Goal: Task Accomplishment & Management: Use online tool/utility

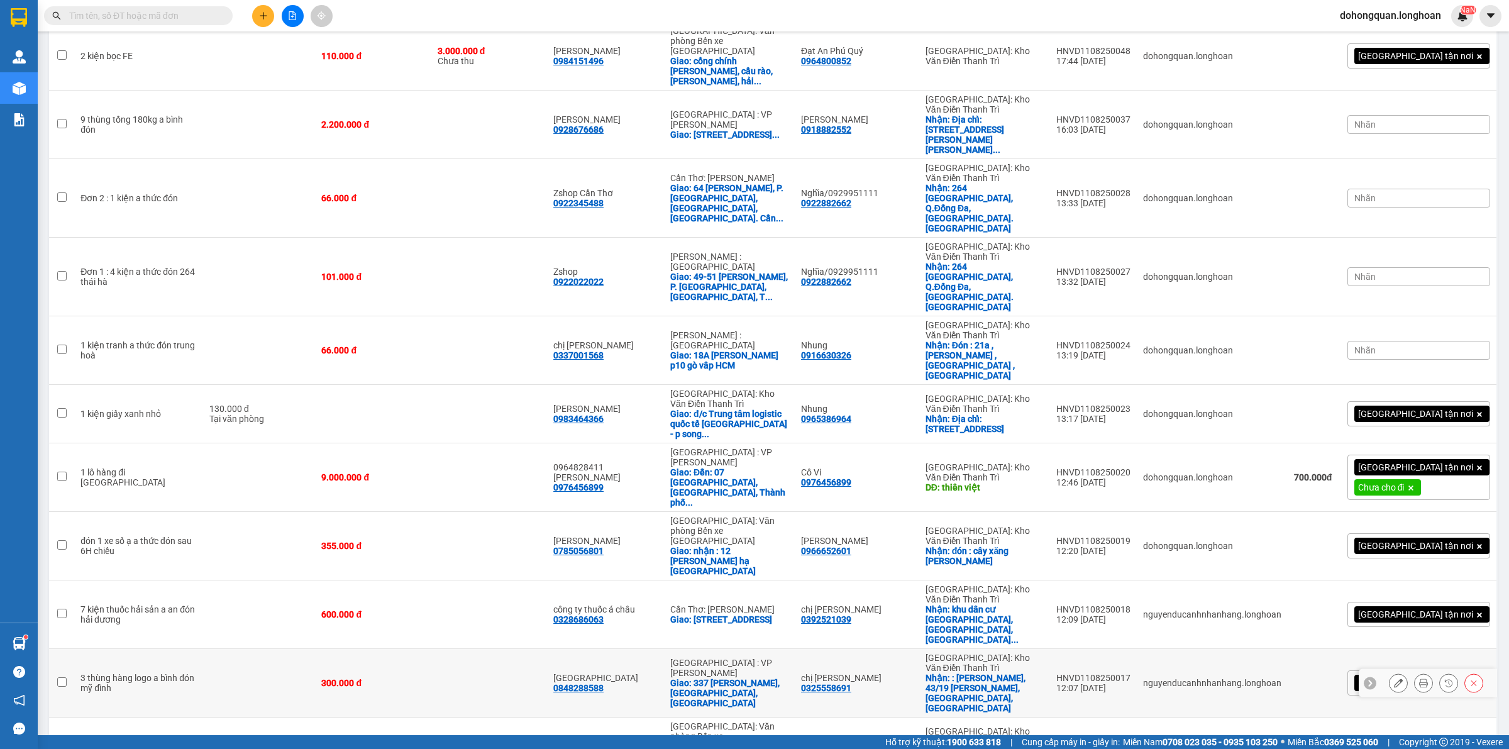
scroll to position [326, 0]
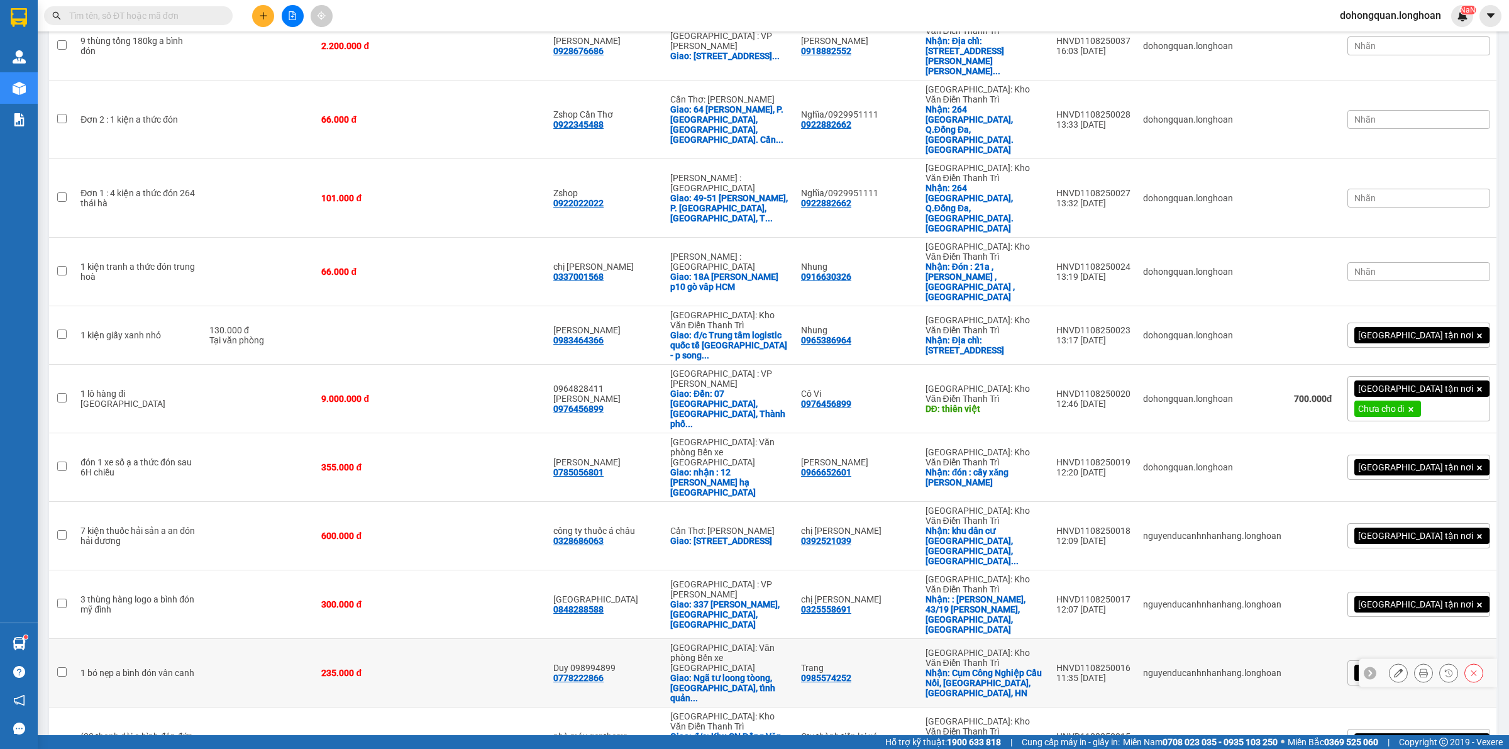
click at [1394, 668] on icon at bounding box center [1398, 672] width 9 height 9
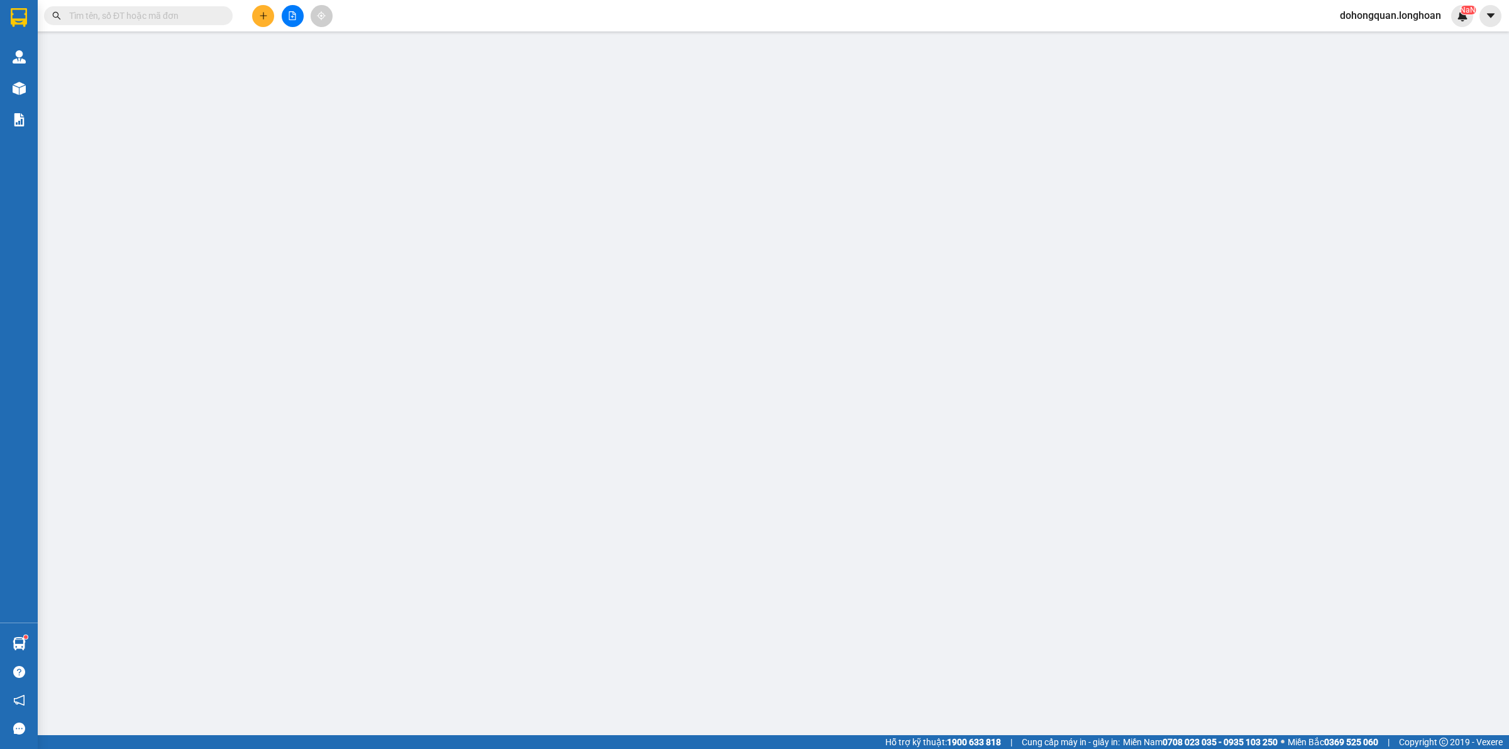
type input "0985574252"
type input "Trang"
checkbox input "true"
type input "Cụm Công Nghiệp Cầu Nổi, Vân Canh, Hoài Đức, HN"
type input "0778222866"
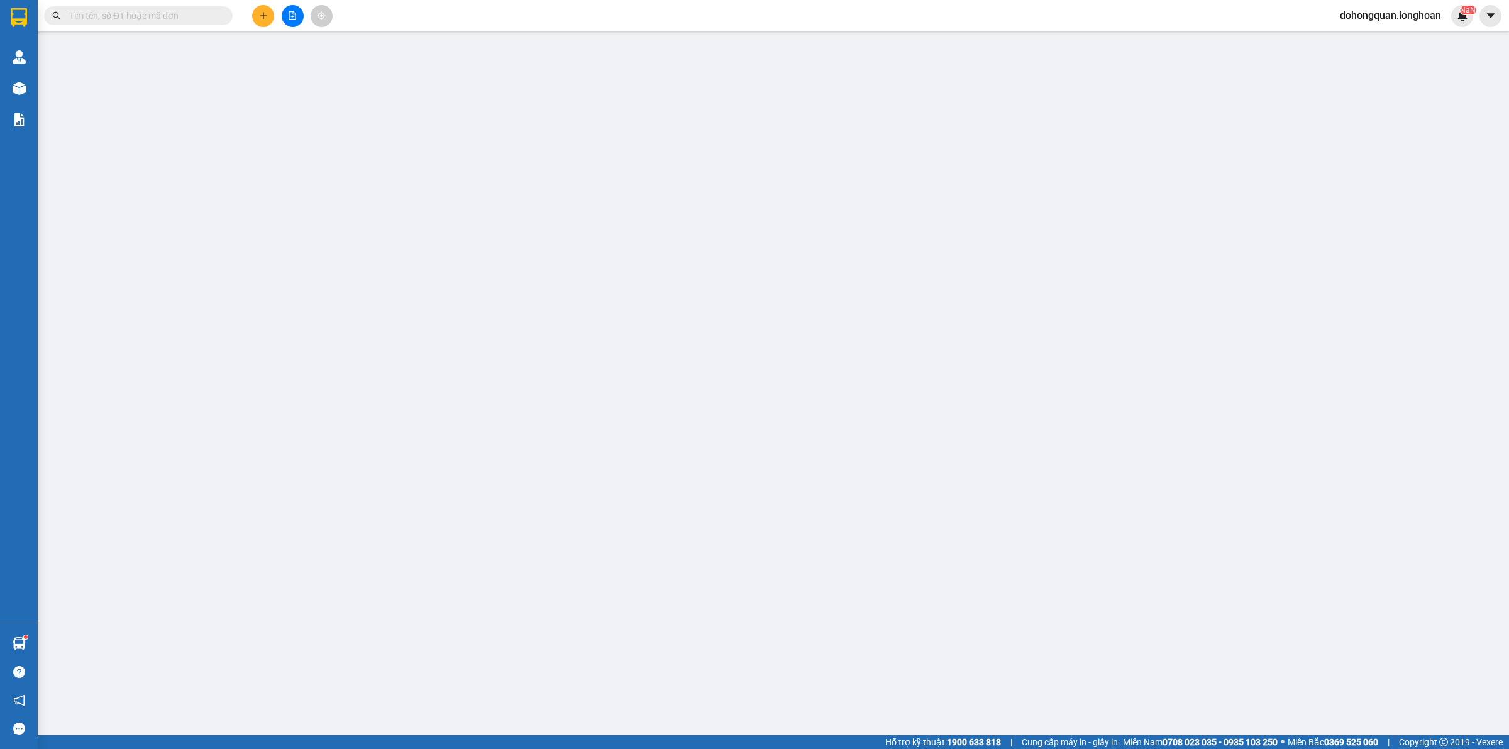
type input "Duy 098994899"
checkbox input "true"
type input "Ngã tư loong tòong, phường hồng gai, tỉnh quảng ninh"
type input "235.000"
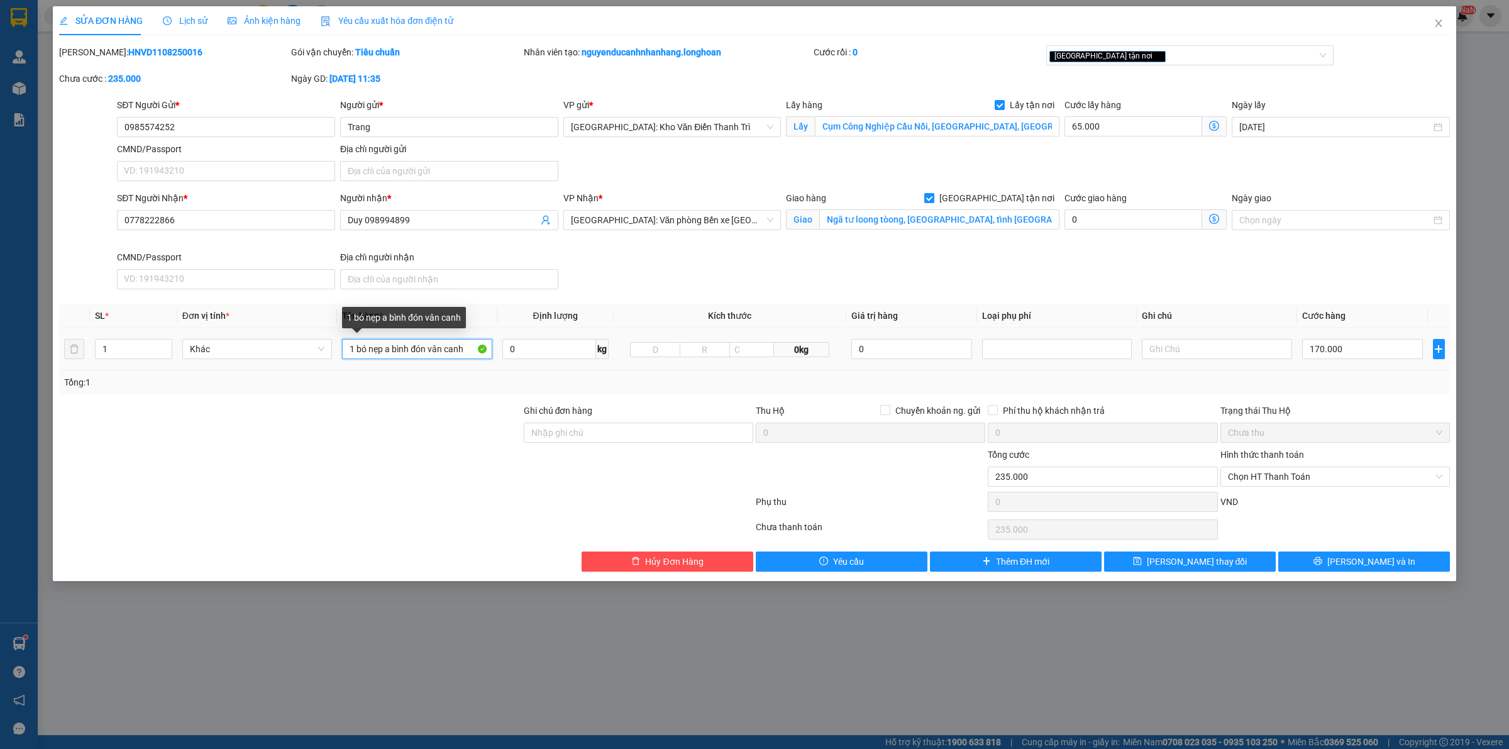
click at [419, 343] on input "1 bó nẹp a bình đón vân canh" at bounding box center [417, 349] width 150 height 20
type input "1 bó nẹp đen"
click at [406, 464] on div at bounding box center [290, 470] width 465 height 44
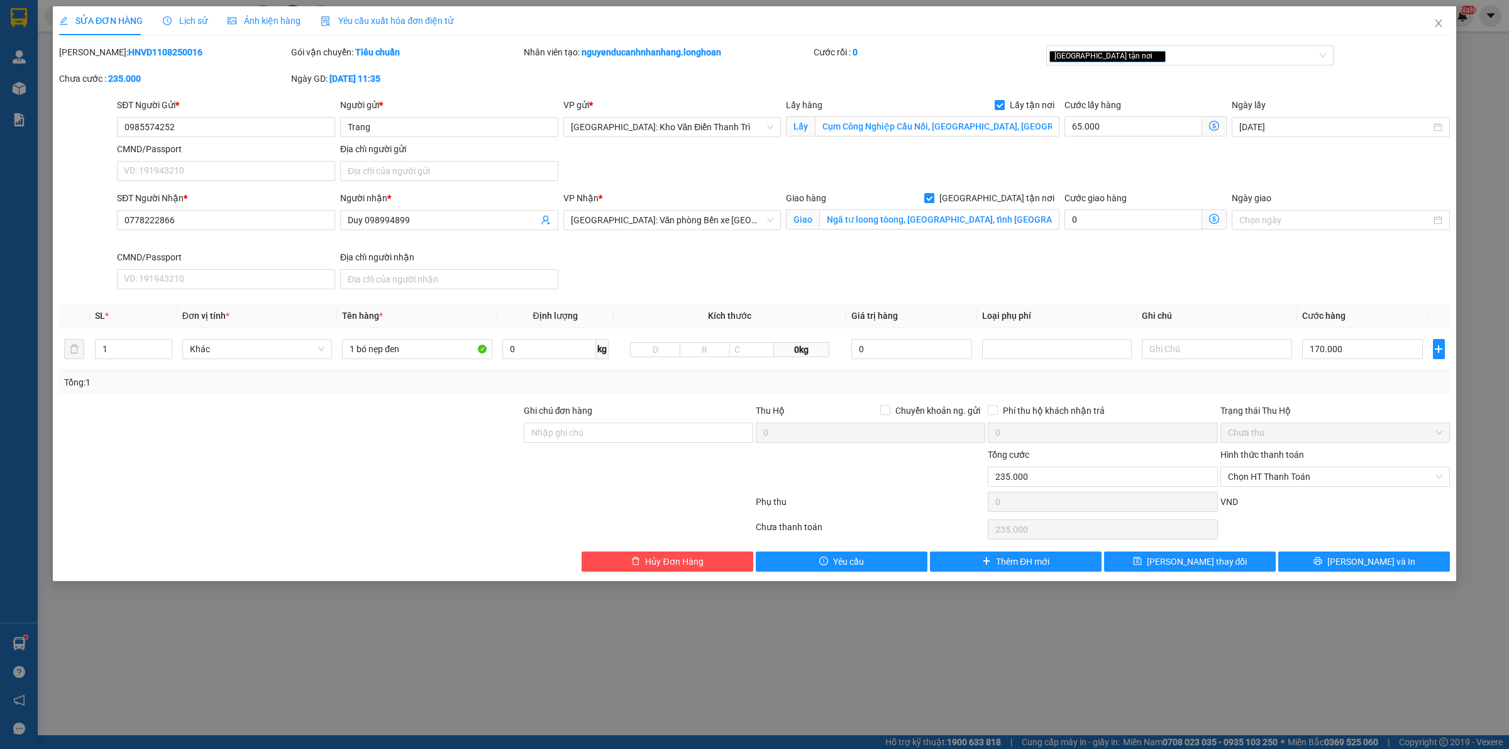
click at [1032, 267] on div "SĐT Người Nhận * 0778222866 Người nhận * Duy 098994899 VP Nhận * Hải Phòng: Văn…" at bounding box center [783, 242] width 1338 height 103
click at [1160, 48] on div "[GEOGRAPHIC_DATA] tận nơi" at bounding box center [1184, 55] width 269 height 15
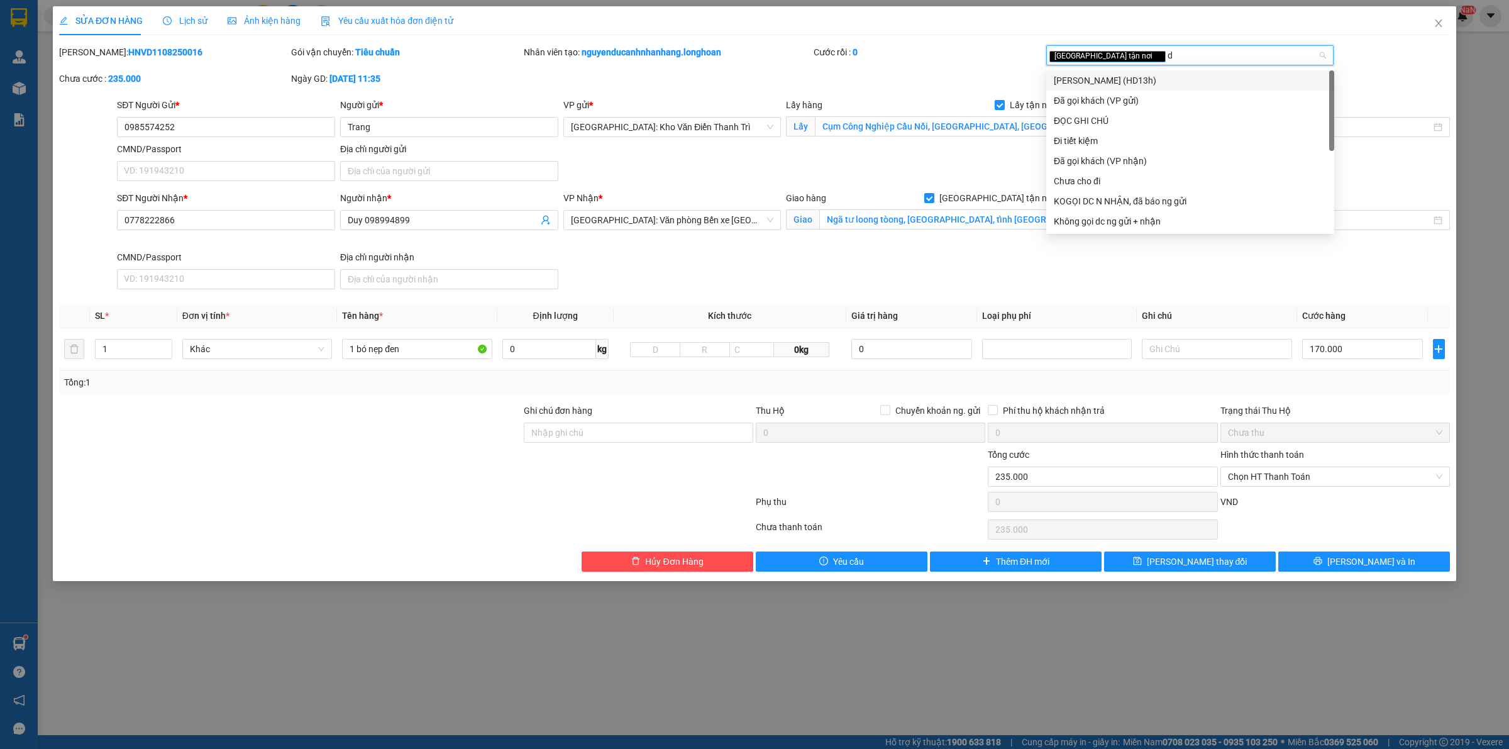
type input "da"
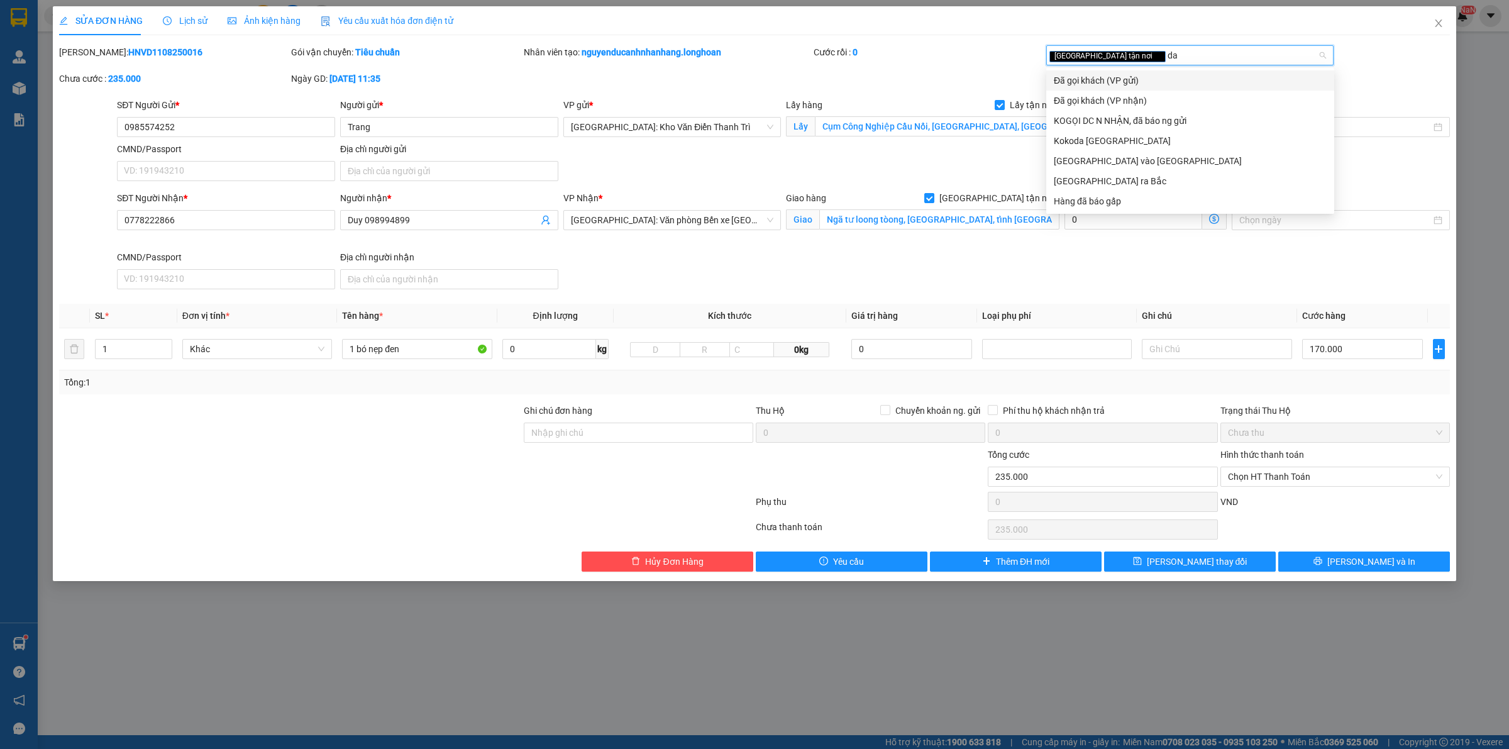
click at [1126, 74] on div "Đã gọi khách (VP gửi)" at bounding box center [1190, 81] width 273 height 14
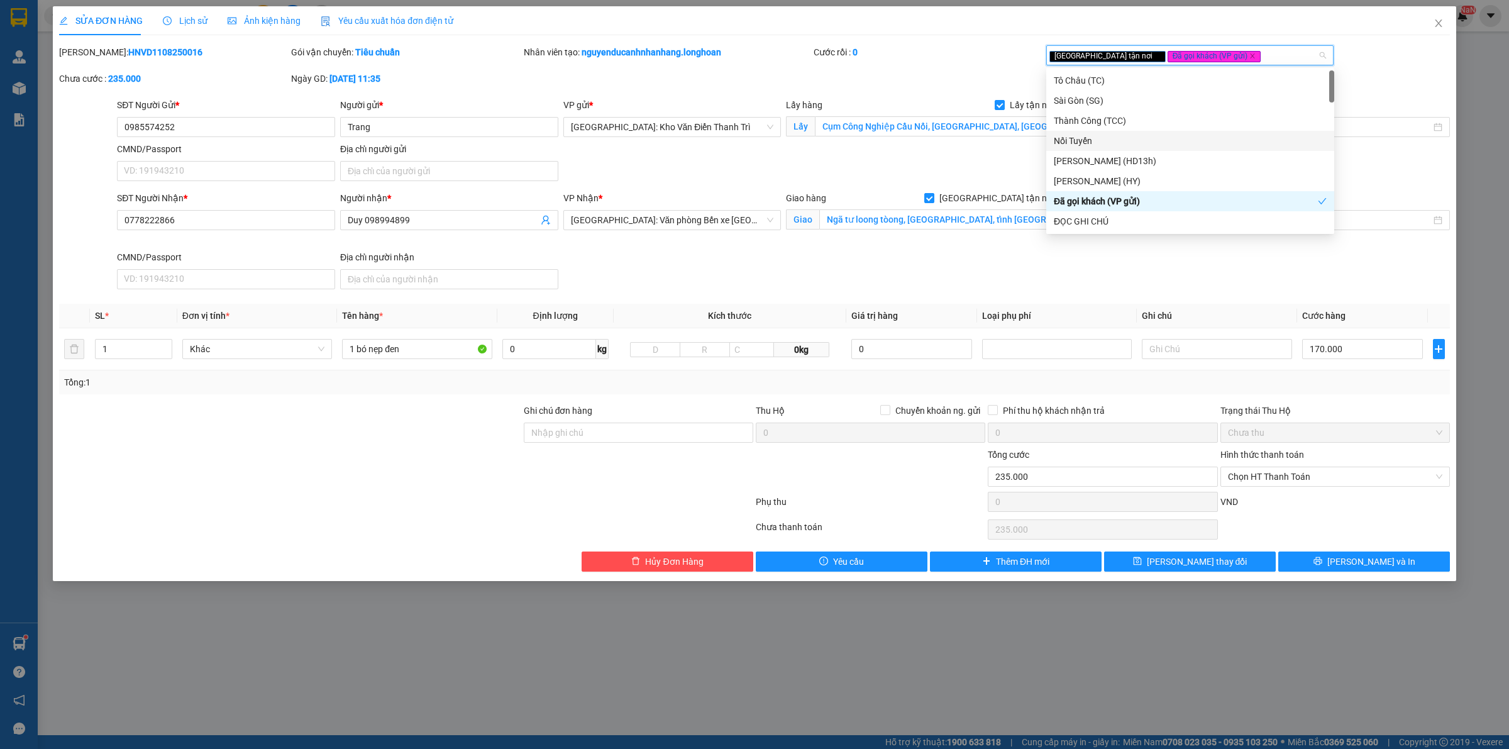
click at [1023, 252] on div "SĐT Người Nhận * 0778222866 Người nhận * Duy 098994899 VP Nhận * Hải Phòng: Văn…" at bounding box center [783, 242] width 1338 height 103
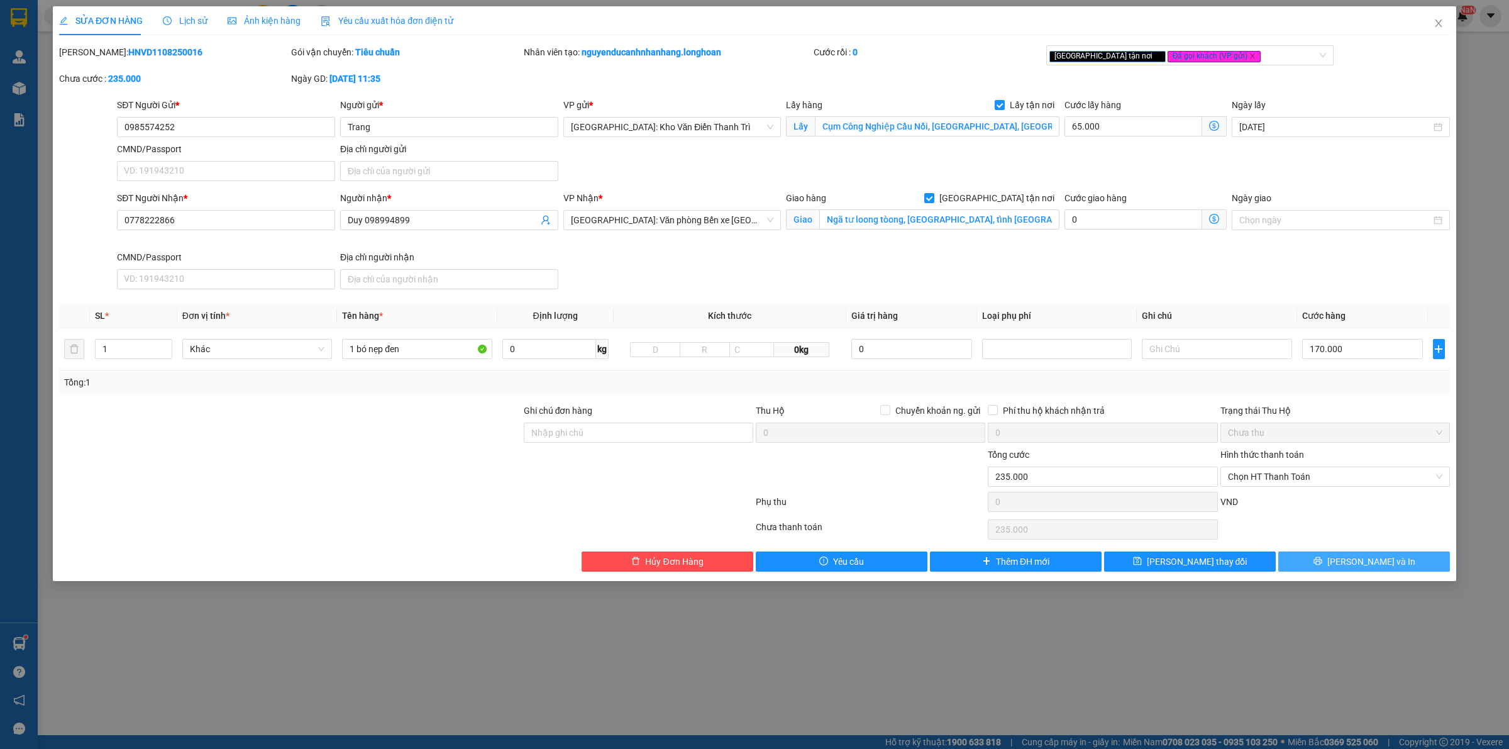
click at [1363, 563] on span "[PERSON_NAME] và In" at bounding box center [1372, 562] width 88 height 14
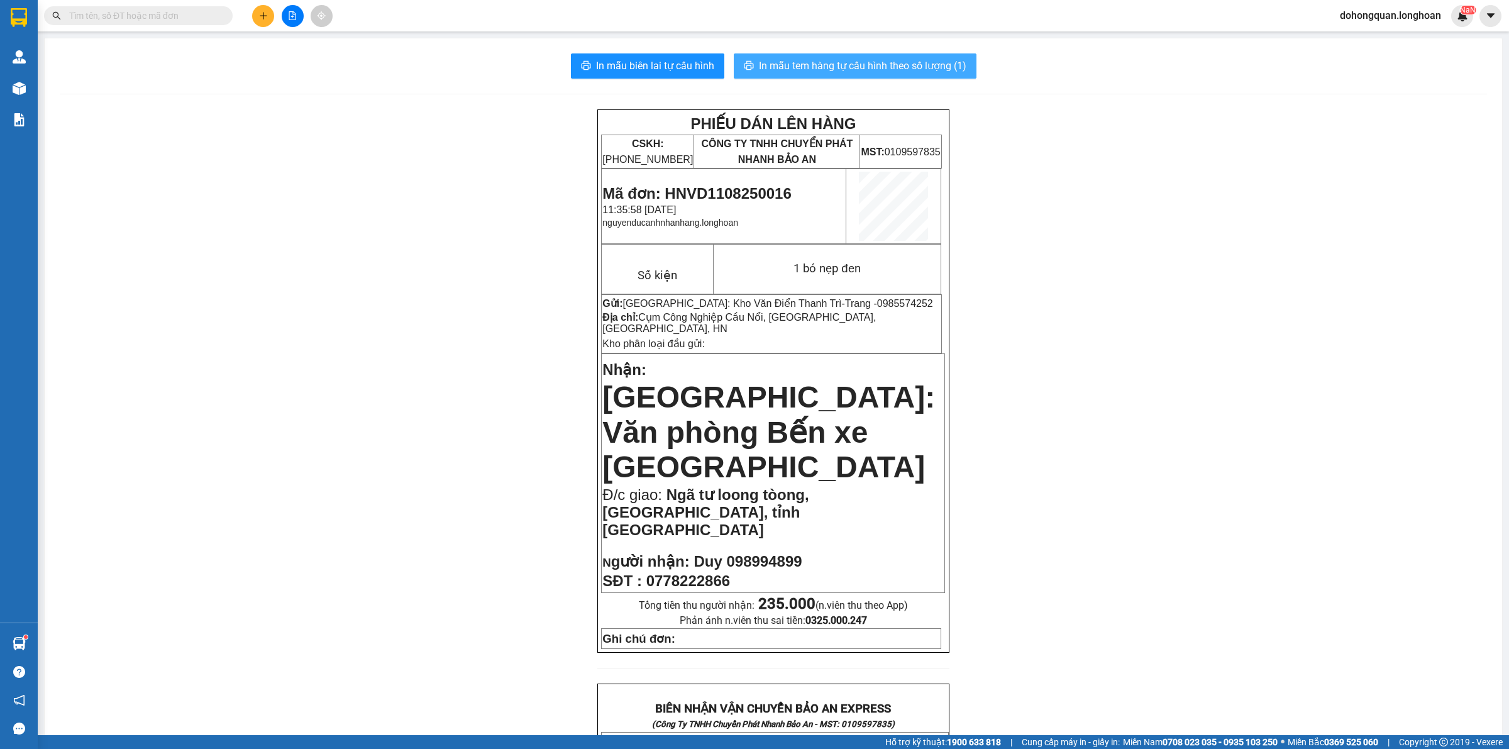
click at [849, 61] on span "In mẫu tem hàng tự cấu hình theo số lượng (1)" at bounding box center [863, 66] width 208 height 16
click at [1116, 434] on div "PHIẾU DÁN LÊN HÀNG CSKH: 1900.06.88.33 CÔNG TY TNHH CHUYỂN PHÁT NHANH BẢO AN MS…" at bounding box center [773, 736] width 1427 height 1255
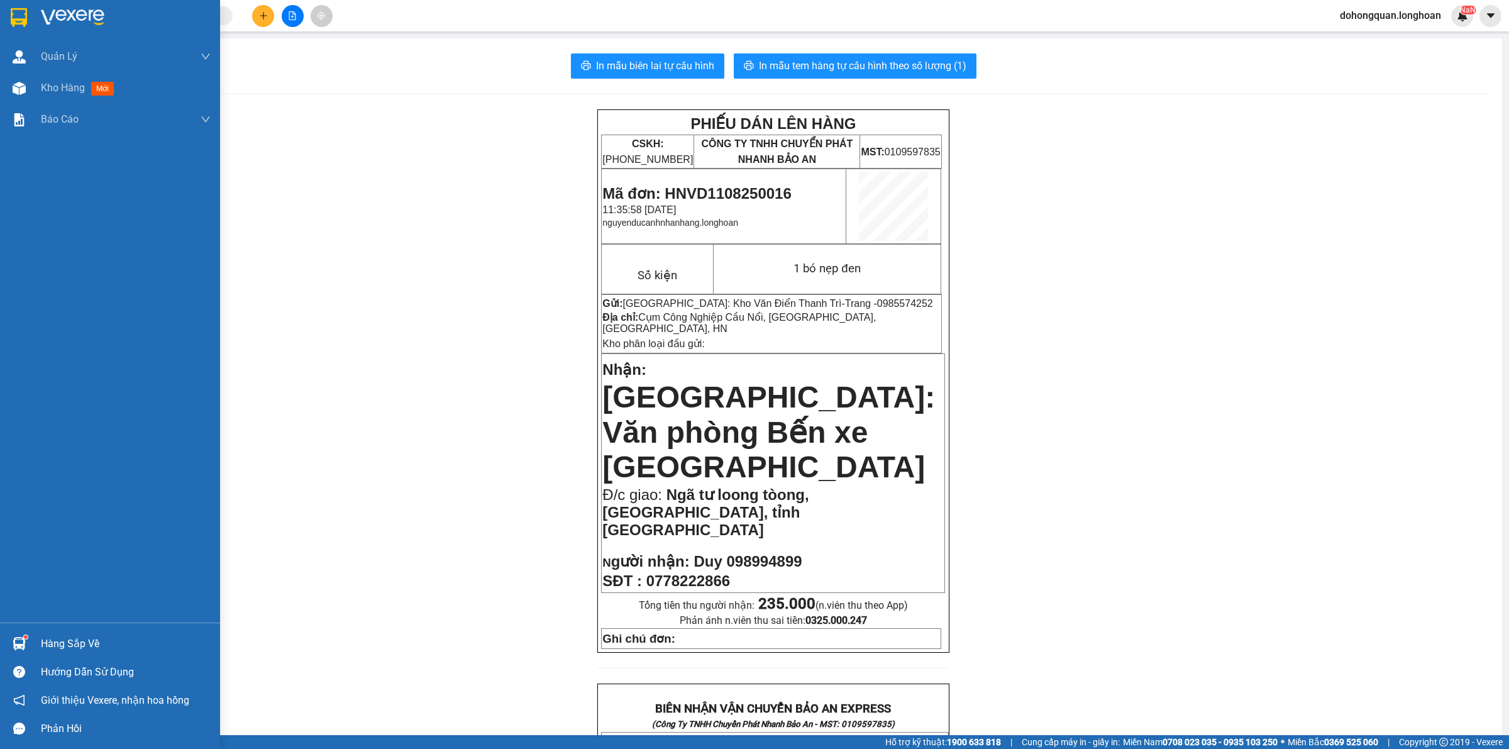
click at [19, 9] on img at bounding box center [19, 17] width 16 height 19
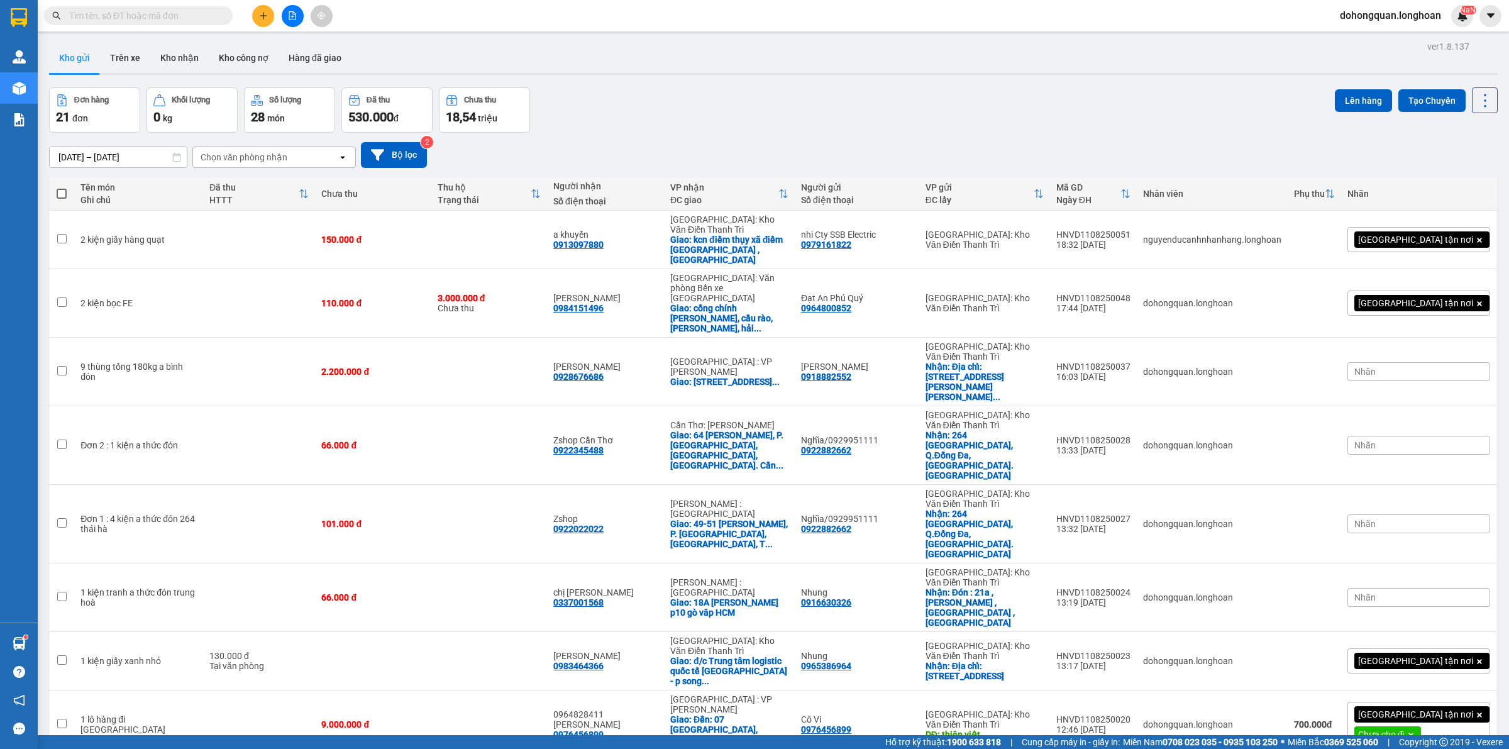
click at [673, 109] on div "Đơn hàng 21 đơn Khối lượng 0 kg Số lượng 28 món Đã thu 530.000 đ Chưa thu 18,54…" at bounding box center [773, 109] width 1449 height 45
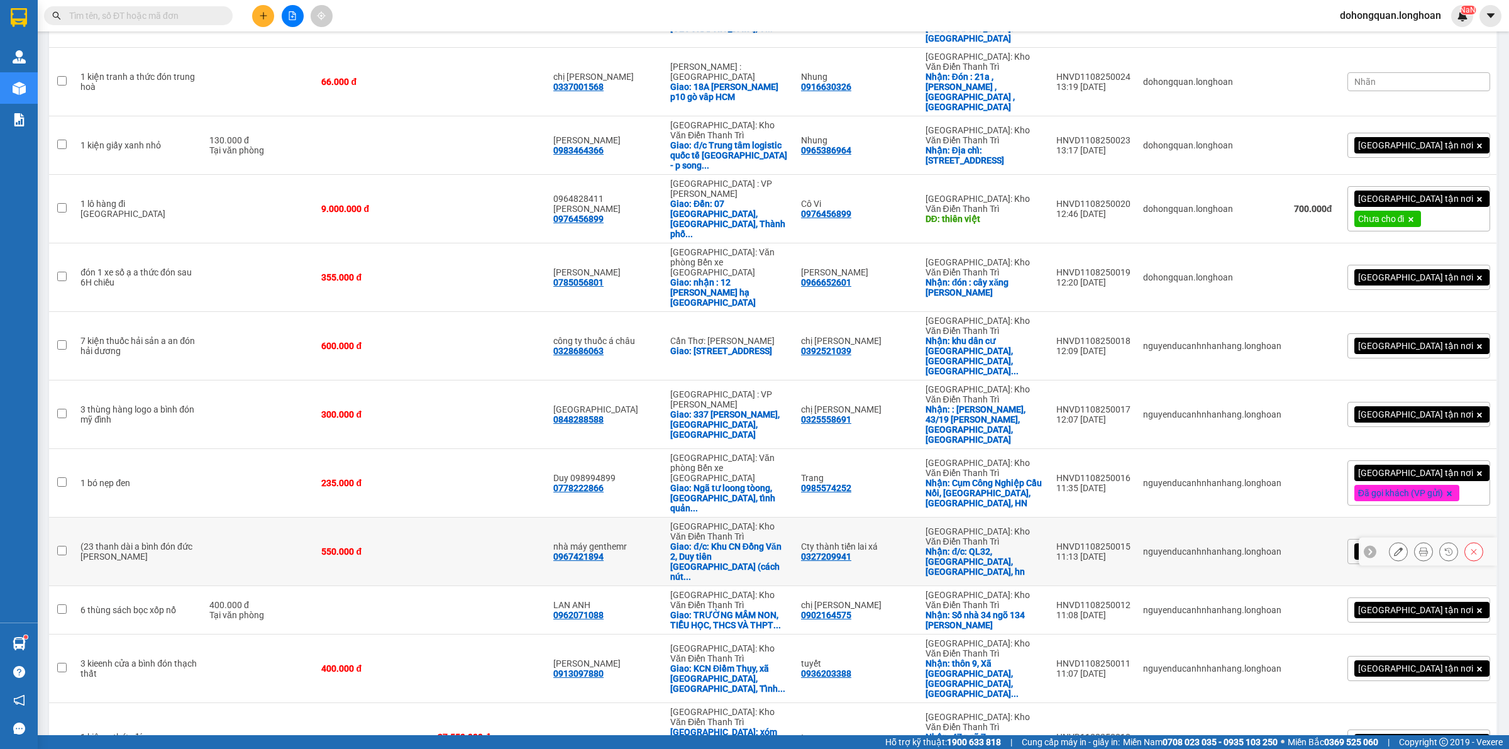
scroll to position [280, 0]
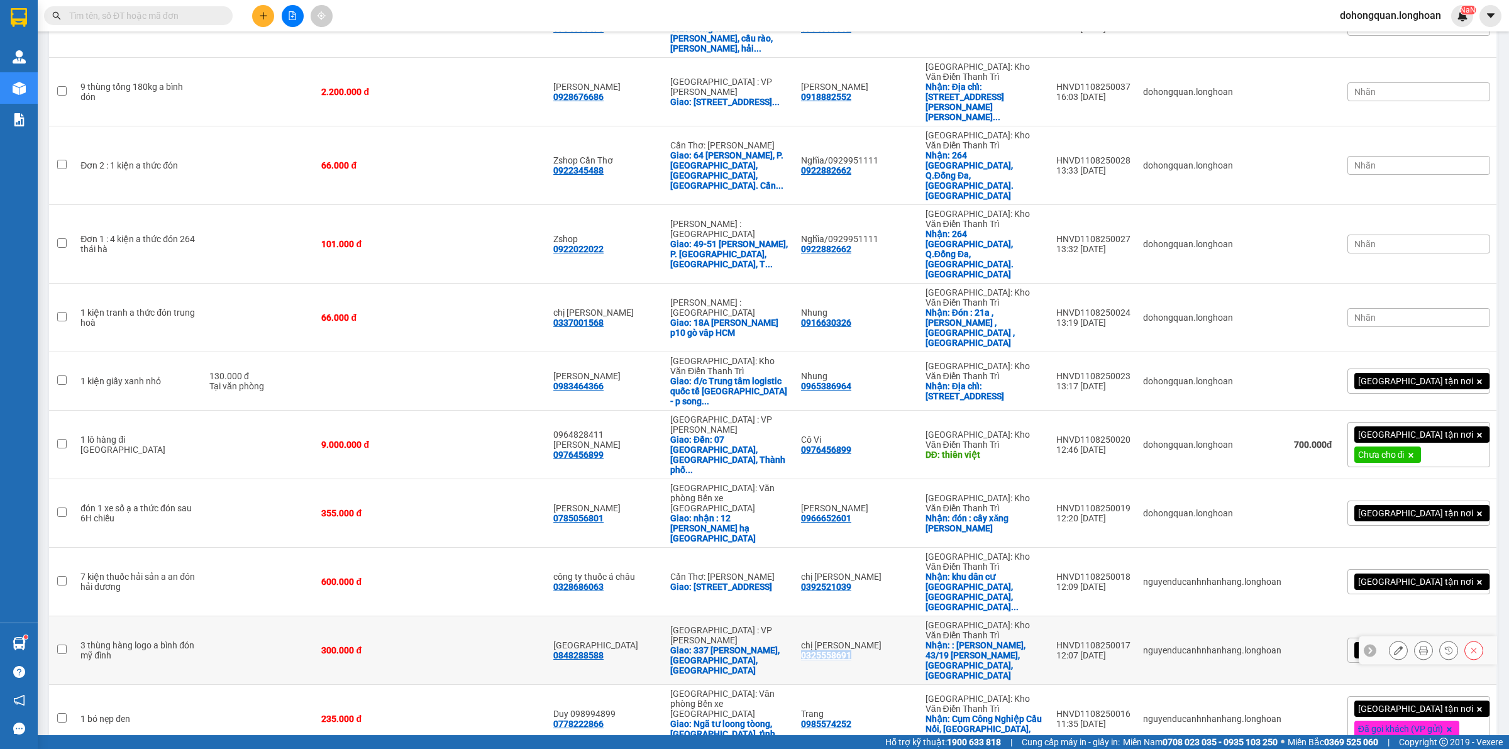
drag, startPoint x: 813, startPoint y: 413, endPoint x: 875, endPoint y: 416, distance: 62.3
click at [875, 616] on td "chị hoa 0325558691" at bounding box center [857, 650] width 125 height 69
checkbox input "true"
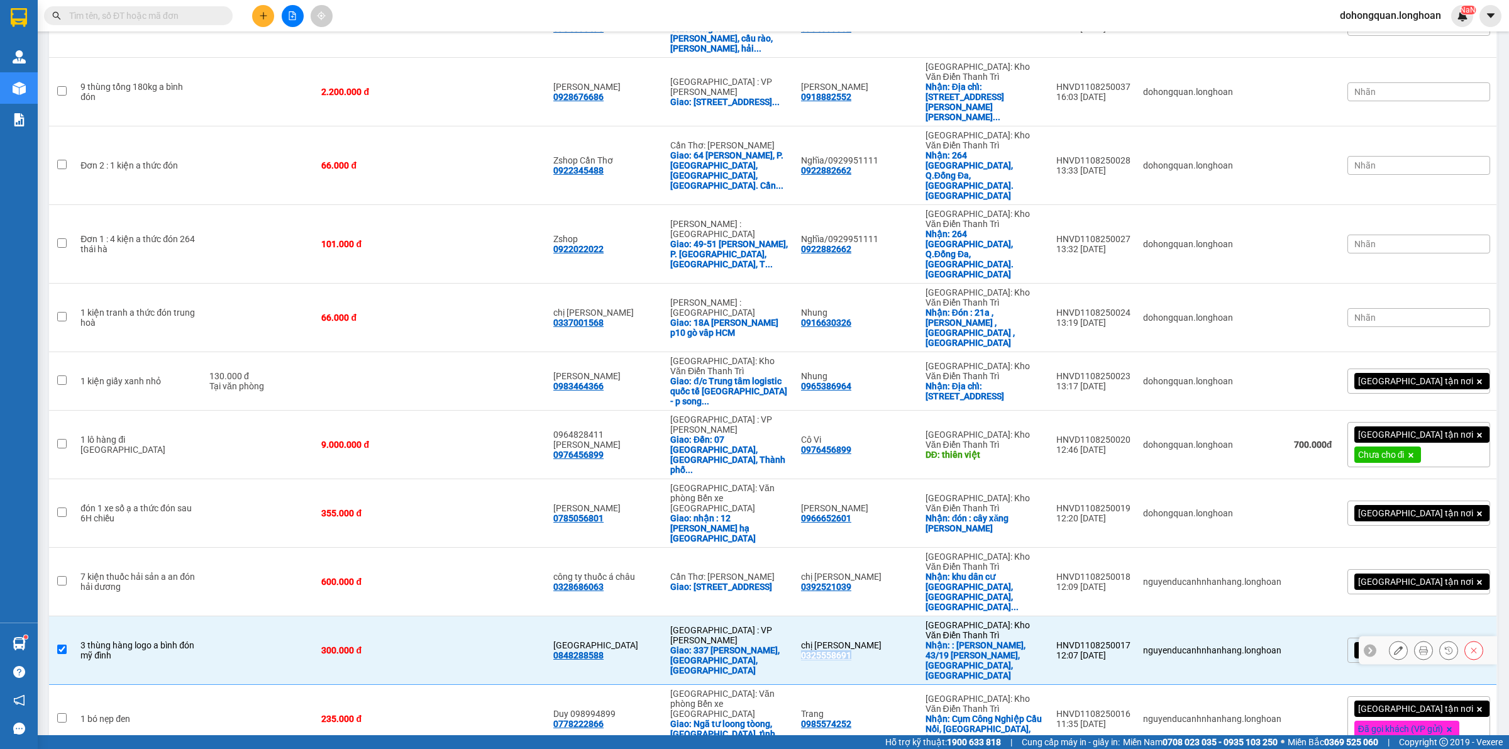
copy div "0325558691"
click at [1392, 640] on button at bounding box center [1399, 651] width 18 height 22
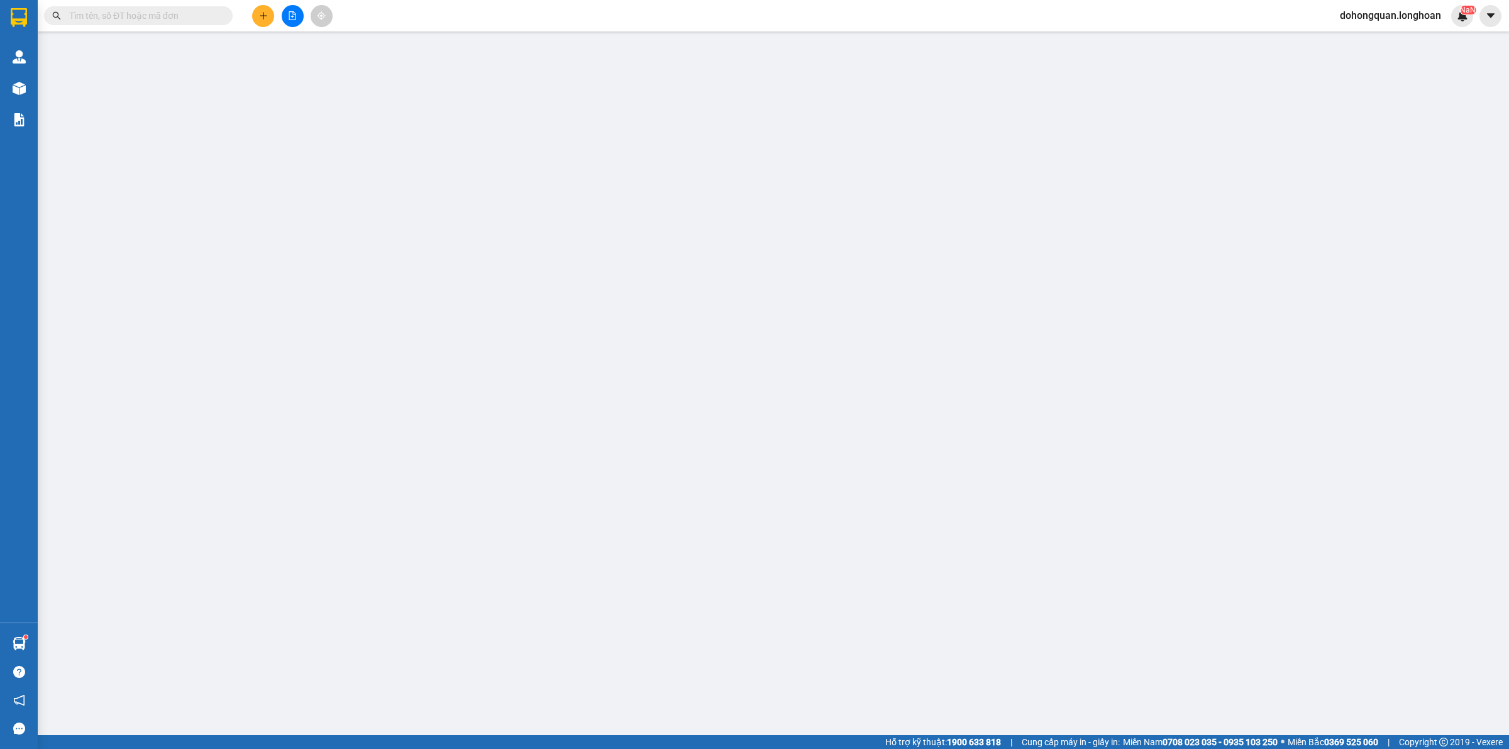
type input "0325558691"
type input "chị [PERSON_NAME]"
checkbox input "true"
type input ": Ichi Caffee, 43/19 Lưu Hữu Phước, Mỹ Đình, Hà Nội"
type input "0848288588"
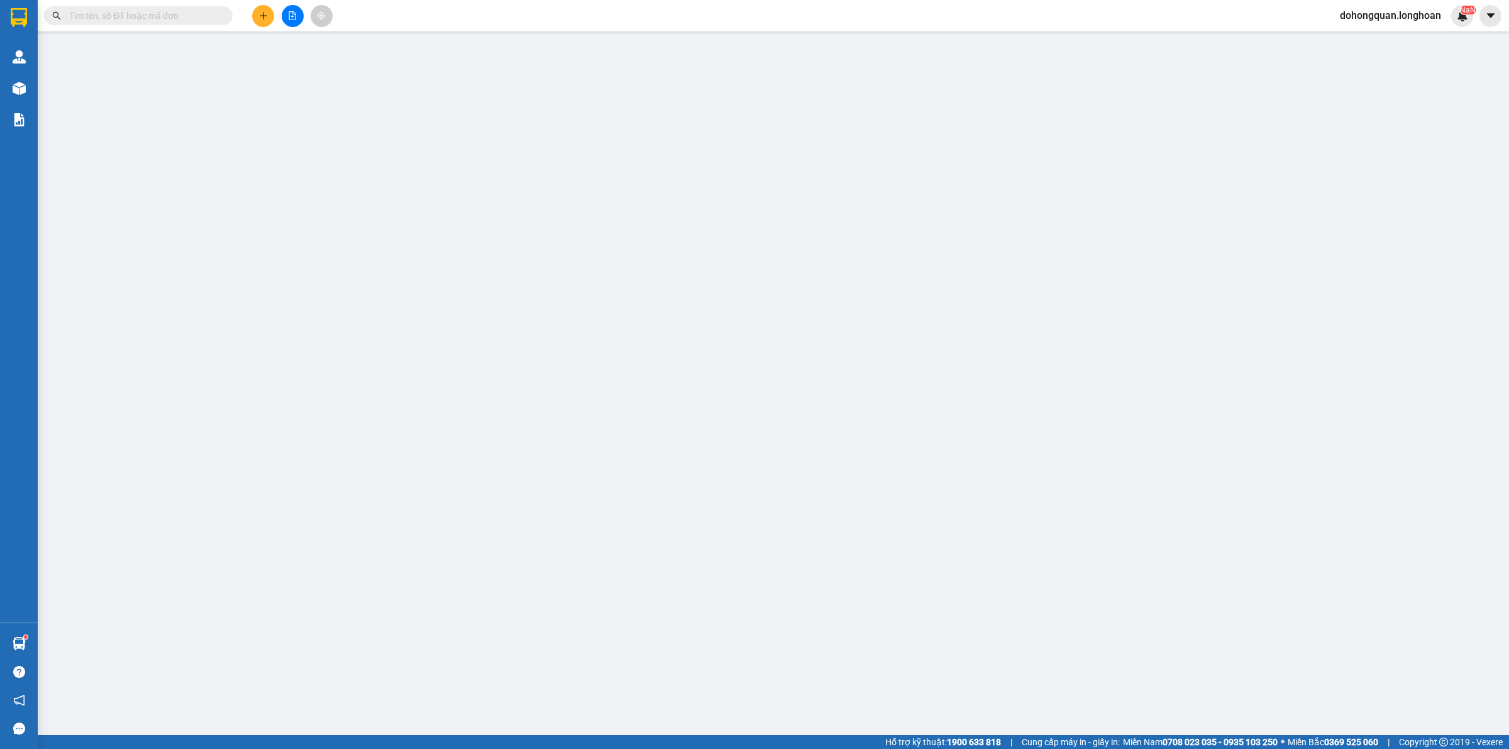
type input "[GEOGRAPHIC_DATA]"
checkbox input "true"
type input "337 Nguyễn Phước Lan, Hoà Xuân, Đà Nẵng"
type input "300.000"
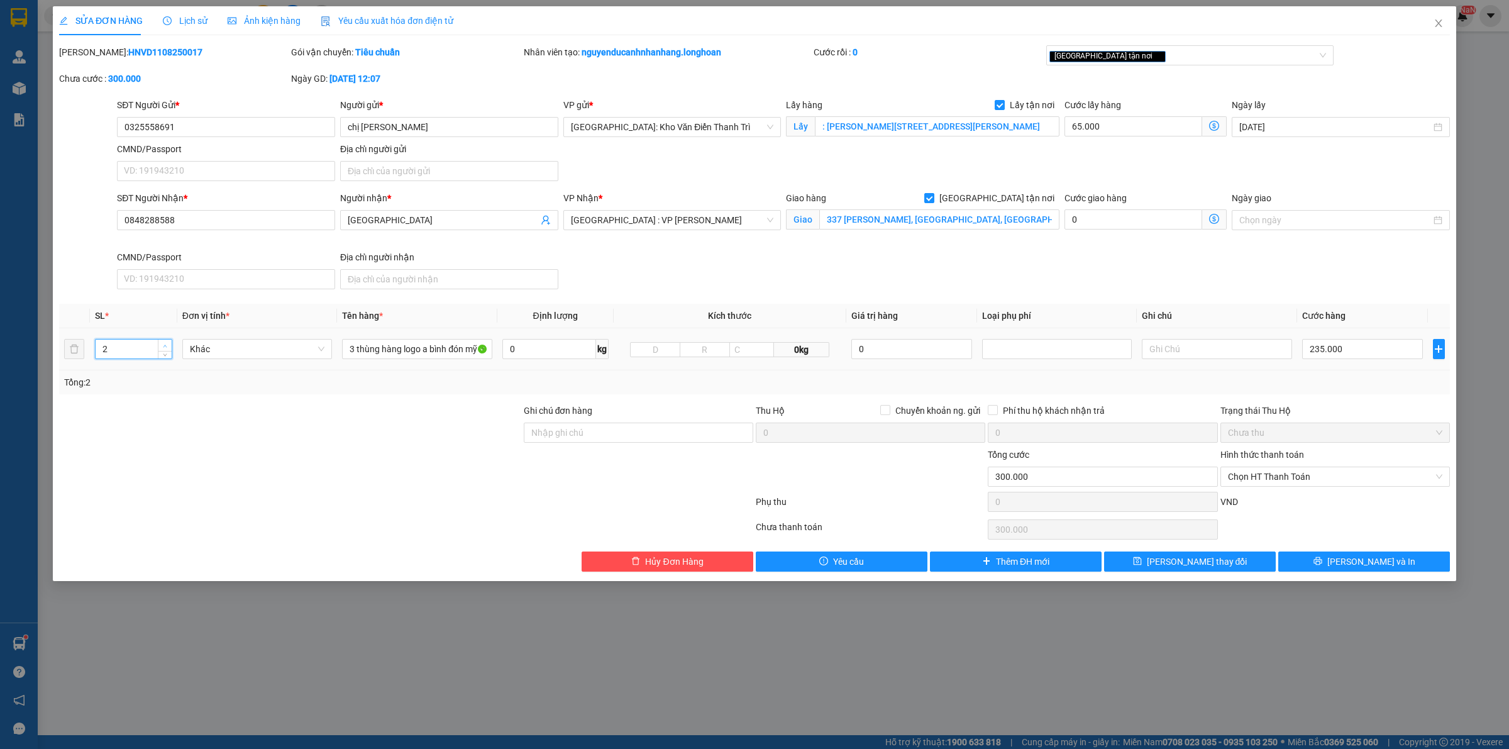
click at [162, 344] on span "up" at bounding box center [166, 346] width 8 height 8
type input "3"
click at [165, 353] on icon "down" at bounding box center [165, 353] width 4 height 4
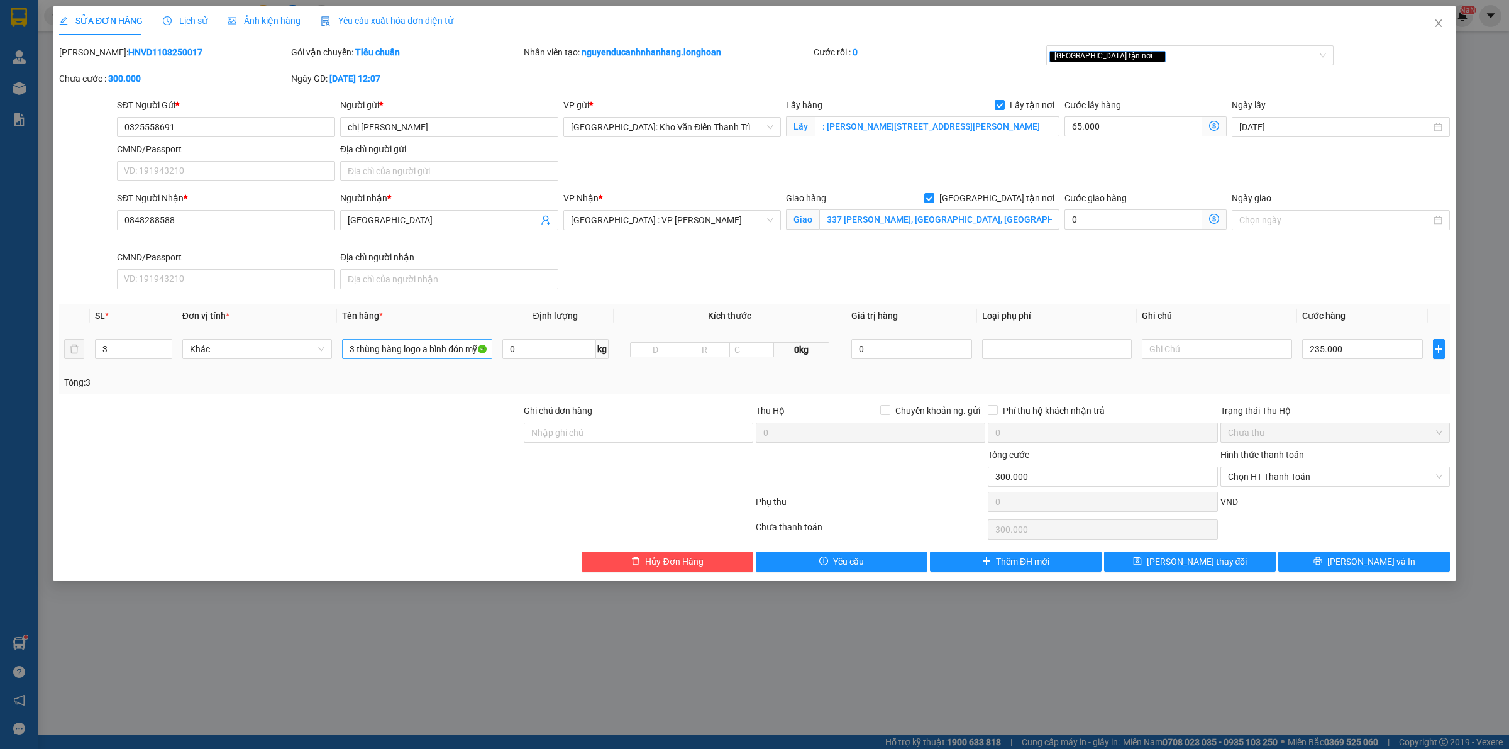
drag, startPoint x: 350, startPoint y: 419, endPoint x: 362, endPoint y: 353, distance: 67.8
click at [350, 419] on div at bounding box center [290, 426] width 465 height 44
click at [362, 351] on input "3 thùng hàng logo a bình đón mỹ đình" at bounding box center [417, 349] width 150 height 20
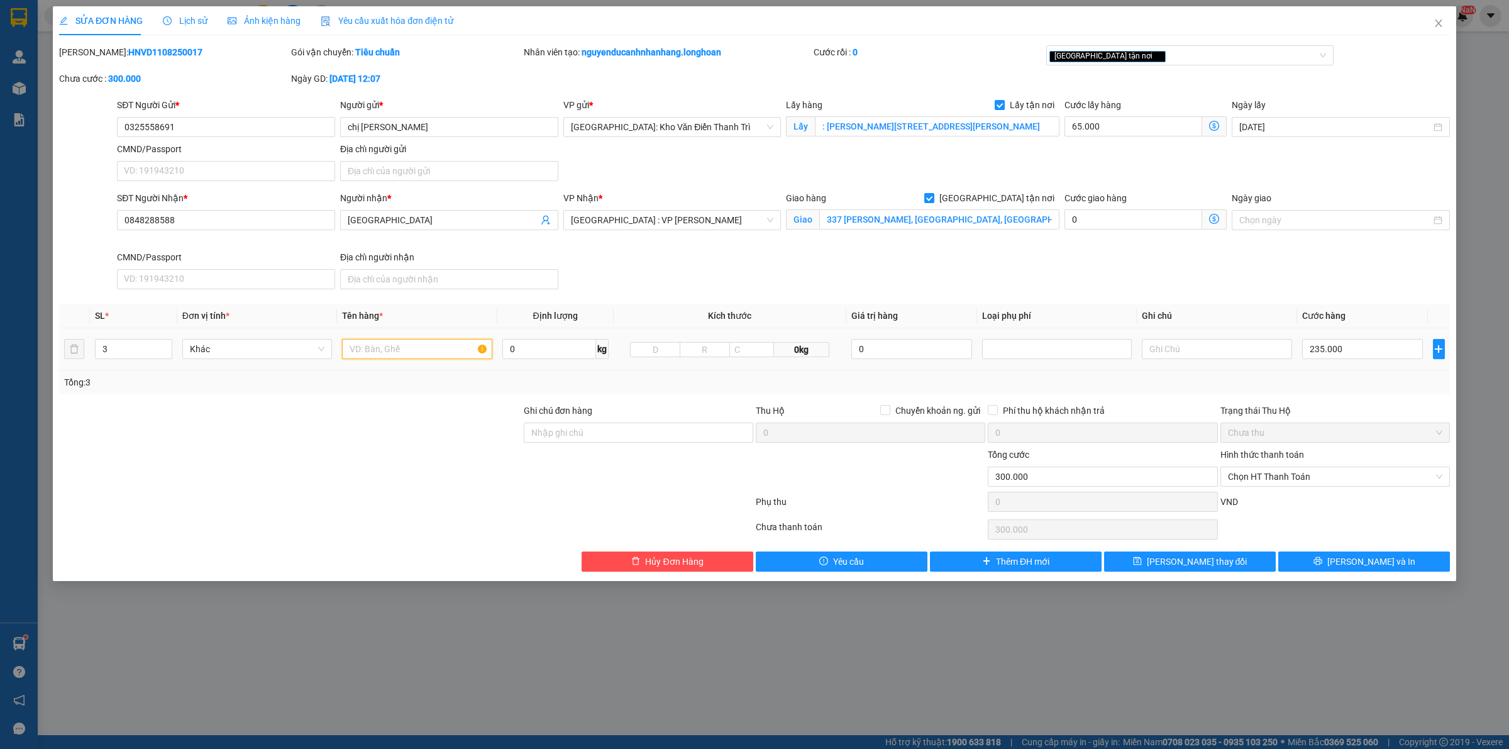
type input "4"
type input "3 thùng hàng ( hàng decor xin nhẹ tay )"
click at [304, 489] on div at bounding box center [290, 470] width 465 height 44
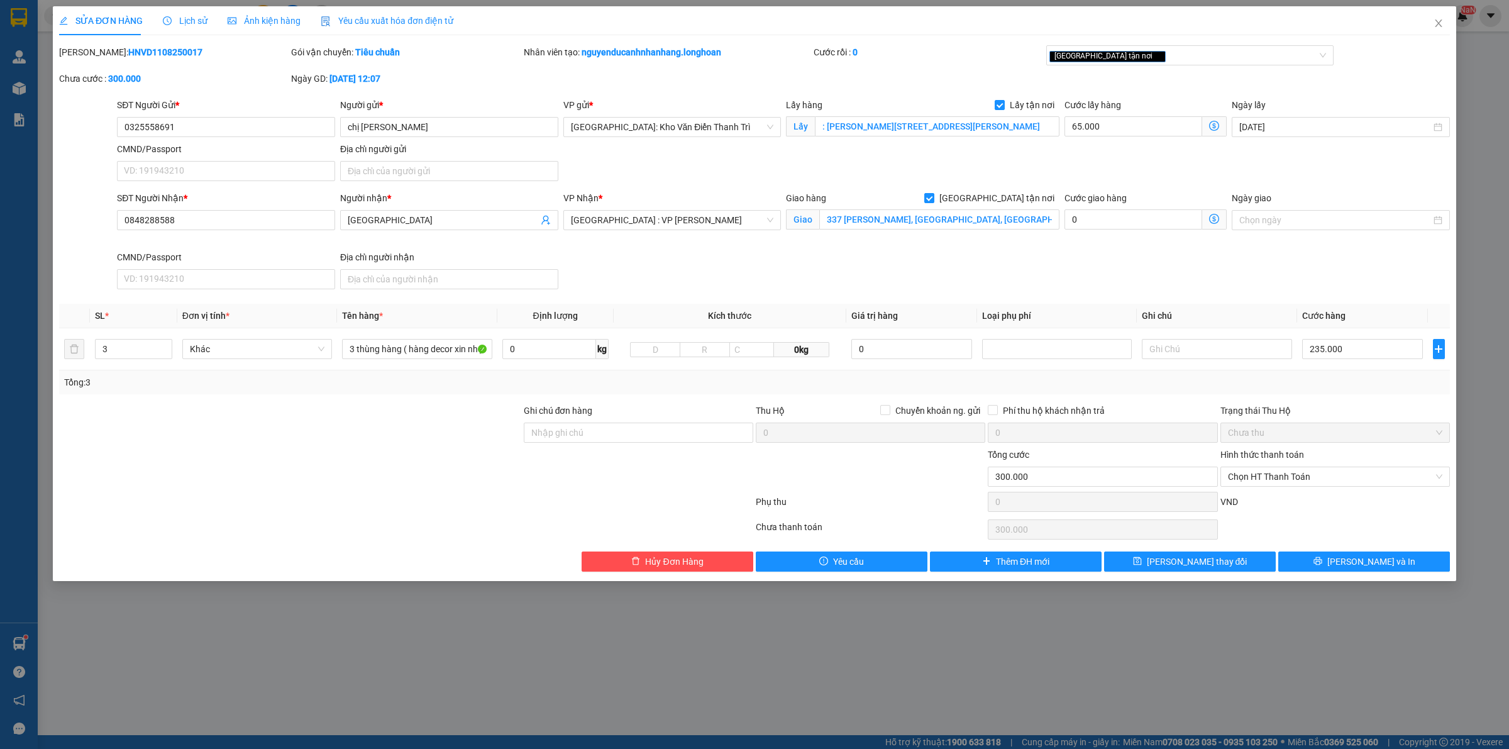
click at [983, 268] on div "SĐT Người Nhận * 0848288588 Người nhận * Hải Ninh VP Nhận * Đà Nẵng : VP Thanh …" at bounding box center [783, 242] width 1338 height 103
click at [938, 263] on div "SĐT Người Nhận * 0848288588 Người nhận * Hải Ninh VP Nhận * Đà Nẵng : VP Thanh …" at bounding box center [783, 242] width 1338 height 103
click at [907, 266] on div "SĐT Người Nhận * 0848288588 Người nhận * Hải Ninh VP Nhận * Đà Nẵng : VP Thanh …" at bounding box center [783, 242] width 1338 height 103
click at [786, 269] on div "SĐT Người Nhận * 0848288588 Người nhận * Hải Ninh VP Nhận * Đà Nẵng : VP Thanh …" at bounding box center [783, 242] width 1338 height 103
click at [413, 350] on input "3 thùng hàng ( hàng decor xin nhẹ tay )" at bounding box center [417, 349] width 150 height 20
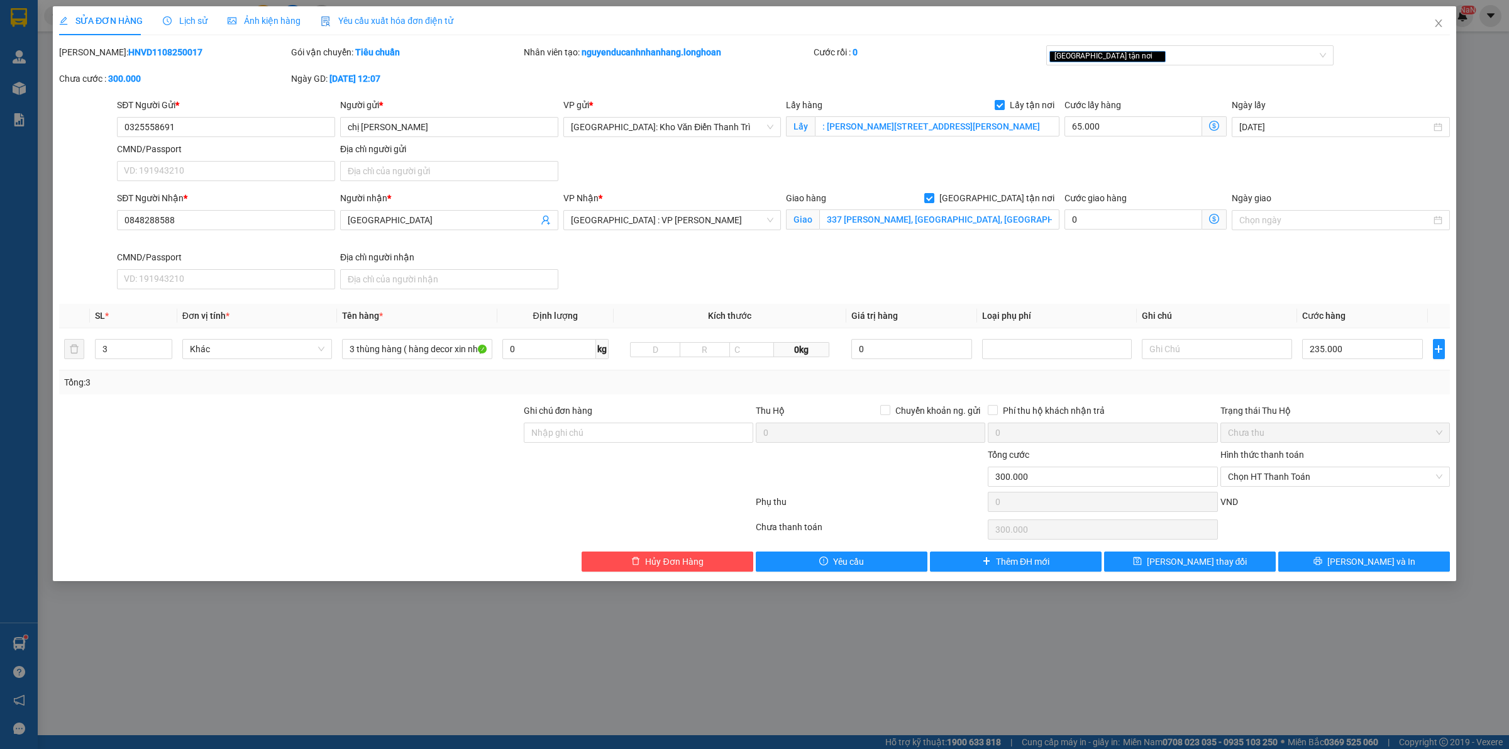
click at [623, 264] on div "SĐT Người Nhận * 0848288588 Người nhận * Hải Ninh VP Nhận * Đà Nẵng : VP Thanh …" at bounding box center [783, 242] width 1338 height 103
click at [623, 270] on div "SĐT Người Nhận * 0848288588 Người nhận * Hải Ninh VP Nhận * Đà Nẵng : VP Thanh …" at bounding box center [783, 242] width 1338 height 103
click at [560, 214] on div "Người nhận * Hải Ninh" at bounding box center [449, 220] width 223 height 59
click at [597, 279] on div "SĐT Người Nhận * 0848288588 Người nhận * Hải Ninh VP Nhận * Đà Nẵng : VP Thanh …" at bounding box center [783, 242] width 1338 height 103
click at [563, 212] on div "[GEOGRAPHIC_DATA] : VP [PERSON_NAME]" at bounding box center [672, 220] width 218 height 20
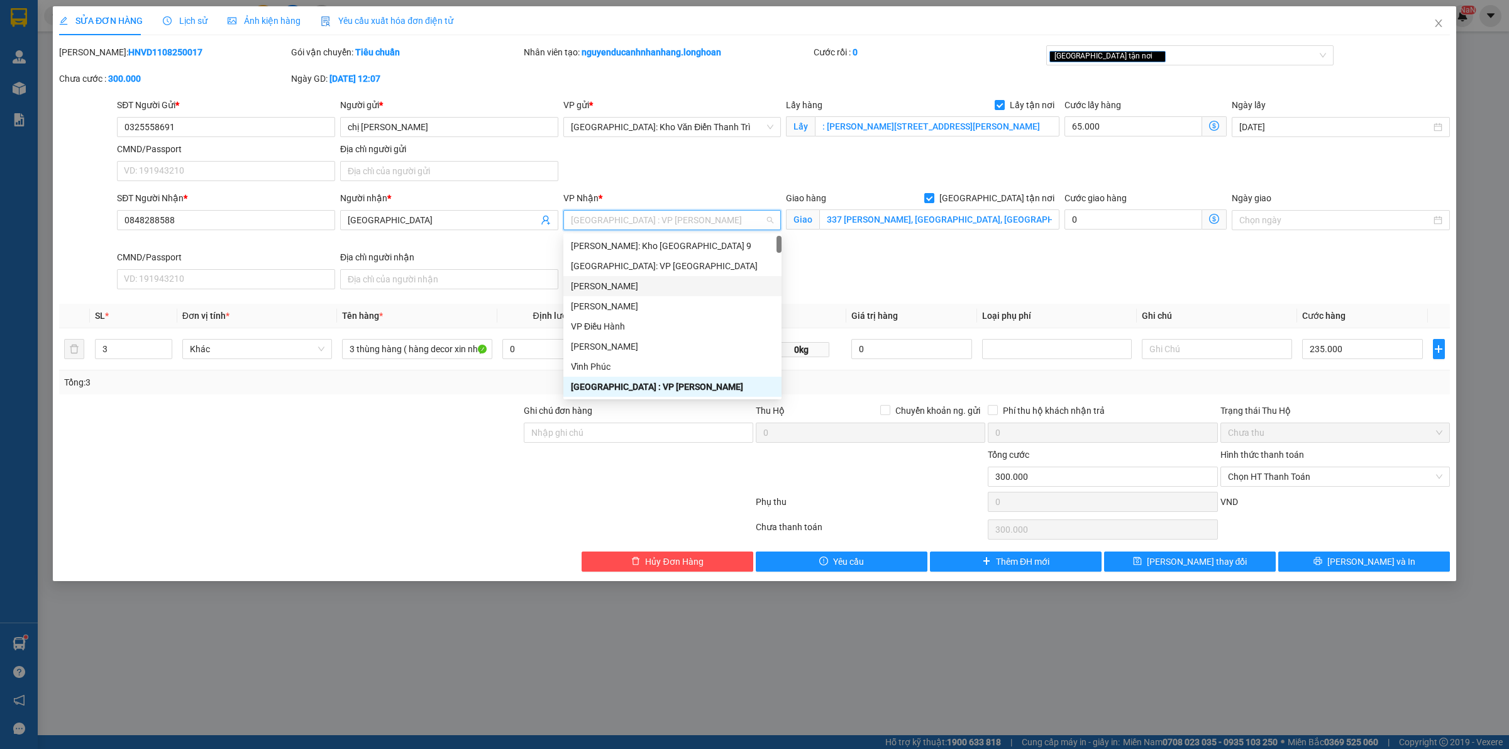
click at [899, 267] on div "SĐT Người Nhận * 0848288588 Người nhận * Hải Ninh VP Nhận * Đà Nẵng : VP Thanh …" at bounding box center [783, 242] width 1338 height 103
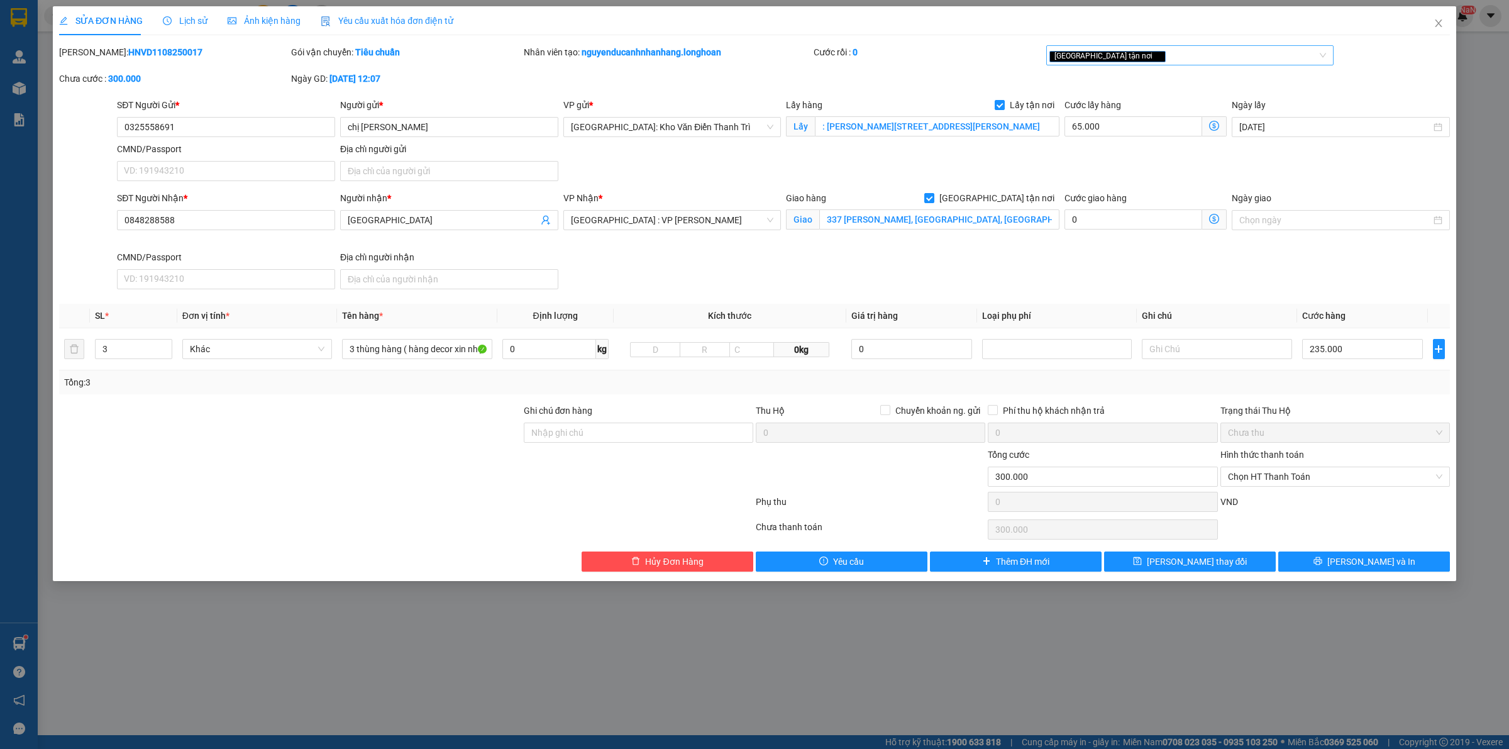
click at [1153, 65] on div "[GEOGRAPHIC_DATA] tận nơi" at bounding box center [1190, 55] width 288 height 20
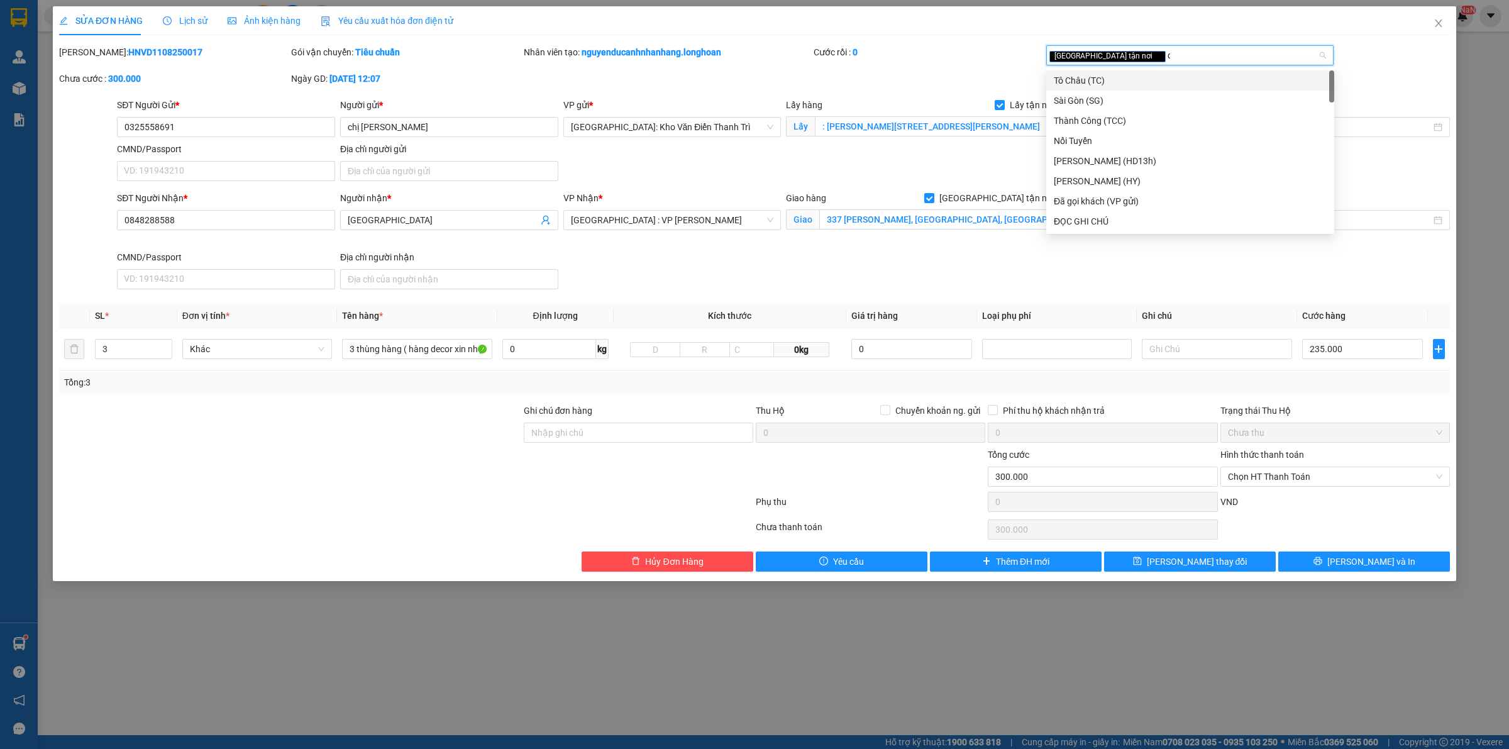
type input "da"
drag, startPoint x: 1123, startPoint y: 82, endPoint x: 997, endPoint y: 124, distance: 133.2
click at [1123, 83] on div "Đã gọi khách (VP gửi)" at bounding box center [1190, 81] width 273 height 14
click at [828, 270] on div "SĐT Người Nhận * 0848288588 Người nhận * Hải Ninh VP Nhận * Đà Nẵng : VP Thanh …" at bounding box center [783, 242] width 1338 height 103
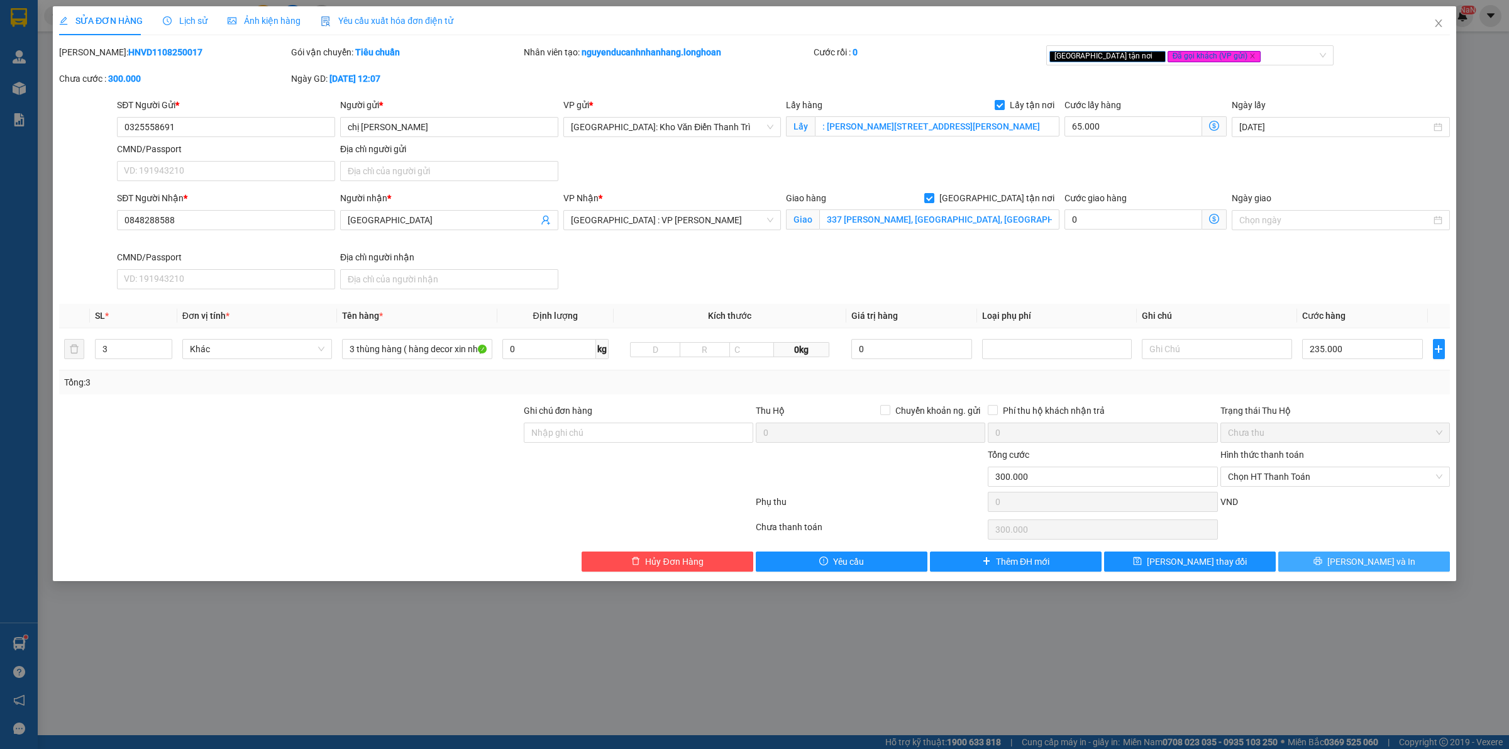
click at [1346, 555] on button "[PERSON_NAME] và In" at bounding box center [1364, 562] width 172 height 20
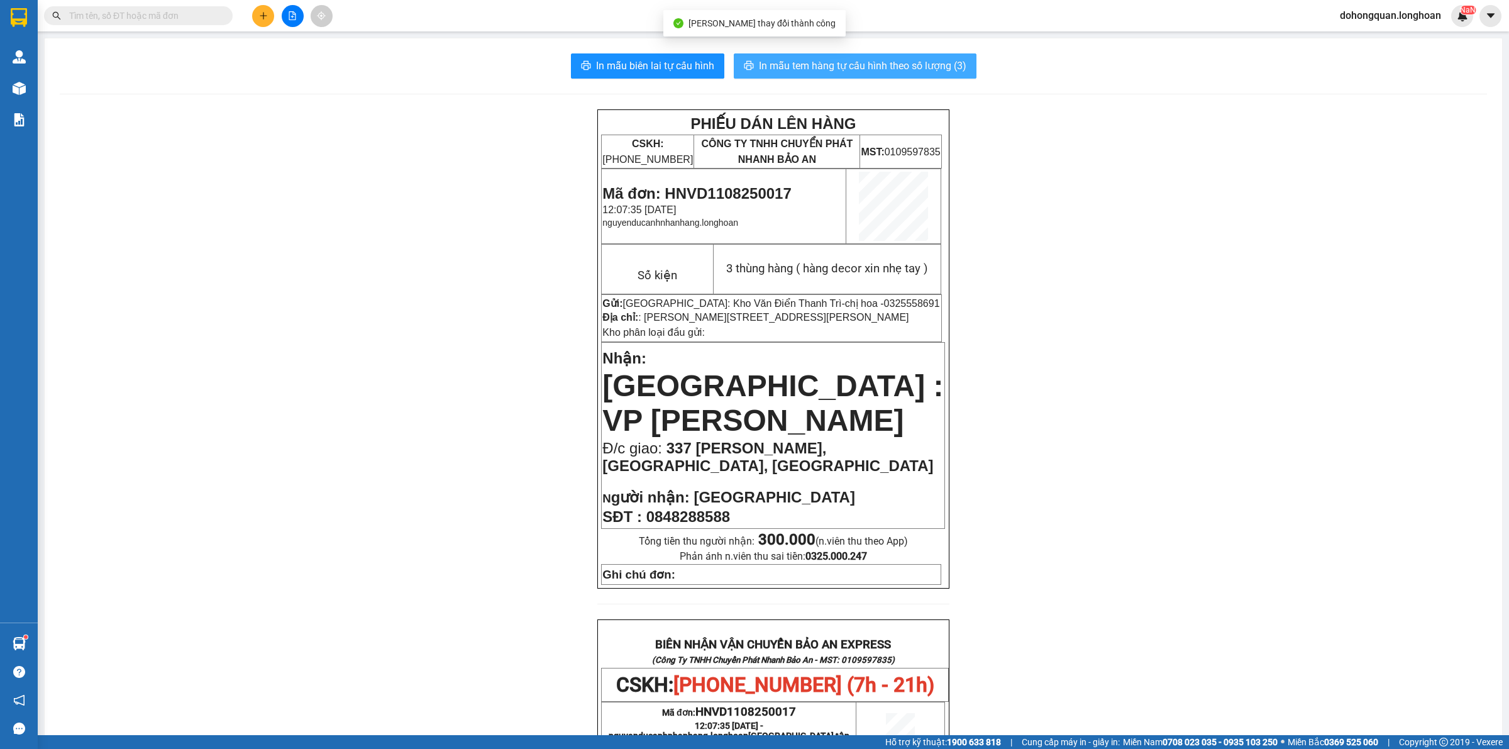
click at [846, 74] on span "In mẫu tem hàng tự cấu hình theo số lượng (3)" at bounding box center [863, 66] width 208 height 16
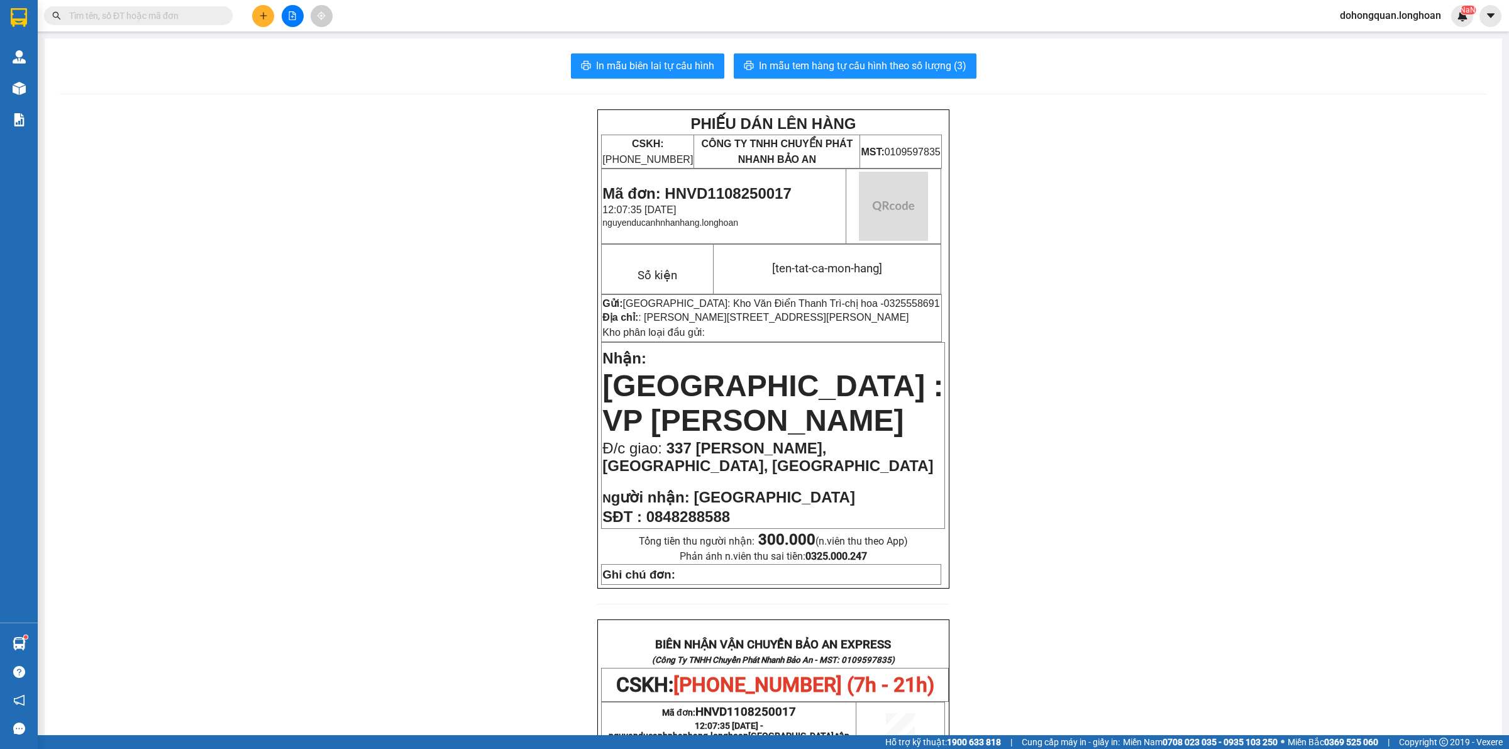
drag, startPoint x: 1172, startPoint y: 321, endPoint x: 363, endPoint y: 152, distance: 826.2
click at [1167, 319] on div "PHIẾU DÁN LÊN HÀNG CSKH: 1900.06.88.33 CÔNG TY TNHH CHUYỂN PHÁT NHANH BẢO AN MS…" at bounding box center [773, 692] width 1427 height 1167
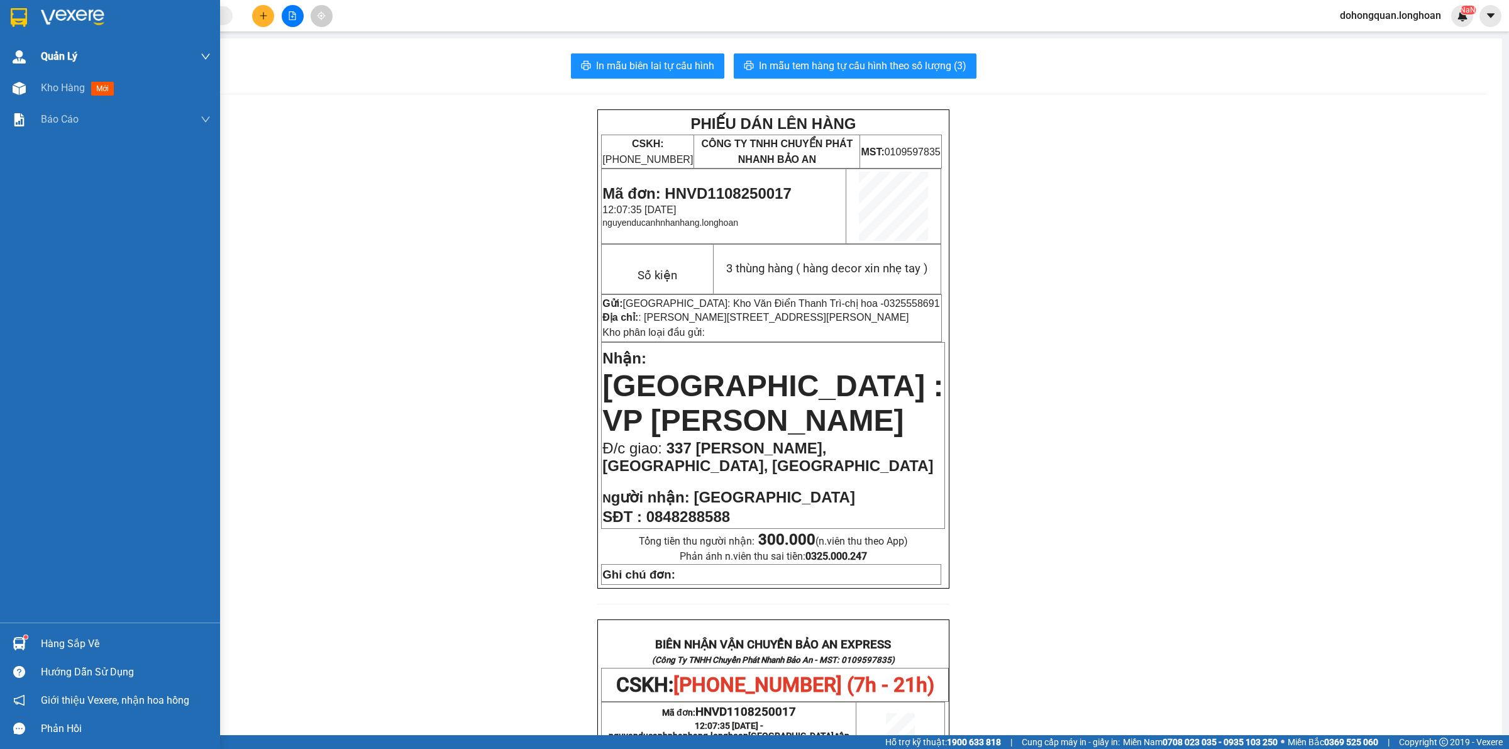
drag, startPoint x: 16, startPoint y: 20, endPoint x: 46, endPoint y: 45, distance: 38.9
click at [16, 20] on img at bounding box center [19, 17] width 16 height 19
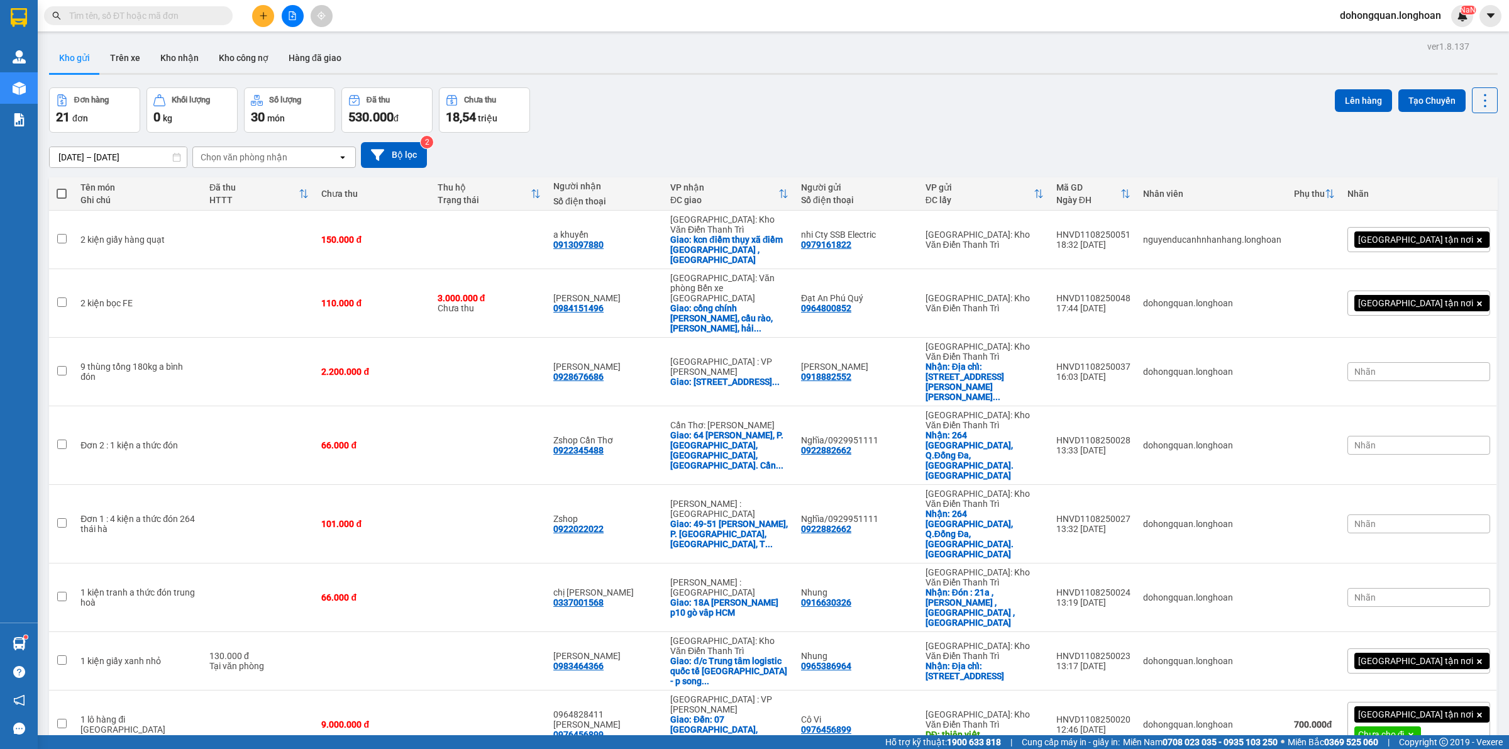
click at [641, 151] on div "[DATE] – [DATE] Press the down arrow key to interact with the calendar and sele…" at bounding box center [773, 155] width 1449 height 26
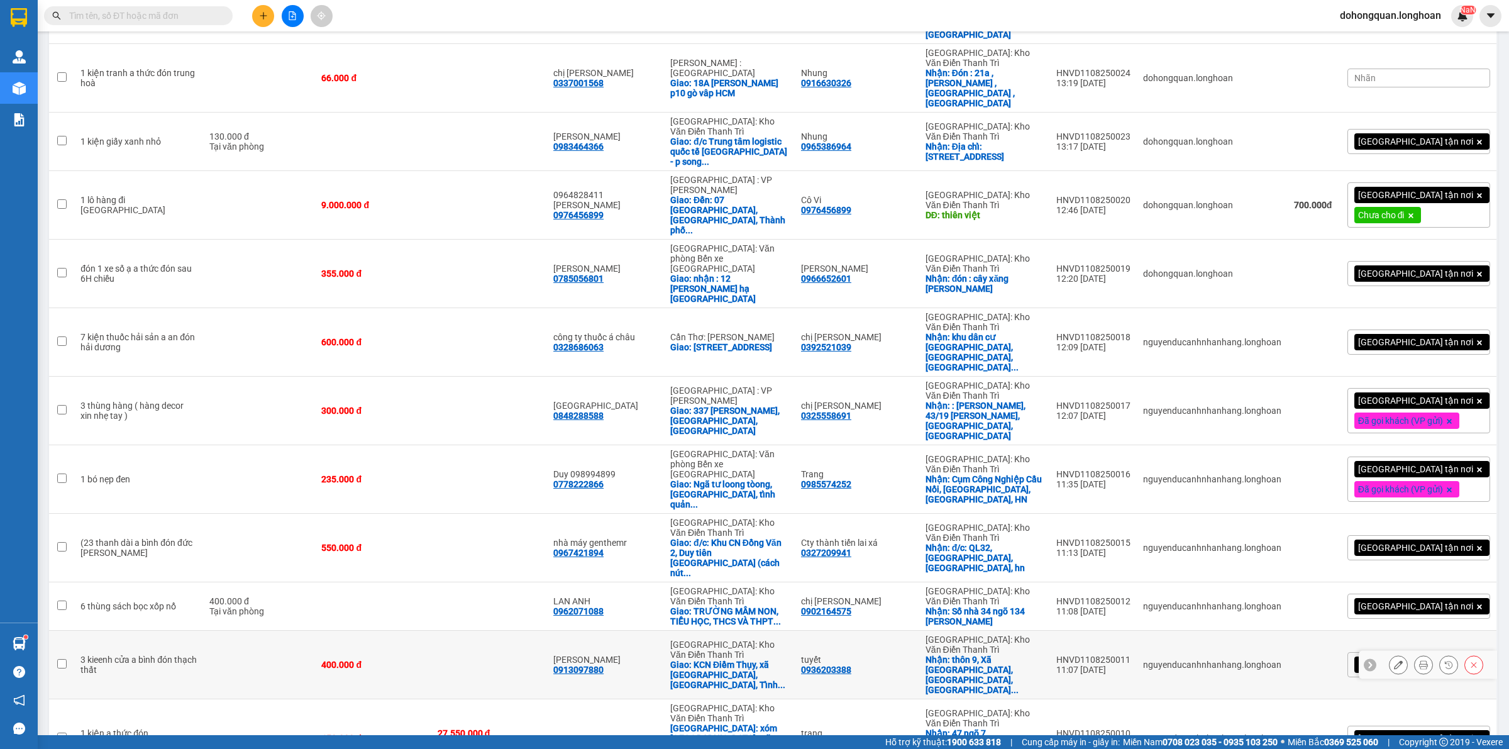
click at [1394, 660] on icon at bounding box center [1398, 664] width 9 height 9
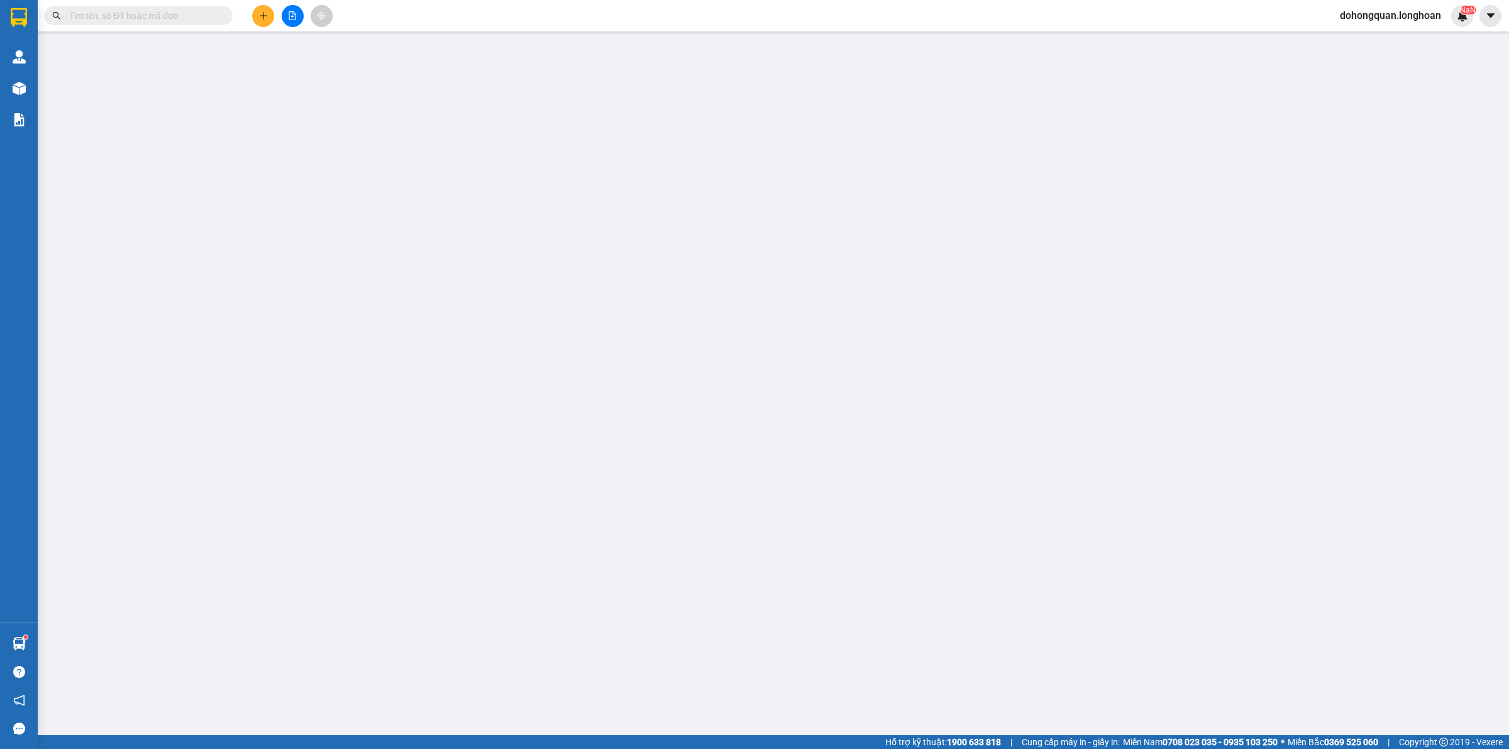
type input "0936203388"
type input "tuyết"
checkbox input "true"
type input "thôn 9, Xã Phùng Xá, Huyện Thạch Thất, Thành Phố Hà Nội"
type input "0913097880"
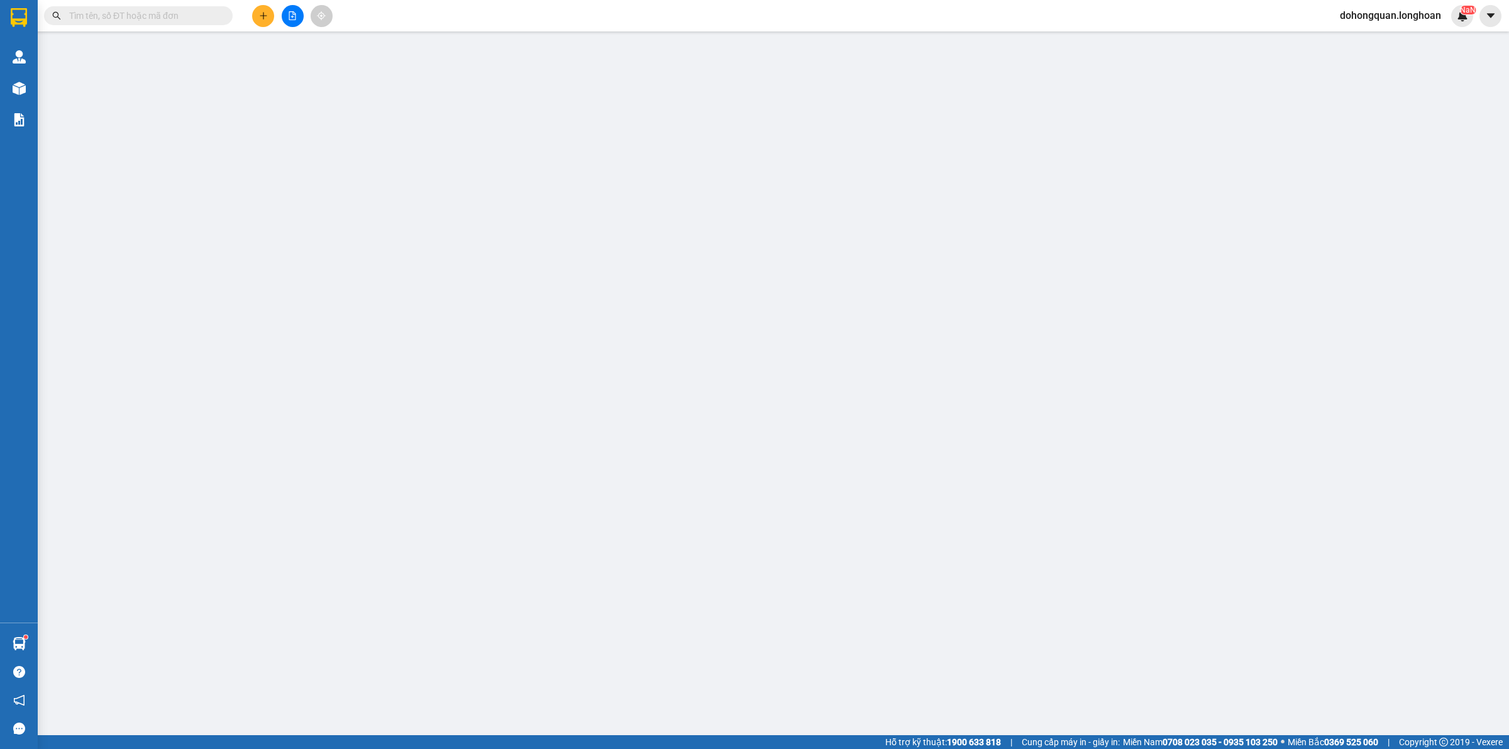
type input "Anh Khuyến"
checkbox input "true"
type input "KCN Điềm Thụy, xã Điềm Thụy, Huyện Phú Bình, Tỉnh Thái Nguyên"
type input "qua đón hàng báo LẤY ĐƠN 4803"
type input "400.000"
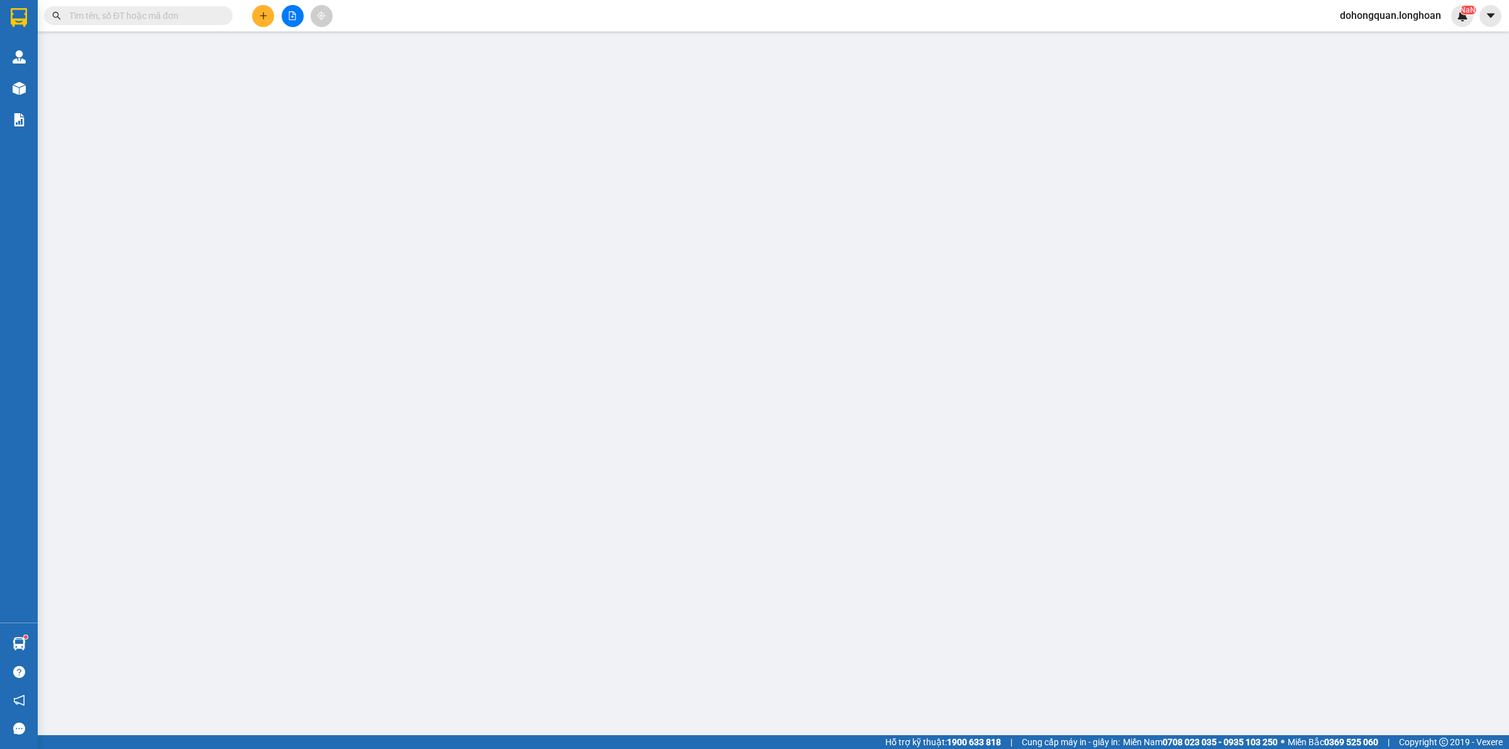
type input "400.000"
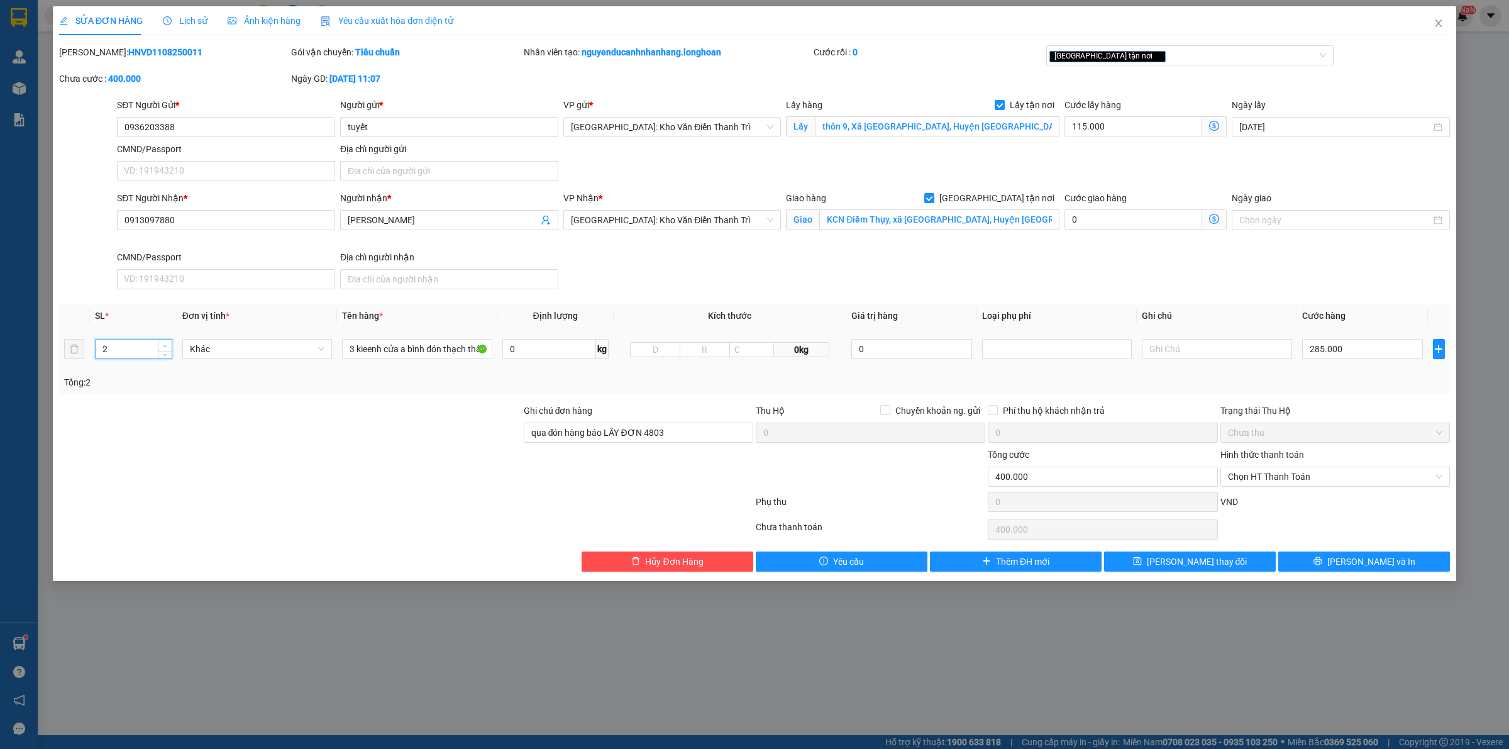
click at [165, 343] on span "up" at bounding box center [166, 346] width 8 height 8
type input "3"
click at [162, 353] on span "down" at bounding box center [166, 354] width 8 height 8
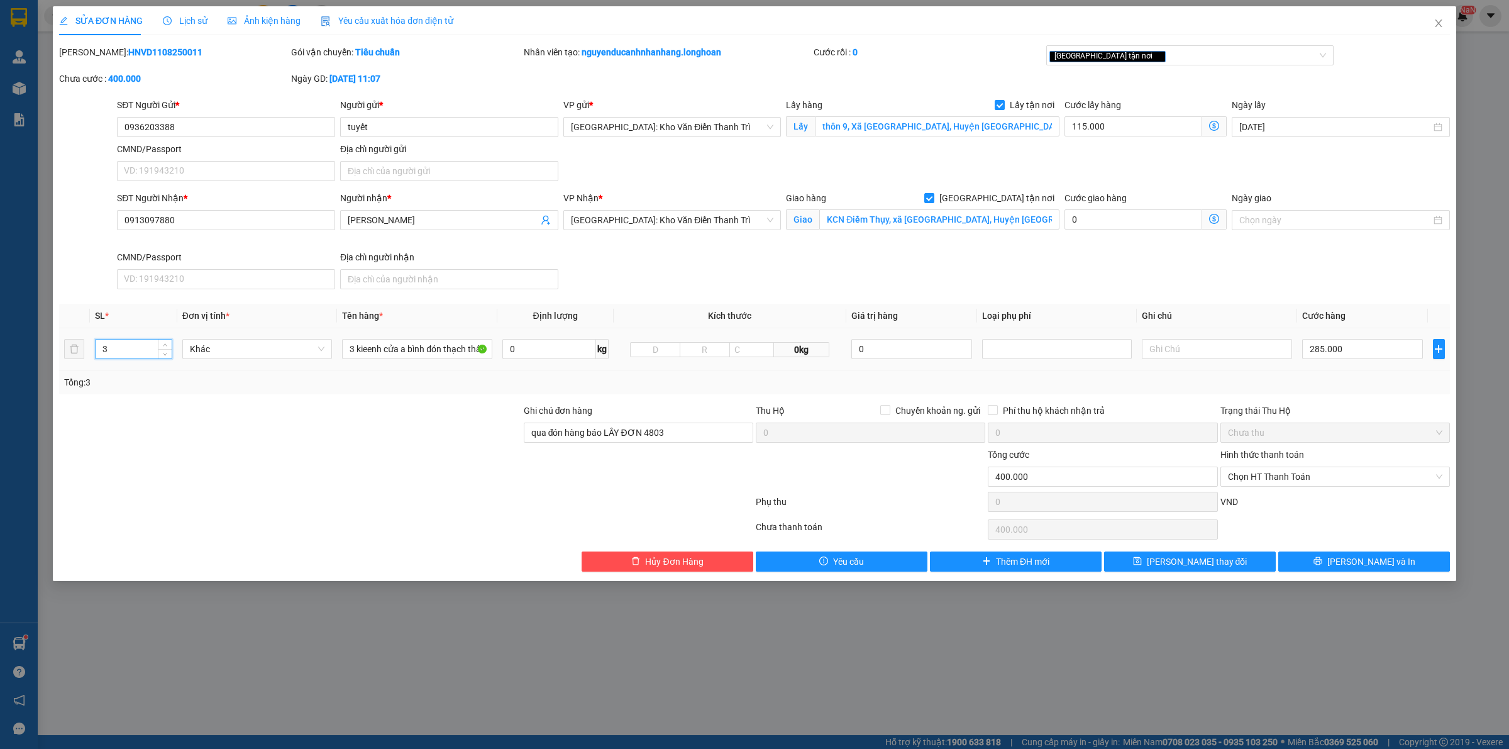
drag, startPoint x: 247, startPoint y: 402, endPoint x: 350, endPoint y: 370, distance: 108.2
click at [252, 399] on div "Total Paid Fee 0 Total UnPaid Fee 400.000 Cash Collection Total Fee Mã ĐH: HNVD…" at bounding box center [754, 308] width 1391 height 526
click at [387, 346] on input "3 kieenh cửa a bình đón thạch thất" at bounding box center [417, 349] width 150 height 20
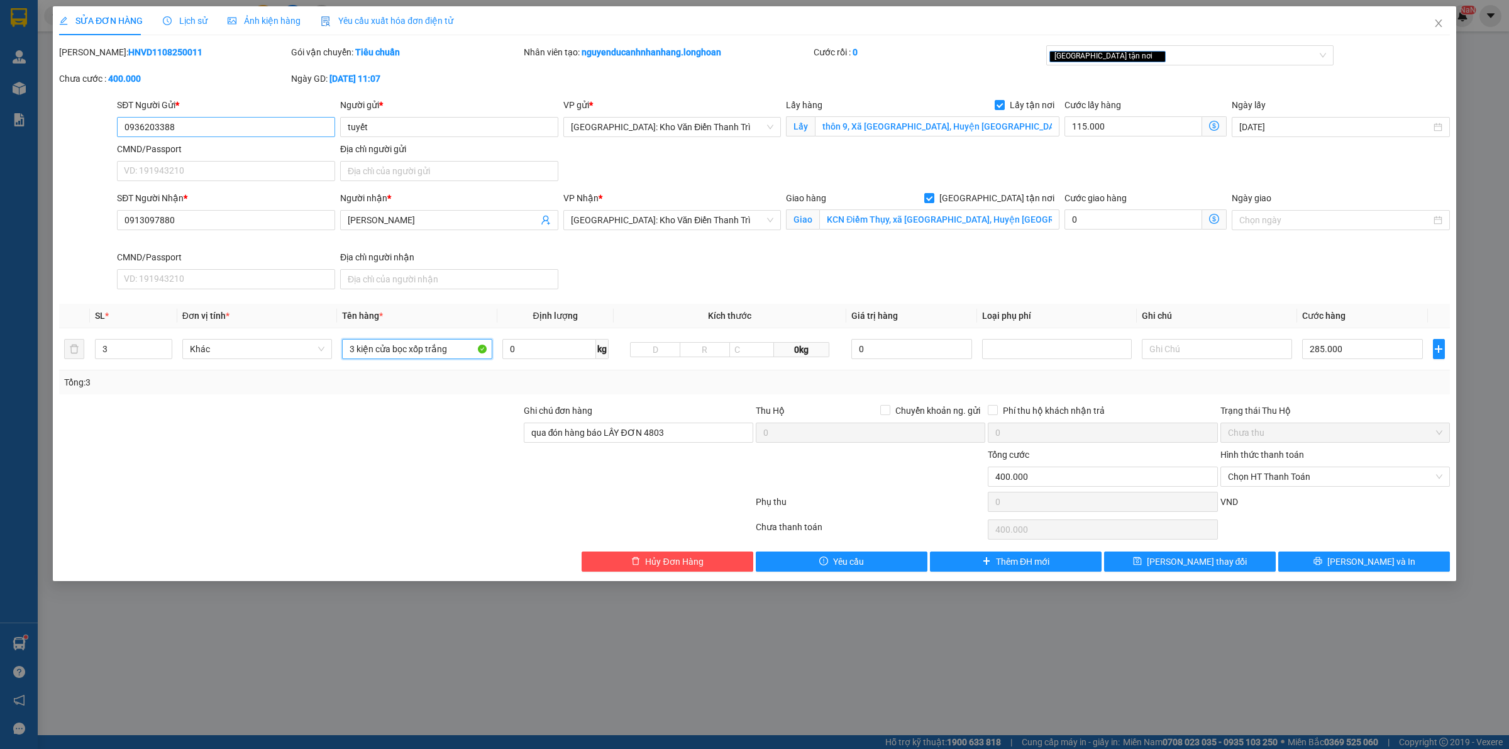
type input "3 kiện cửa bọc xốp trắng"
click at [197, 125] on input "0936203388" at bounding box center [226, 127] width 218 height 20
click at [209, 224] on input "0913097880" at bounding box center [226, 220] width 218 height 20
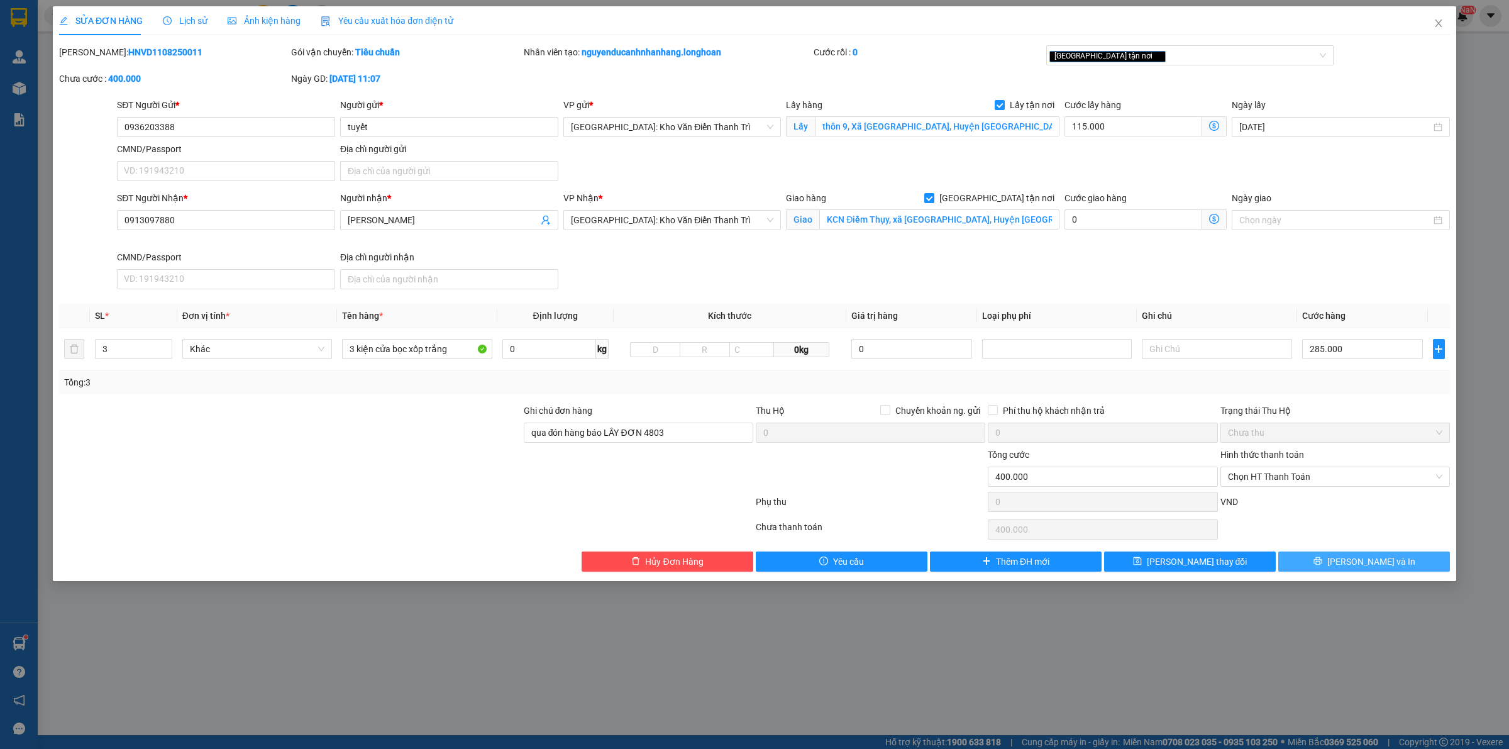
click at [1324, 560] on button "[PERSON_NAME] và In" at bounding box center [1364, 562] width 172 height 20
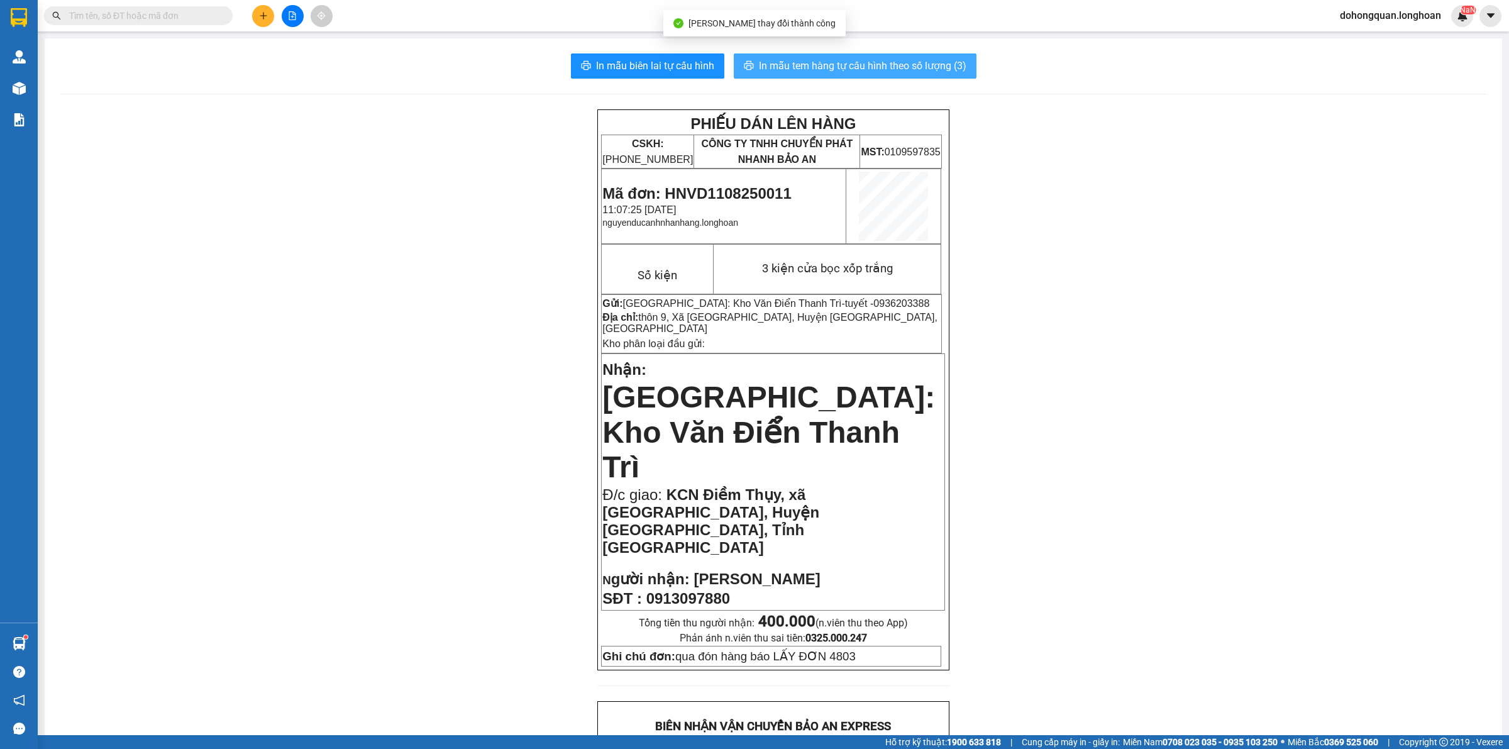
click at [816, 60] on span "In mẫu tem hàng tự cấu hình theo số lượng (3)" at bounding box center [863, 66] width 208 height 16
click at [1095, 504] on div "PHIẾU DÁN LÊN HÀNG CSKH: 1900.06.88.33 CÔNG TY TNHH CHUYỂN PHÁT NHANH BẢO AN MS…" at bounding box center [773, 745] width 1427 height 1273
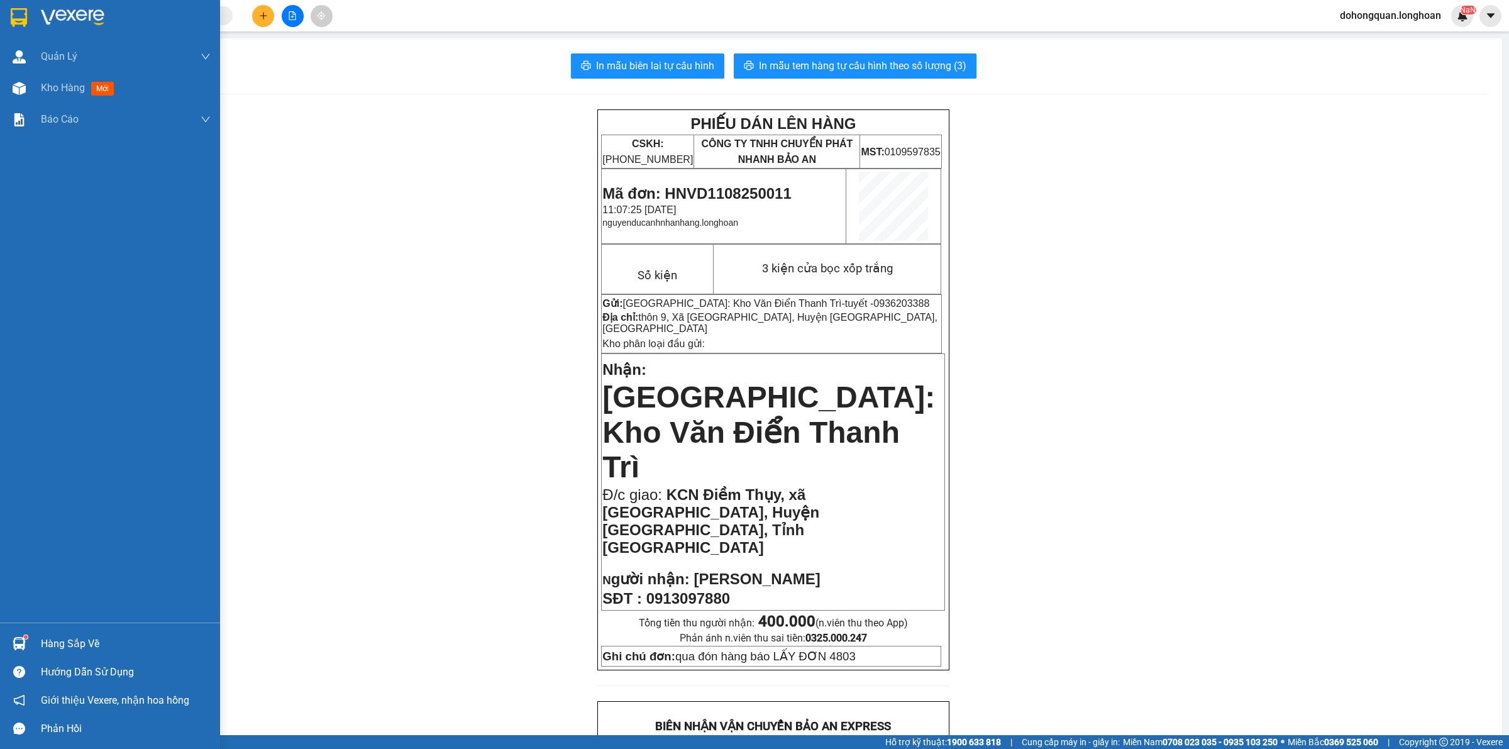
click at [7, 13] on div at bounding box center [110, 20] width 220 height 41
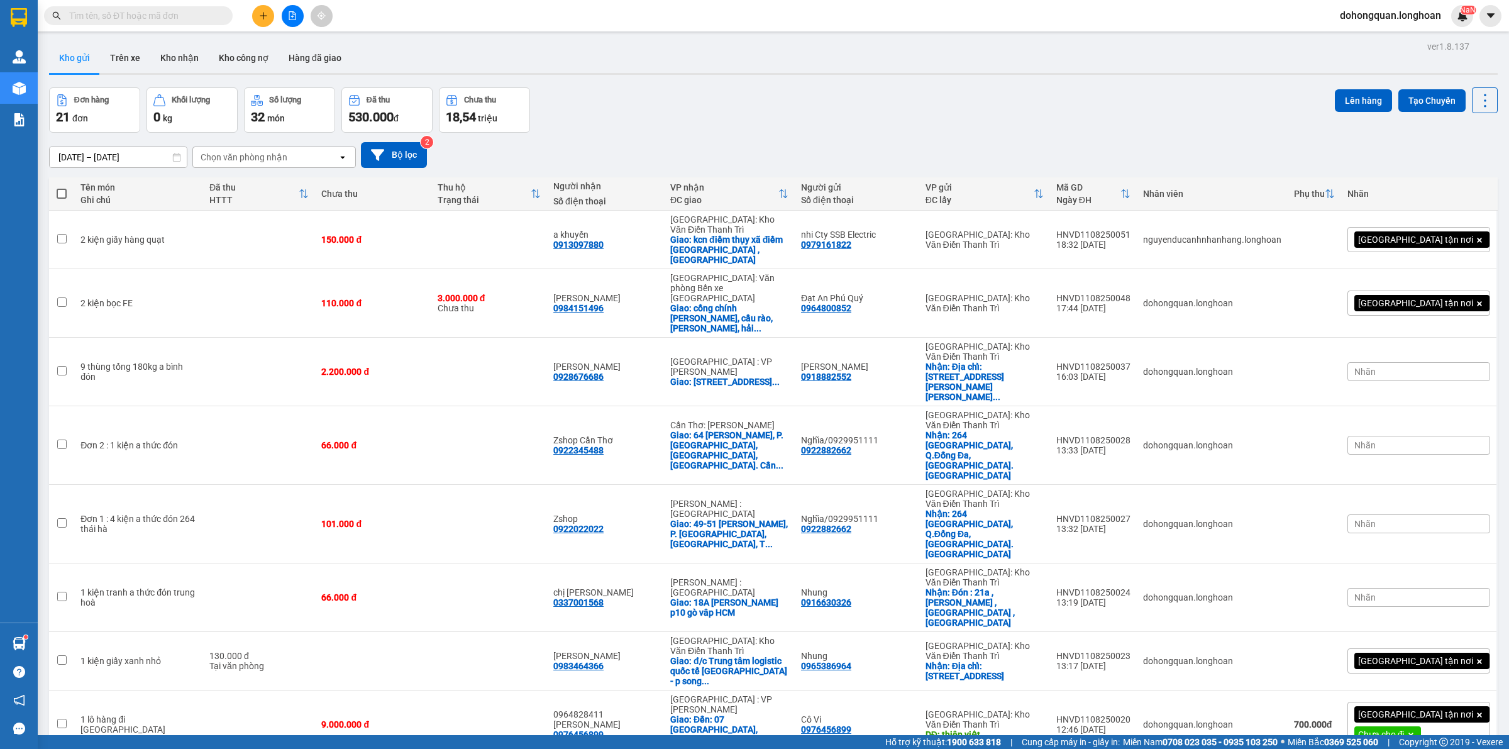
click at [738, 92] on div "Đơn hàng 21 đơn Khối lượng 0 kg Số lượng 32 món Đã thu 530.000 đ Chưa thu 18,54…" at bounding box center [773, 109] width 1449 height 45
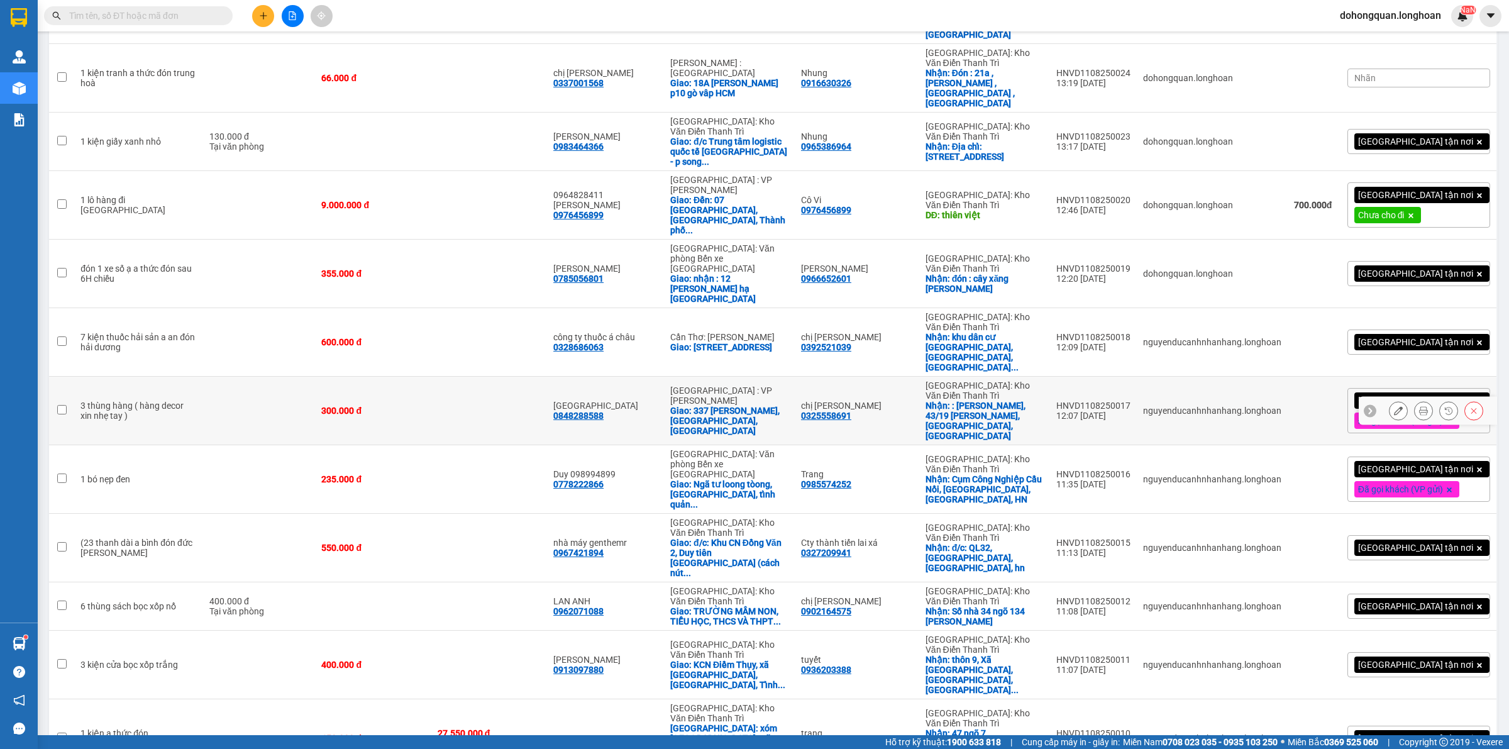
scroll to position [126, 0]
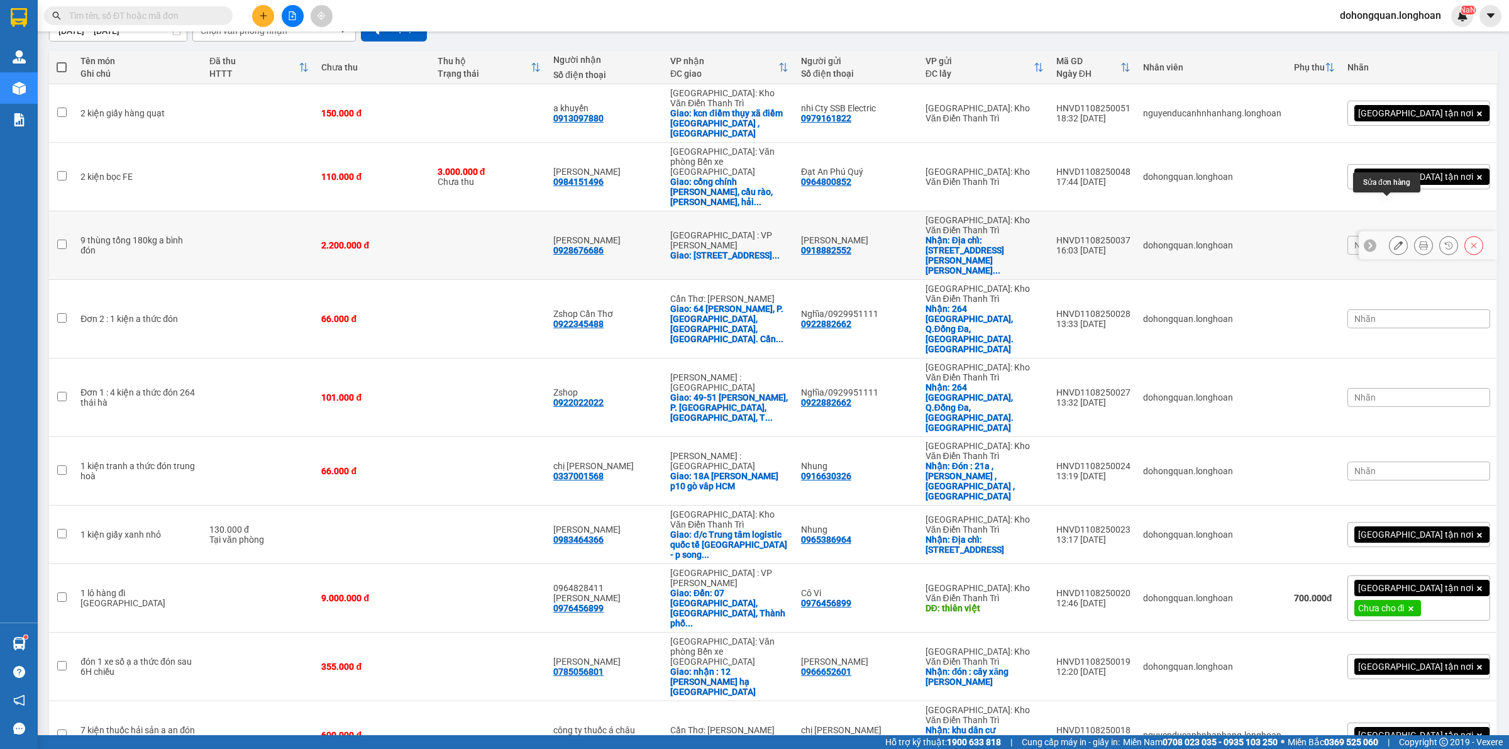
click at [1394, 241] on icon at bounding box center [1398, 245] width 9 height 9
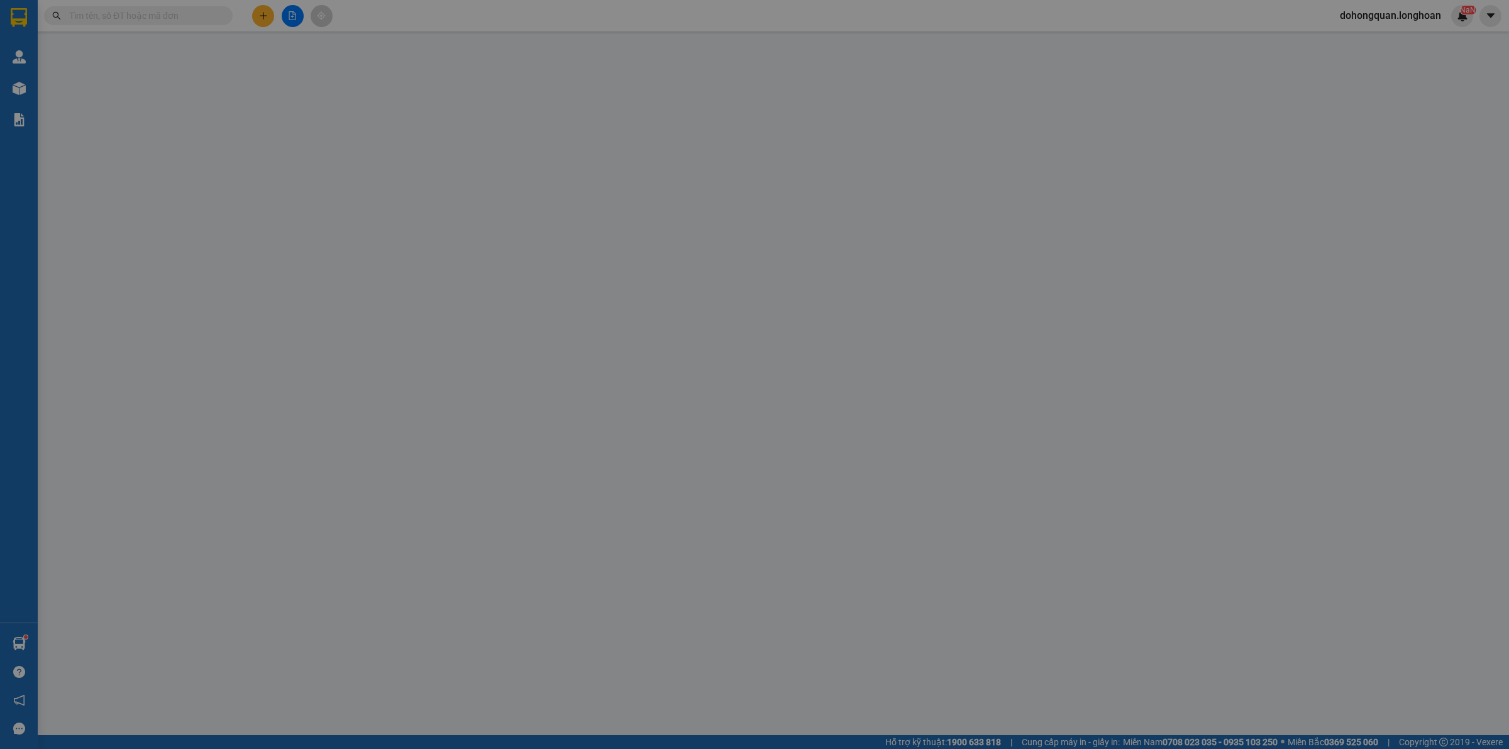
type input "0918882552"
type input "[PERSON_NAME]"
checkbox input "true"
type input "Địa chỉ: Số 112 ngách 8/11 Lê Quang Đạo, Từ Liêm, Hà Nội"
type input "0928676686"
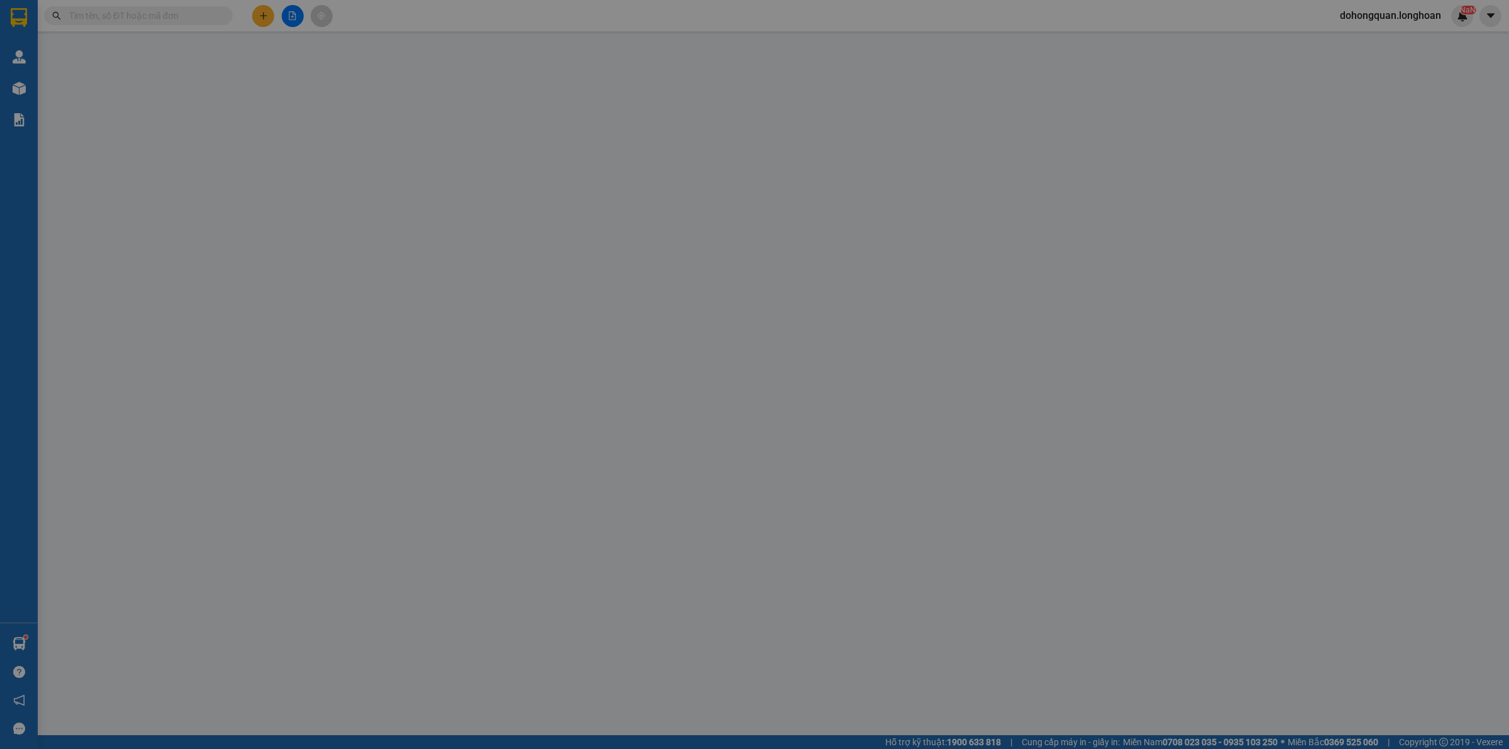
type input "[PERSON_NAME]"
checkbox input "true"
type input "nại nghĩa 7, phường nại hiên đông, quận sơn trà, đà nẵng"
type input "2.200.000"
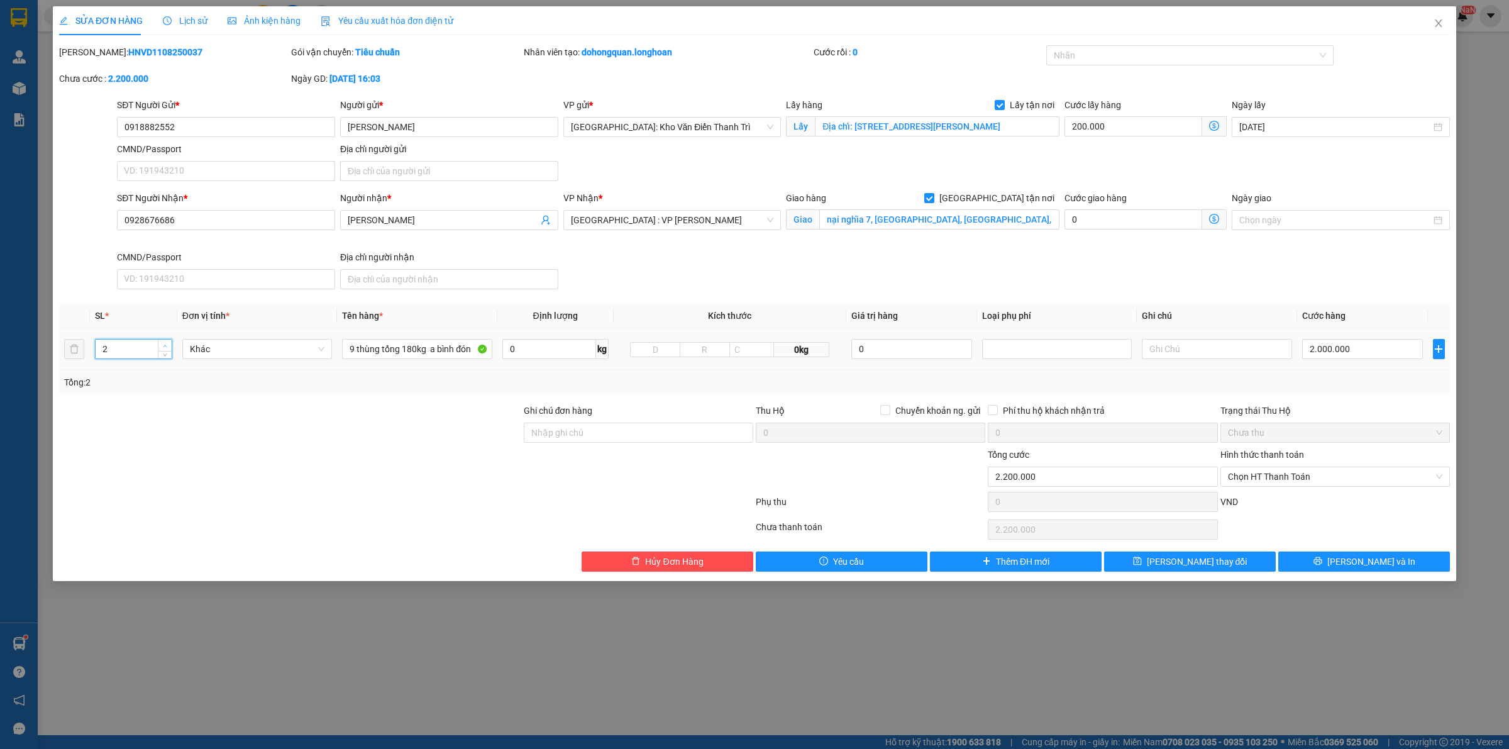
click at [167, 343] on span "up" at bounding box center [166, 346] width 8 height 8
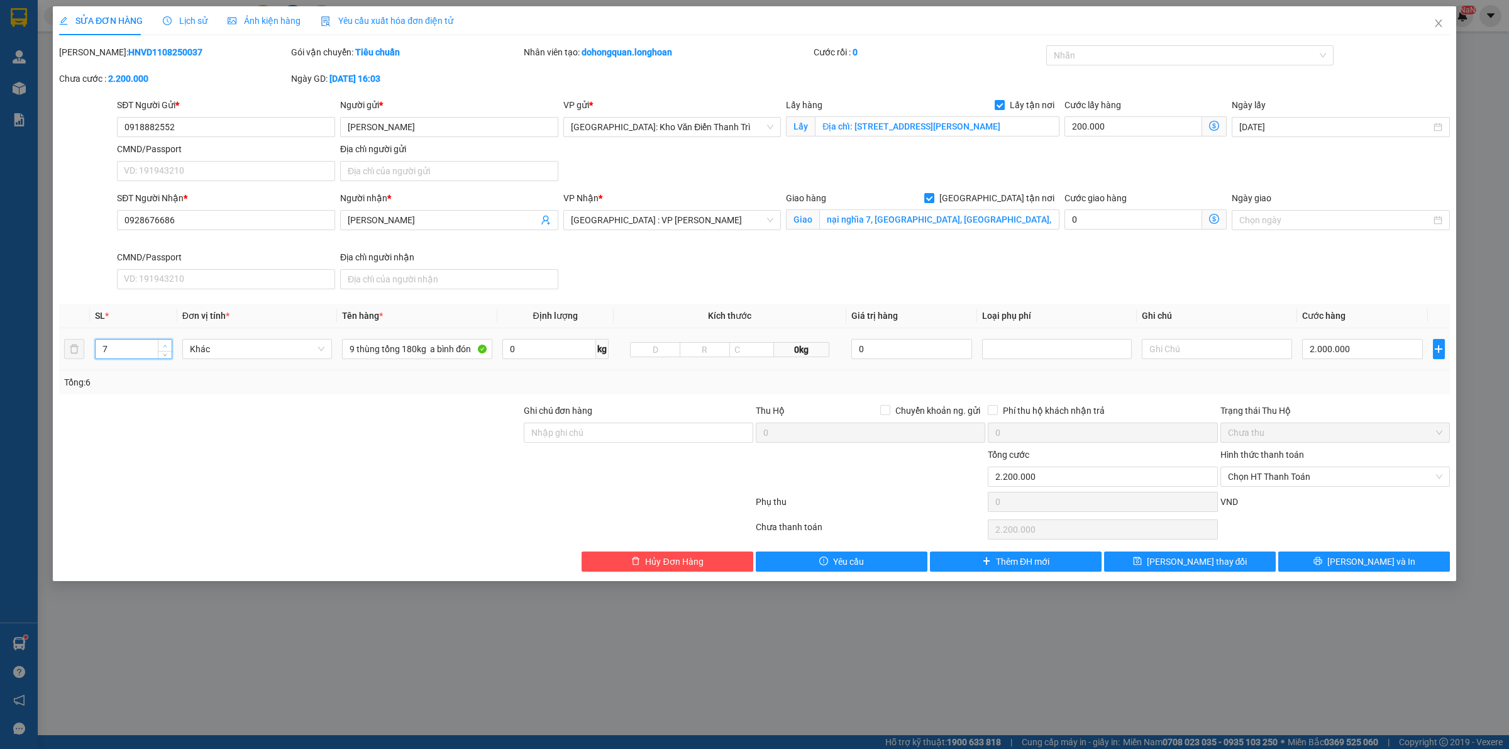
click at [167, 343] on span "up" at bounding box center [166, 346] width 8 height 8
click at [162, 343] on span "up" at bounding box center [166, 346] width 8 height 8
type input "9"
click at [162, 343] on span "up" at bounding box center [166, 346] width 8 height 8
click at [371, 352] on input "9 thùng tổng 180kg a bình đón" at bounding box center [417, 349] width 150 height 20
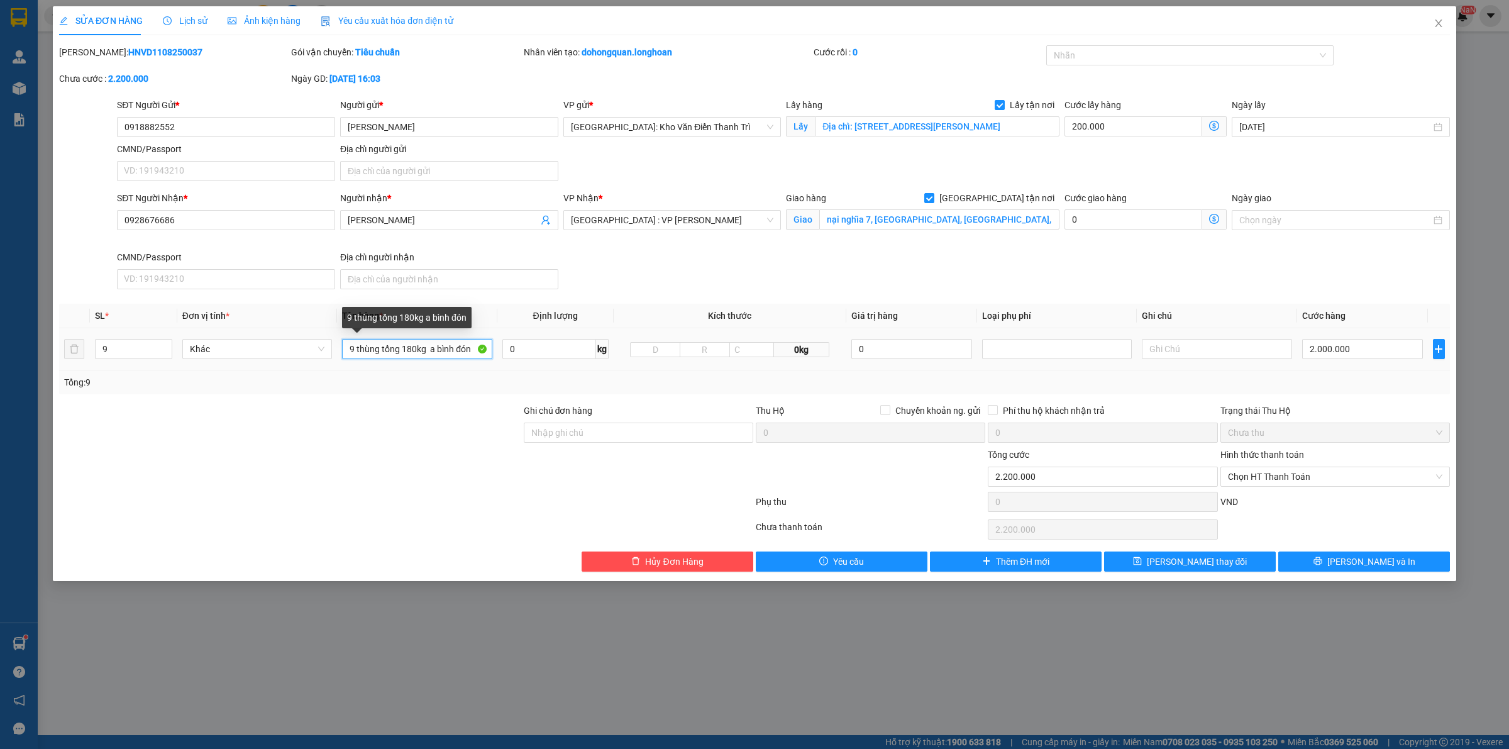
click at [371, 352] on input "9 thùng tổng 180kg a bình đón" at bounding box center [417, 349] width 150 height 20
click at [1115, 55] on div at bounding box center [1184, 55] width 269 height 15
type input "9 thùng giấy"
type input "gt"
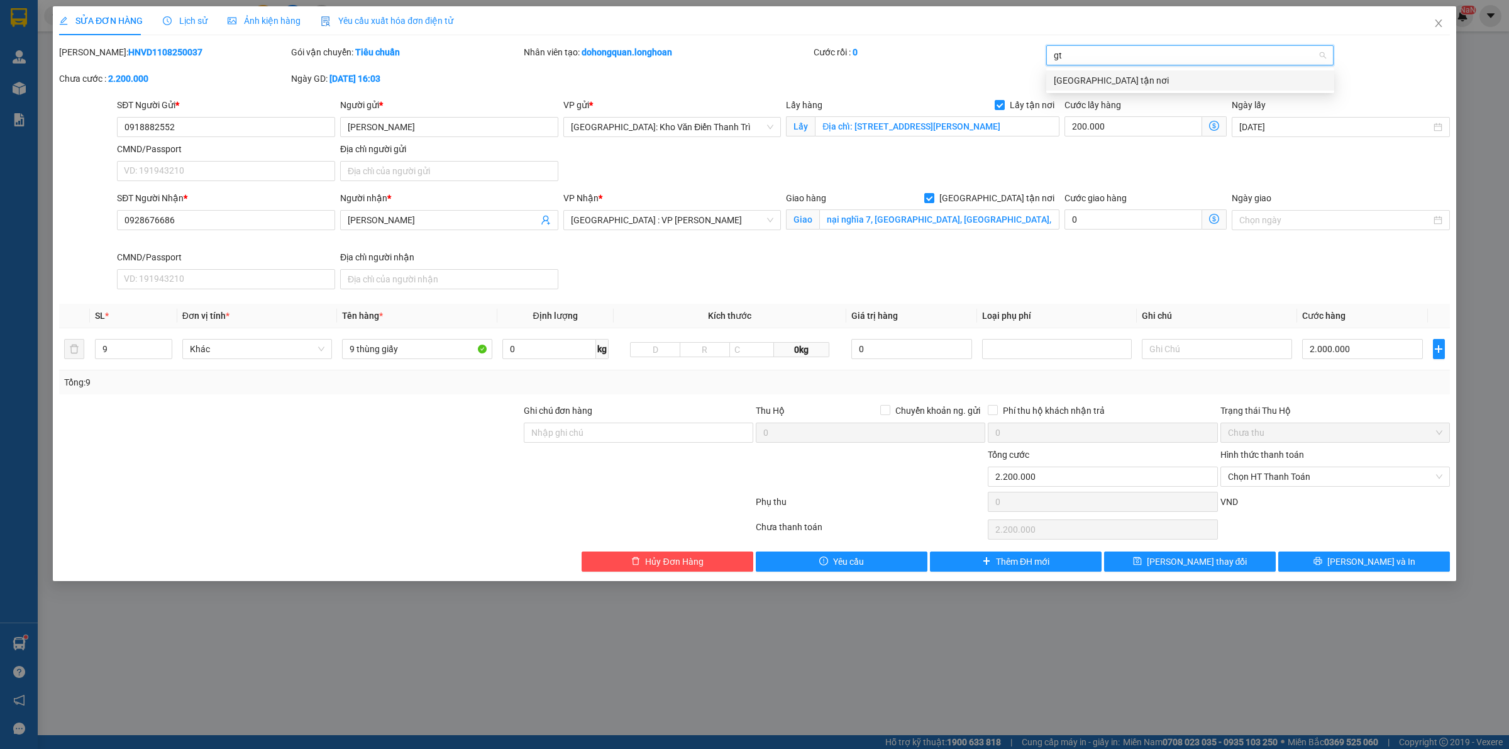
click at [1099, 82] on div "[GEOGRAPHIC_DATA] tận nơi" at bounding box center [1190, 81] width 273 height 14
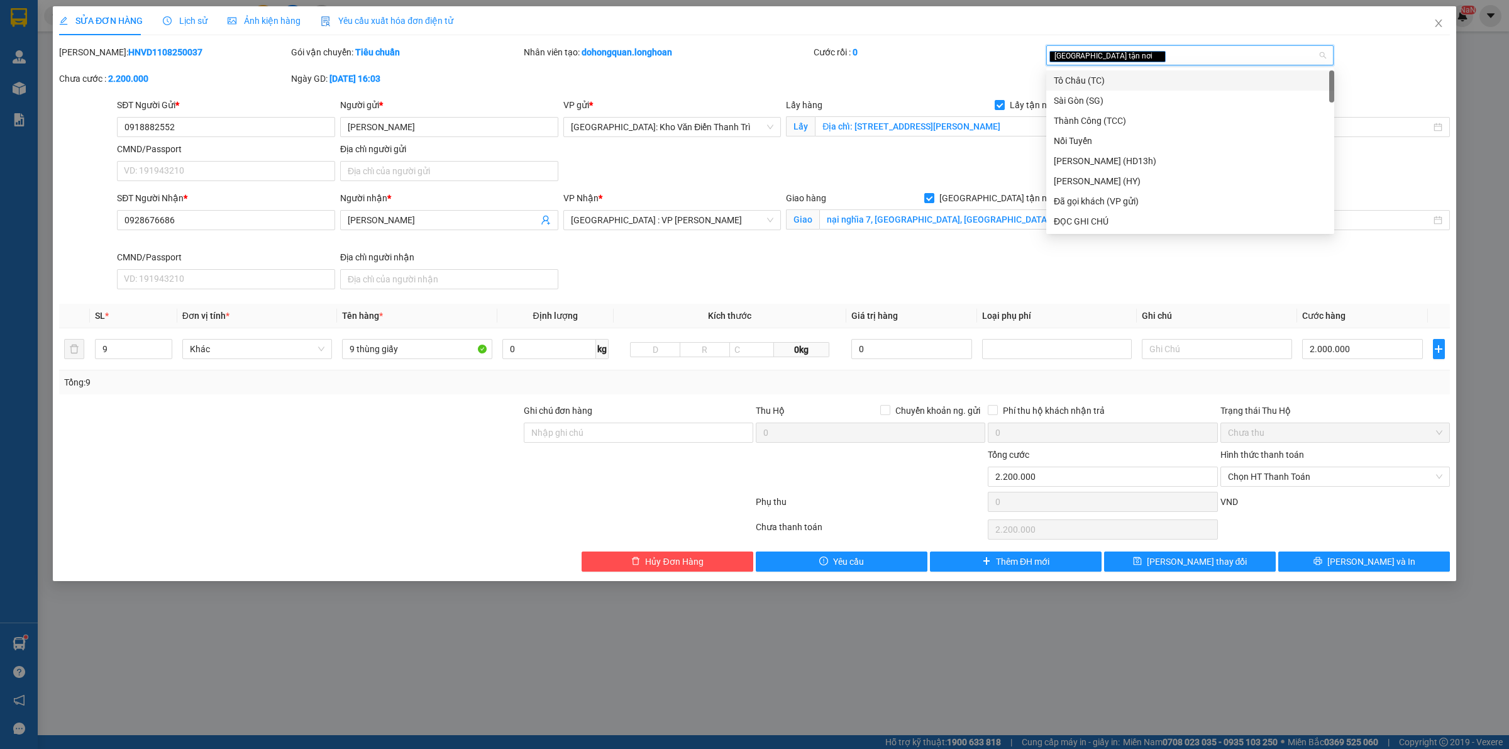
click at [1134, 55] on div "[GEOGRAPHIC_DATA] tận nơi" at bounding box center [1184, 55] width 269 height 15
type input "da"
click at [1107, 77] on div "Đã gọi khách (VP gửi)" at bounding box center [1190, 81] width 273 height 14
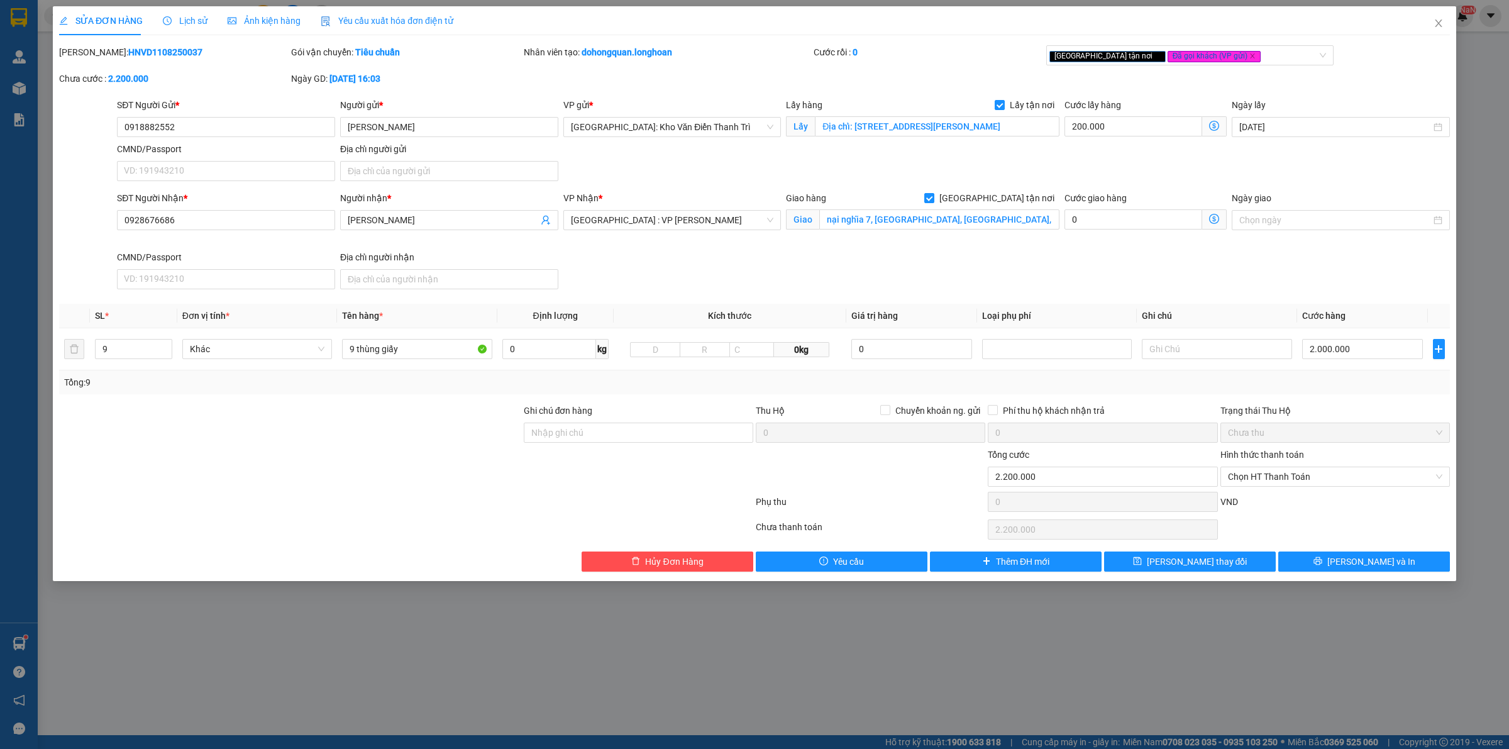
drag, startPoint x: 730, startPoint y: 260, endPoint x: 262, endPoint y: 154, distance: 479.6
click at [721, 261] on div "SĐT Người Nhận * 0928676686 Người nhận * Trần văn hiền VP Nhận * Đà Nẵng : VP T…" at bounding box center [783, 242] width 1338 height 103
click at [208, 133] on input "0918882552" at bounding box center [226, 127] width 218 height 20
click at [1334, 560] on button "[PERSON_NAME] và In" at bounding box center [1364, 562] width 172 height 20
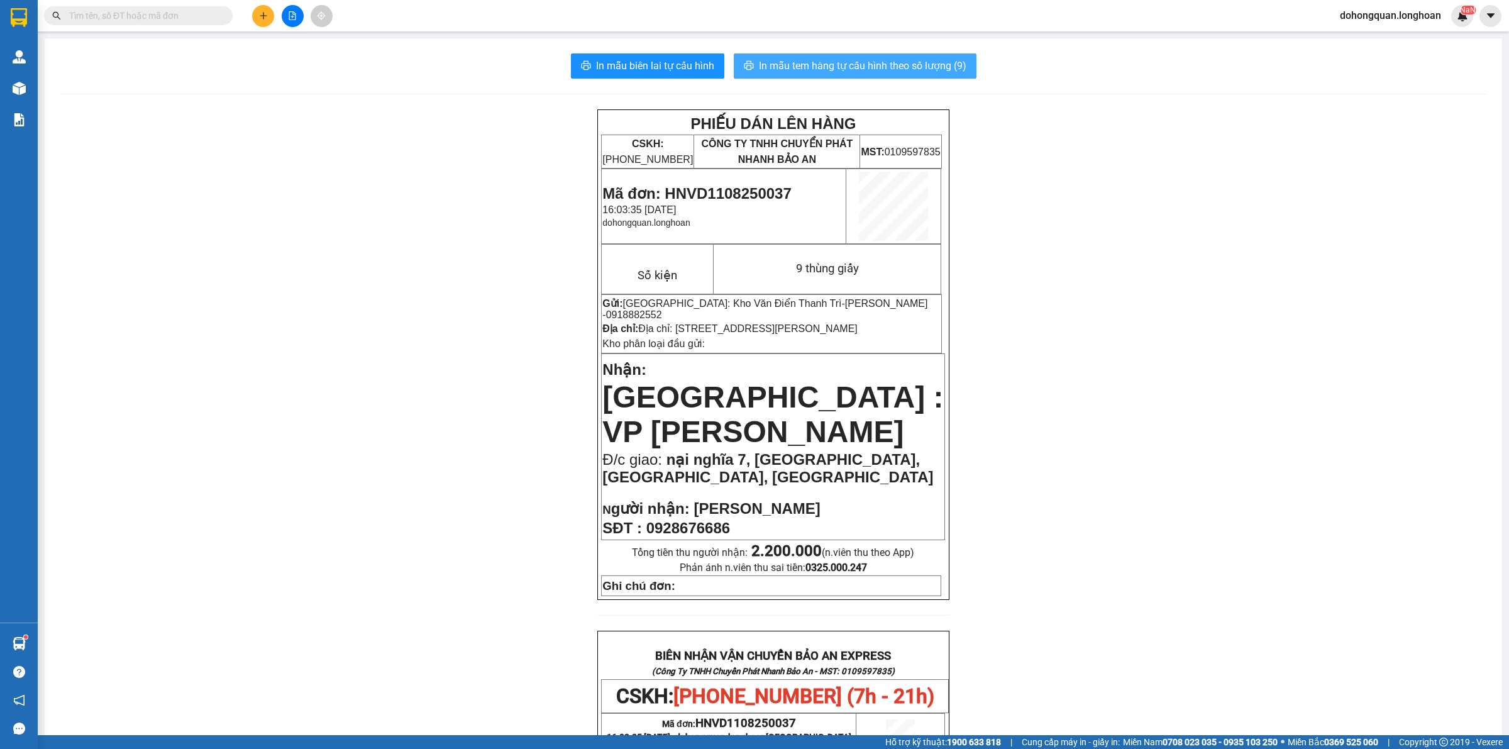
click at [854, 74] on span "In mẫu tem hàng tự cấu hình theo số lượng (9)" at bounding box center [863, 66] width 208 height 16
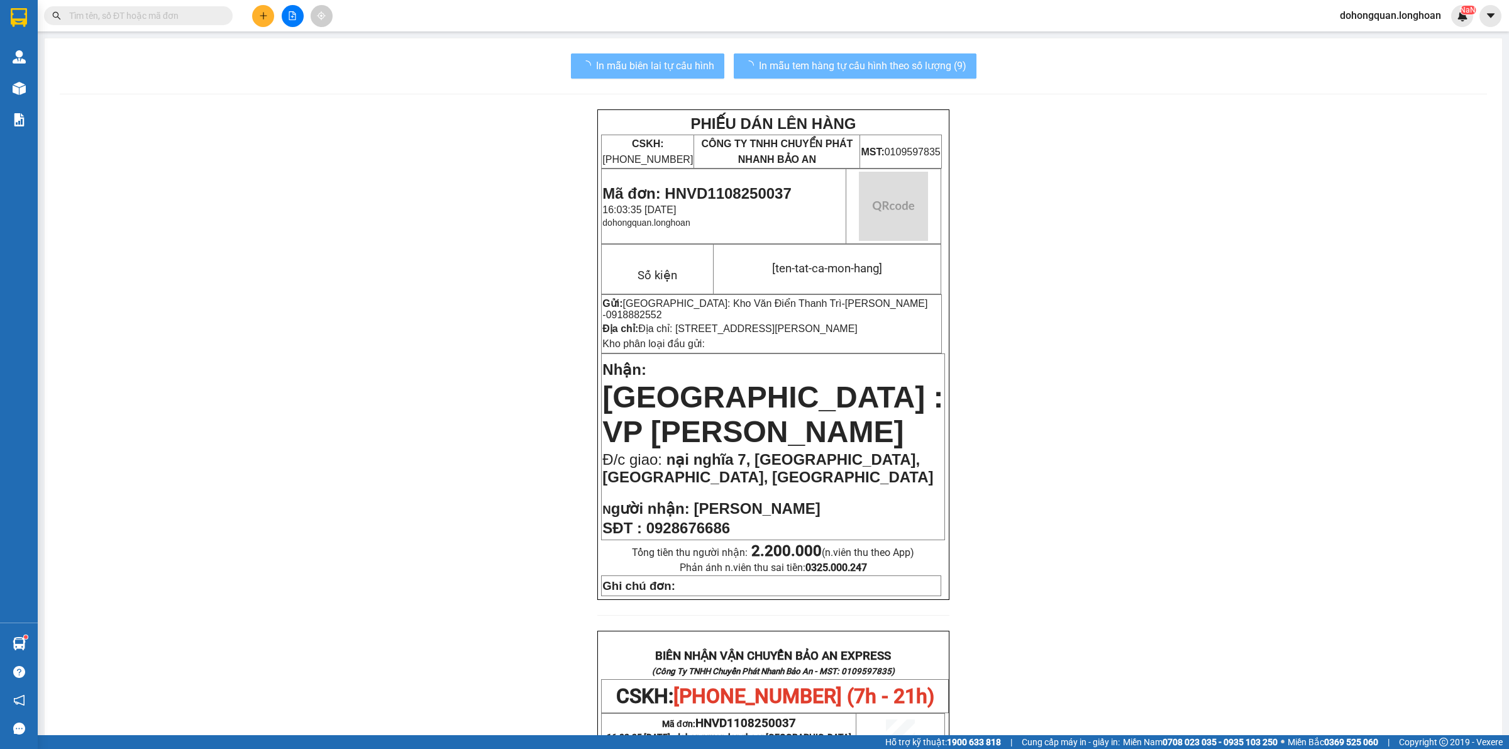
click at [1182, 432] on div "PHIẾU DÁN LÊN HÀNG CSKH: 1900.06.88.33 CÔNG TY TNHH CHUYỂN PHÁT NHANH BẢO AN MS…" at bounding box center [773, 693] width 1427 height 1168
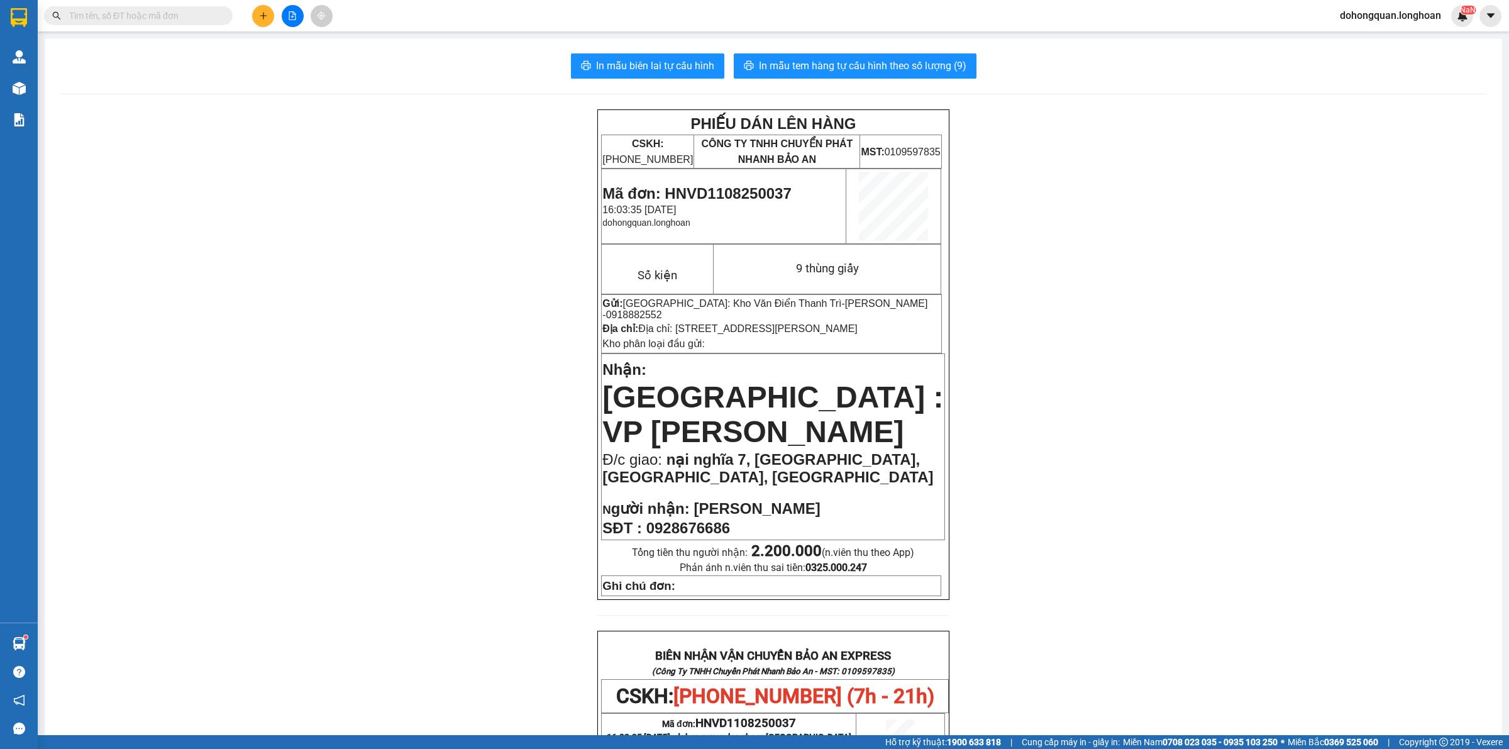
drag, startPoint x: 313, startPoint y: 97, endPoint x: 279, endPoint y: 64, distance: 48.5
click at [313, 97] on div "In mẫu biên lai tự cấu hình In mẫu tem hàng tự cấu hình theo số lượng (9) PHIẾU…" at bounding box center [774, 665] width 1458 height 1255
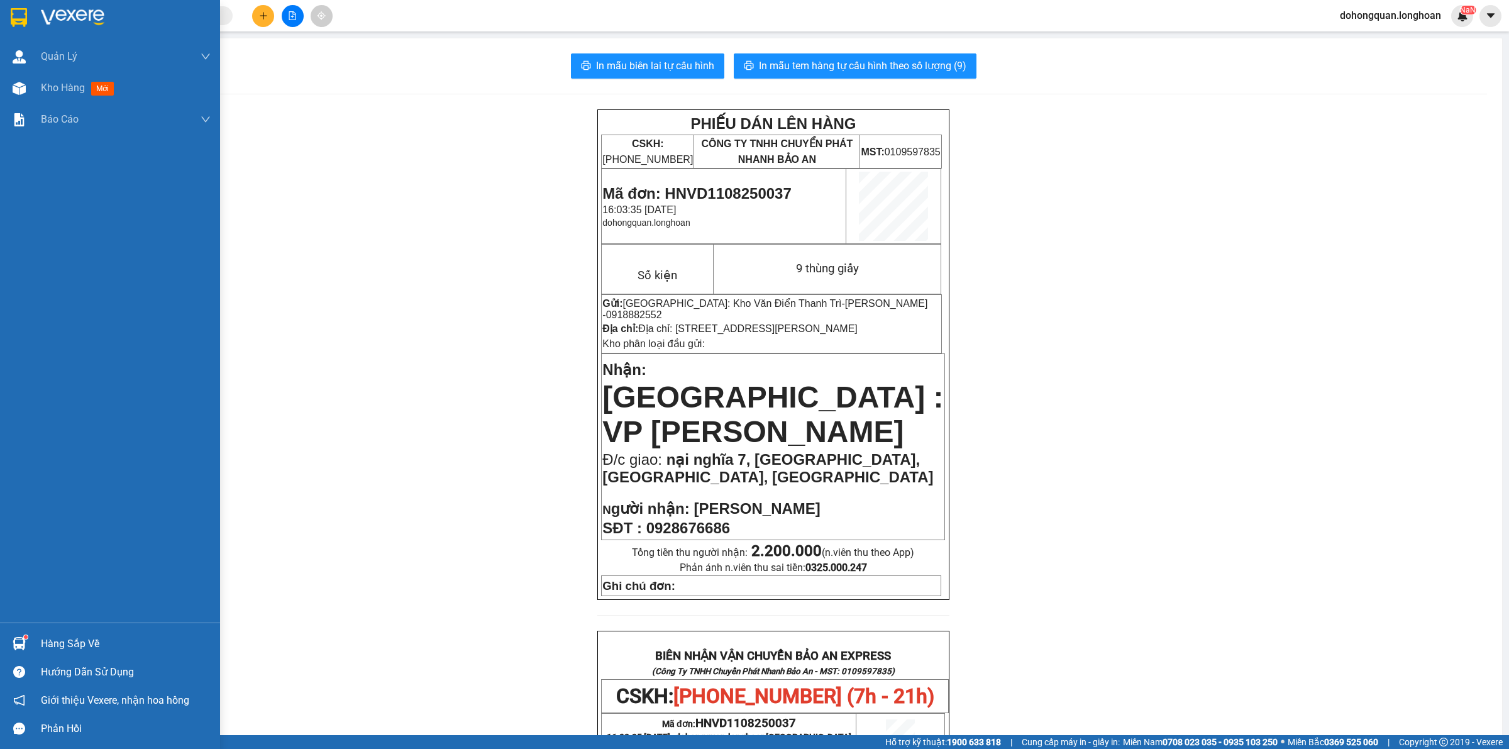
click at [22, 14] on img at bounding box center [19, 17] width 16 height 19
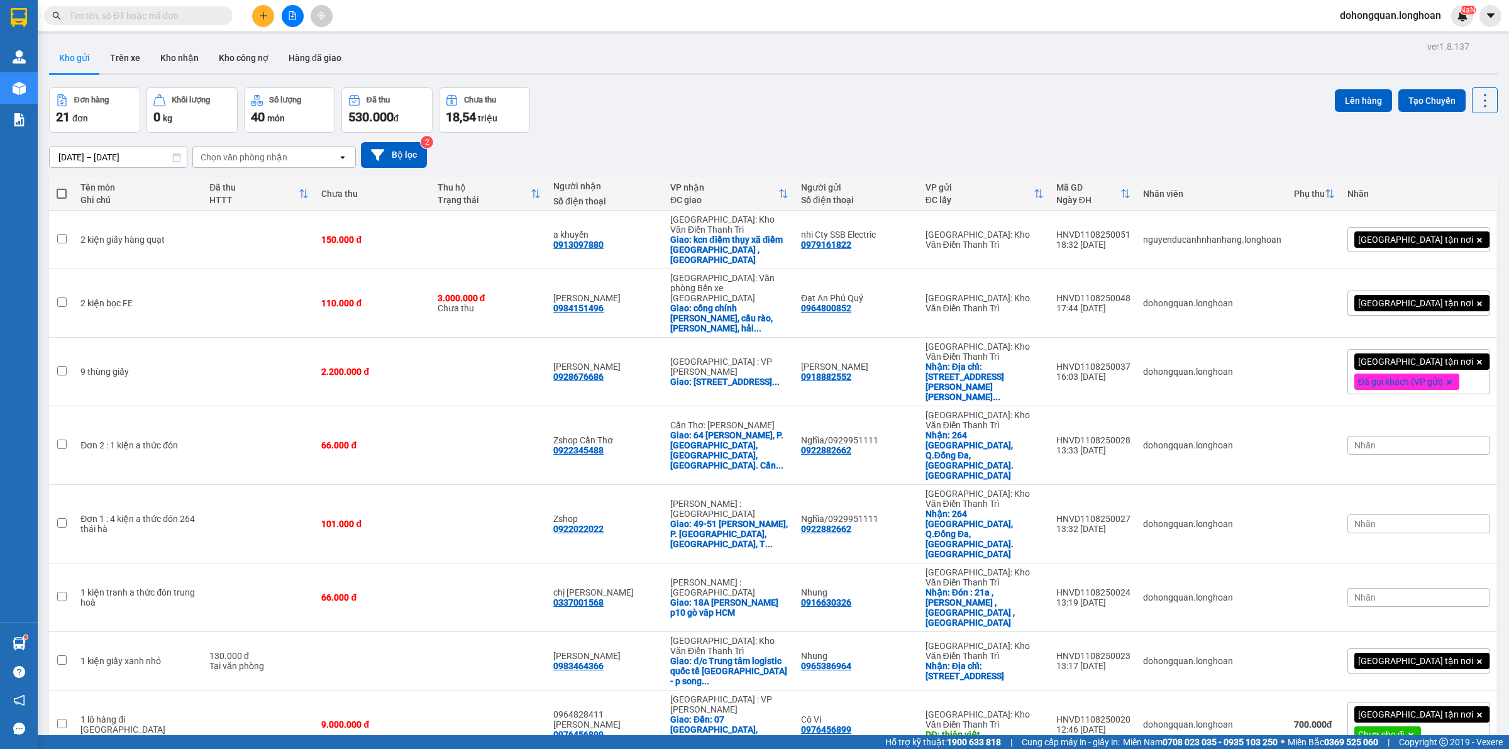
click at [802, 60] on div "Kho gửi Trên xe Kho nhận Kho công nợ Hàng đã giao" at bounding box center [773, 59] width 1449 height 33
click at [1394, 657] on icon at bounding box center [1398, 661] width 9 height 9
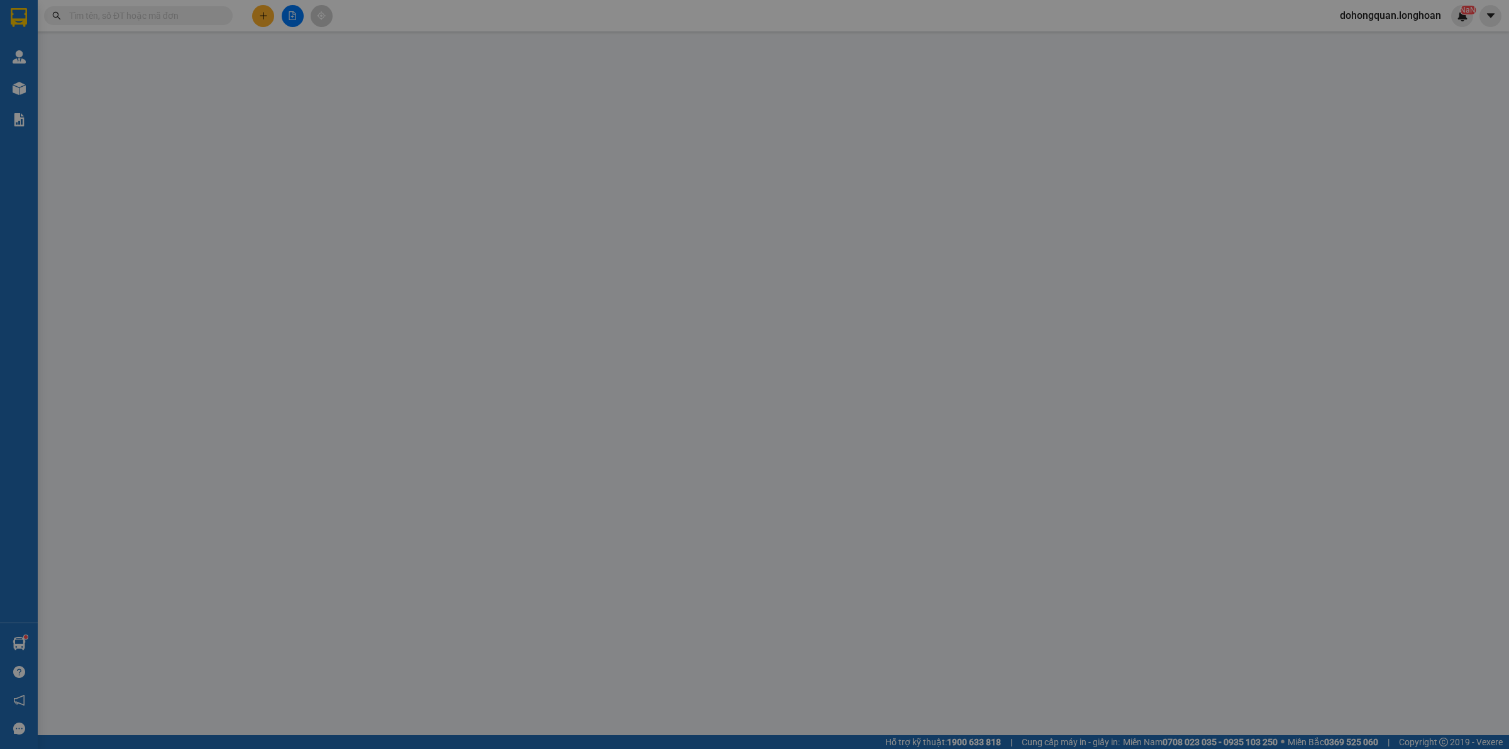
type input "0965386964"
type input "Nhung"
checkbox input "true"
type input "Địa chỉ: 15TT18 KDT Văn Phú, Hà Đông, HN"
type input "65.000"
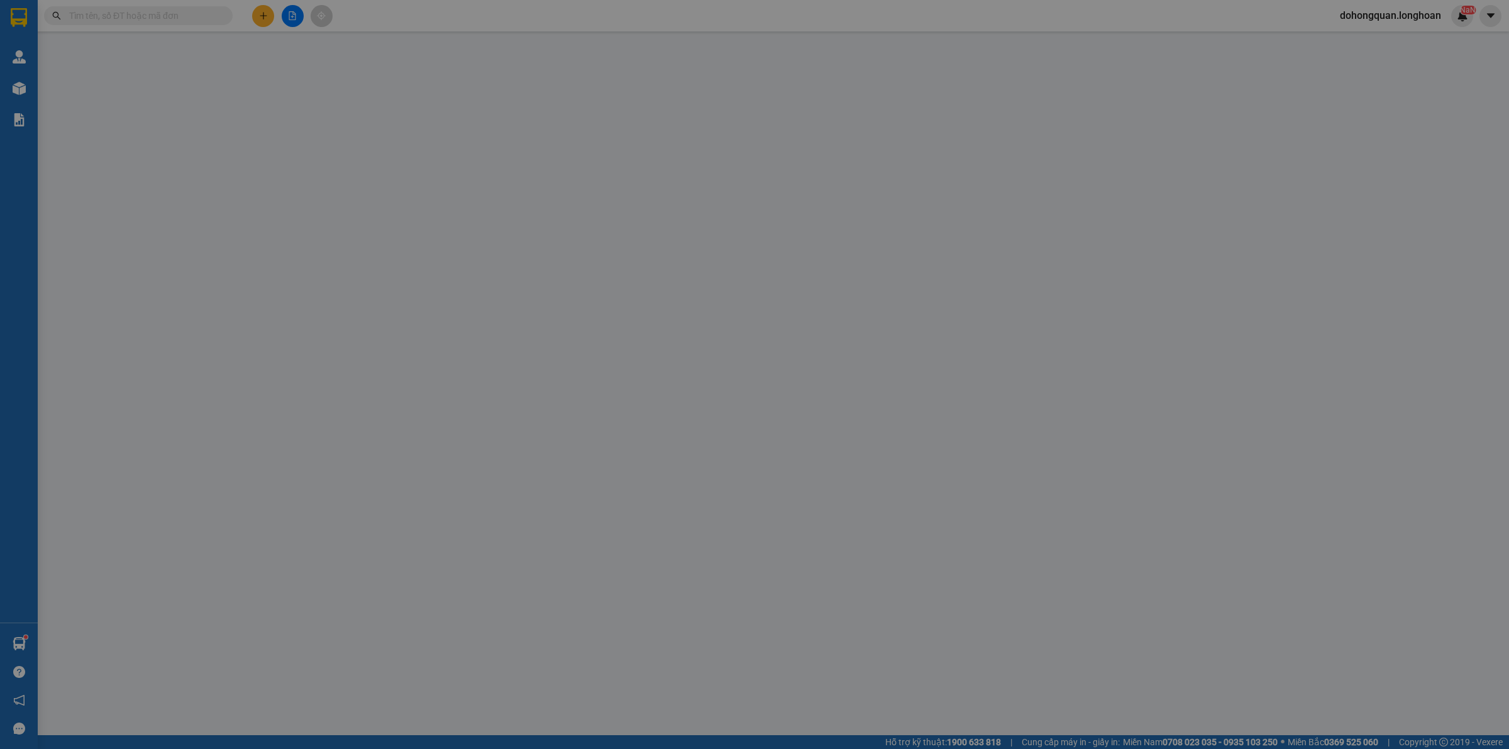
type input "0983464366"
type input "Trần Điển"
checkbox input "true"
type input "đ/c Trung tâm logistic quốc tế bắc giang - p song khê tp bắc giang cũ (nay phườ…"
type input "130.000"
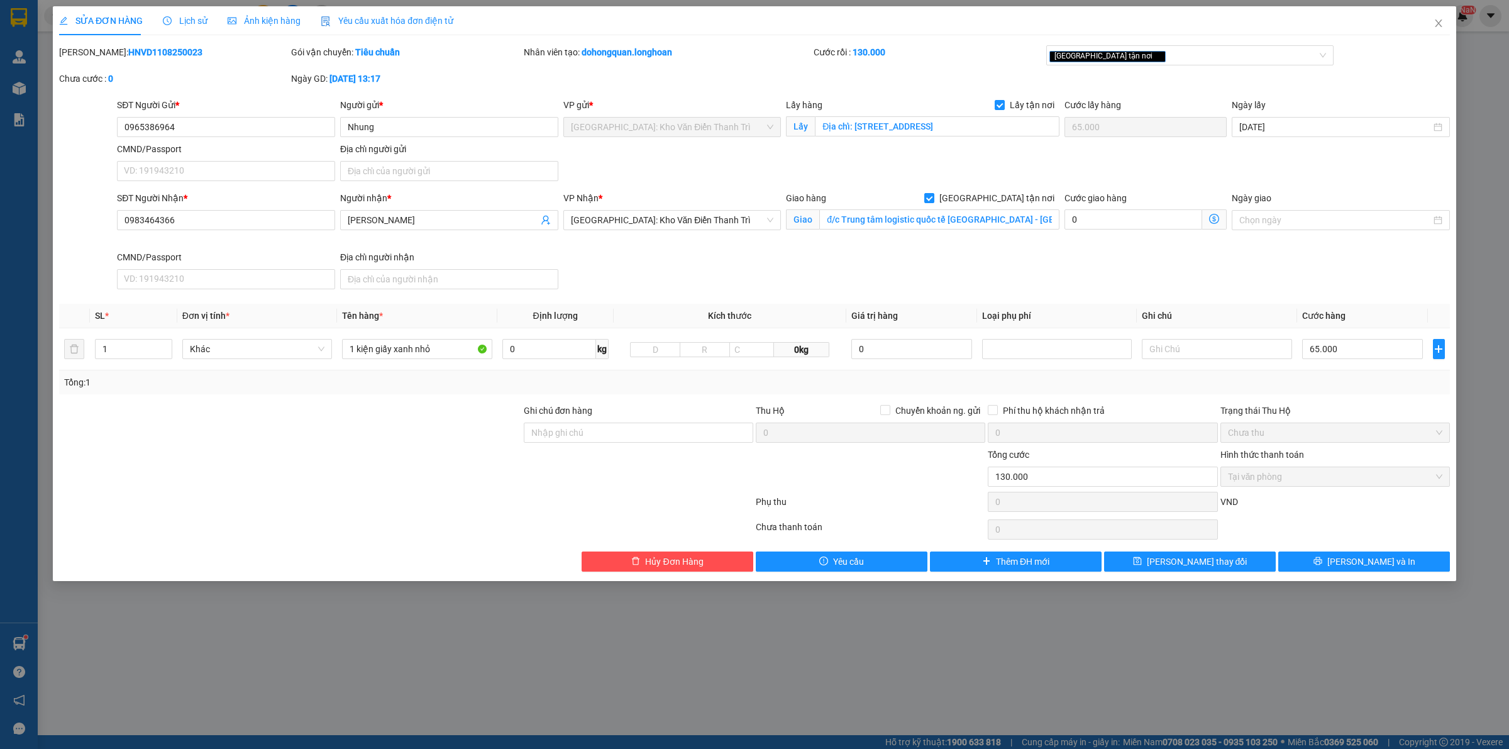
click at [192, 21] on span "Lịch sử" at bounding box center [185, 21] width 45 height 10
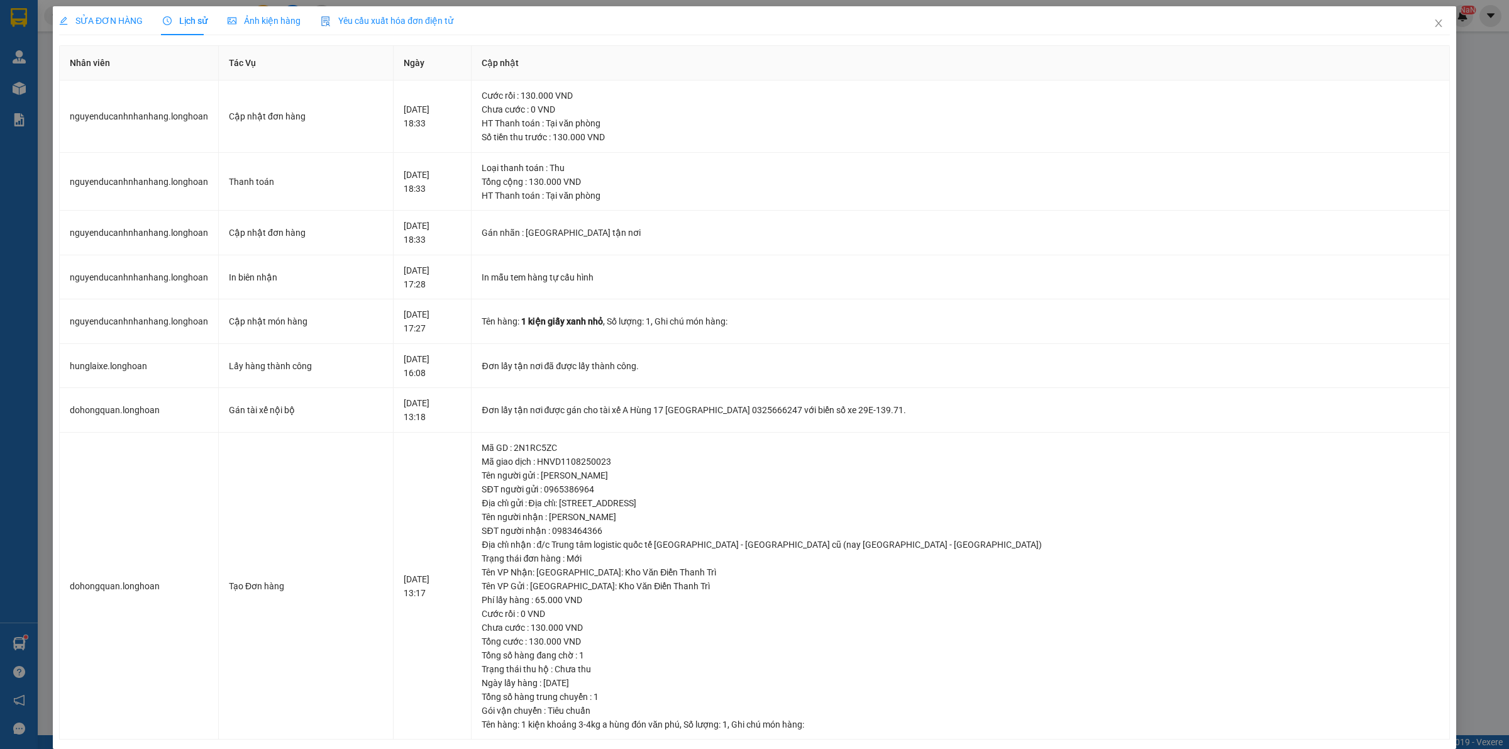
click at [82, 19] on span "SỬA ĐƠN HÀNG" at bounding box center [101, 21] width 84 height 10
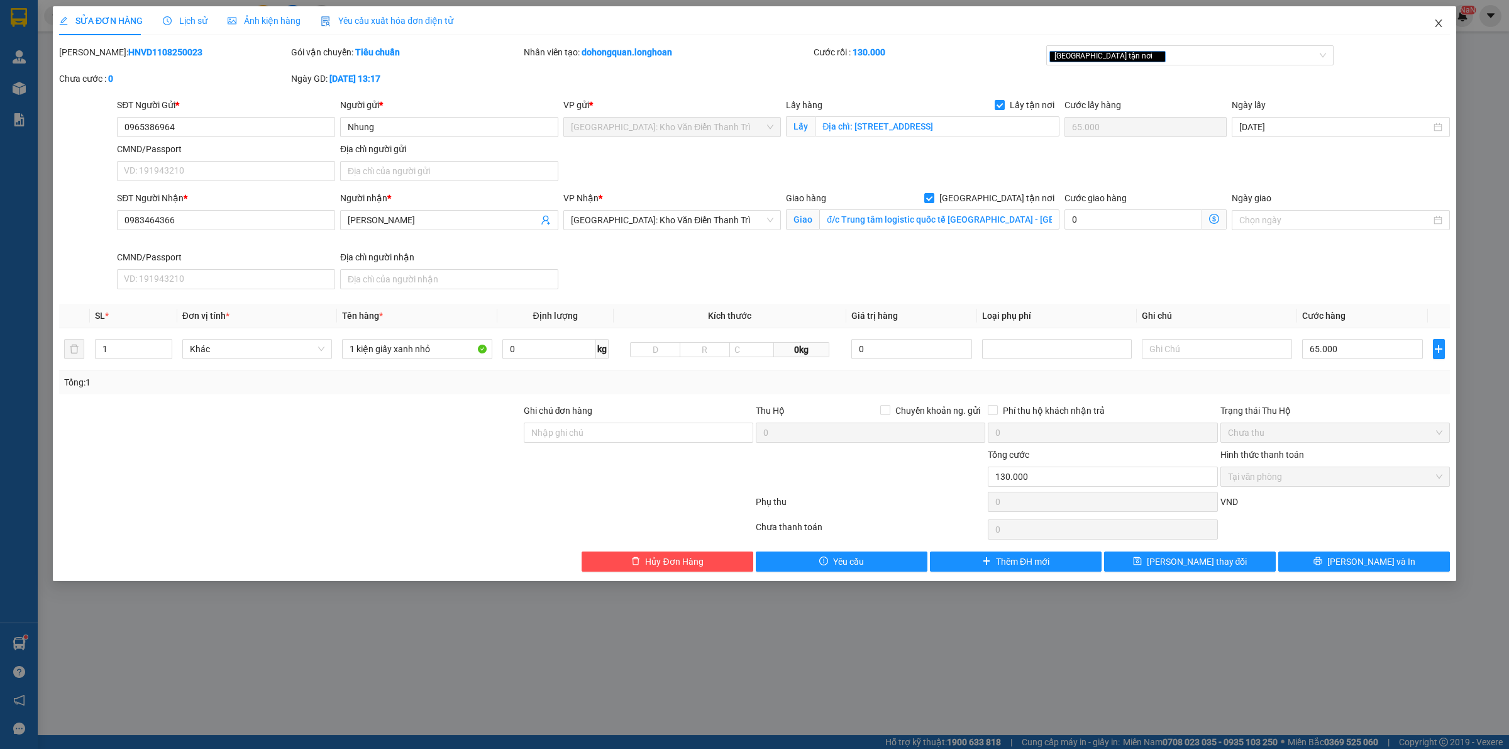
click at [1434, 28] on icon "close" at bounding box center [1439, 23] width 10 height 10
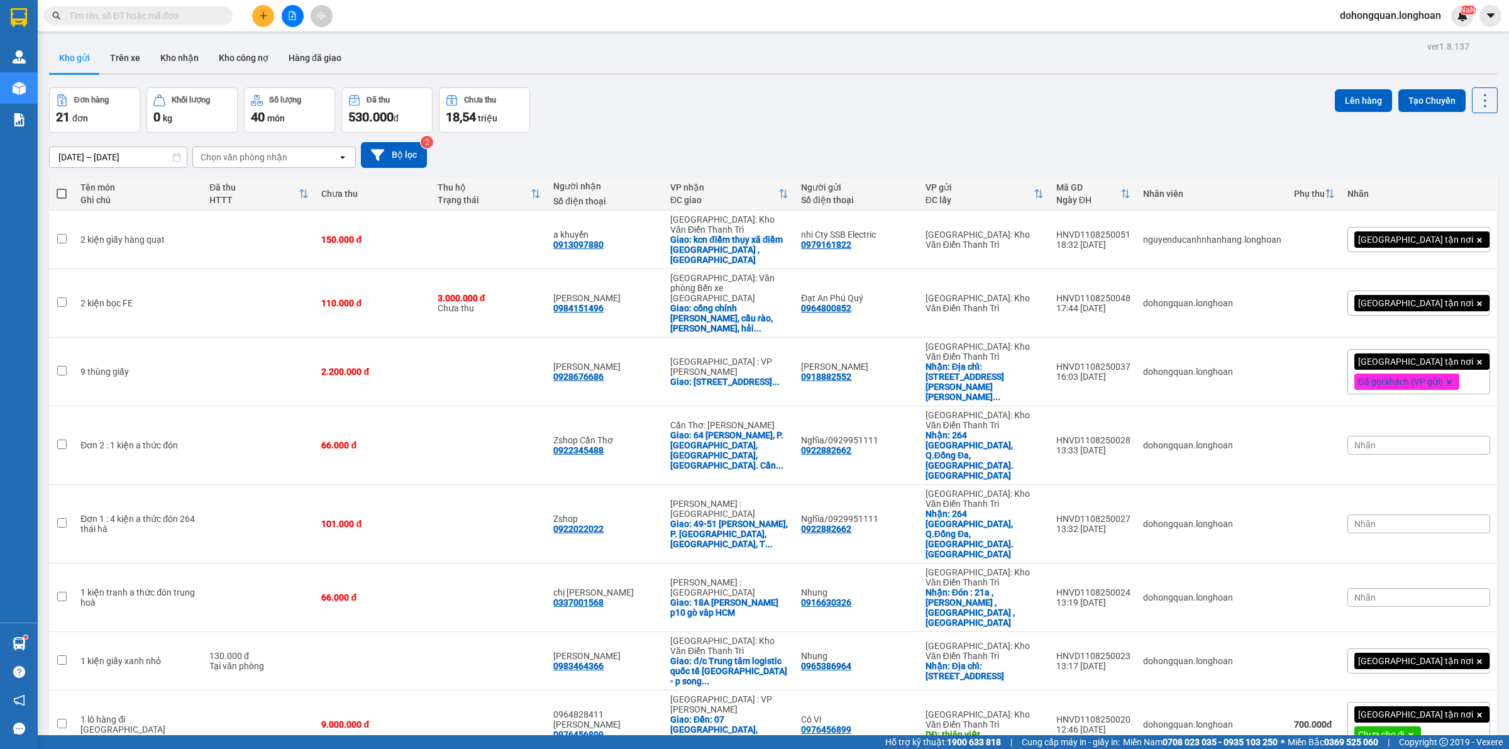
scroll to position [189, 0]
click at [975, 96] on div "Đơn hàng 21 đơn Khối lượng 0 kg Số lượng 40 món Đã thu 530.000 đ Chưa thu 18,54…" at bounding box center [773, 109] width 1449 height 45
click at [734, 235] on div "Giao: kcn điềm thụy xã điềm thụy phú bình ,thái nguyên" at bounding box center [729, 250] width 118 height 30
checkbox input "true"
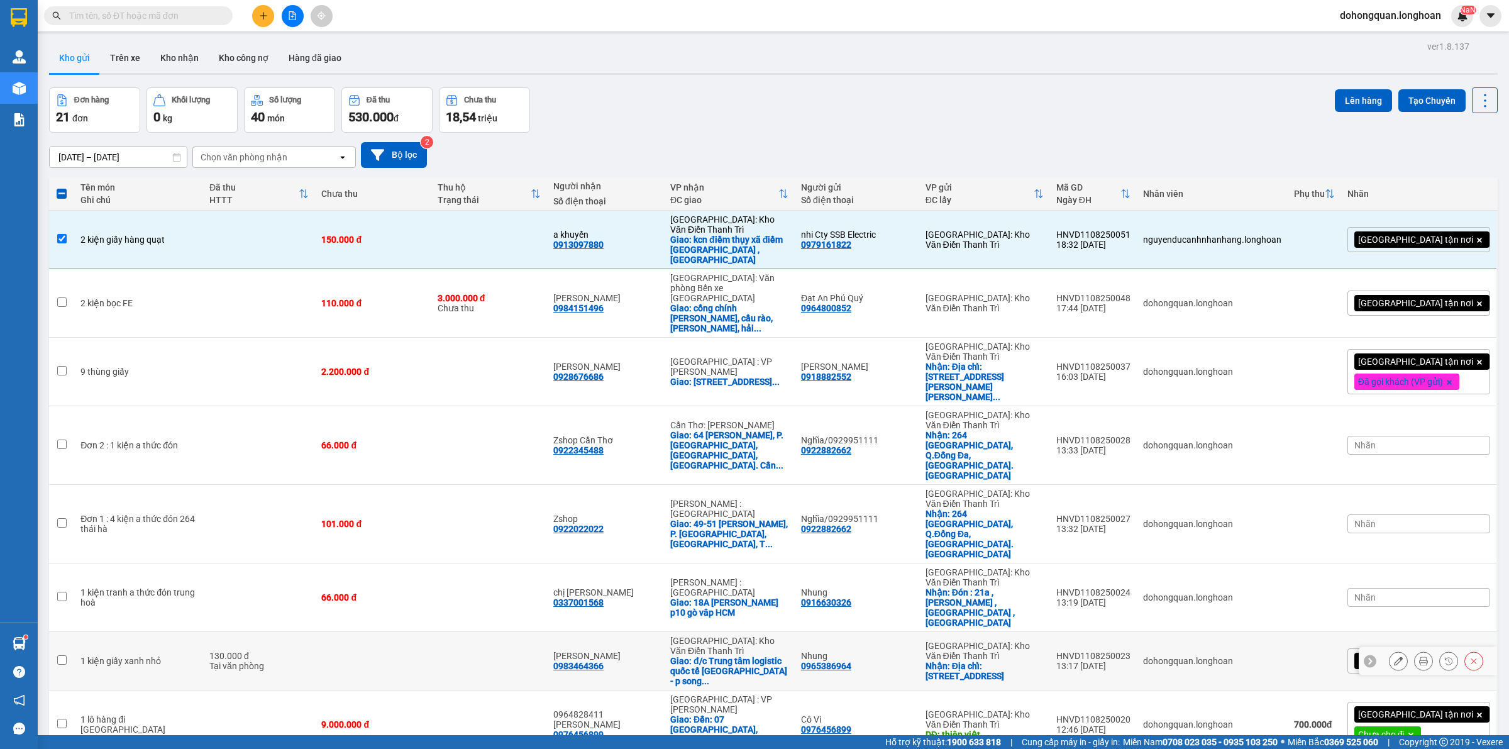
click at [641, 651] on div "Trần Điển 0983464366" at bounding box center [605, 661] width 104 height 20
checkbox input "true"
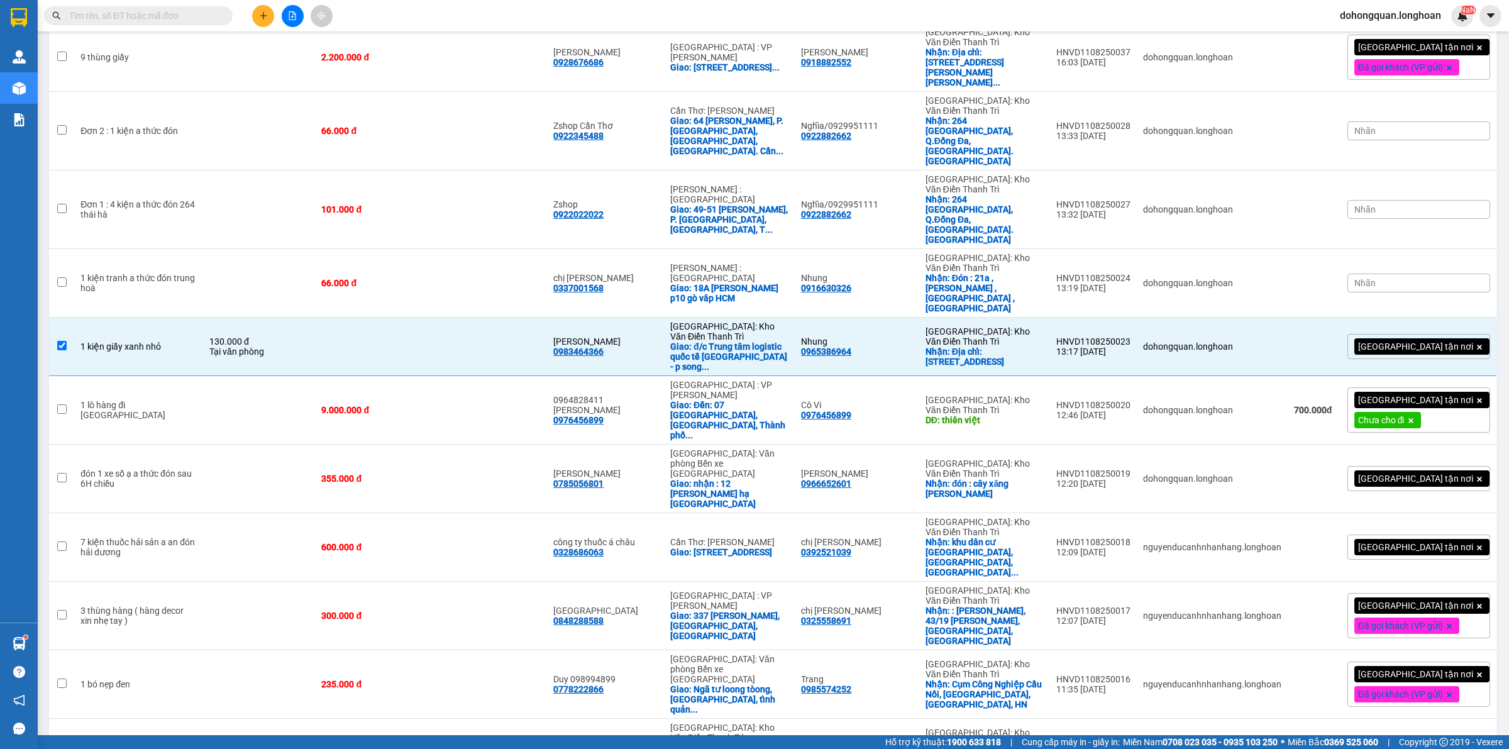
scroll to position [472, 0]
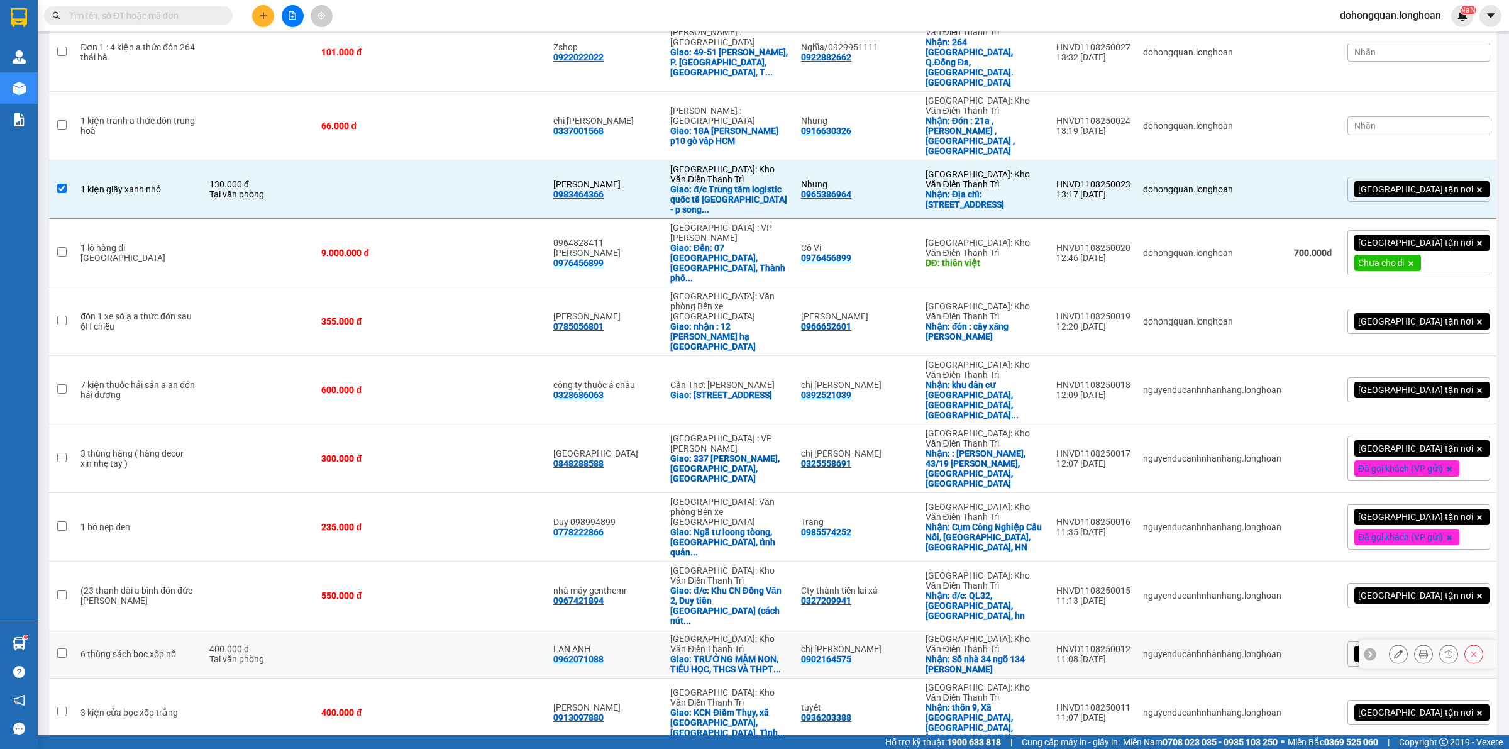
click at [690, 654] on div "Giao: TRƯỜNG MẦM NON, TIỂU HỌC, THCS VÀ THPT ..." at bounding box center [729, 664] width 118 height 20
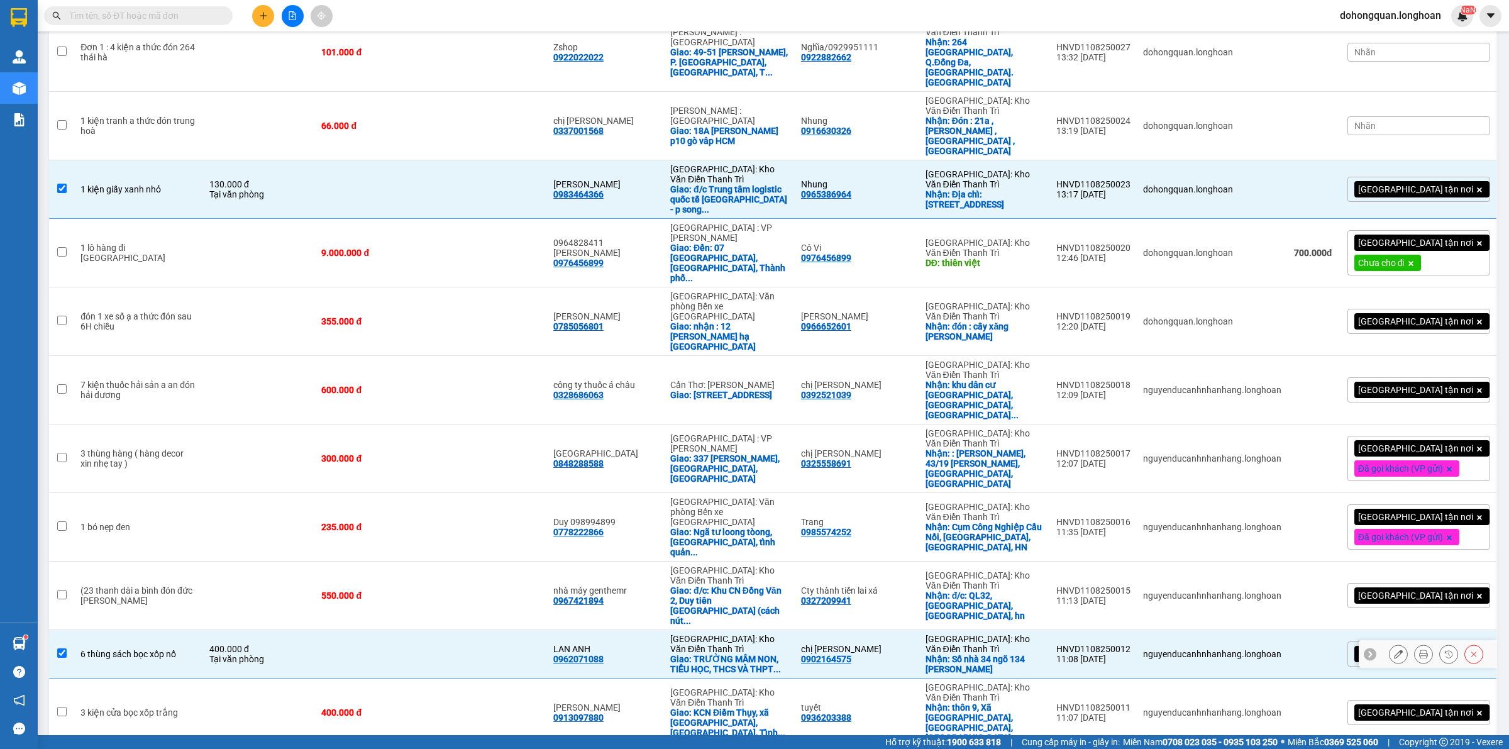
checkbox input "true"
click at [526, 679] on td at bounding box center [489, 713] width 116 height 69
checkbox input "true"
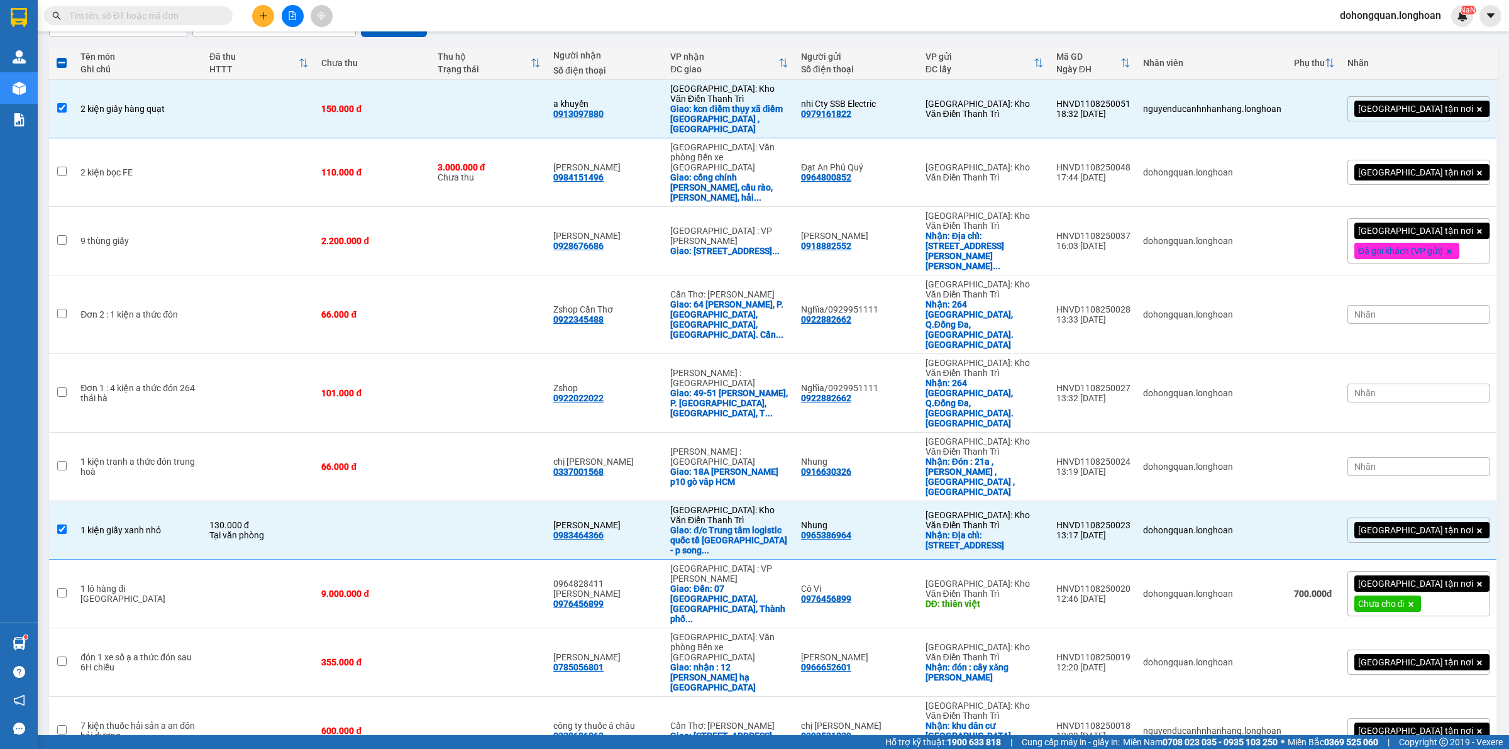
scroll to position [0, 0]
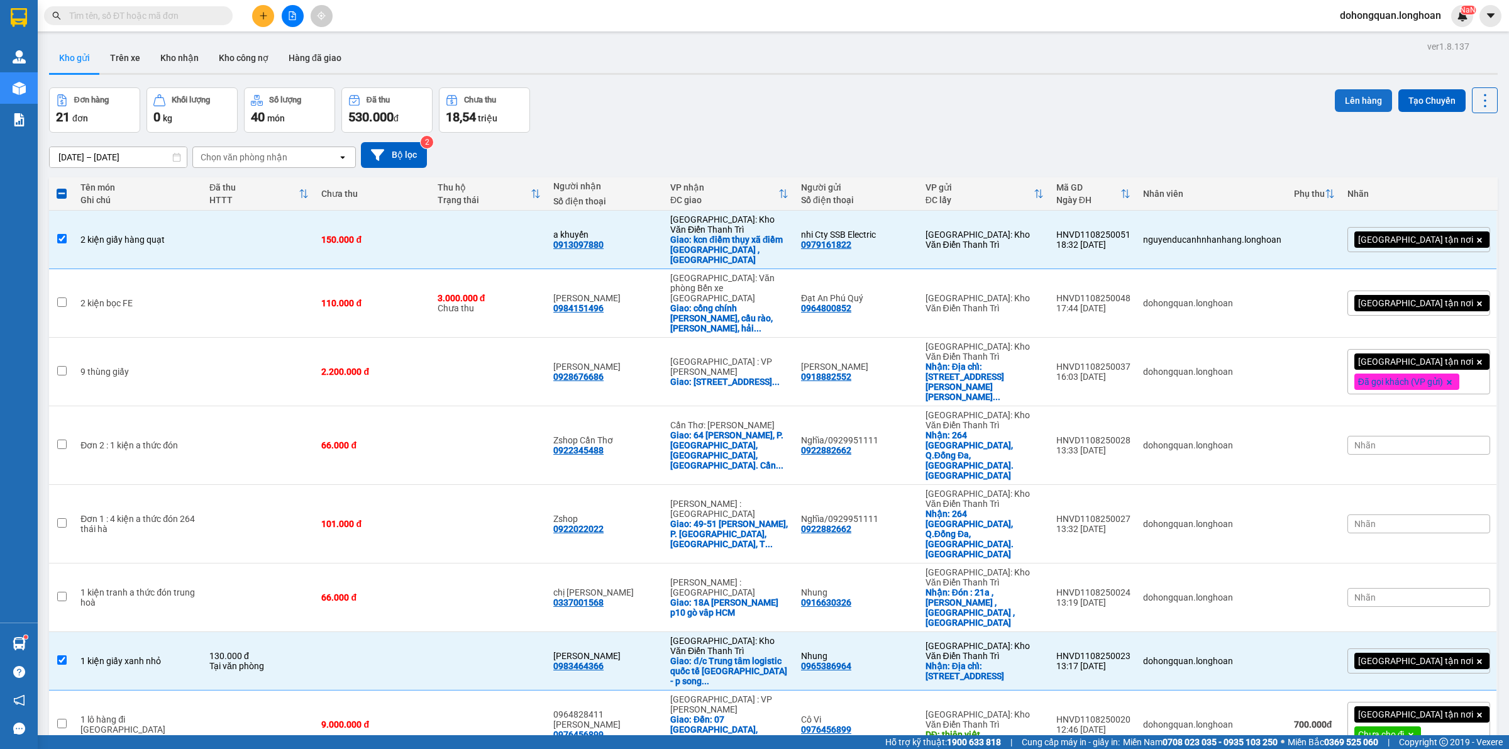
click at [1341, 92] on button "Lên hàng" at bounding box center [1363, 100] width 57 height 23
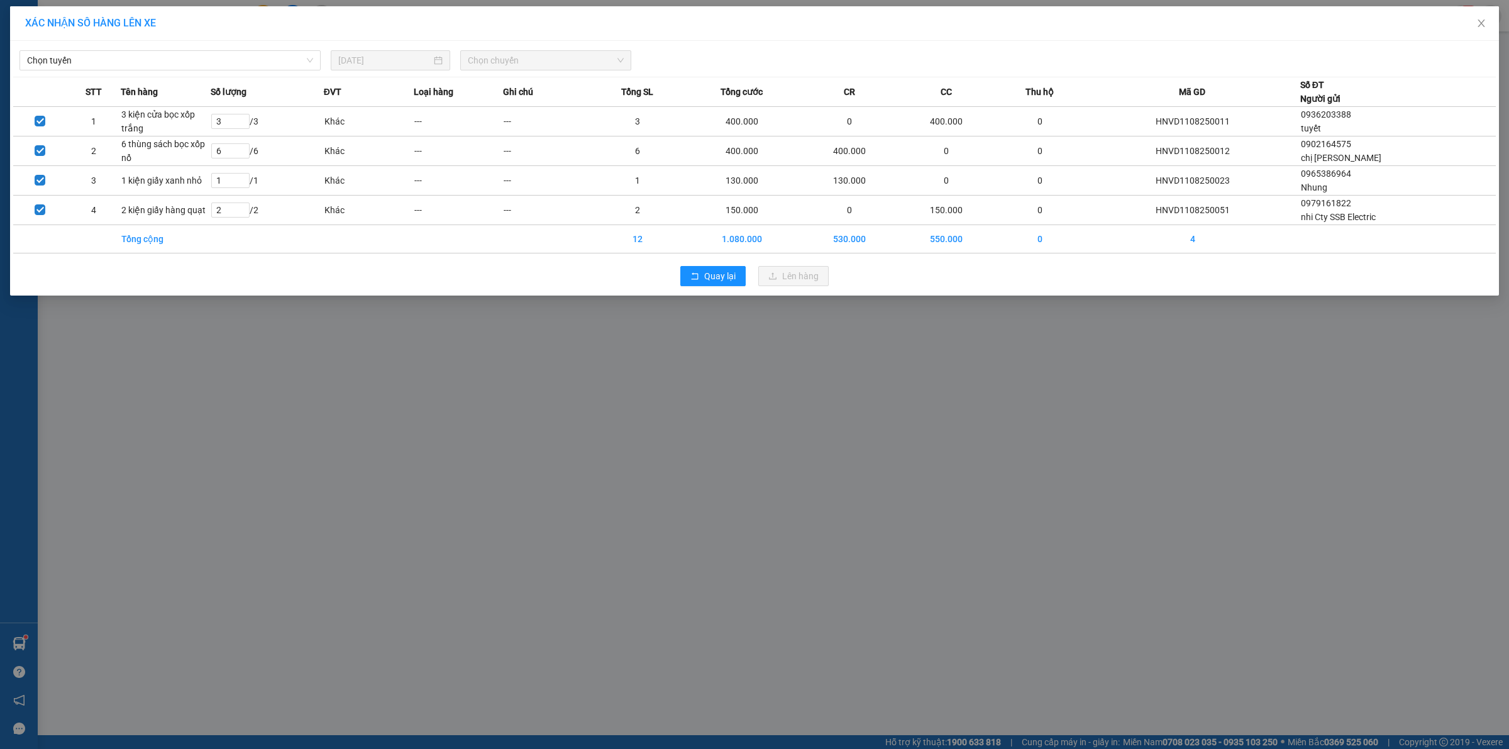
click at [173, 47] on div "Chọn tuyến 11/08/2025 Chọn chuyến" at bounding box center [754, 57] width 1483 height 26
click at [172, 61] on span "Chọn tuyến" at bounding box center [170, 60] width 286 height 19
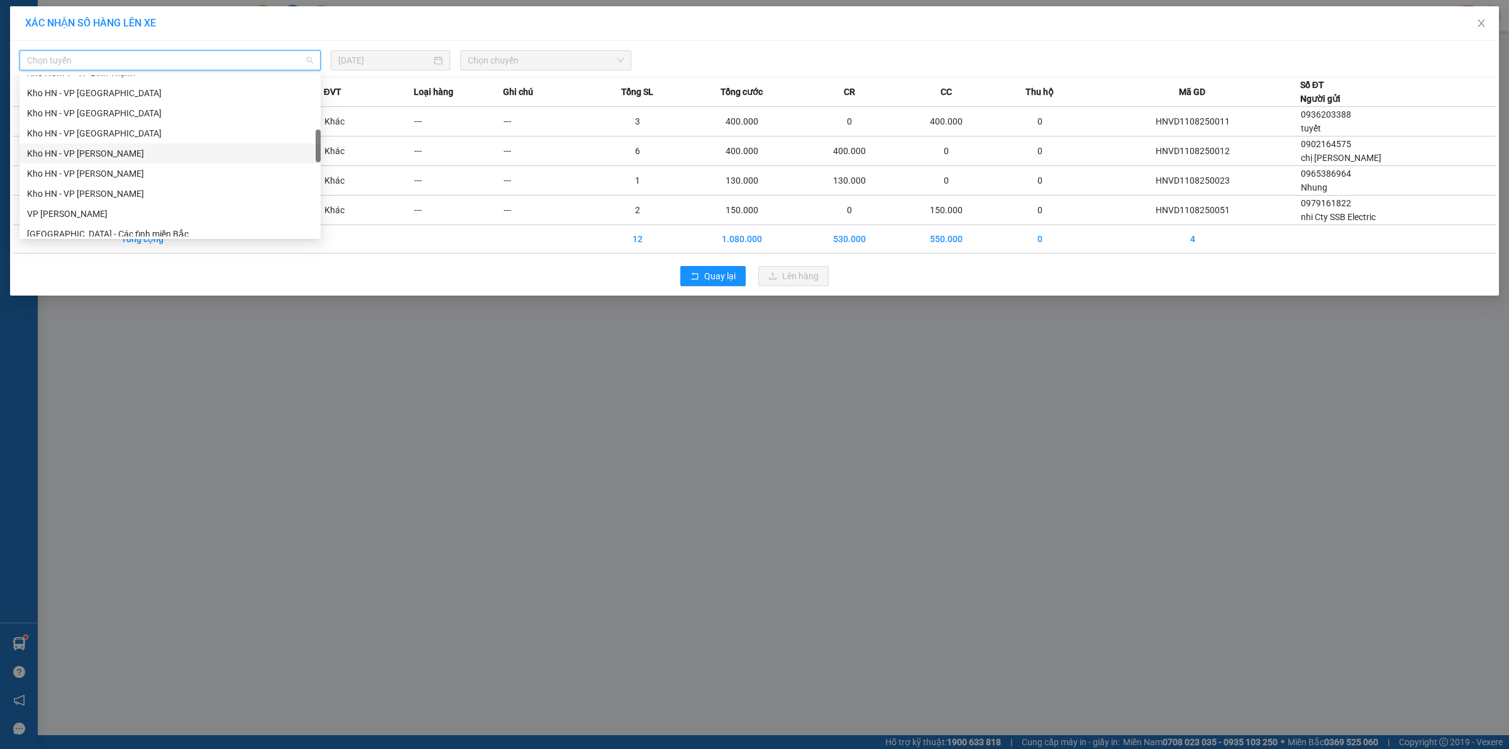
scroll to position [393, 0]
click at [133, 154] on div "Hà Nội - Các tỉnh miền Bắc" at bounding box center [170, 155] width 286 height 14
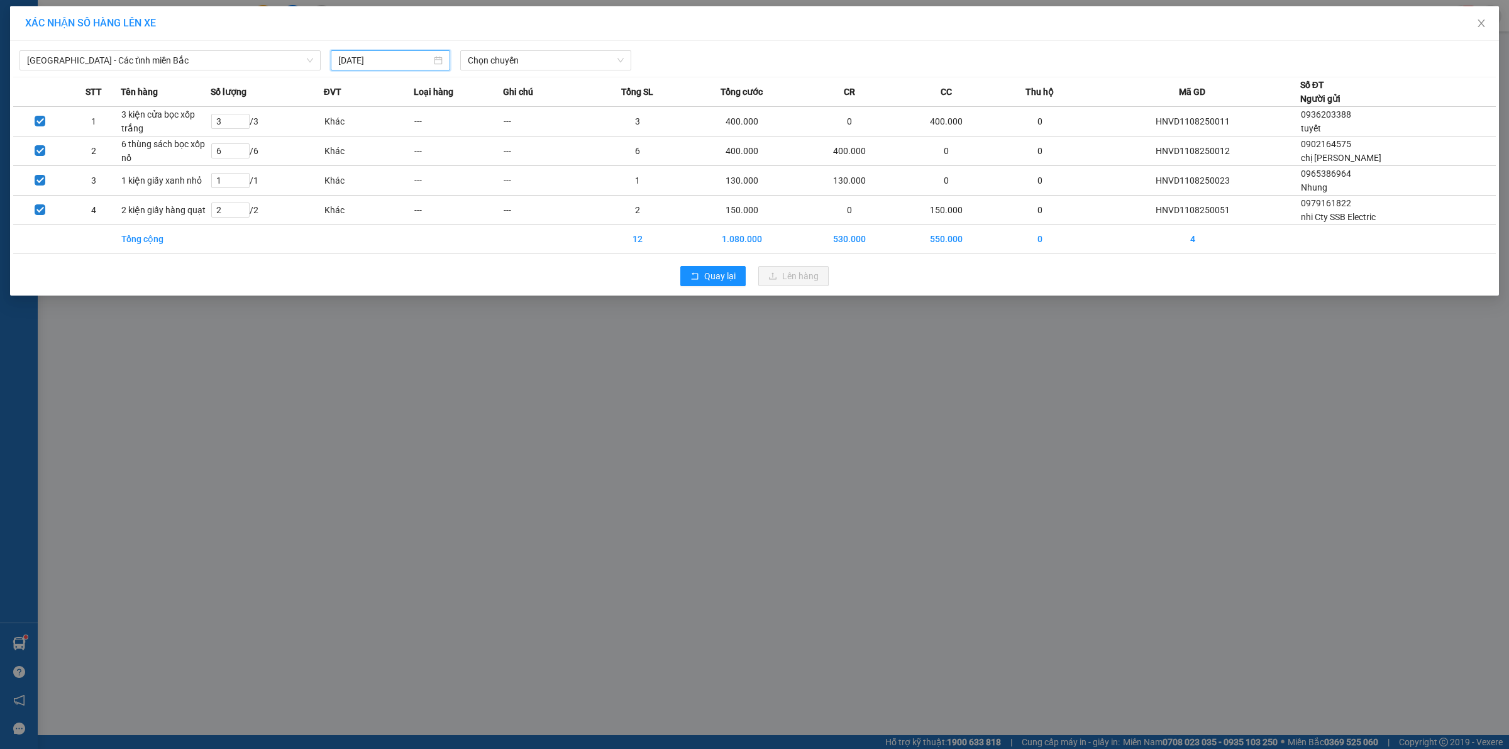
click at [379, 57] on input "[DATE]" at bounding box center [384, 60] width 93 height 14
click at [399, 175] on div "12" at bounding box center [394, 171] width 15 height 15
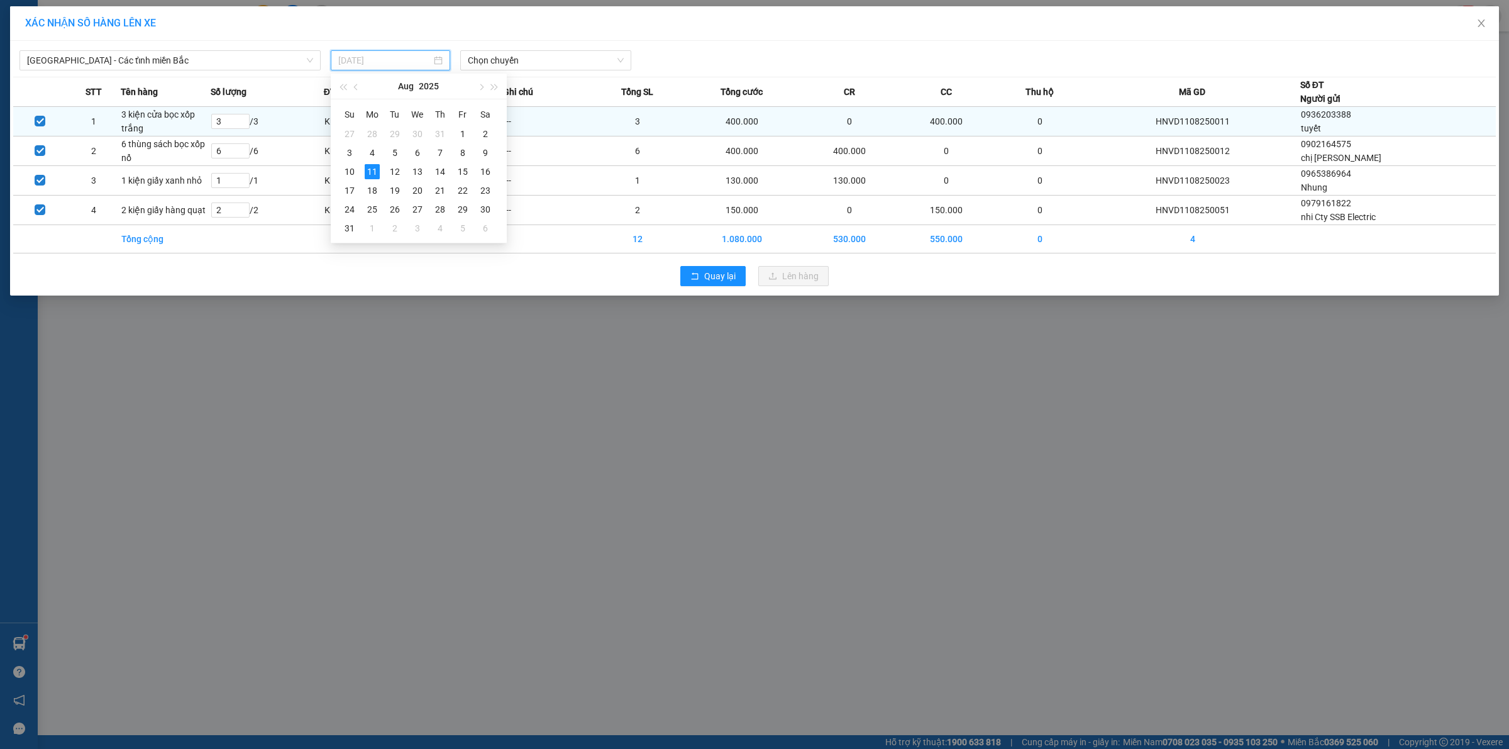
type input "12/08/2025"
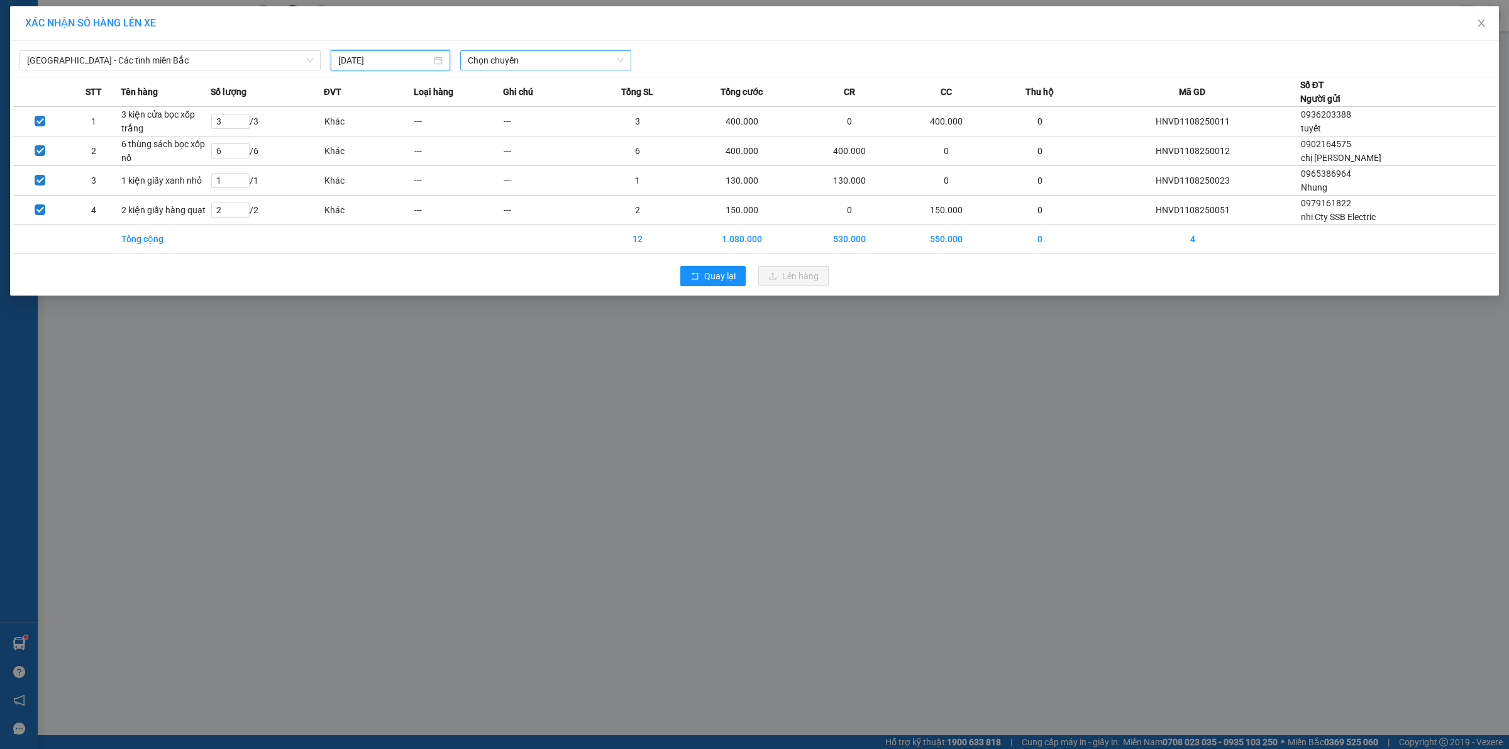
click at [543, 58] on span "Chọn chuyến" at bounding box center [546, 60] width 157 height 19
click at [516, 107] on div "06:00 (TC)" at bounding box center [517, 106] width 98 height 14
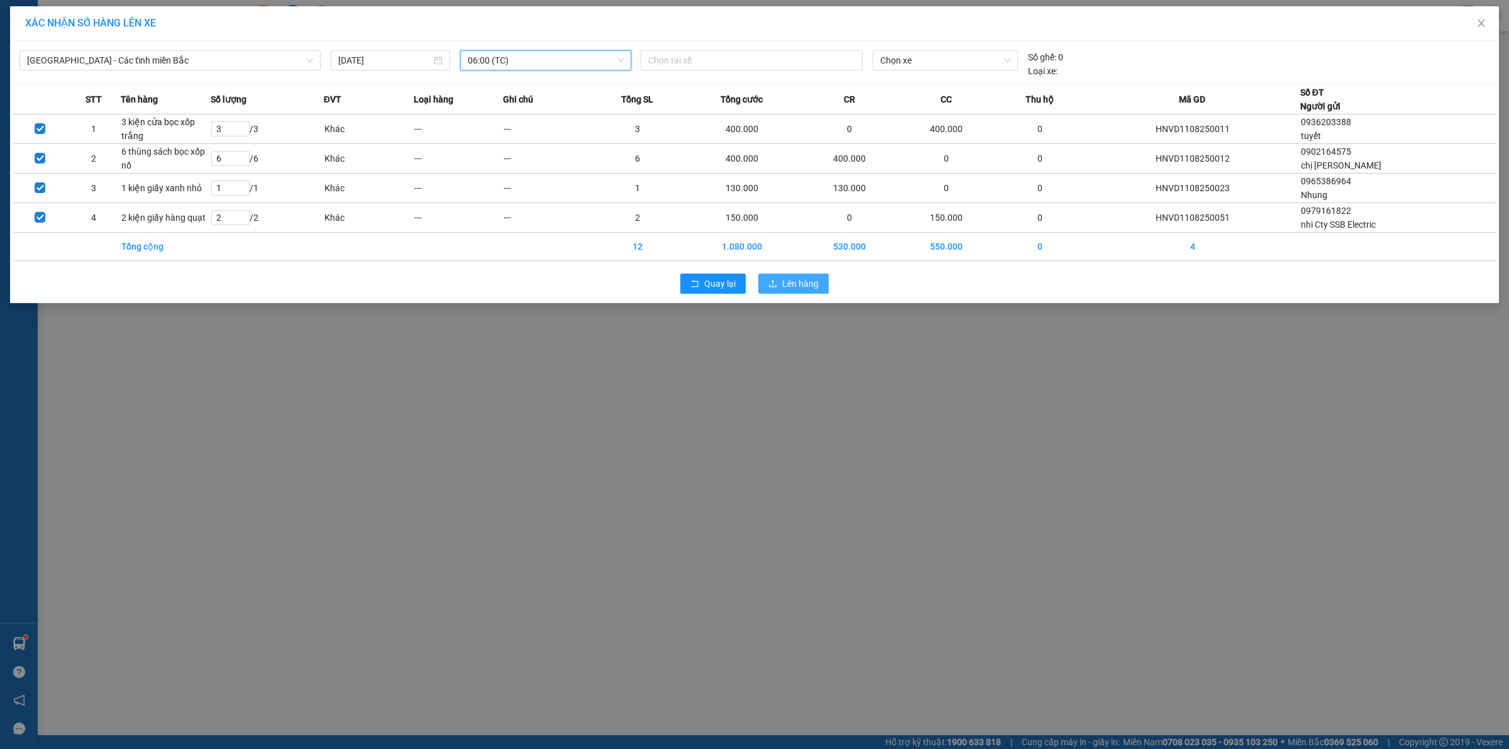
click at [805, 284] on span "Lên hàng" at bounding box center [800, 284] width 36 height 14
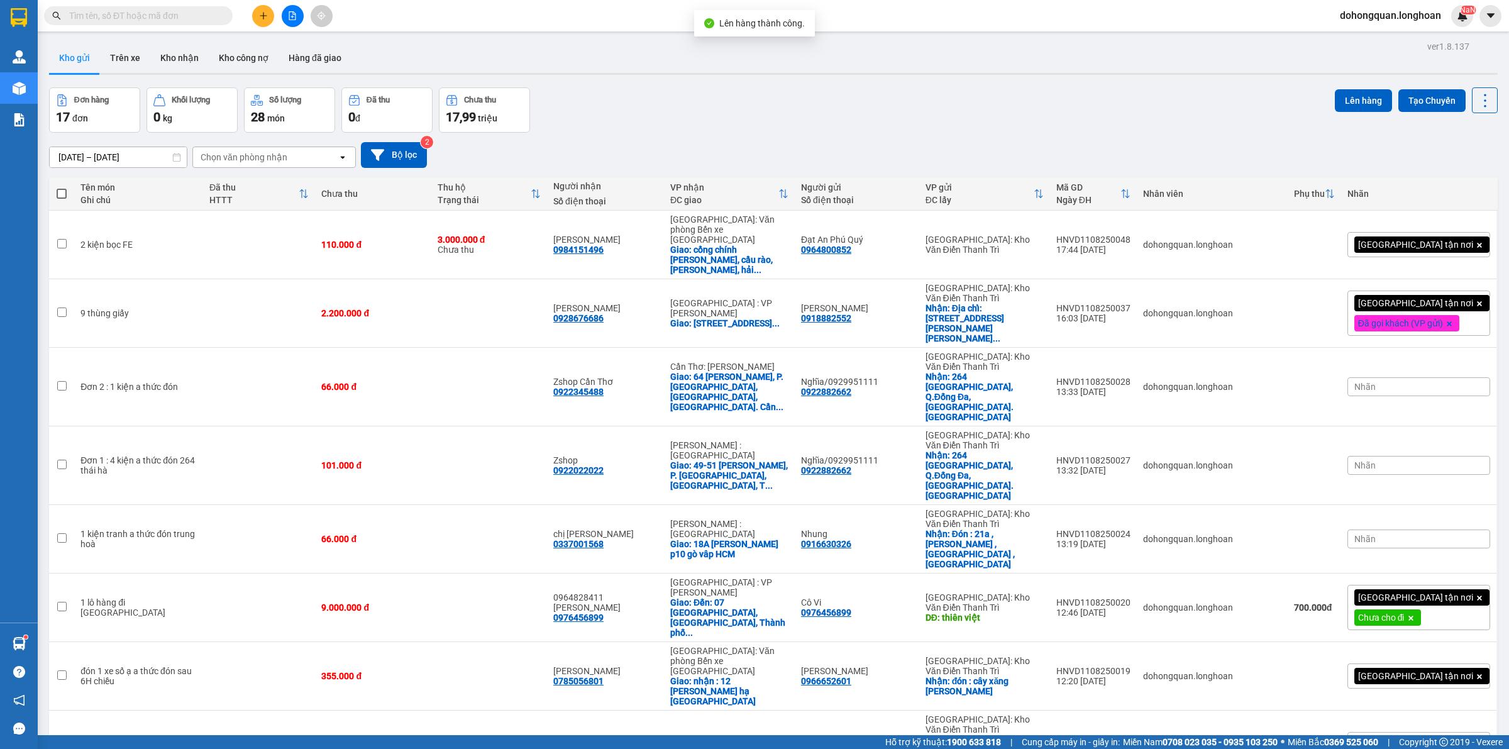
click at [862, 112] on div "Đơn hàng 17 đơn Khối lượng 0 kg Số lượng 28 món Đã thu 0 đ Chưa thu 17,99 triệu…" at bounding box center [773, 109] width 1449 height 45
click at [978, 124] on div "Đơn hàng 17 đơn Khối lượng 0 kg Số lượng 28 món Đã thu 0 đ Chưa thu 17,99 triệu…" at bounding box center [773, 109] width 1449 height 45
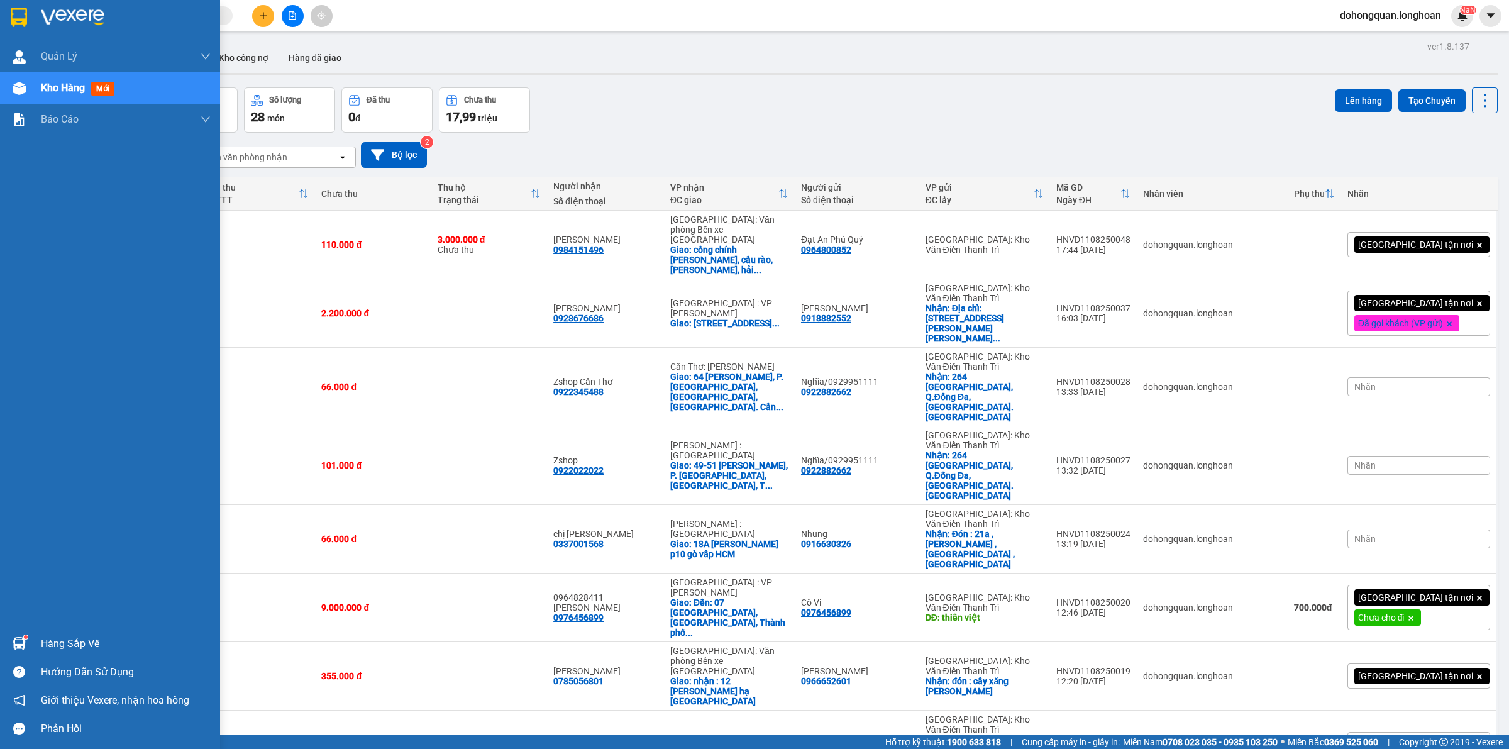
click at [8, 22] on div at bounding box center [19, 17] width 22 height 22
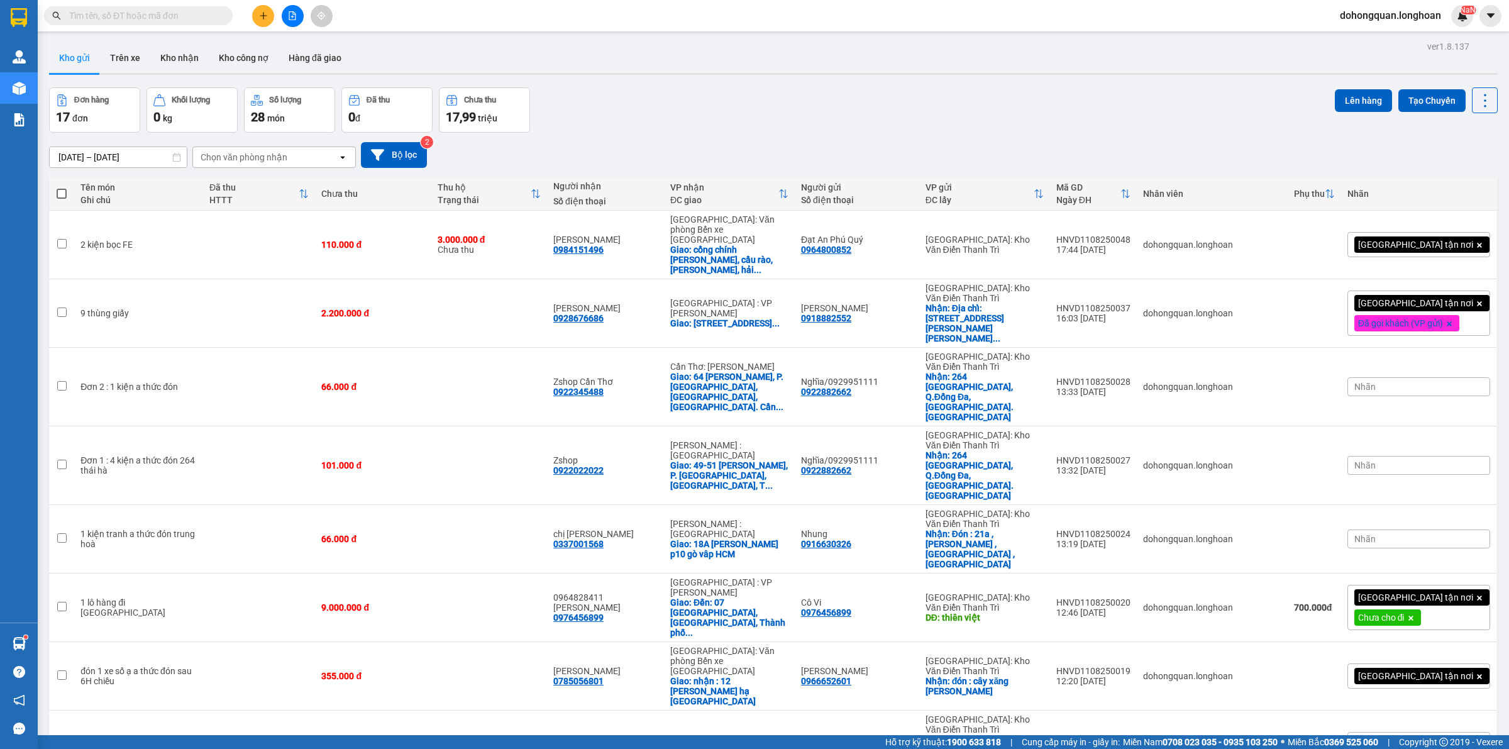
click at [860, 99] on div "Đơn hàng 17 đơn Khối lượng 0 kg Số lượng 28 món Đã thu 0 đ Chưa thu 17,99 triệu…" at bounding box center [773, 109] width 1449 height 45
click at [1393, 302] on button at bounding box center [1399, 313] width 18 height 22
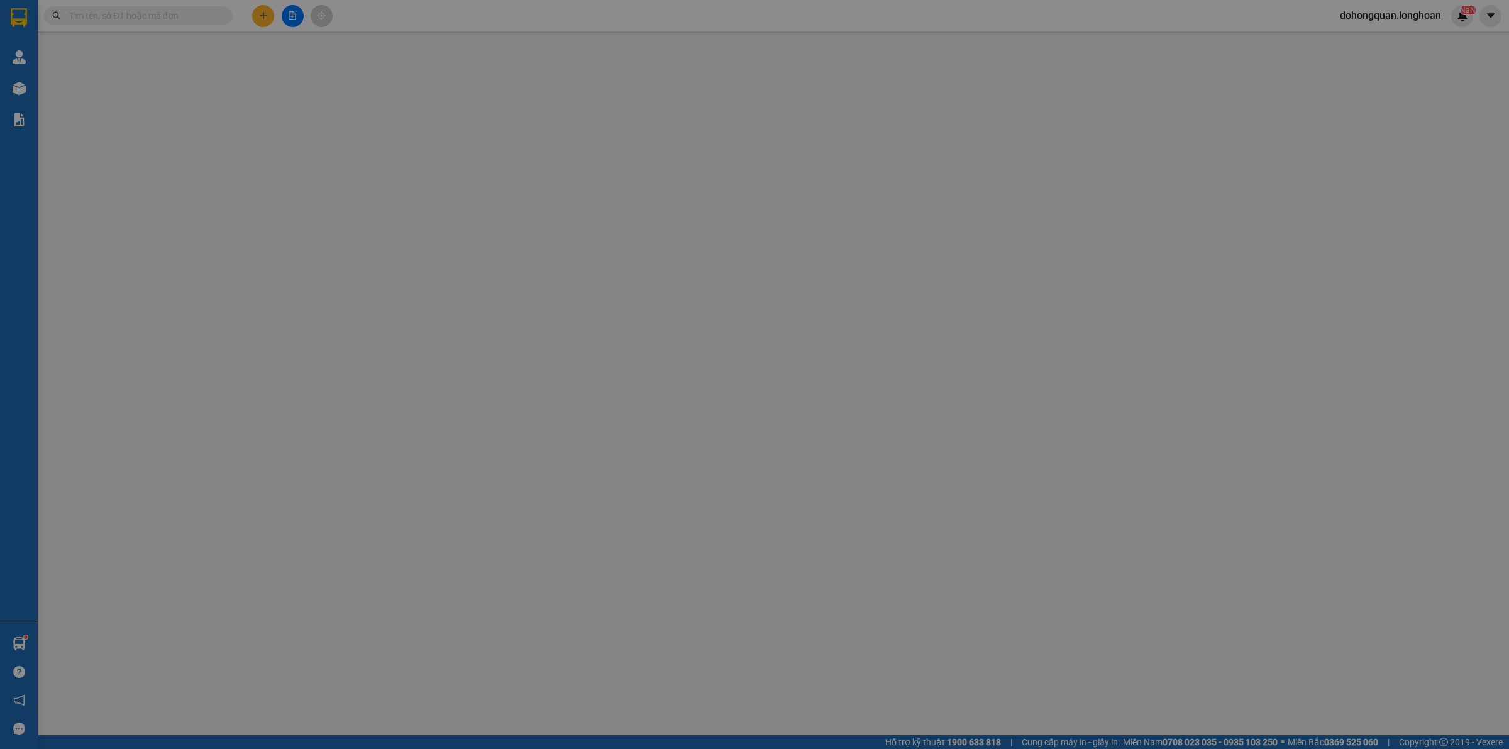
type input "0918882552"
type input "[PERSON_NAME]"
checkbox input "true"
type input "Địa chỉ: Số 112 ngách 8/11 Lê Quang Đạo, Từ Liêm, Hà Nội"
type input "0928676686"
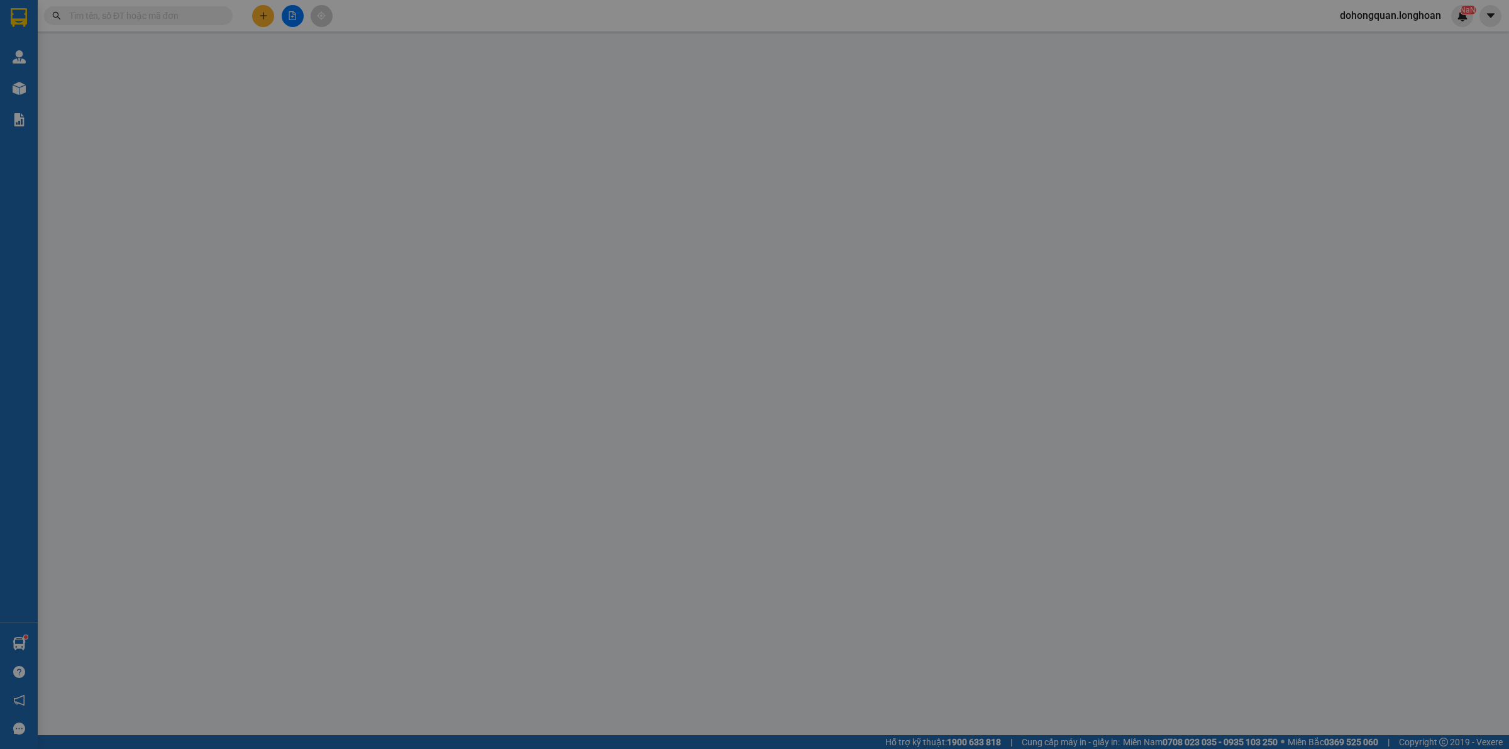
type input "[PERSON_NAME]"
checkbox input "true"
type input "nại nghĩa 7, phường nại hiên đông, quận sơn trà, đà nẵng"
type input "2.200.000"
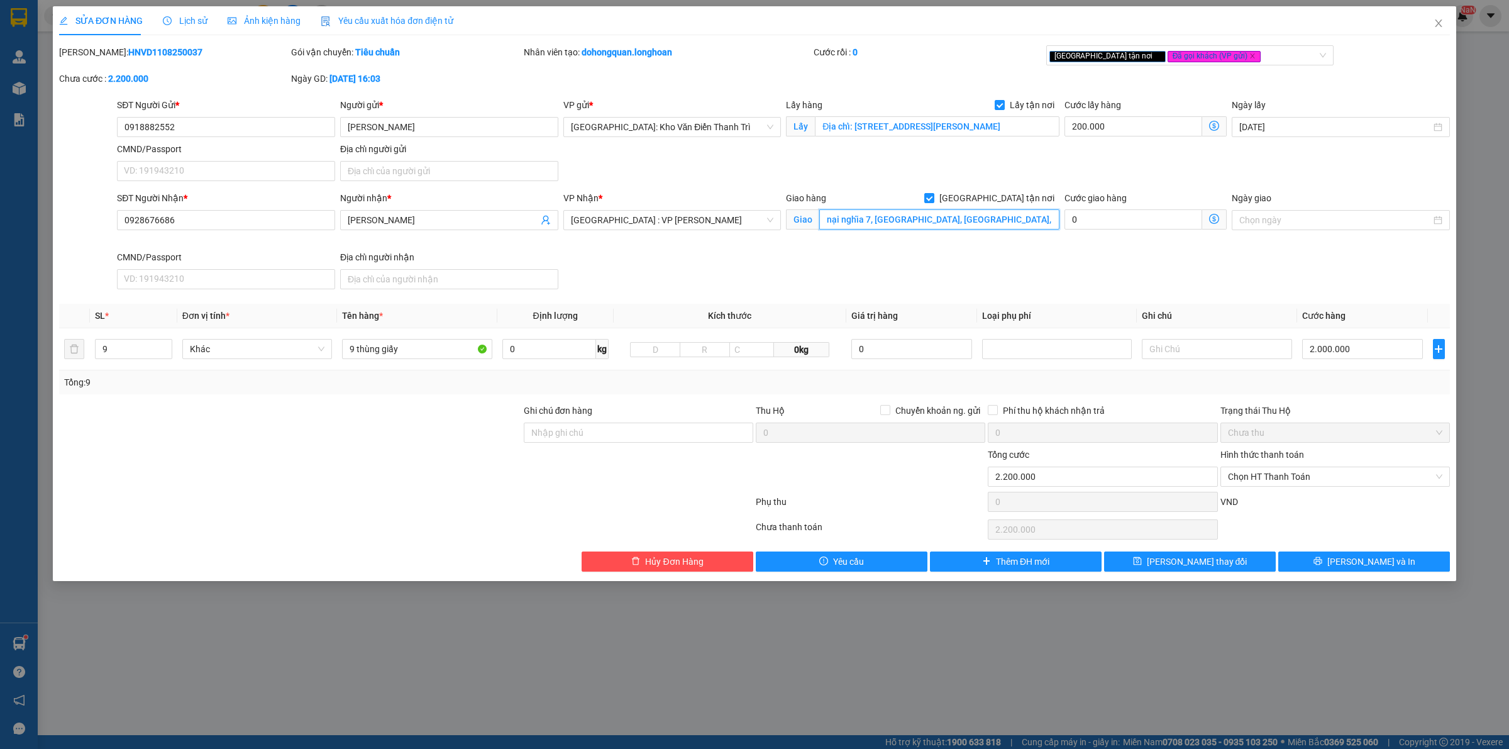
click at [897, 227] on input "nại nghĩa 7, phường nại hiên đông, quận sơn trà, đà nẵng" at bounding box center [939, 219] width 240 height 20
click at [897, 227] on input "text" at bounding box center [939, 219] width 240 height 20
click at [928, 214] on input "text" at bounding box center [939, 219] width 240 height 20
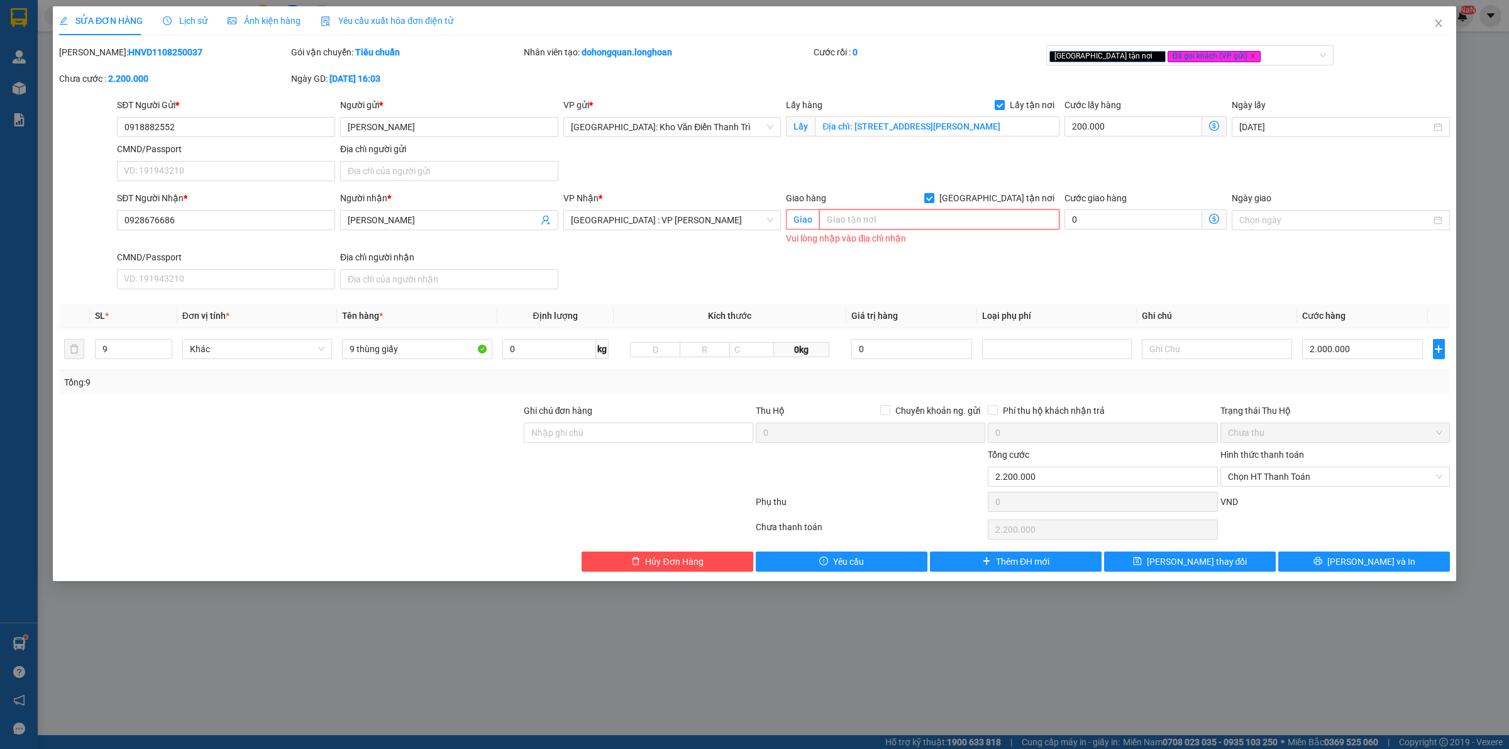
paste input "Khu du lịch sinh thái Bà Nà – Thôn An Sơn, Xã Bà Nà, TP. Đà Nẵng"
type input "Khu du lịch sinh thái Bà Nà – Thôn An Sơn, Xã Bà Nà, TP. Đà Nẵng"
click at [1343, 557] on button "[PERSON_NAME] và In" at bounding box center [1364, 562] width 172 height 20
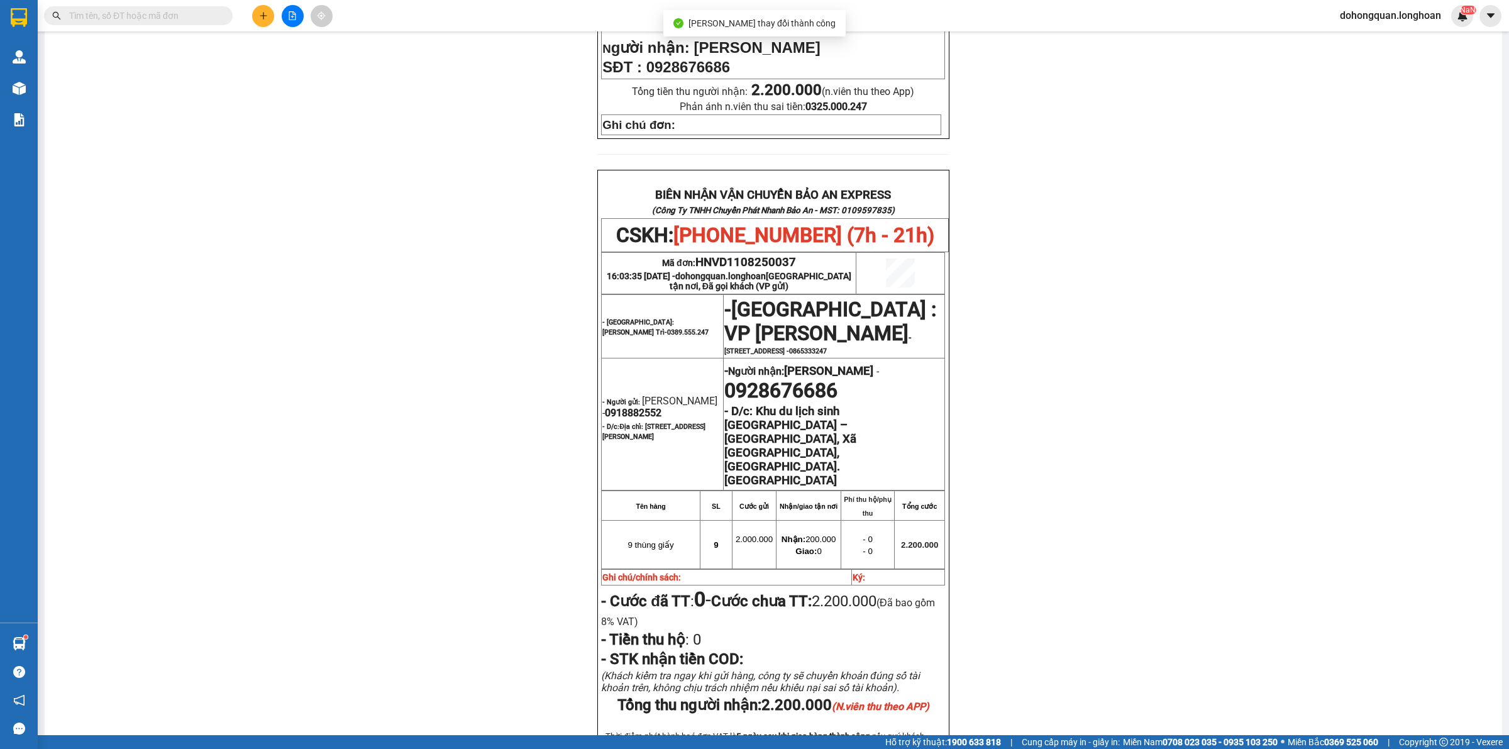
scroll to position [550, 0]
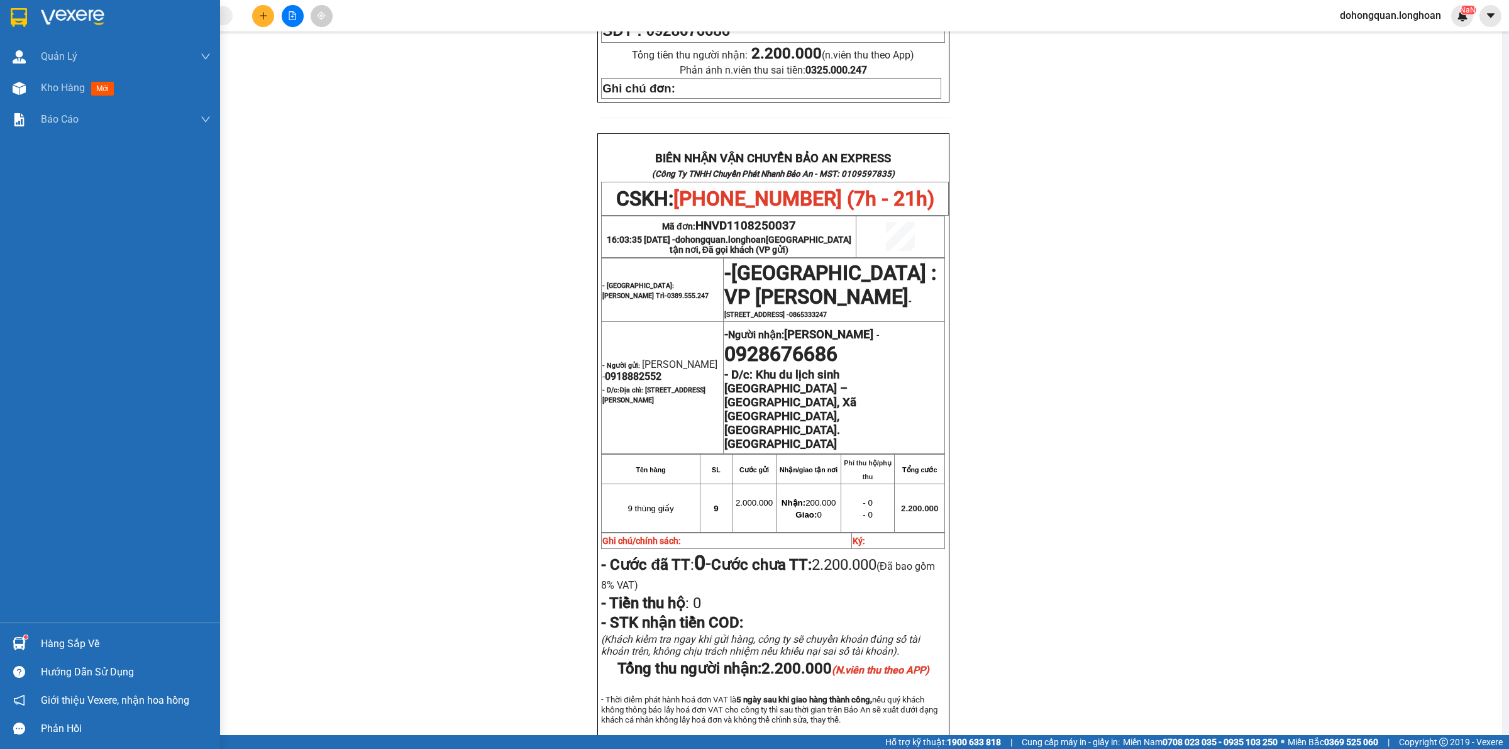
click at [26, 4] on div at bounding box center [110, 20] width 220 height 41
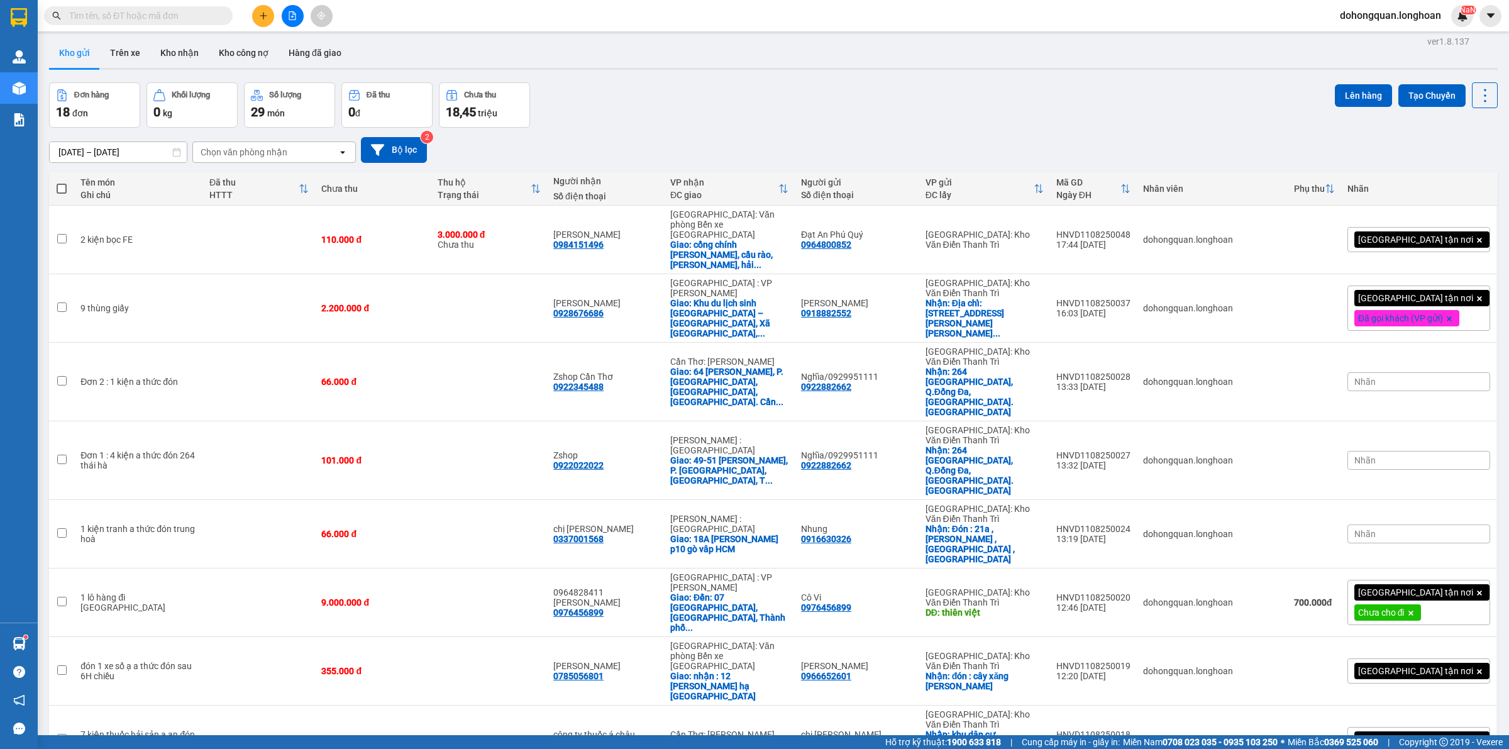
scroll to position [398, 0]
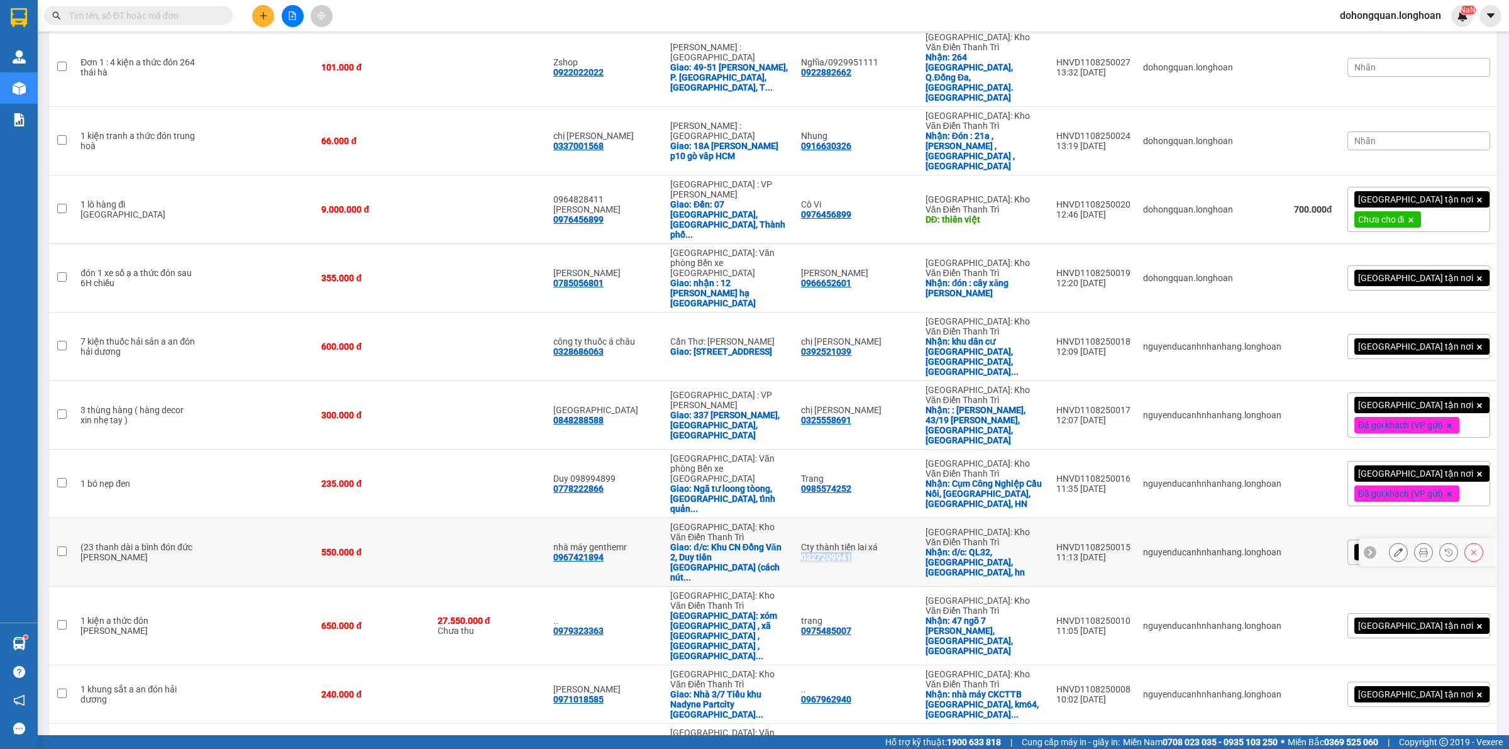
drag, startPoint x: 812, startPoint y: 333, endPoint x: 867, endPoint y: 328, distance: 54.9
click at [867, 518] on td "Cty thành tiến lai xá 0327209941" at bounding box center [857, 552] width 125 height 69
checkbox input "true"
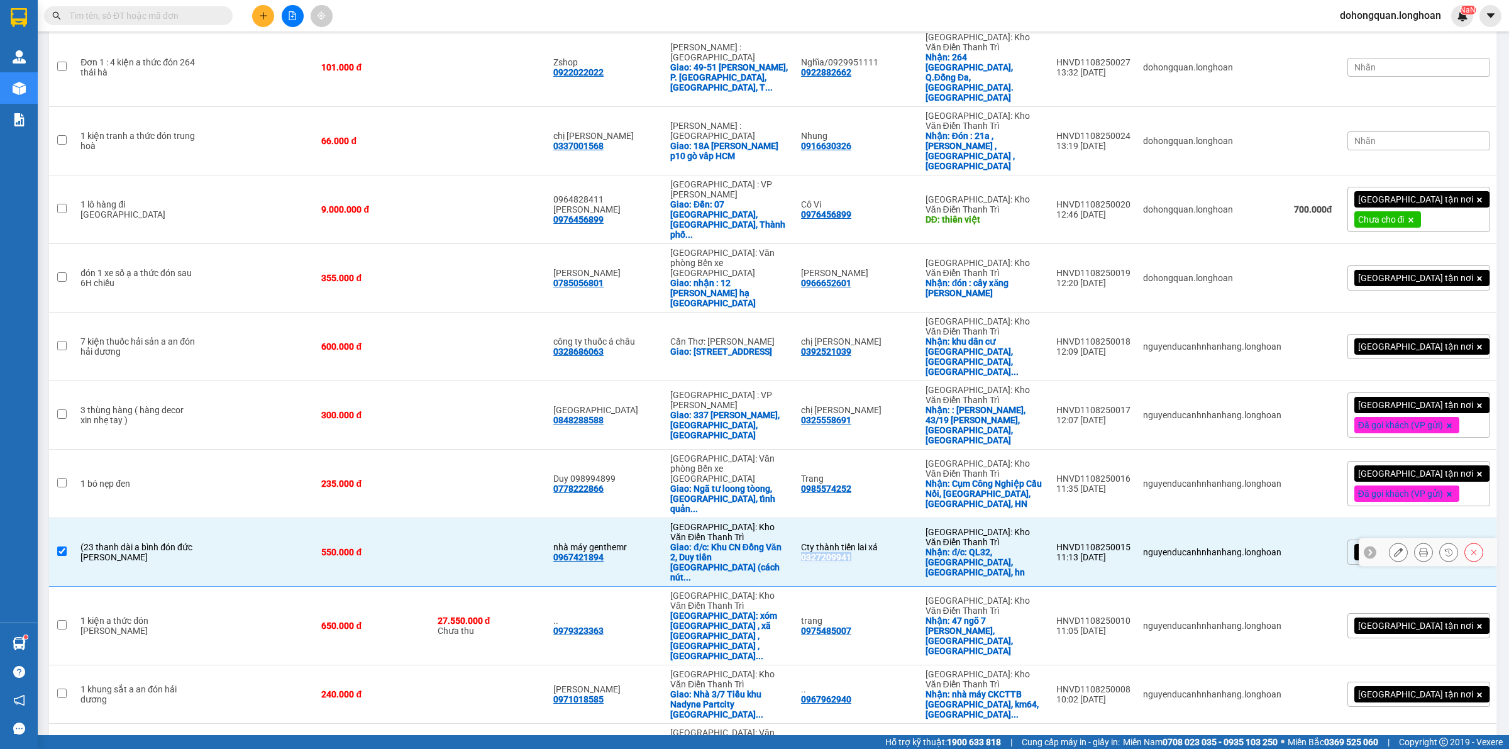
copy div "0327209941"
click at [1394, 548] on icon at bounding box center [1398, 552] width 9 height 9
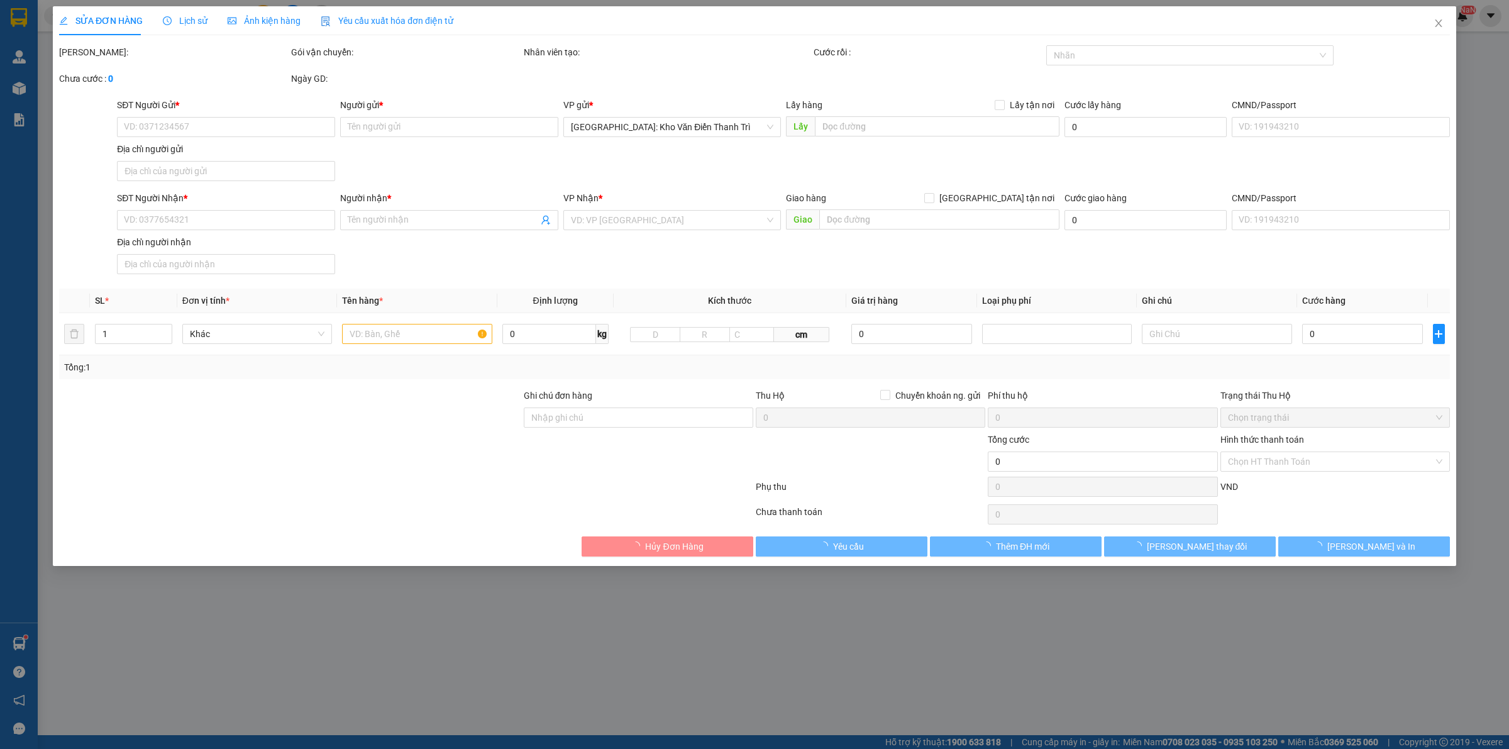
type input "0327209941"
type input "Cty thành tiến lai xá"
checkbox input "true"
type input "đ/c: QL32, đức giang, hoài đức, hn"
type input "0967421894"
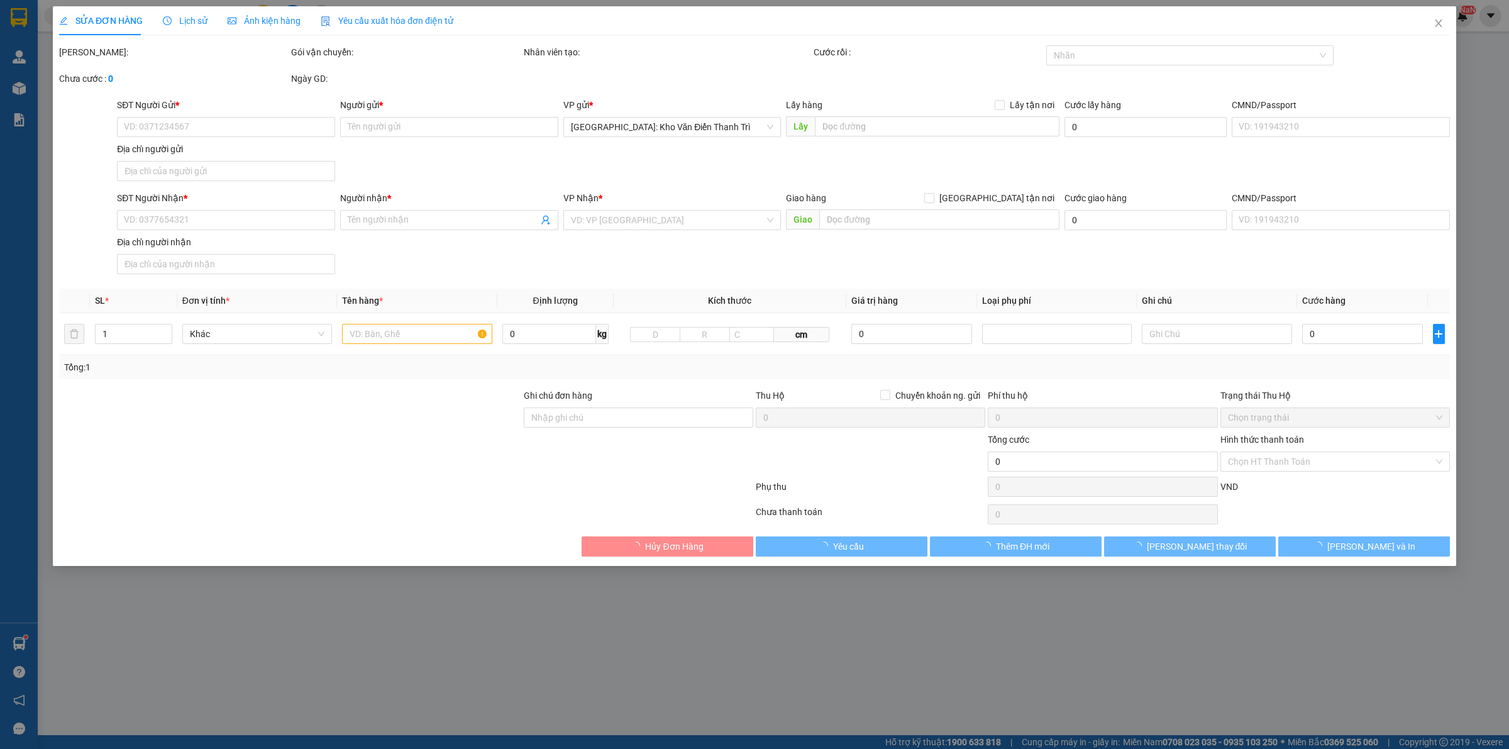
type input "nhà máy genthemr"
checkbox input "true"
type input "đ/c: Khu CN Đồng Văn 2, Duy tiên hà Nam (cách nút giao Vực Vòng 2km )"
type input "550.000"
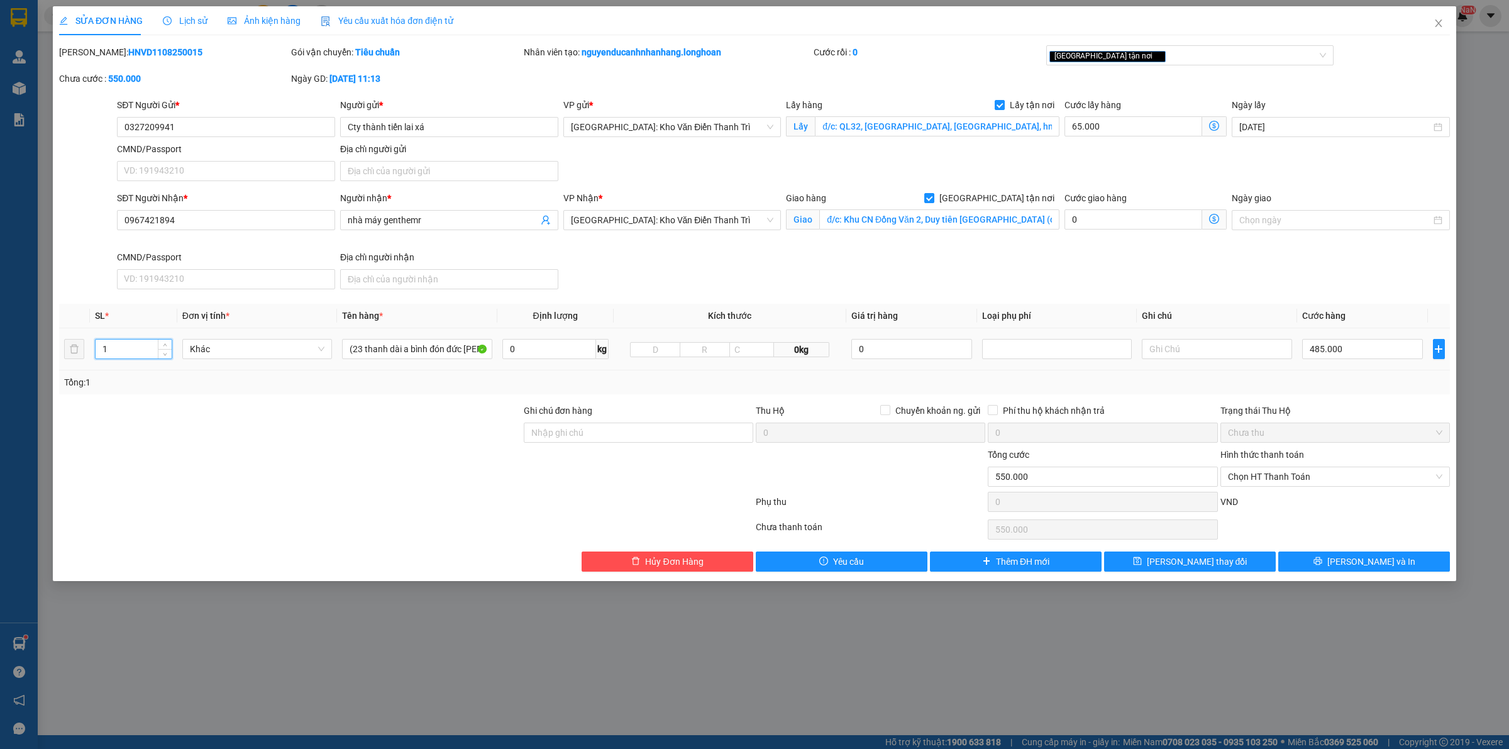
click at [133, 349] on input "1" at bounding box center [134, 349] width 76 height 19
type input "15"
drag, startPoint x: 162, startPoint y: 435, endPoint x: 369, endPoint y: 380, distance: 214.5
click at [186, 431] on div at bounding box center [290, 426] width 465 height 44
click at [429, 346] on input "(23 thanh dài a bình đón đức giang hoài đức" at bounding box center [417, 349] width 150 height 20
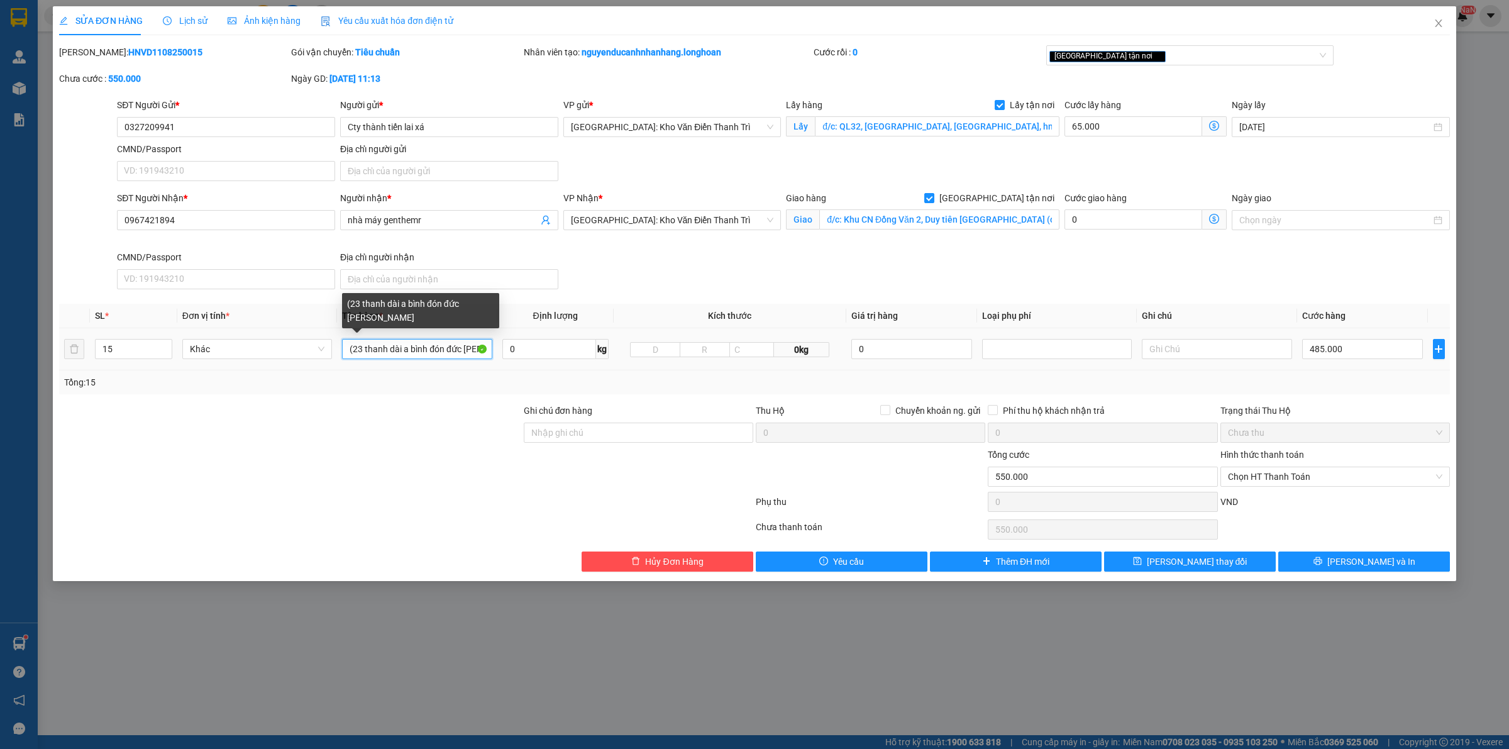
click at [429, 346] on input "(23 thanh dài a bình đón đức giang hoài đức" at bounding box center [417, 349] width 150 height 20
click at [438, 355] on input "1 bao trắng + 5 kiện nhôm nhỏ + 8 kiện nhôm dài" at bounding box center [417, 349] width 150 height 20
type input "1 bao trắng + 5 kiện nhôm nhỏ + 9 kiện nhôm dài"
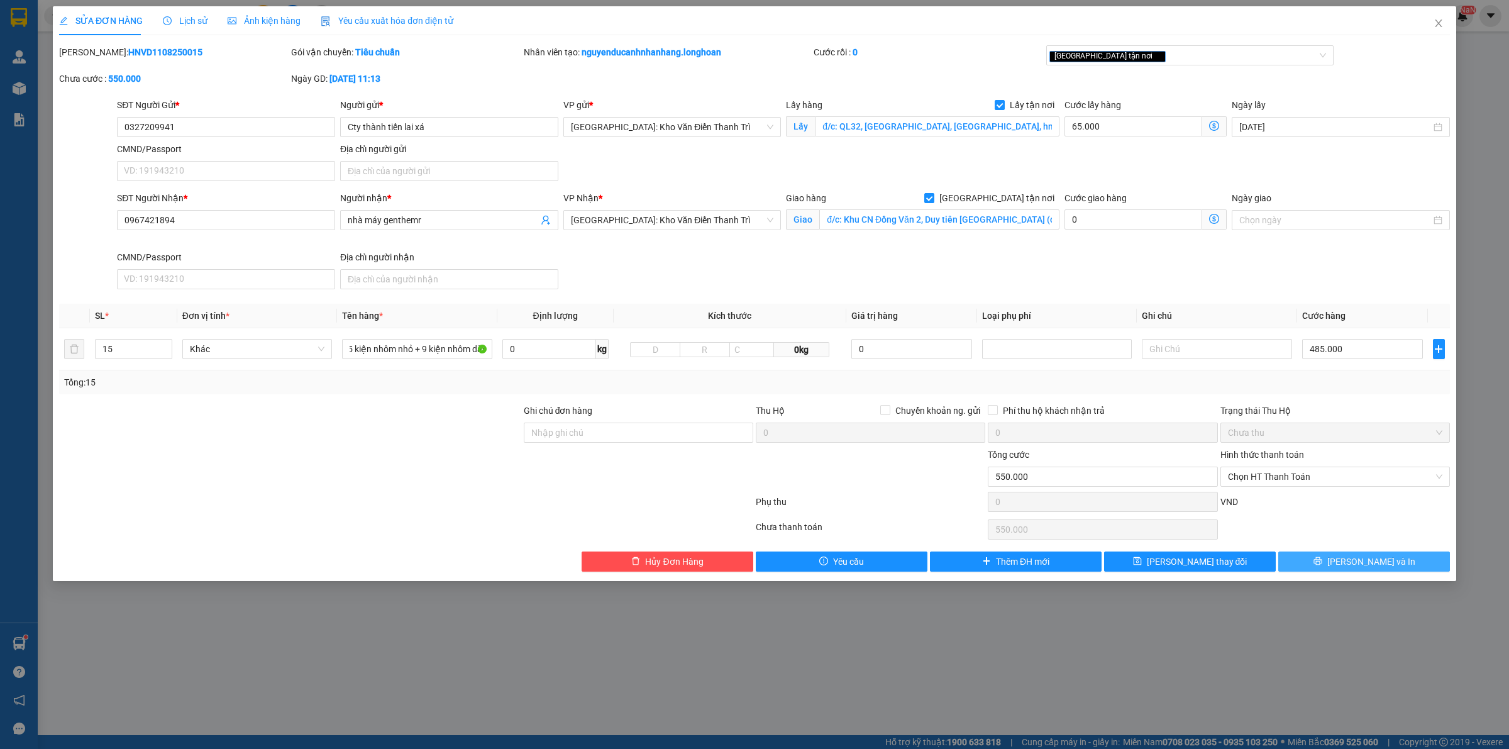
click at [1338, 563] on button "[PERSON_NAME] và In" at bounding box center [1364, 562] width 172 height 20
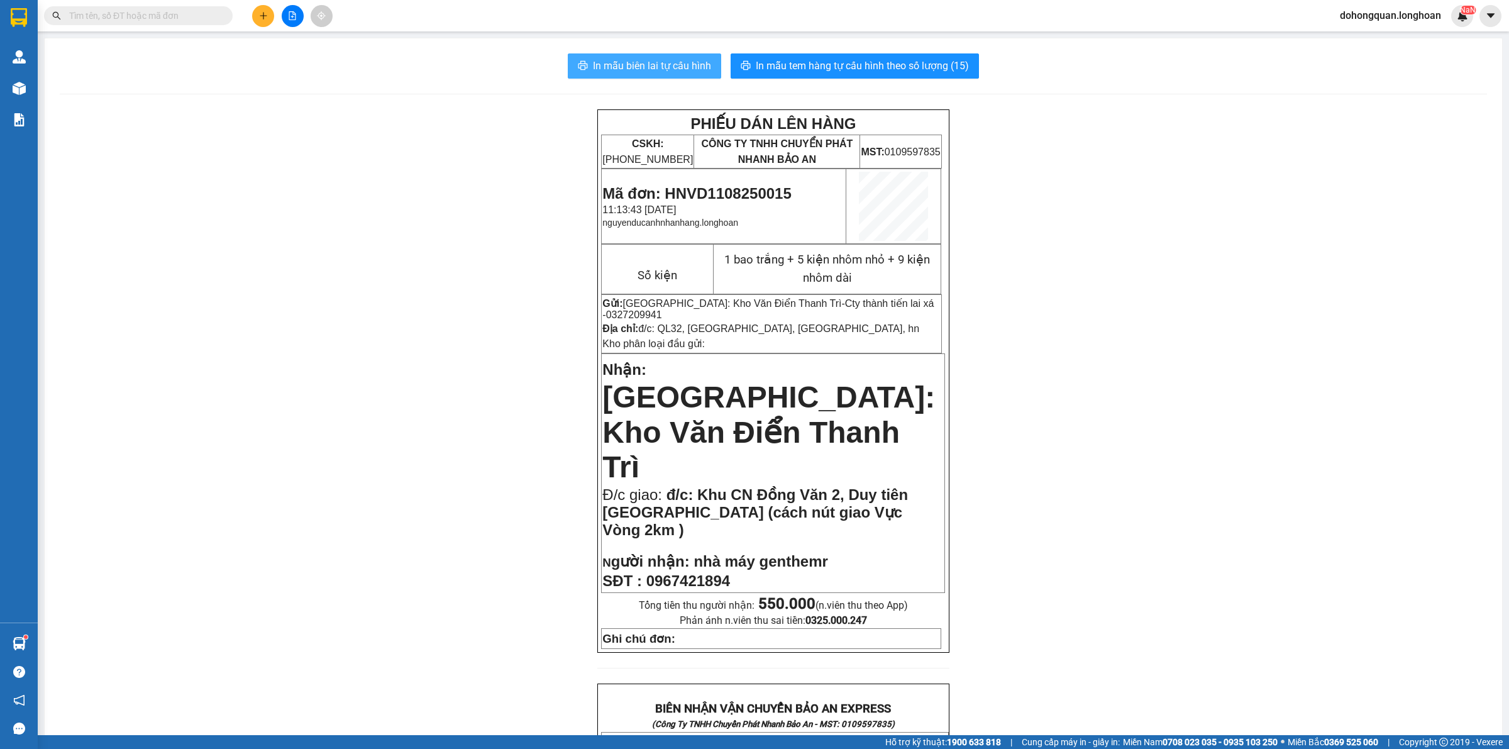
click at [615, 63] on span "In mẫu biên lai tự cấu hình" at bounding box center [652, 66] width 118 height 16
click at [1214, 545] on div "PHIẾU DÁN LÊN HÀNG CSKH: 1900.06.88.33 CÔNG TY TNHH CHUYỂN PHÁT NHANH BẢO AN MS…" at bounding box center [773, 729] width 1427 height 1241
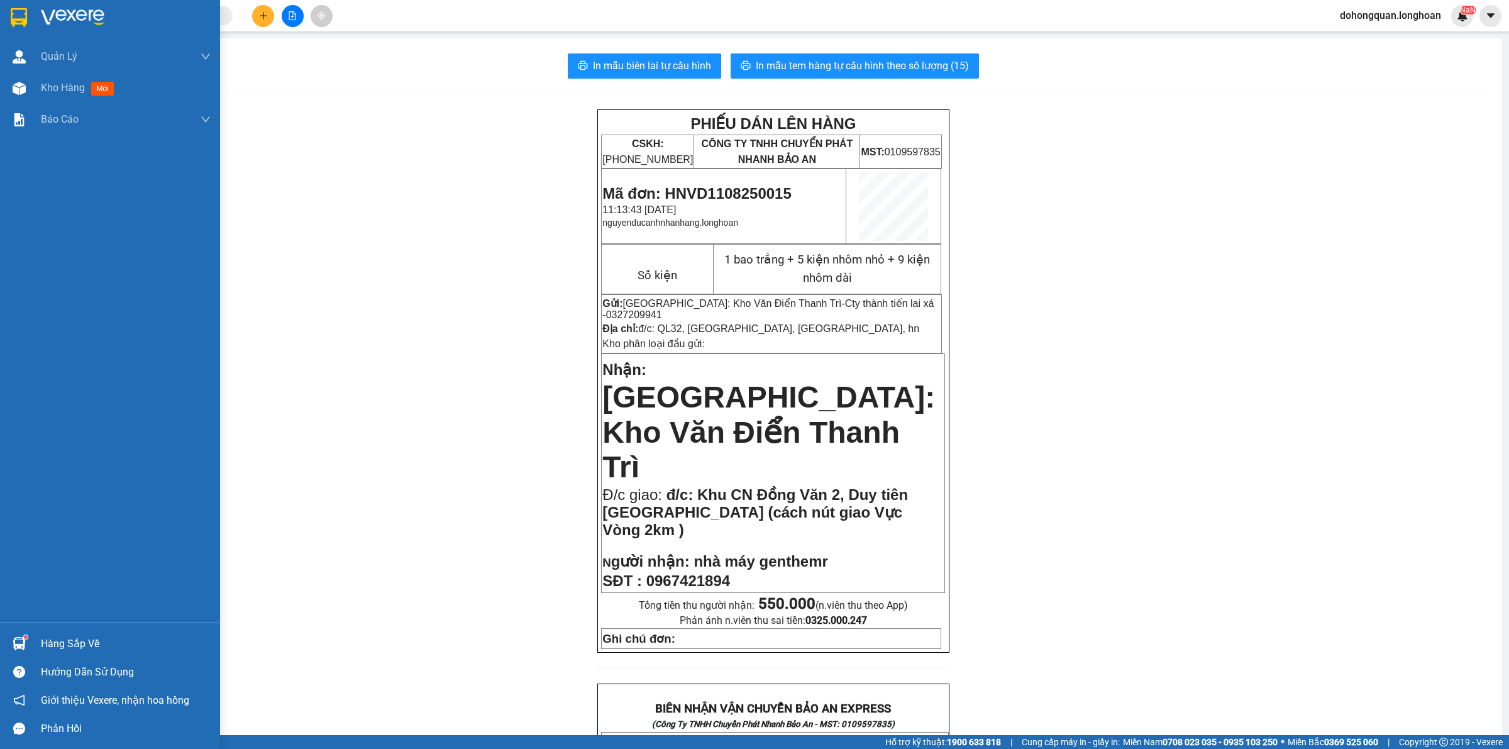
click at [8, 23] on div at bounding box center [110, 20] width 220 height 41
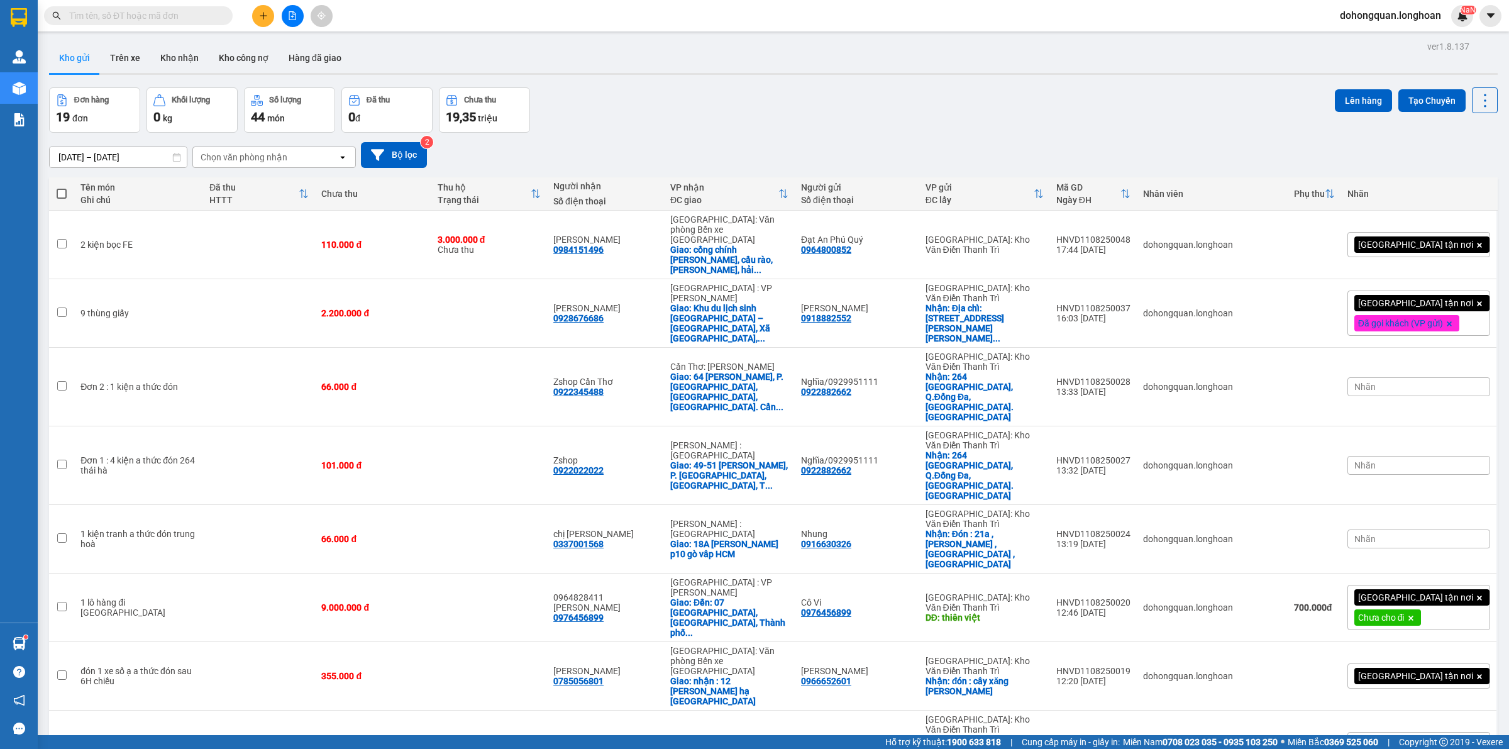
click at [715, 114] on div "Đơn hàng 19 đơn Khối lượng 0 kg Số lượng 44 món Đã thu 0 đ Chưa thu 19,35 triệu…" at bounding box center [773, 109] width 1449 height 45
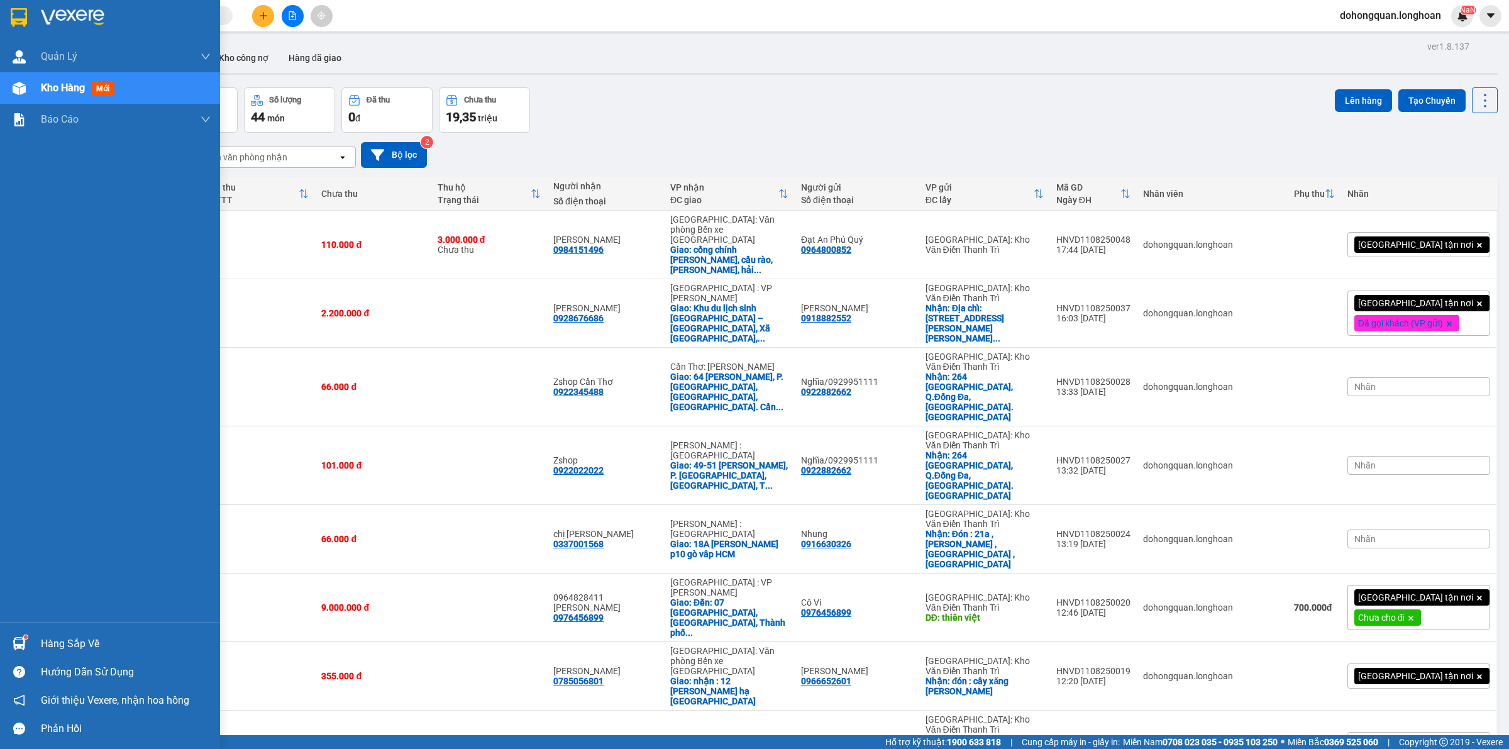
click at [25, 9] on img at bounding box center [19, 17] width 16 height 19
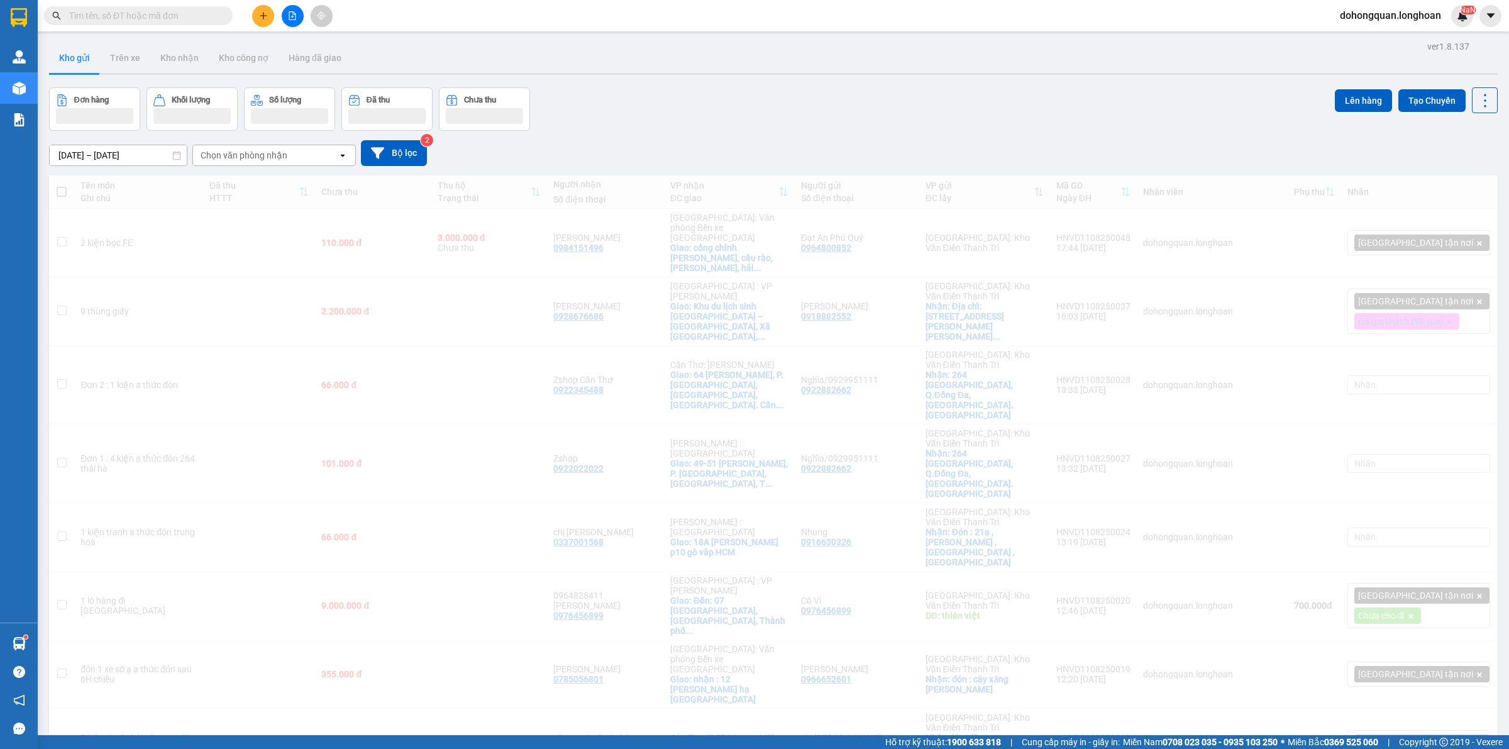
click at [723, 99] on div "Đơn hàng Khối lượng Số lượng Đã thu Chưa thu Lên hàng Tạo Chuyến" at bounding box center [773, 108] width 1449 height 43
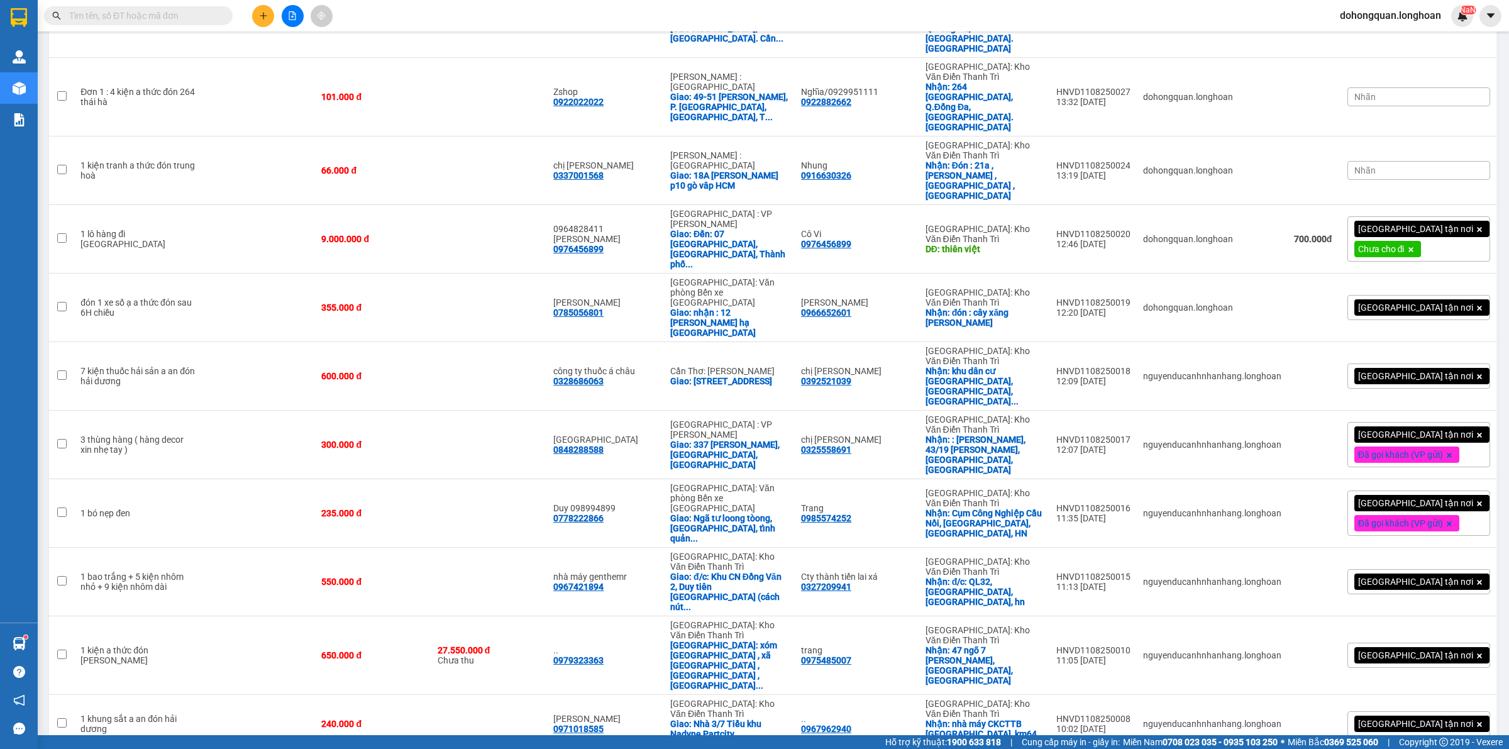
scroll to position [447, 0]
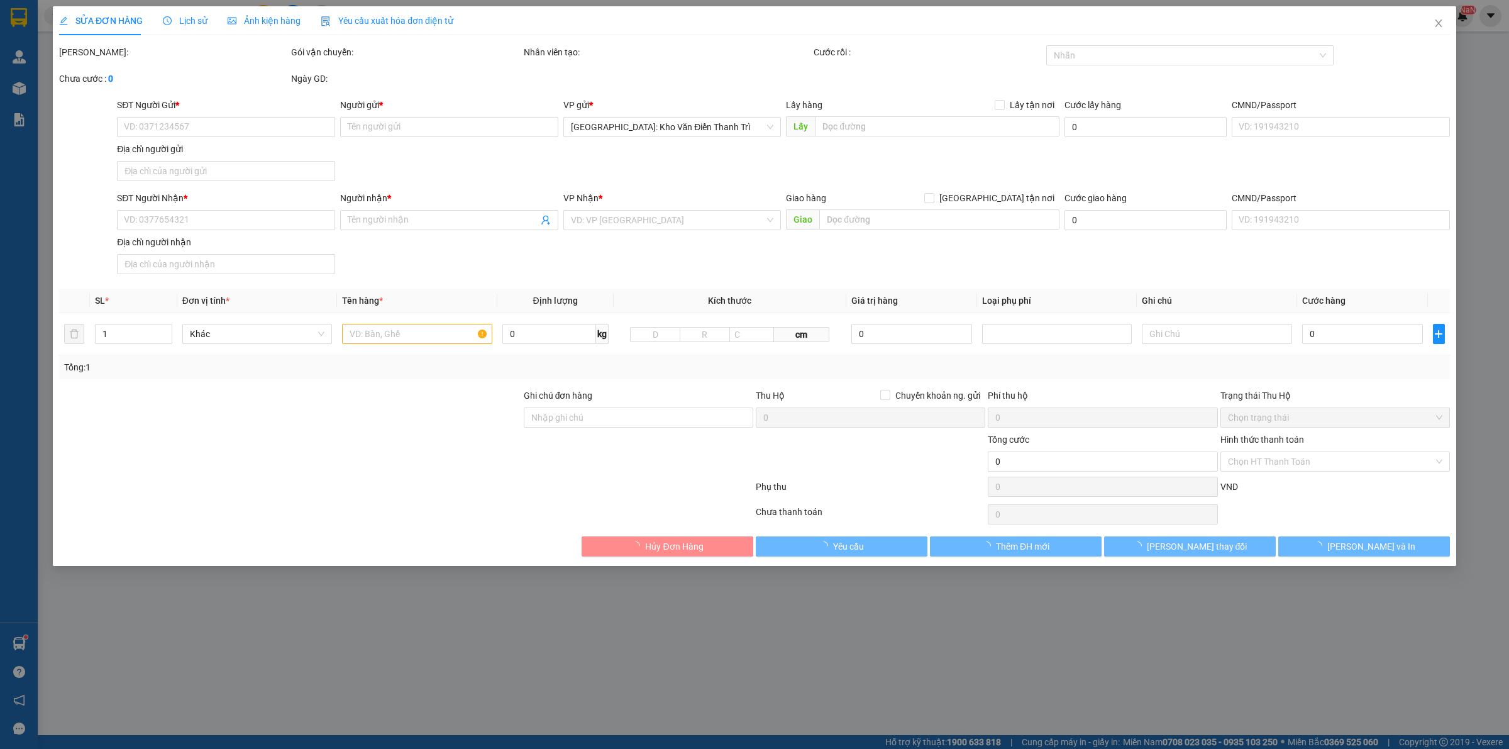
type input "0905527910"
type input "Dinh Vu"
checkbox input "true"
type input "Văn phòng tân minh nhân Phường lam hạ phủ [PERSON_NAME][GEOGRAPHIC_DATA]."
type input "0769630383"
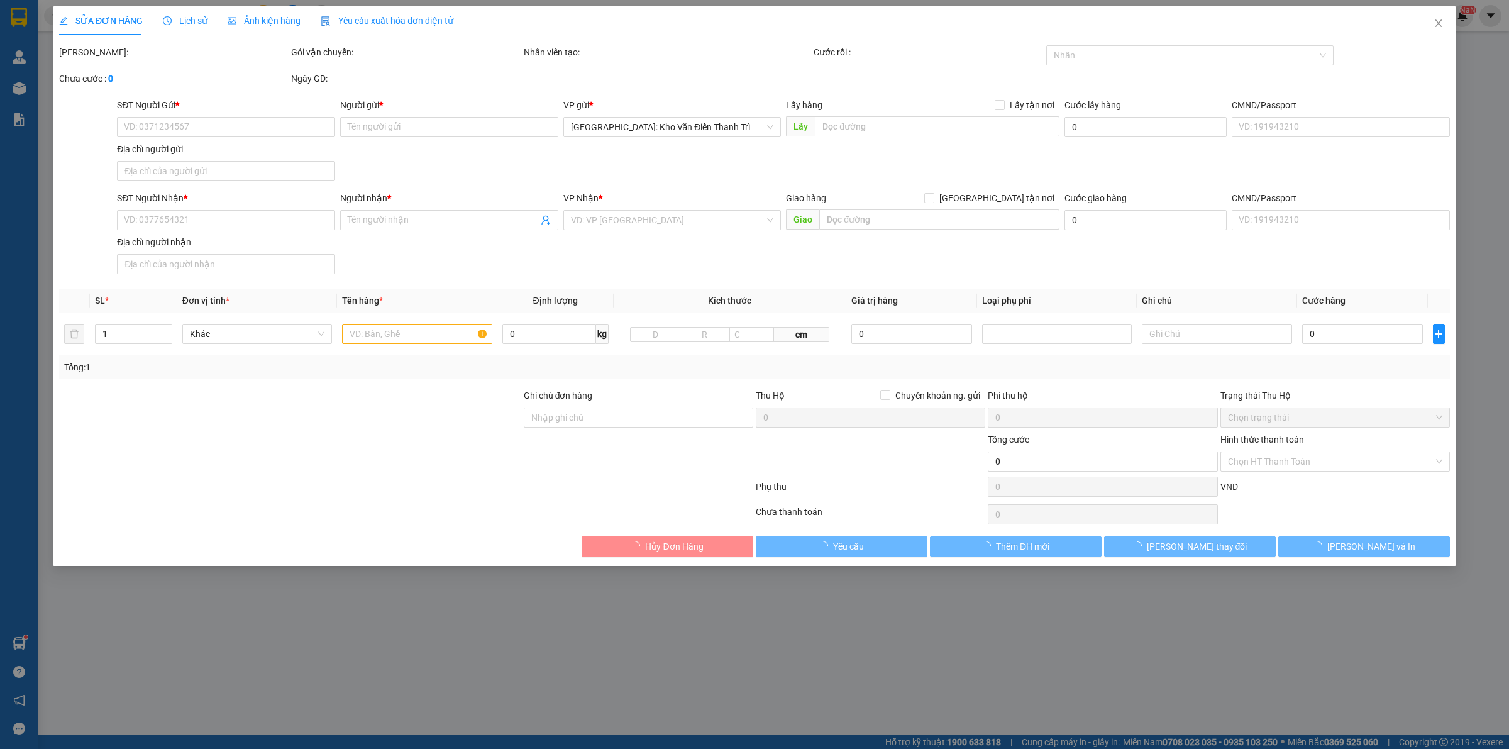
type input "Trung Ku"
checkbox input "true"
type input "79, [PERSON_NAME] tập (D5), Phường 10, TP. [GEOGRAPHIC_DATA] ( [GEOGRAPHIC_DATA…"
type input "1.100.000"
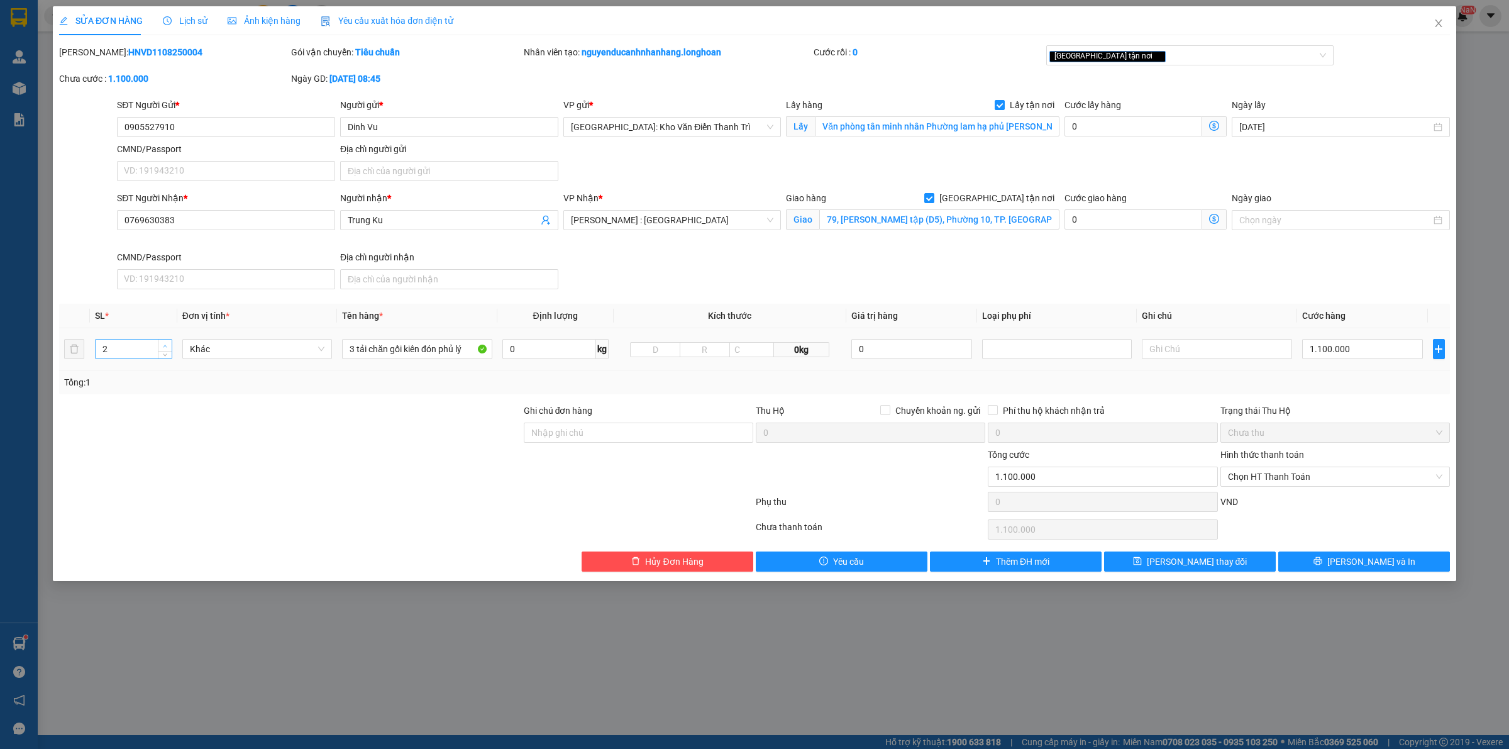
click at [164, 341] on span "Increase Value" at bounding box center [165, 345] width 14 height 11
type input "5"
click at [164, 341] on span "Increase Value" at bounding box center [165, 345] width 14 height 11
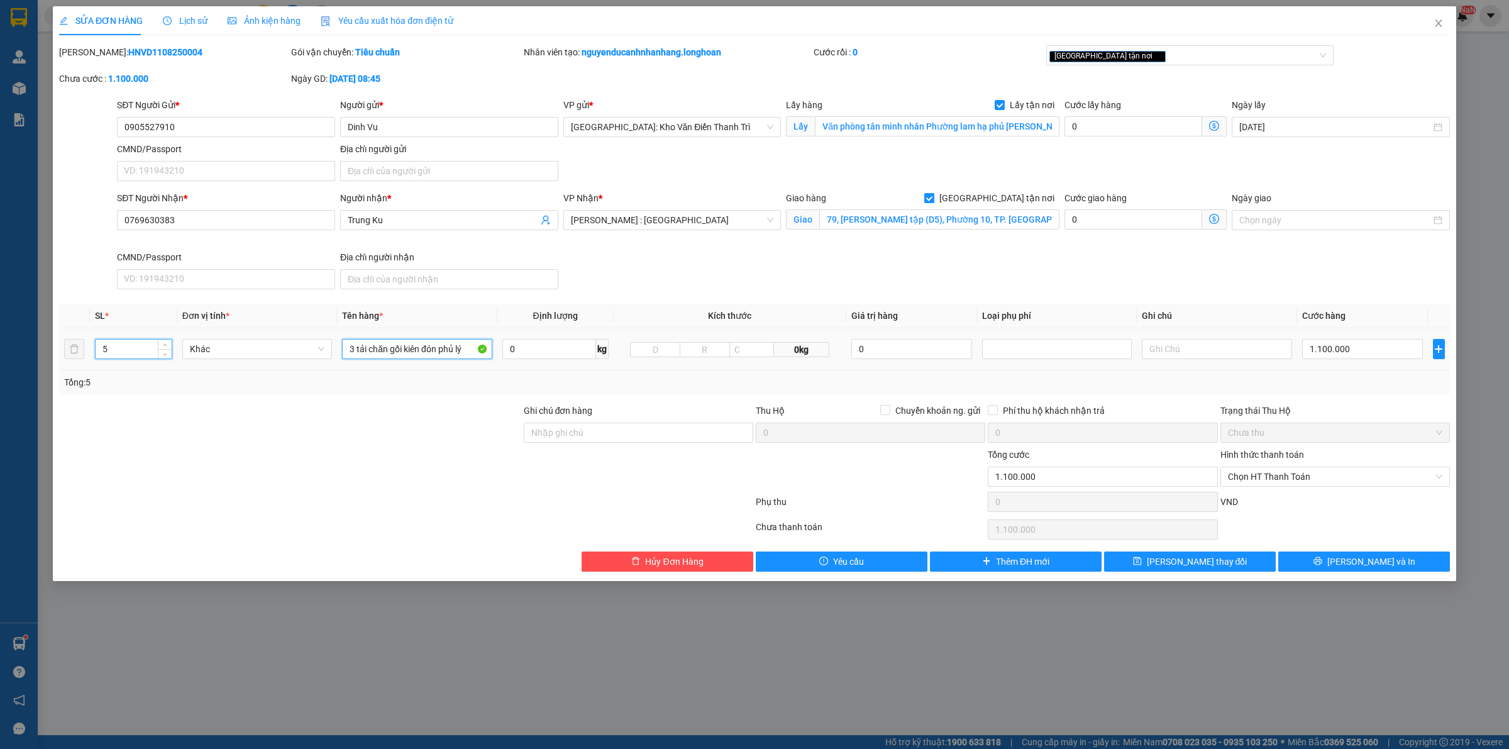
click at [368, 344] on input "3 tải chăn gối kiên đón phủ lý" at bounding box center [417, 349] width 150 height 20
click at [368, 343] on input "3 tải chăn gối kiên đón phủ lý" at bounding box center [417, 349] width 150 height 20
type input "3 bao tải xanh + 1 thùng giấy nhỏ + 1 máy hút bụi"
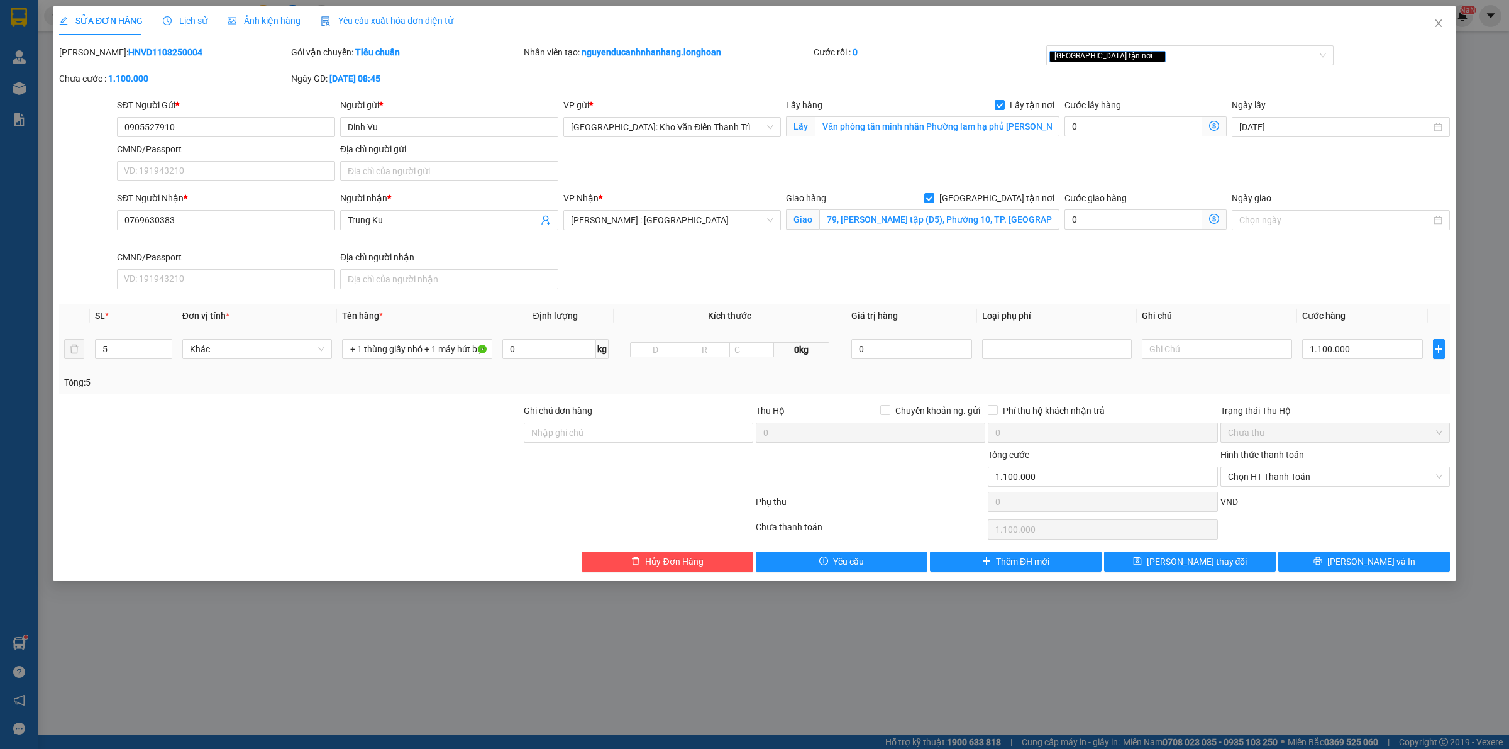
scroll to position [0, 0]
click at [1375, 337] on div "1.100.000" at bounding box center [1362, 348] width 121 height 25
click at [1363, 340] on input "1.100.000" at bounding box center [1362, 349] width 121 height 20
type input "1"
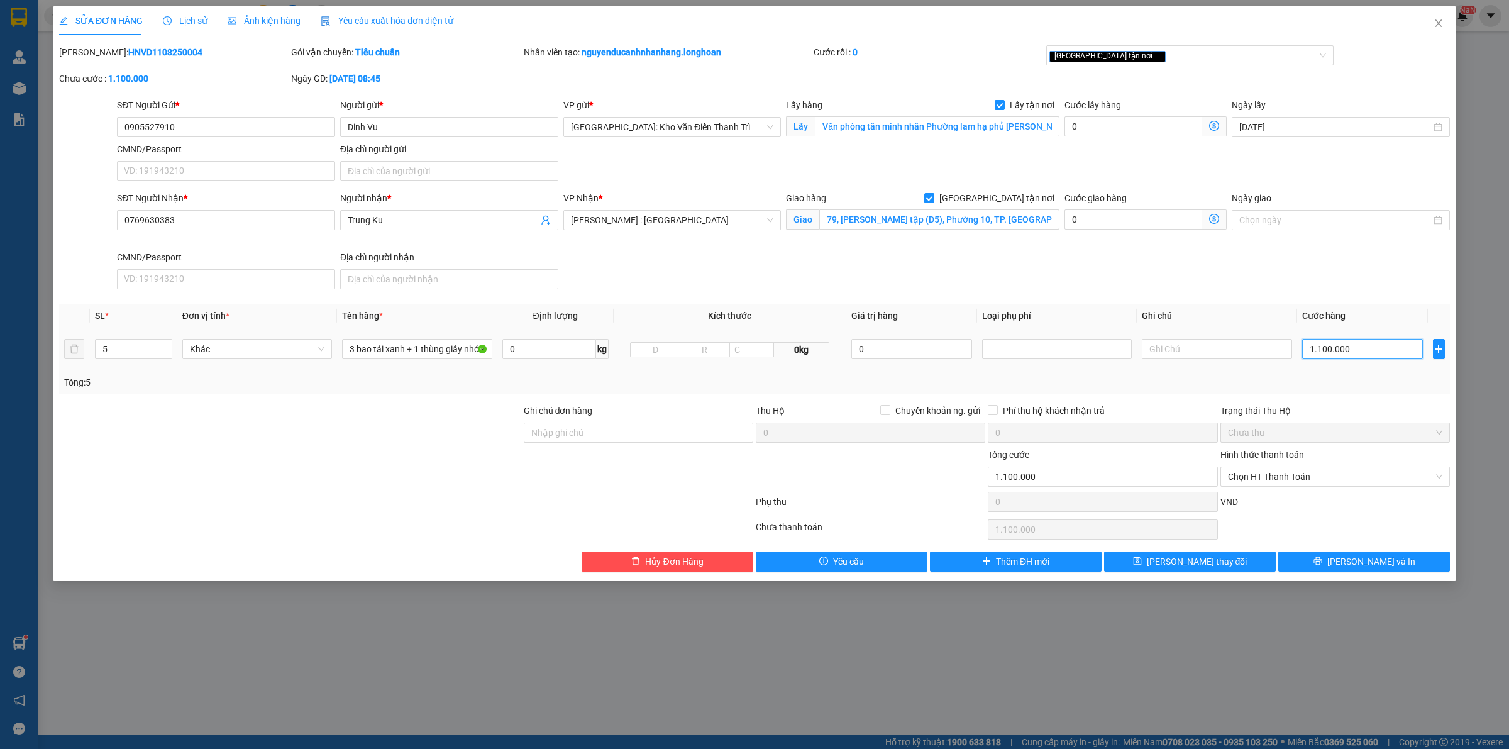
type input "1"
type input "12"
type input "125"
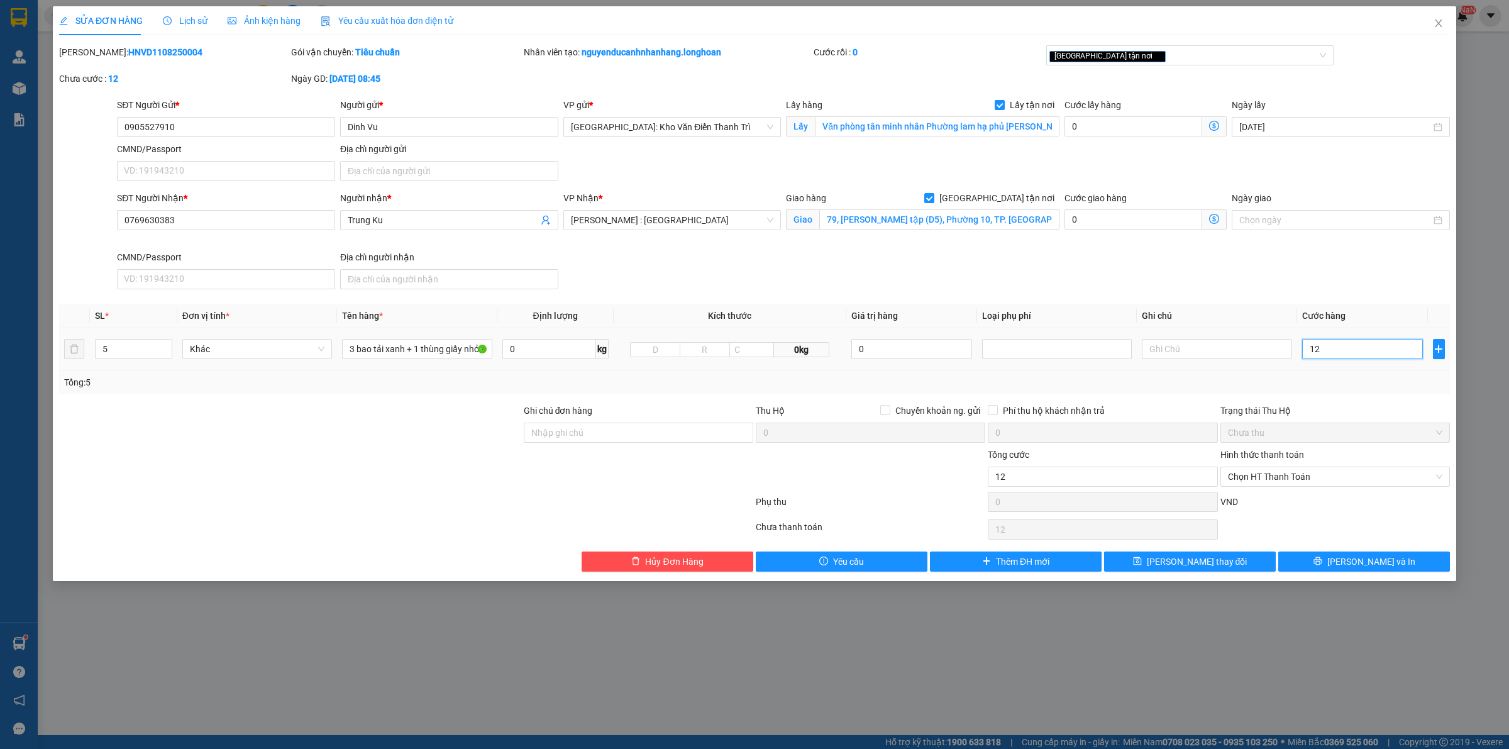
type input "125"
type input "1.250"
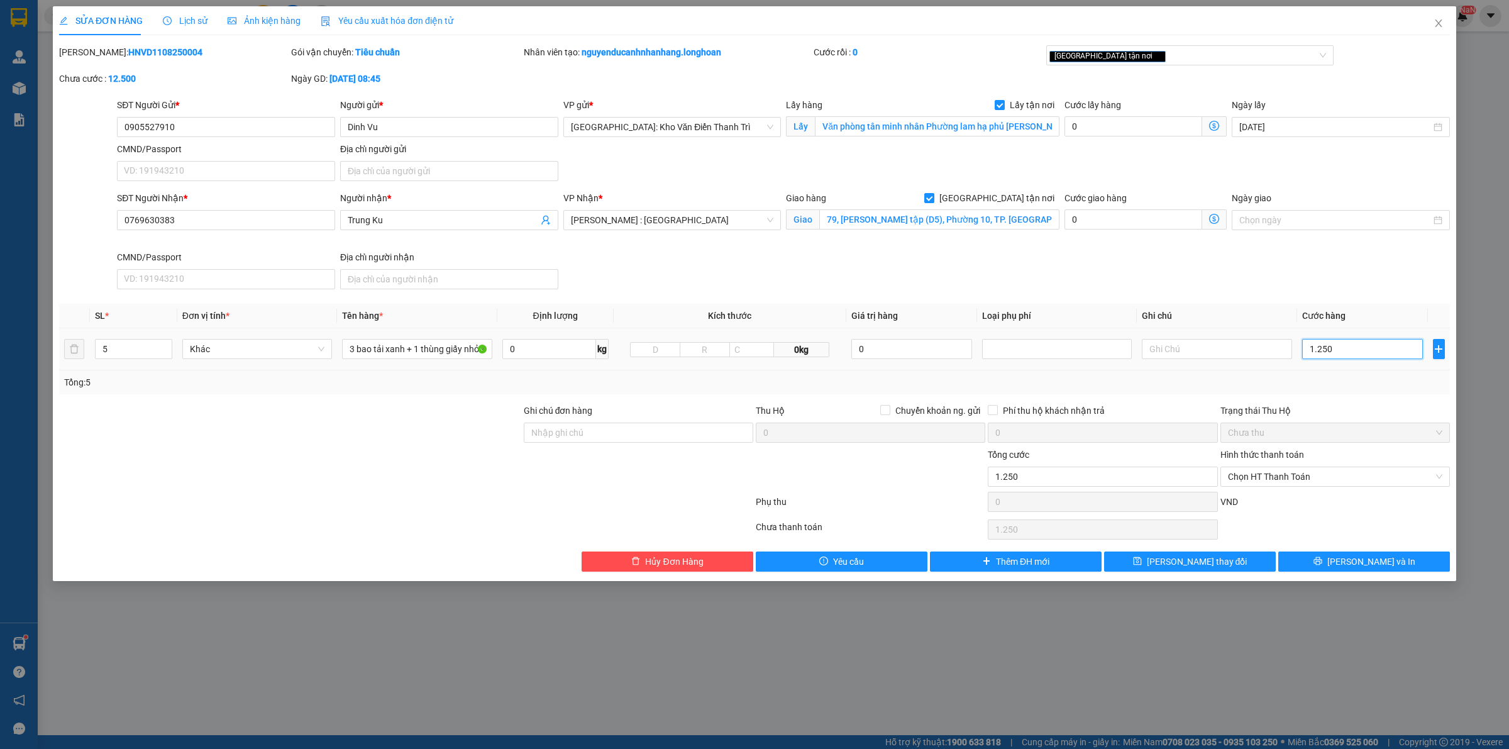
type input "12.500"
type input "125.000"
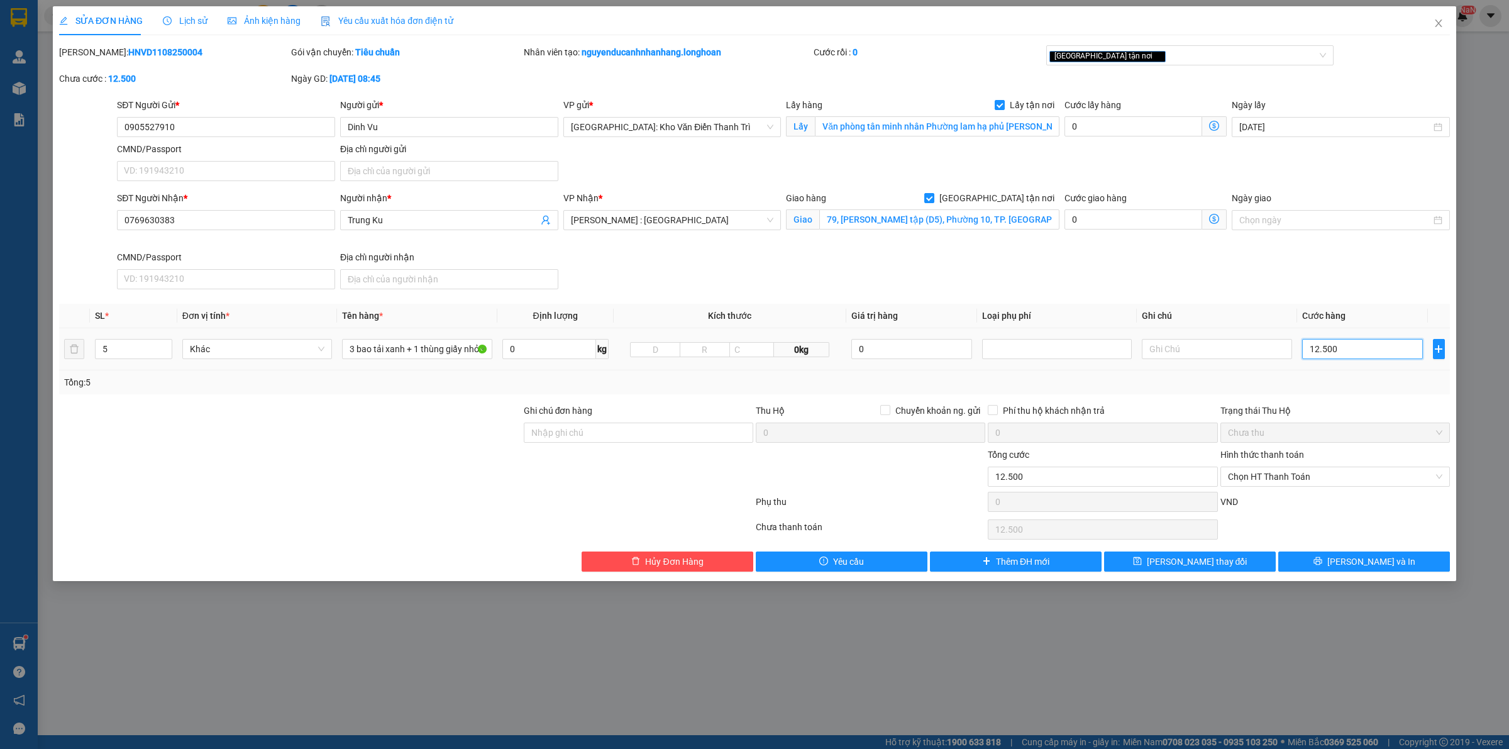
type input "125.000"
type input "1.250.000"
click at [1062, 269] on div "SĐT Người Nhận * 0769630383 Người nhận * Trung Ku VP Nhận * Hồ Chí Minh : Kho Q…" at bounding box center [783, 242] width 1338 height 103
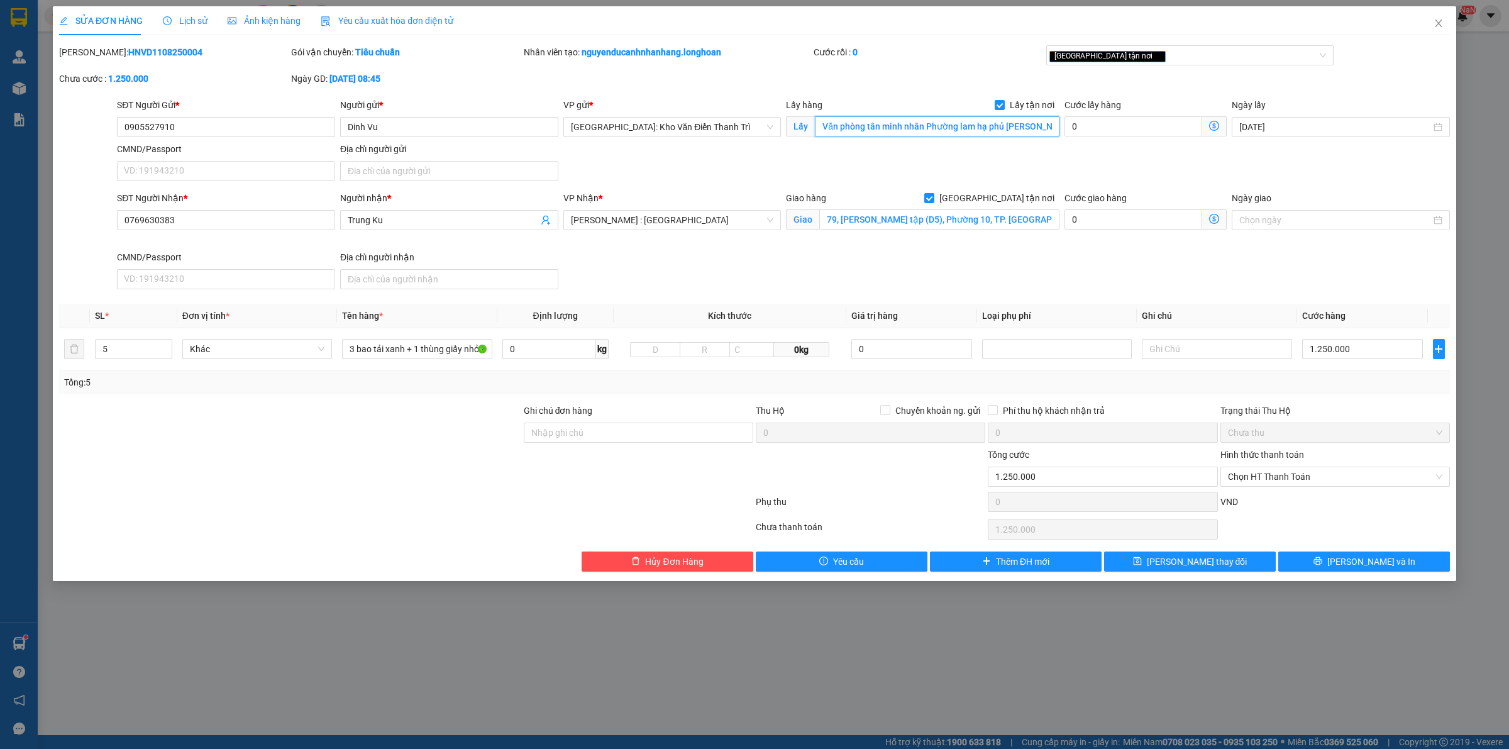
click at [923, 131] on input "Văn phòng tân minh nhân Phường lam hạ phủ [PERSON_NAME][GEOGRAPHIC_DATA]." at bounding box center [937, 126] width 245 height 20
click at [933, 128] on input "Văn phòng tân minh nhân Phường lam hạ phủ [PERSON_NAME][GEOGRAPHIC_DATA]." at bounding box center [937, 126] width 245 height 20
click at [938, 223] on input "79, [PERSON_NAME] tập (D5), Phường 10, TP. [GEOGRAPHIC_DATA] ( [GEOGRAPHIC_DATA…" at bounding box center [939, 219] width 240 height 20
click at [901, 271] on div "SĐT Người Nhận * 0769630383 Người nhận * Trung Ku VP Nhận * Hồ Chí Minh : Kho Q…" at bounding box center [783, 242] width 1338 height 103
click at [904, 252] on div "SĐT Người Nhận * 0769630383 Người nhận * Trung Ku VP Nhận * Hồ Chí Minh : Kho Q…" at bounding box center [783, 242] width 1338 height 103
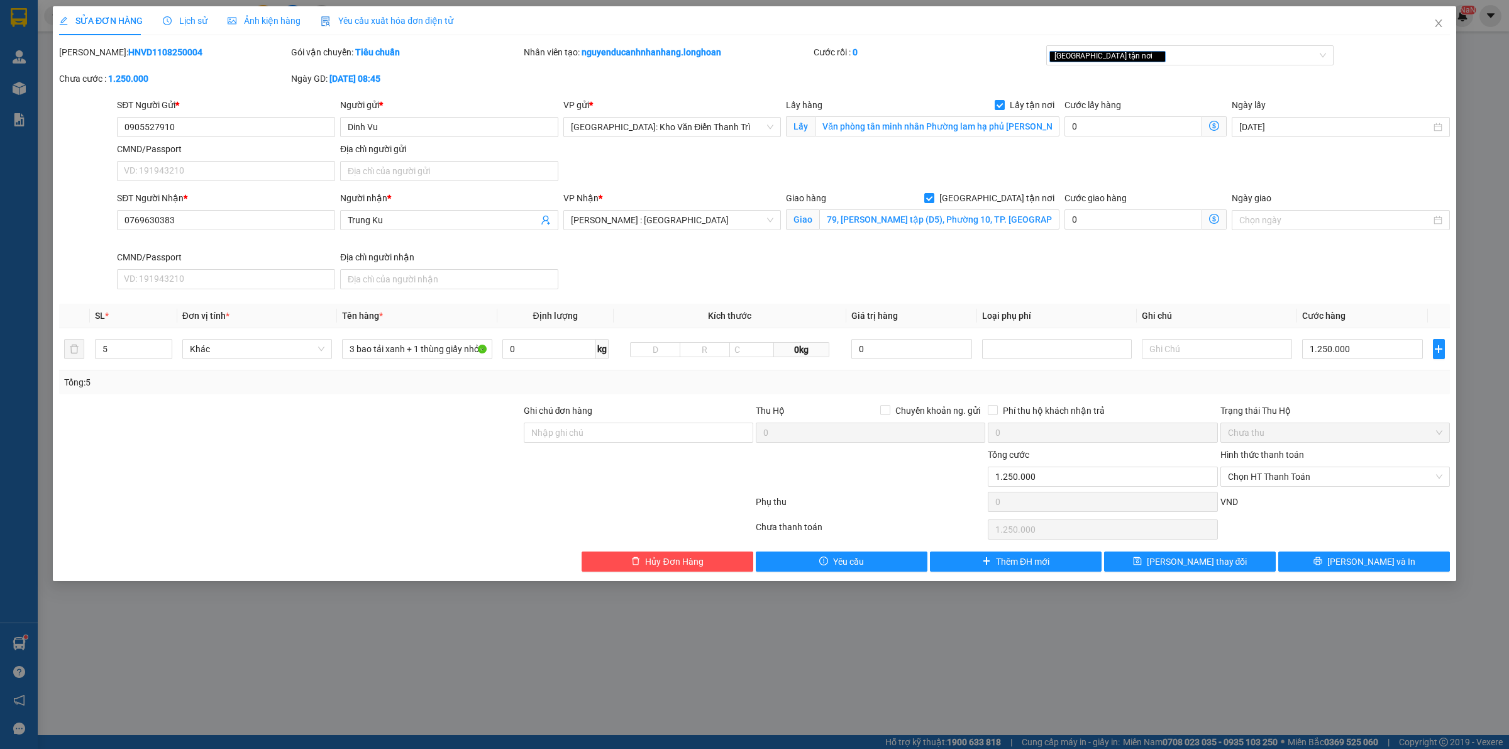
click at [958, 285] on div "SĐT Người Nhận * 0769630383 Người nhận * Trung Ku VP Nhận * Hồ Chí Minh : Kho Q…" at bounding box center [783, 242] width 1338 height 103
click at [684, 252] on div "SĐT Người Nhận * 0769630383 Người nhận * Trung Ku VP Nhận * Hồ Chí Minh : Kho Q…" at bounding box center [783, 242] width 1338 height 103
click at [1138, 67] on div "[GEOGRAPHIC_DATA] tận nơi" at bounding box center [1190, 57] width 288 height 25
click at [1139, 62] on div "[GEOGRAPHIC_DATA] tận nơi" at bounding box center [1184, 55] width 269 height 15
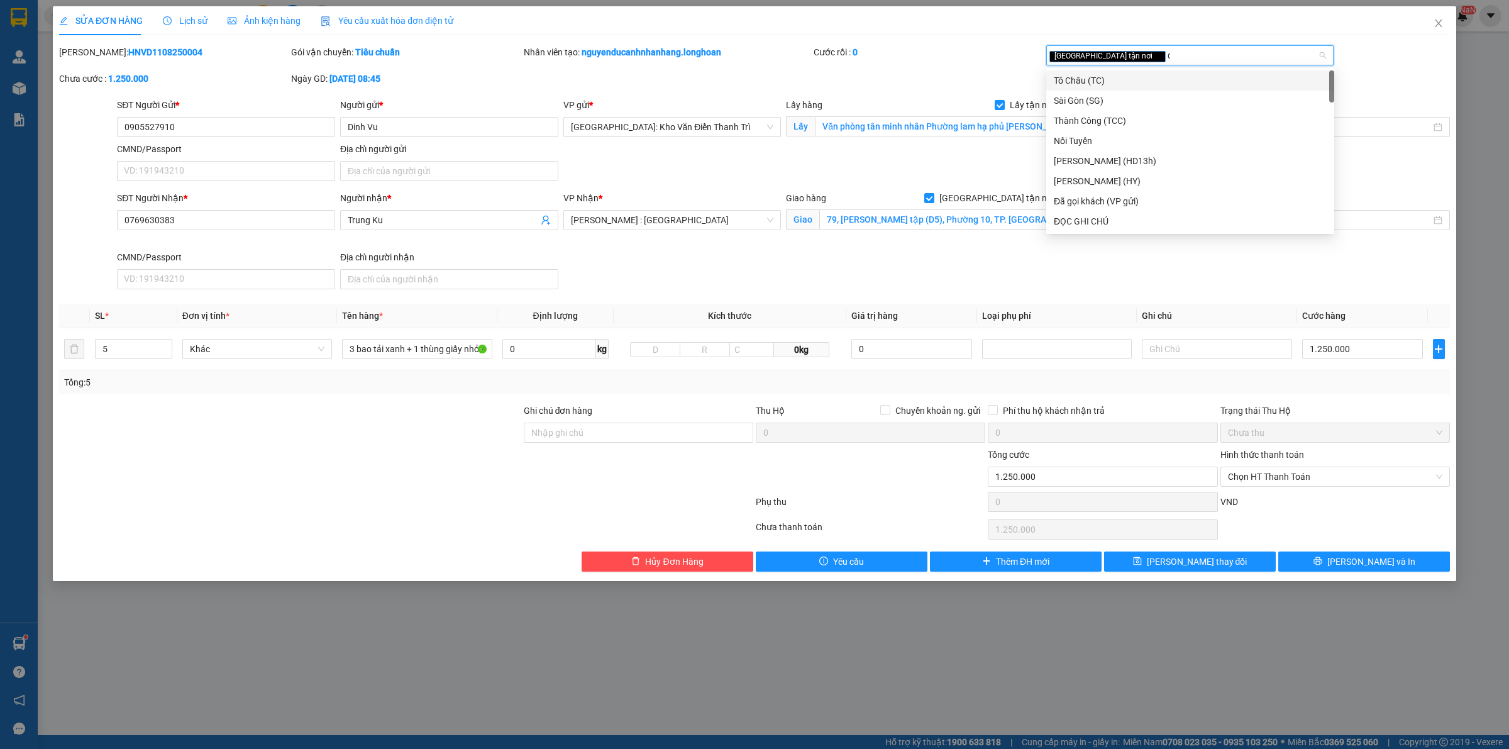
type input "d"
type input "đã"
click at [1070, 79] on div "Đã gọi khách (VP gửi)" at bounding box center [1190, 81] width 273 height 14
click at [879, 290] on div "SĐT Người Nhận * 0769630383 Người nhận * Trung Ku VP Nhận * Hồ Chí Minh : Kho Q…" at bounding box center [783, 242] width 1338 height 103
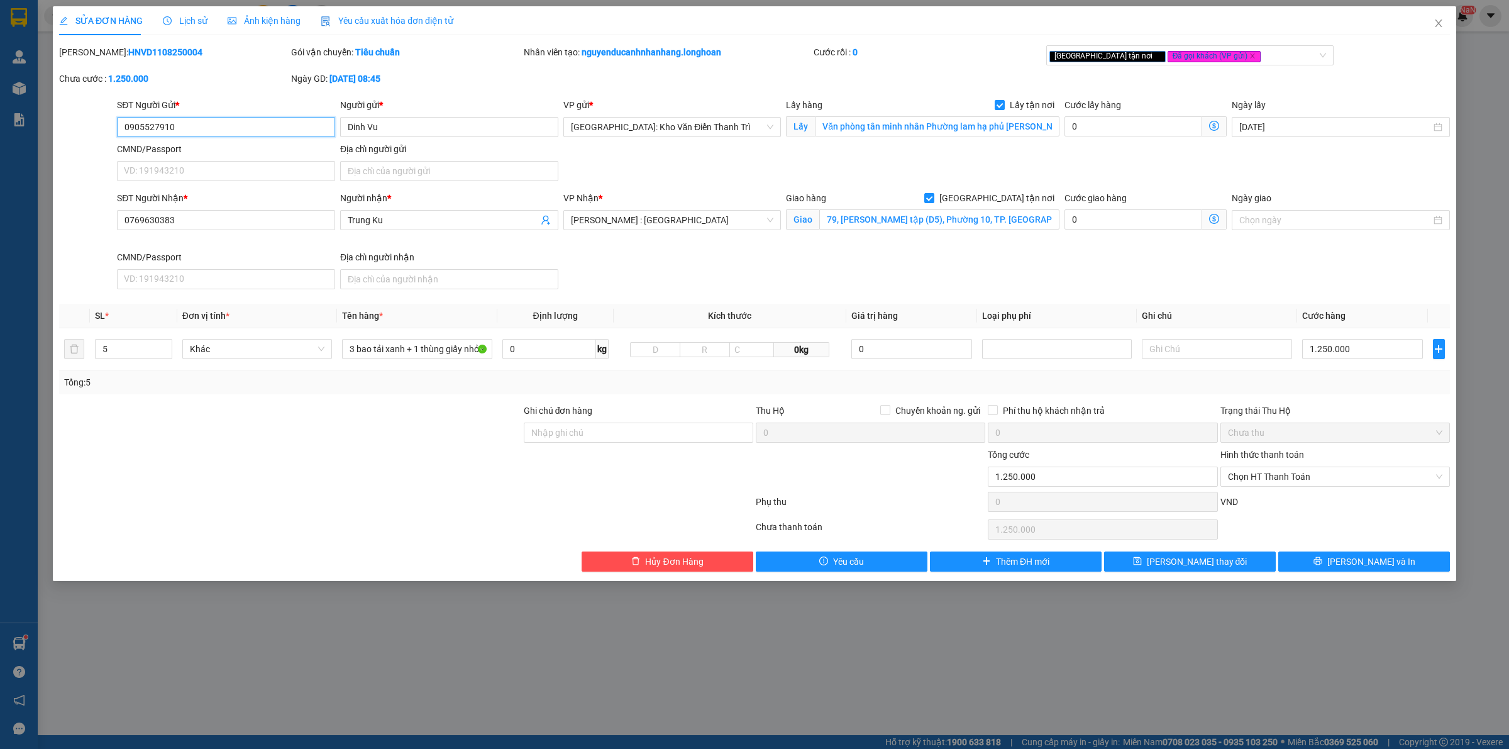
click at [192, 133] on input "0905527910" at bounding box center [226, 127] width 218 height 20
click at [998, 265] on div "SĐT Người Nhận * 0769630383 Người nhận * Trung Ku VP Nhận * Hồ Chí Minh : Kho Q…" at bounding box center [783, 242] width 1338 height 103
click at [1336, 576] on div "SỬA ĐƠN HÀNG Lịch sử Ảnh kiện hàng Yêu cầu xuất hóa đơn điện tử Total Paid Fee …" at bounding box center [755, 293] width 1404 height 575
click at [1322, 563] on icon "printer" at bounding box center [1318, 561] width 8 height 8
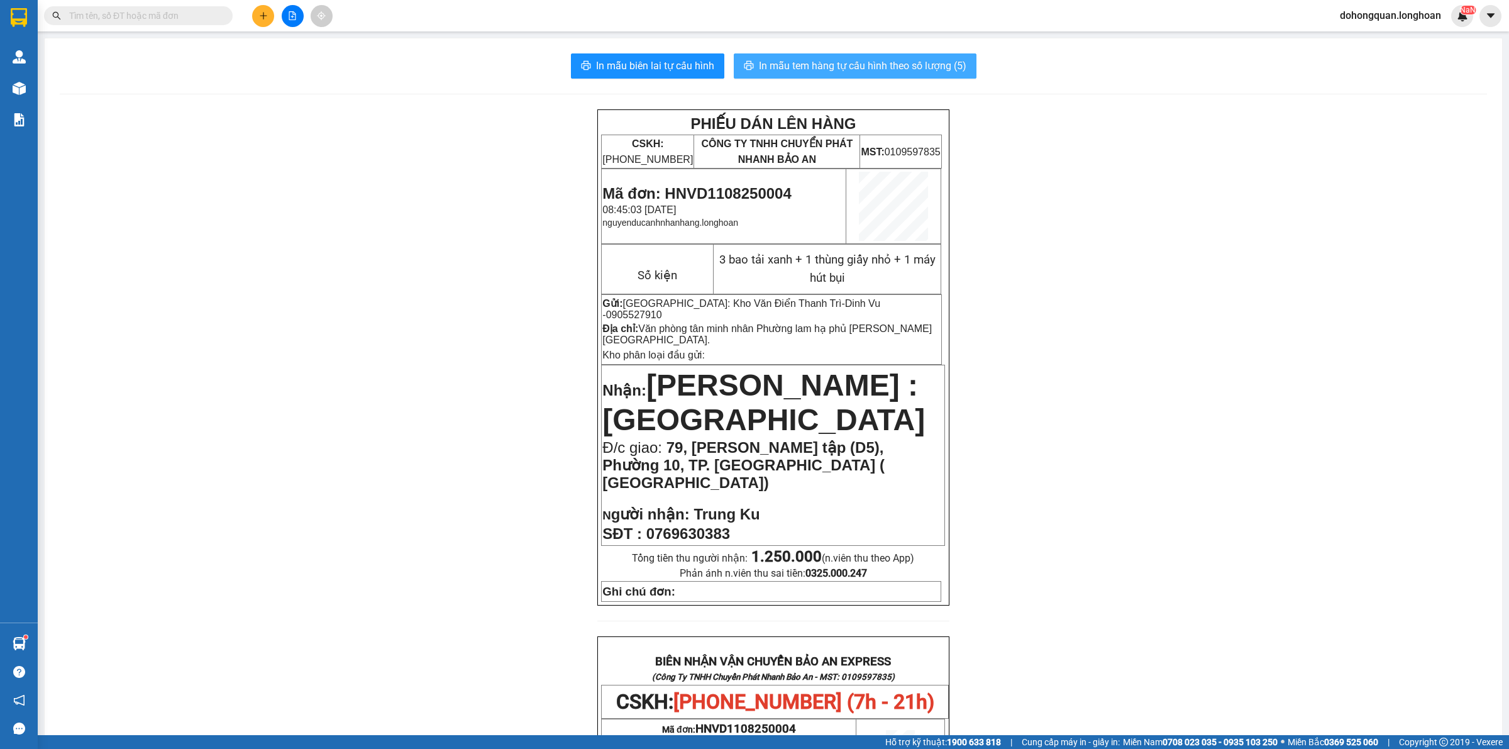
click at [875, 61] on span "In mẫu tem hàng tự cấu hình theo số lượng (5)" at bounding box center [863, 66] width 208 height 16
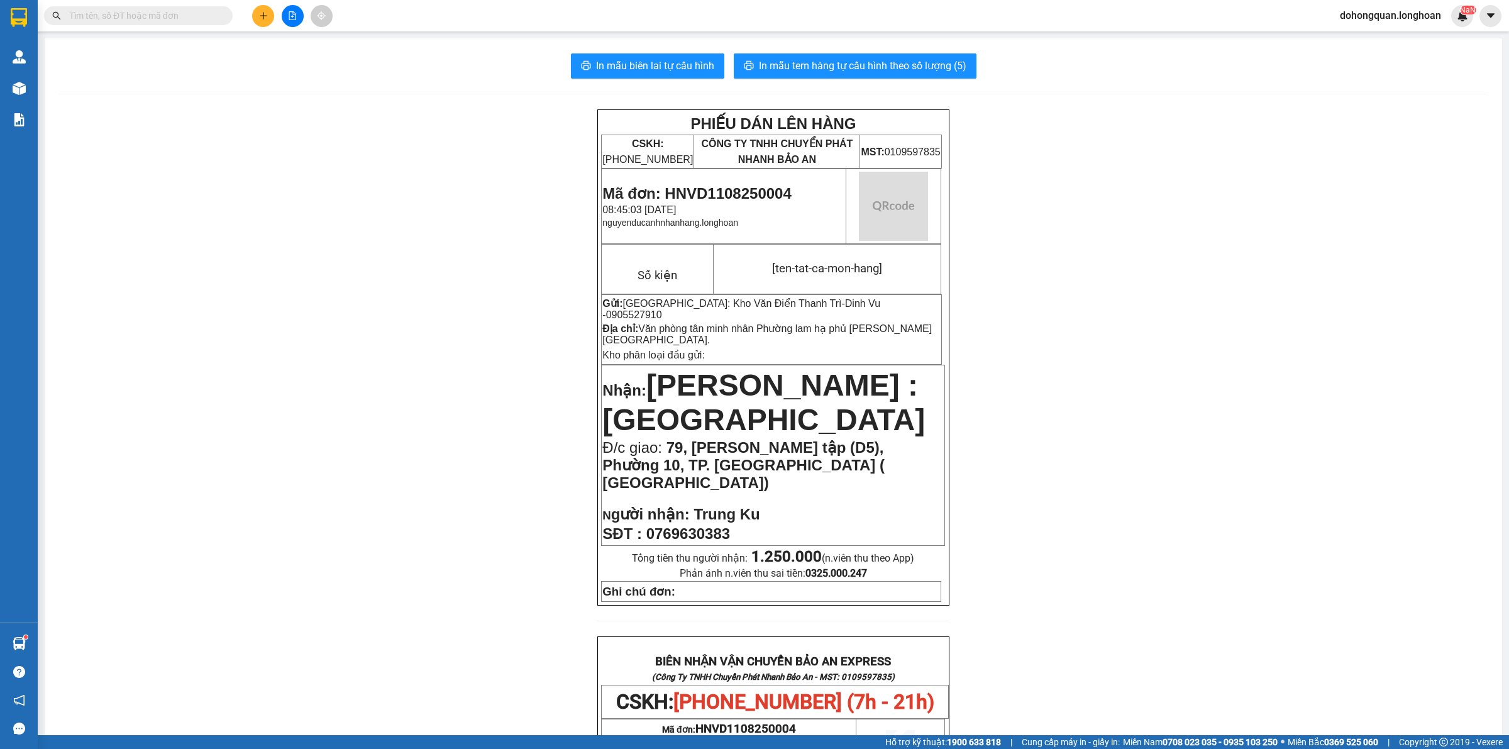
click at [1246, 430] on div "PHIẾU DÁN LÊN HÀNG CSKH: 1900.06.88.33 CÔNG TY TNHH CHUYỂN PHÁT NHANH BẢO AN MS…" at bounding box center [773, 706] width 1427 height 1194
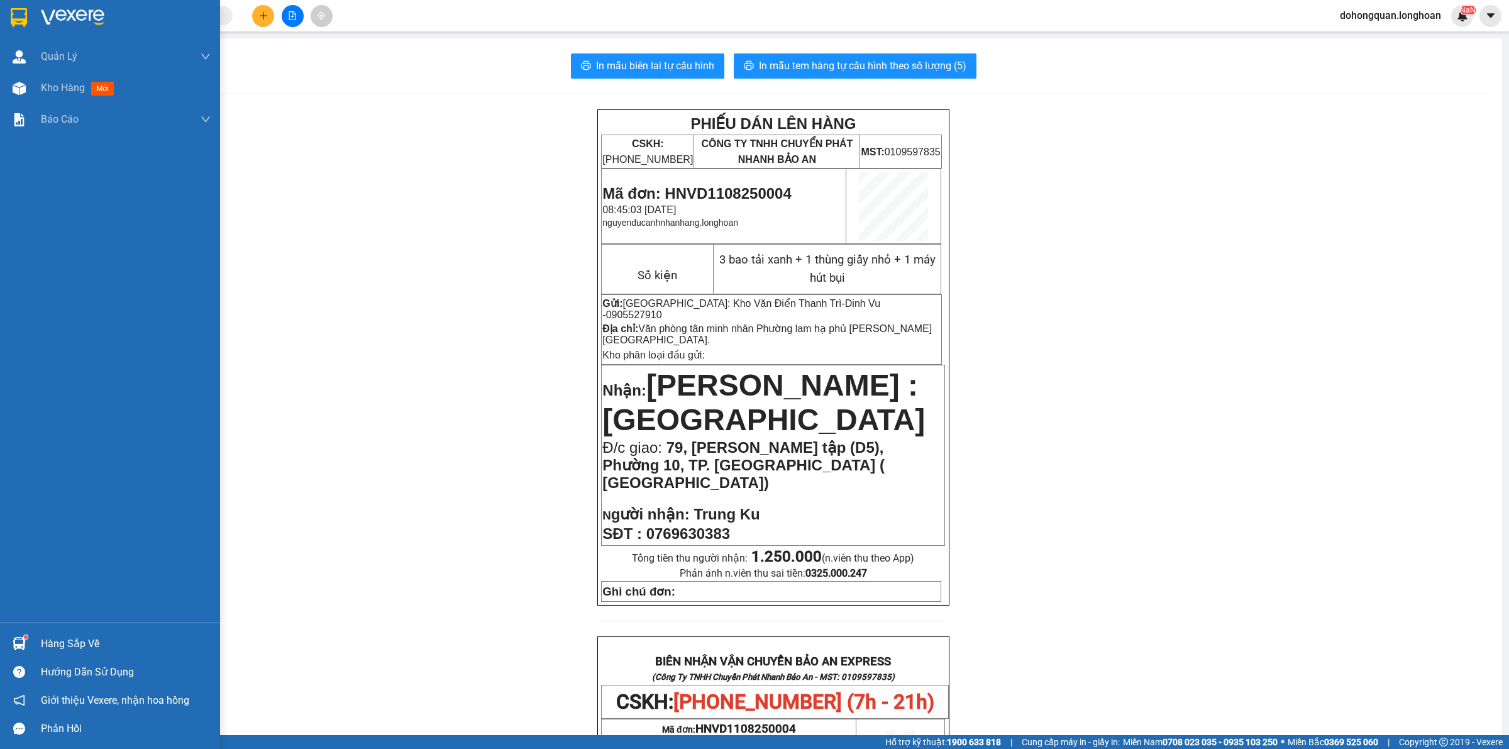
click at [27, 13] on div at bounding box center [19, 17] width 22 height 22
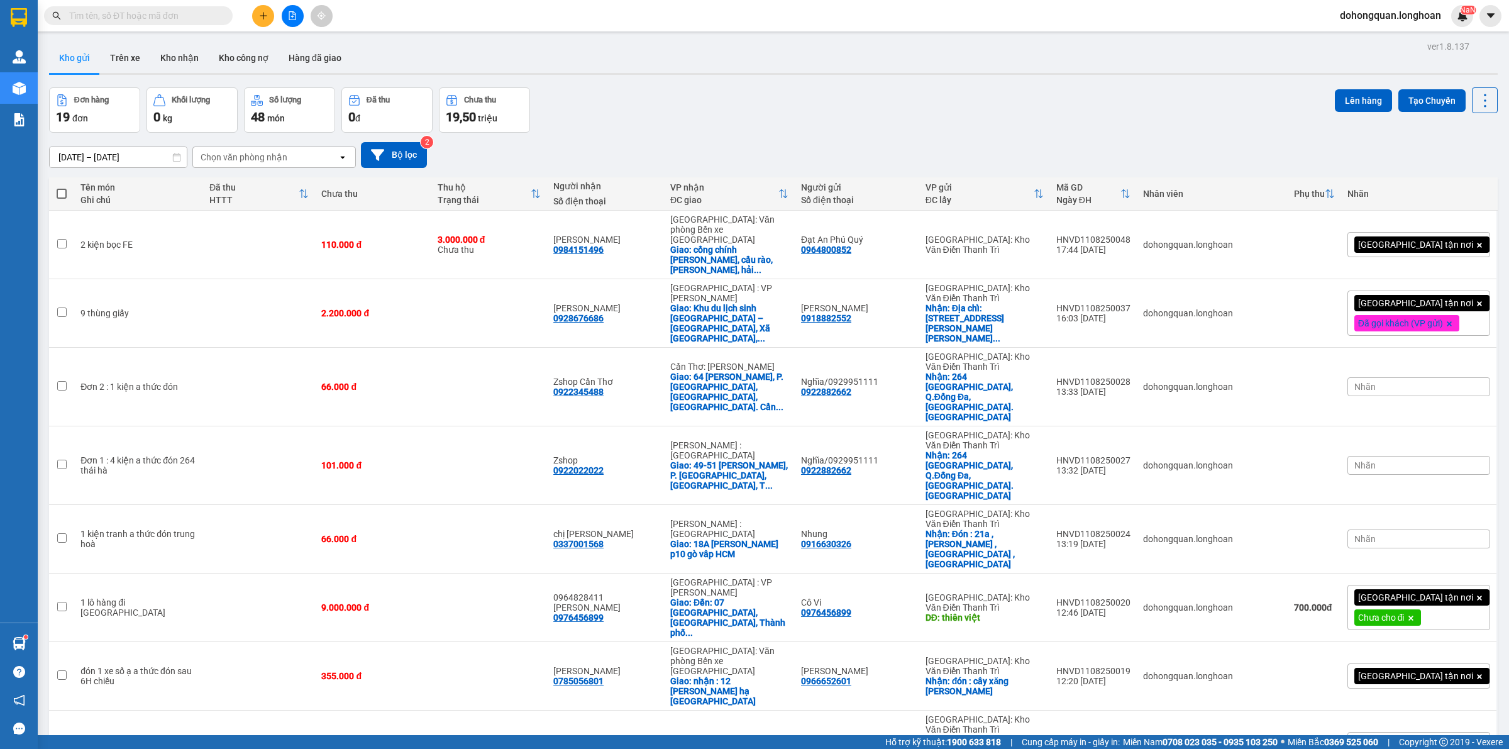
click at [724, 94] on div "Đơn hàng 19 đơn Khối lượng 0 kg Số lượng 48 món Đã thu 0 đ Chưa thu 19,50 triệu…" at bounding box center [773, 109] width 1449 height 45
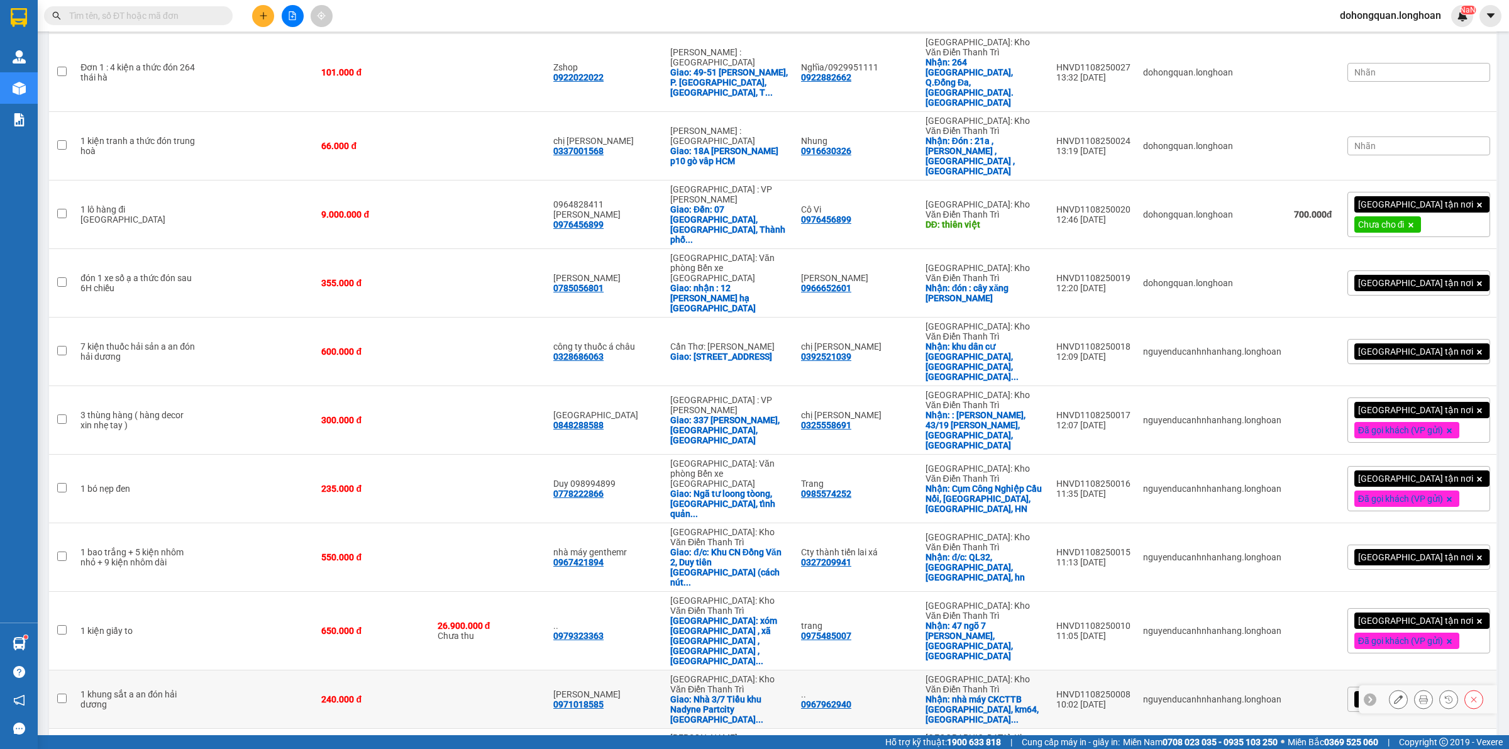
scroll to position [465, 0]
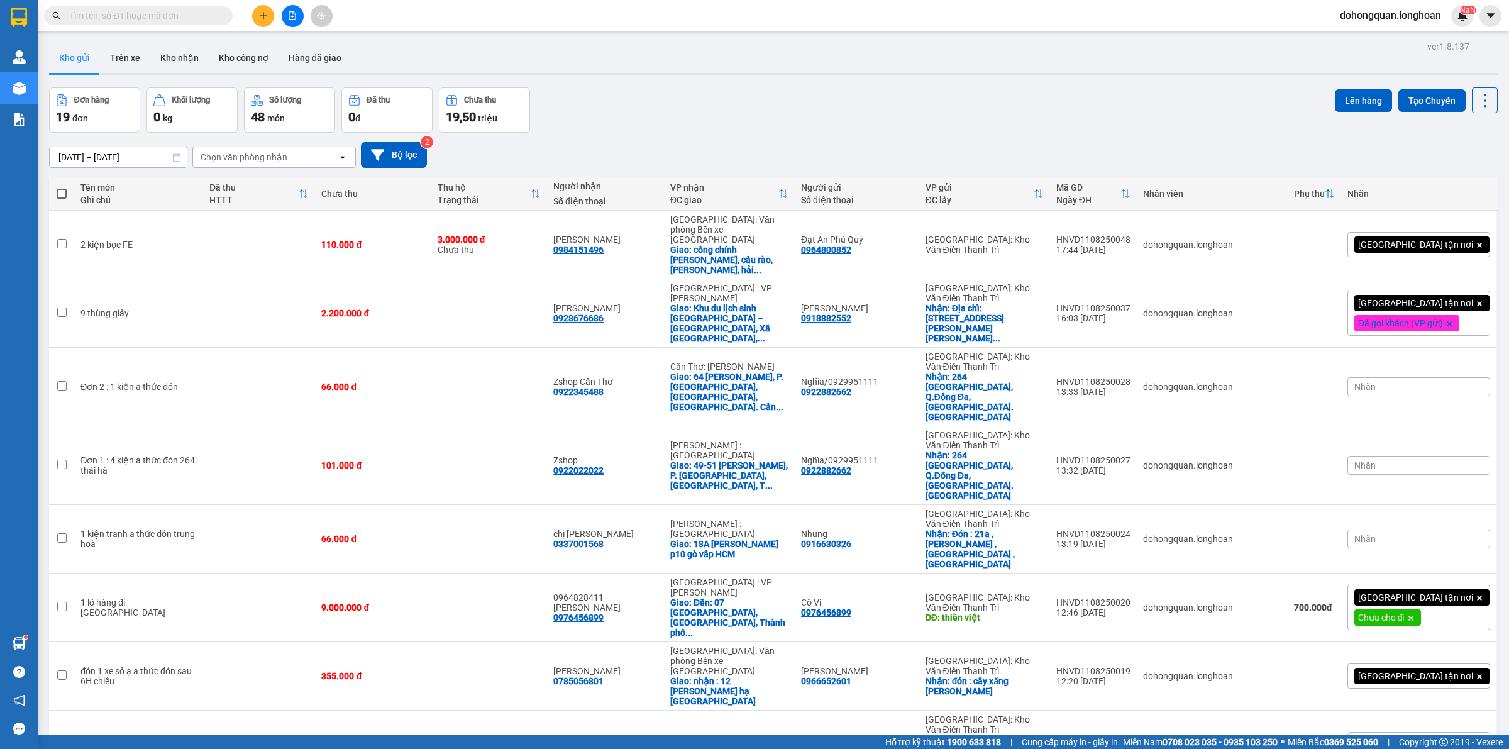
click at [819, 118] on div "Đơn hàng 19 đơn Khối lượng 0 kg Số lượng 48 món Đã thu 0 đ Chưa thu 19,50 triệu…" at bounding box center [773, 109] width 1449 height 45
click at [815, 118] on div "Đơn hàng 19 đơn Khối lượng 0 kg Số lượng 48 món Đã thu 0 đ Chưa thu 19,50 triệu…" at bounding box center [773, 109] width 1449 height 45
click at [823, 120] on div "Đơn hàng 19 đơn Khối lượng 0 kg Số lượng 48 món Đã thu 0 đ Chưa thu 19,50 triệu…" at bounding box center [773, 109] width 1449 height 45
click at [809, 105] on div "Đơn hàng 19 đơn Khối lượng 0 kg Số lượng 48 món Đã thu 0 đ Chưa thu 19,50 triệu…" at bounding box center [773, 109] width 1449 height 45
click at [752, 133] on div "[DATE] – [DATE] Press the down arrow key to interact with the calendar and sele…" at bounding box center [773, 155] width 1449 height 45
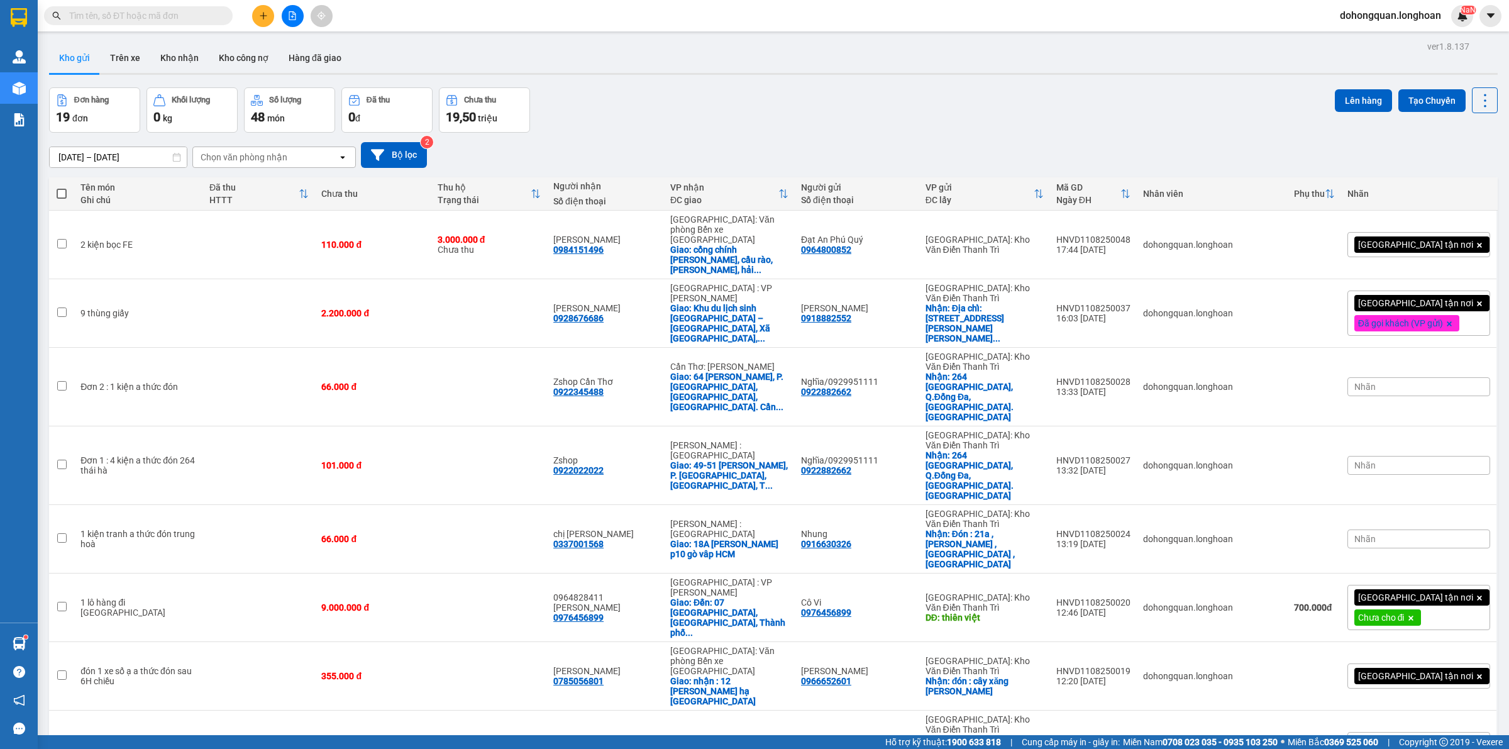
click at [838, 102] on div "Đơn hàng 19 đơn Khối lượng 0 kg Số lượng 48 món Đã thu 0 đ Chưa thu 19,50 triệu…" at bounding box center [773, 109] width 1449 height 45
click at [718, 121] on div "Đơn hàng 19 đơn Khối lượng 0 kg Số lượng 48 món Đã thu 0 đ Chưa thu 19,50 triệu…" at bounding box center [773, 109] width 1449 height 45
click at [623, 61] on div "Kho gửi Trên xe Kho nhận Kho công nợ Hàng đã giao" at bounding box center [773, 59] width 1449 height 33
click at [527, 22] on div "Kết quả tìm kiếm ( 4 ) Bộ lọc Mã ĐH Trạng thái Món hàng Thu hộ Tổng cước Chưa c…" at bounding box center [754, 15] width 1509 height 31
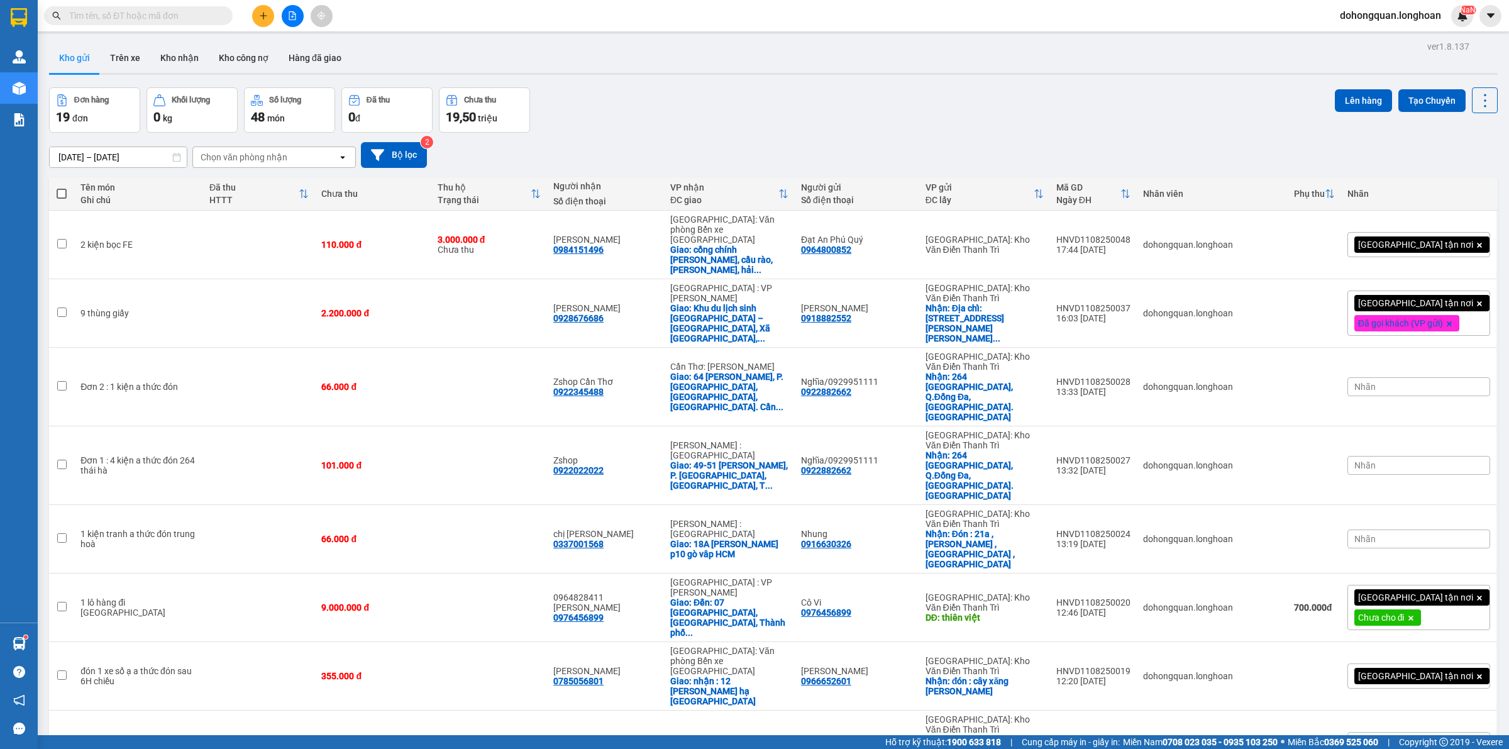
click at [640, 99] on div "Đơn hàng 19 đơn Khối lượng 0 kg Số lượng 48 món Đã thu 0 đ Chưa thu 19,50 triệu…" at bounding box center [773, 109] width 1449 height 45
click at [726, 105] on div "Đơn hàng 19 đơn Khối lượng 0 kg Số lượng 48 món Đã thu 0 đ Chưa thu 19,50 triệu…" at bounding box center [773, 109] width 1449 height 45
click at [718, 115] on div "Đơn hàng 19 đơn Khối lượng 0 kg Số lượng 48 món Đã thu 0 đ Chưa thu 19,50 triệu…" at bounding box center [773, 109] width 1449 height 45
click at [262, 18] on icon "plus" at bounding box center [263, 15] width 9 height 9
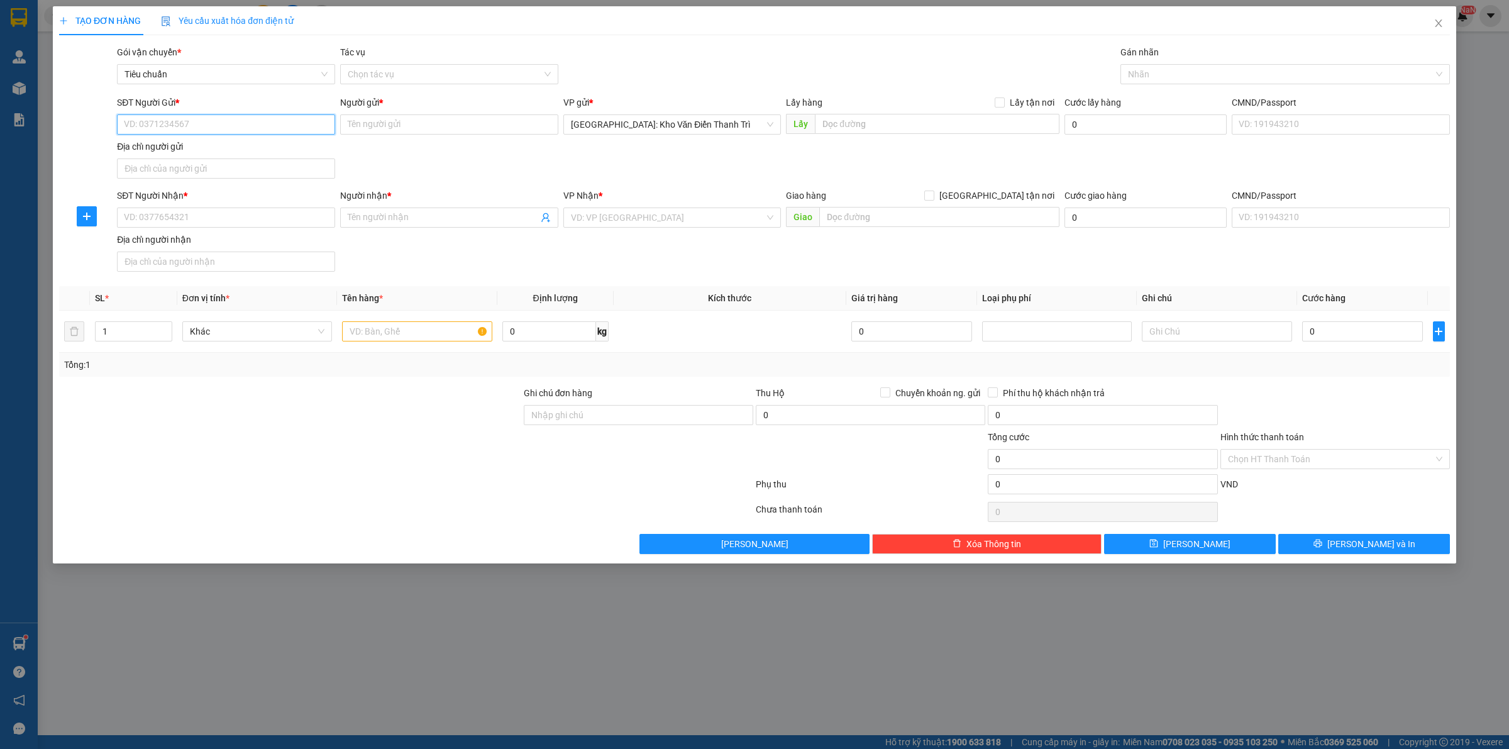
click at [197, 125] on input "SĐT Người Gửi *" at bounding box center [226, 124] width 218 height 20
paste input "0981000770"
type input "0981000770"
click at [375, 134] on input "Người gửi *" at bounding box center [449, 124] width 218 height 20
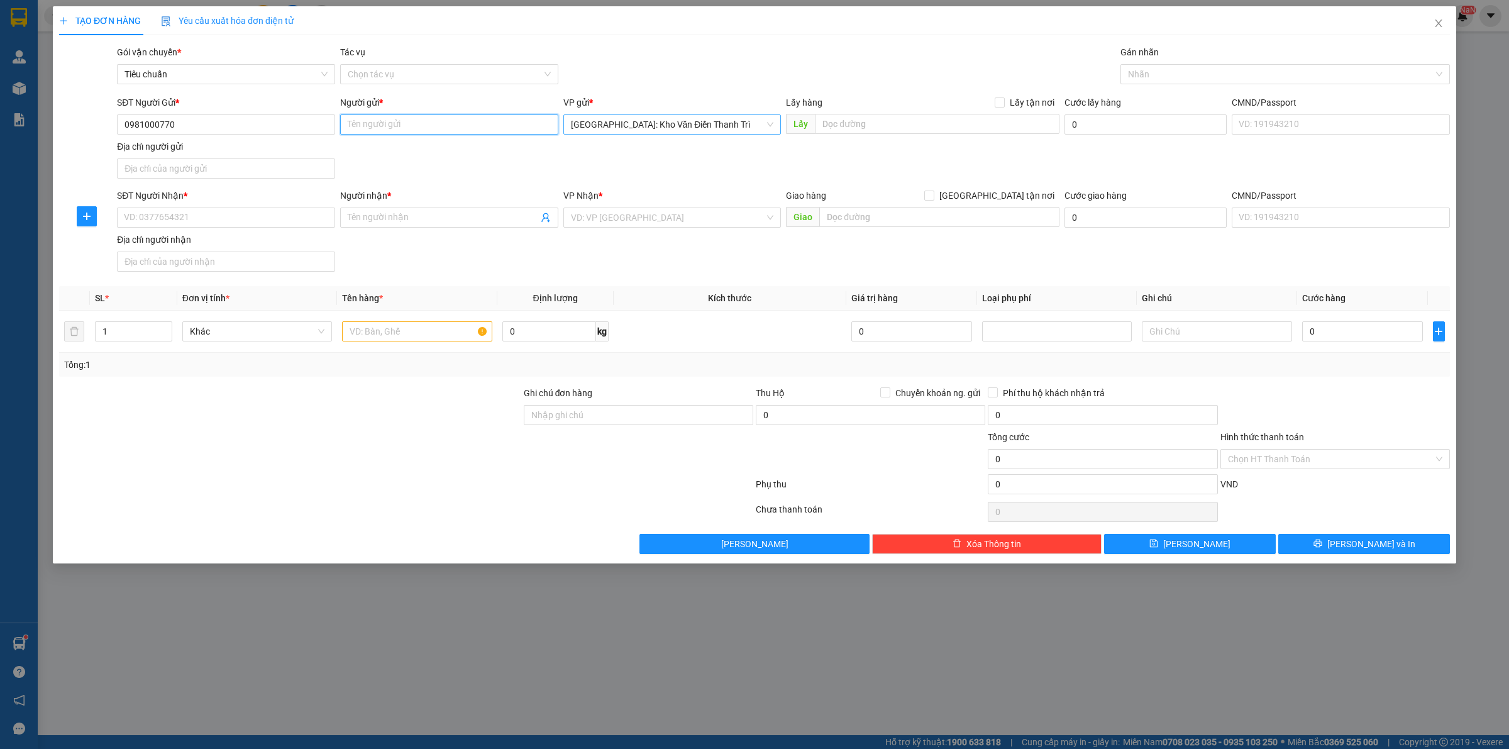
paste input "Pham Ngoc Diep"
type input "Pham Ngoc Diep"
click at [711, 162] on div "SĐT Người Gửi * 0981000770 Người gửi * Pham Ngoc Diep Pham Ngoc Diep VP gửi * […" at bounding box center [783, 140] width 1338 height 88
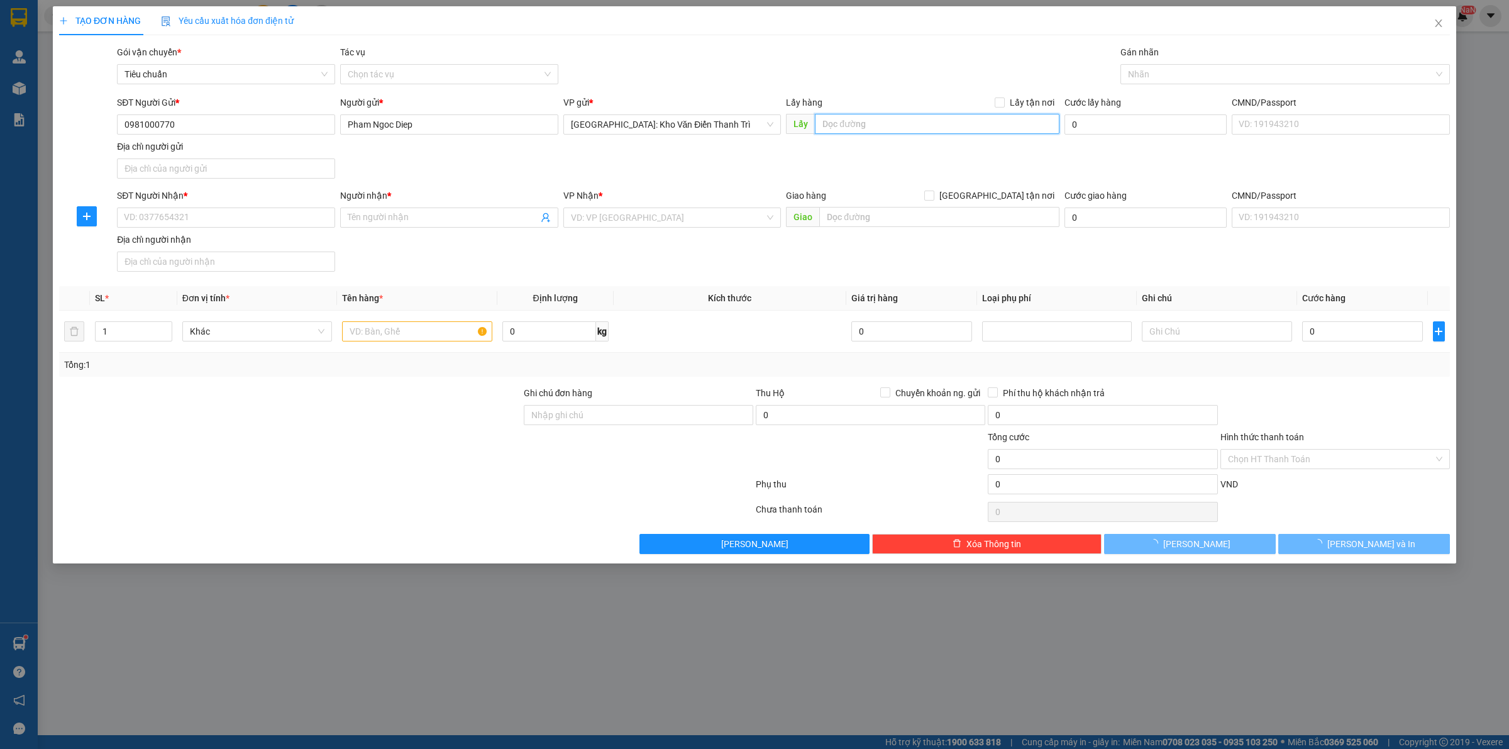
click at [853, 121] on input "text" at bounding box center [937, 124] width 245 height 20
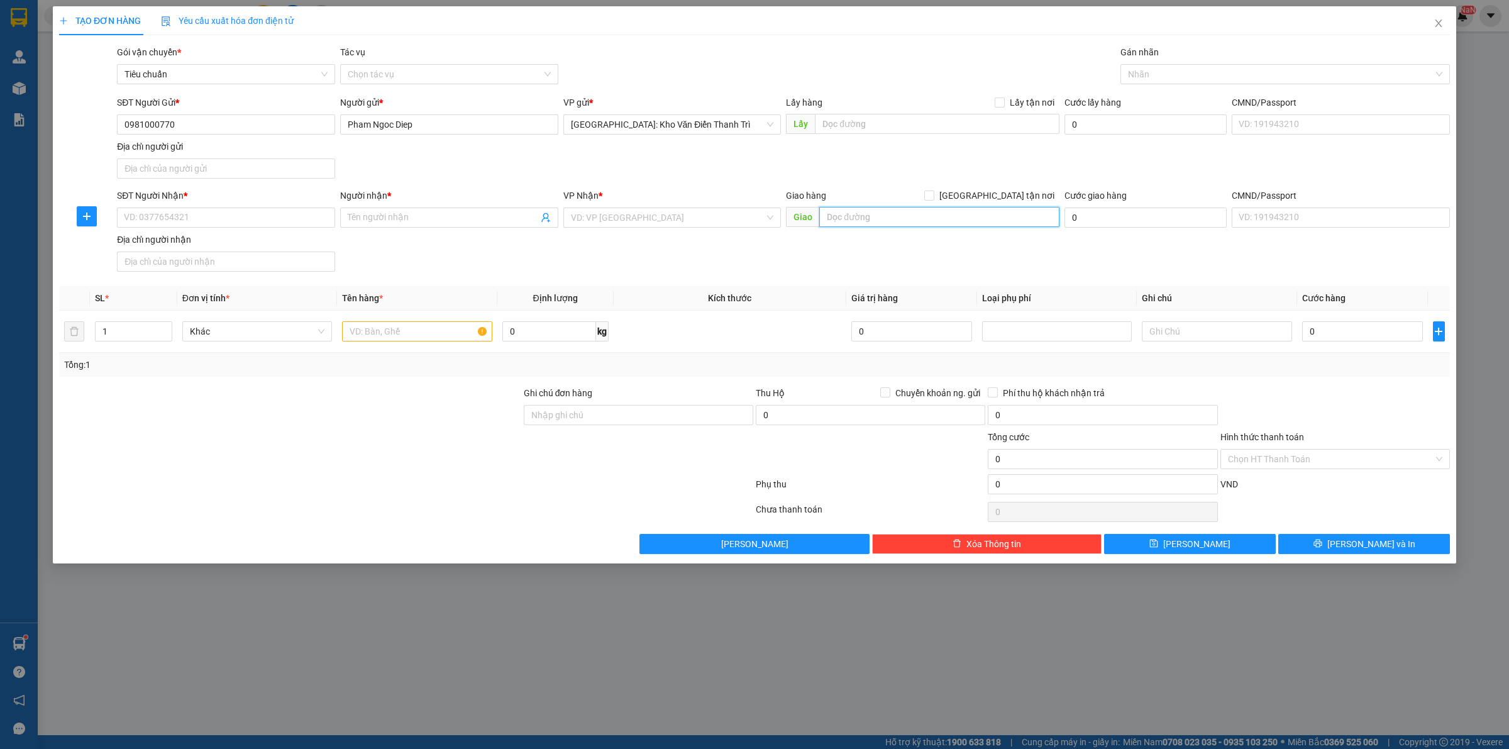
click at [938, 214] on input "text" at bounding box center [939, 217] width 240 height 20
click at [965, 124] on input "text" at bounding box center [937, 124] width 245 height 20
paste input "Đón: Toà A4, [PERSON_NAME], tổ 7, P. Từ Liêm, HN"
type input "Đón: Toà A4, [PERSON_NAME], tổ 7, P. Từ Liêm, HN"
click at [998, 107] on span at bounding box center [1000, 102] width 10 height 10
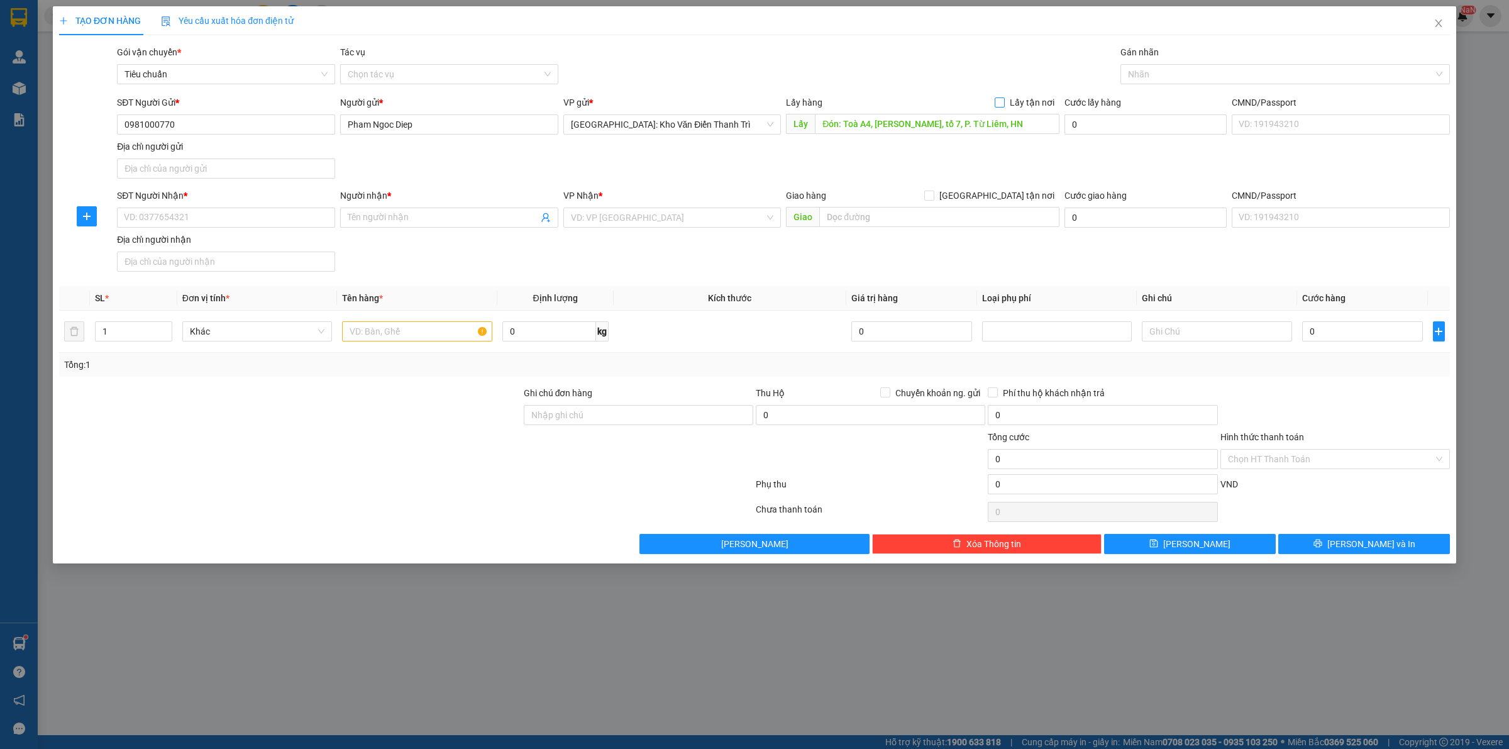
click at [998, 106] on input "Lấy tận nơi" at bounding box center [999, 101] width 9 height 9
checkbox input "true"
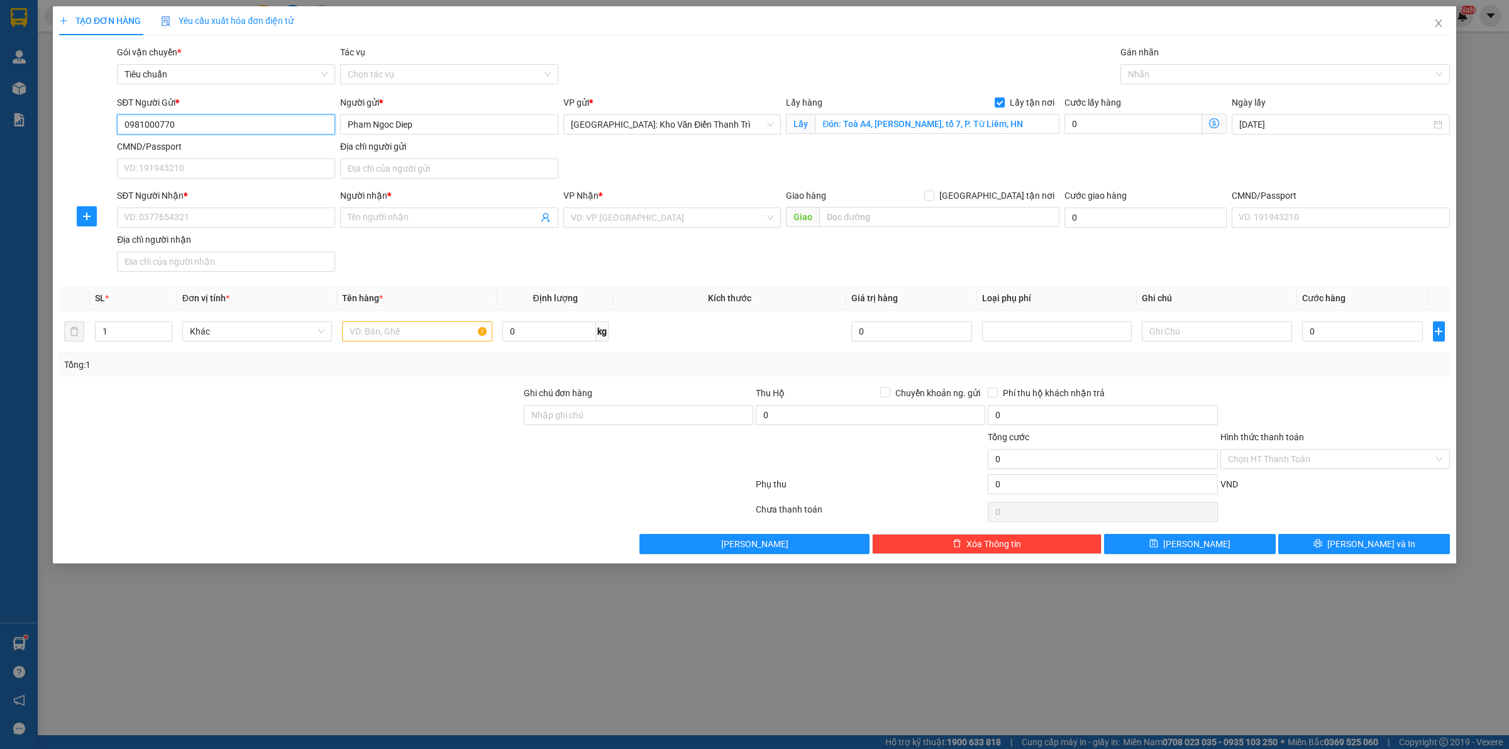
click at [165, 116] on input "0981000770" at bounding box center [226, 124] width 218 height 20
click at [182, 121] on input "0981000770" at bounding box center [226, 124] width 218 height 20
click at [187, 214] on input "SĐT Người Nhận *" at bounding box center [226, 218] width 218 height 20
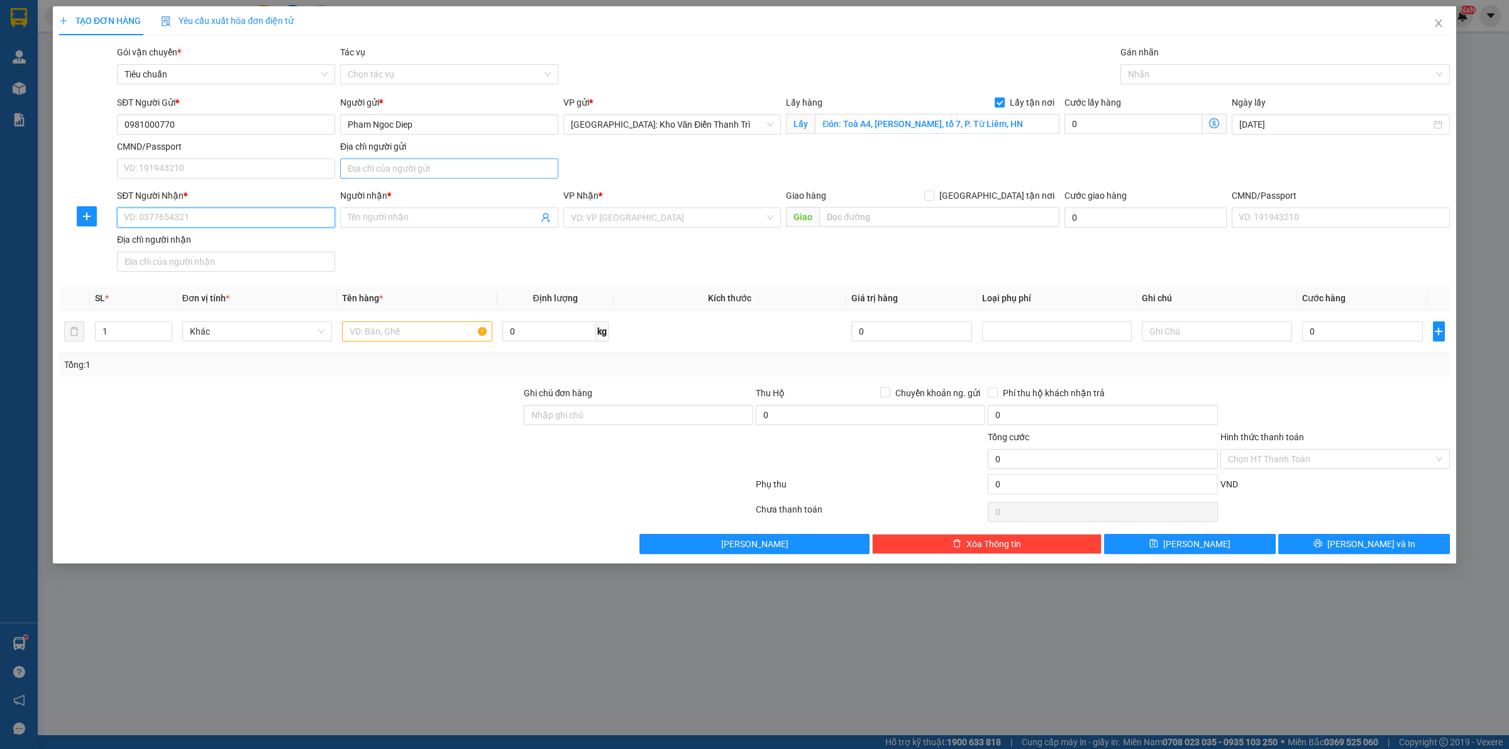
paste input "0981000770"
type input "0981000770"
click at [428, 121] on input "Pham Ngoc Diep" at bounding box center [449, 124] width 218 height 20
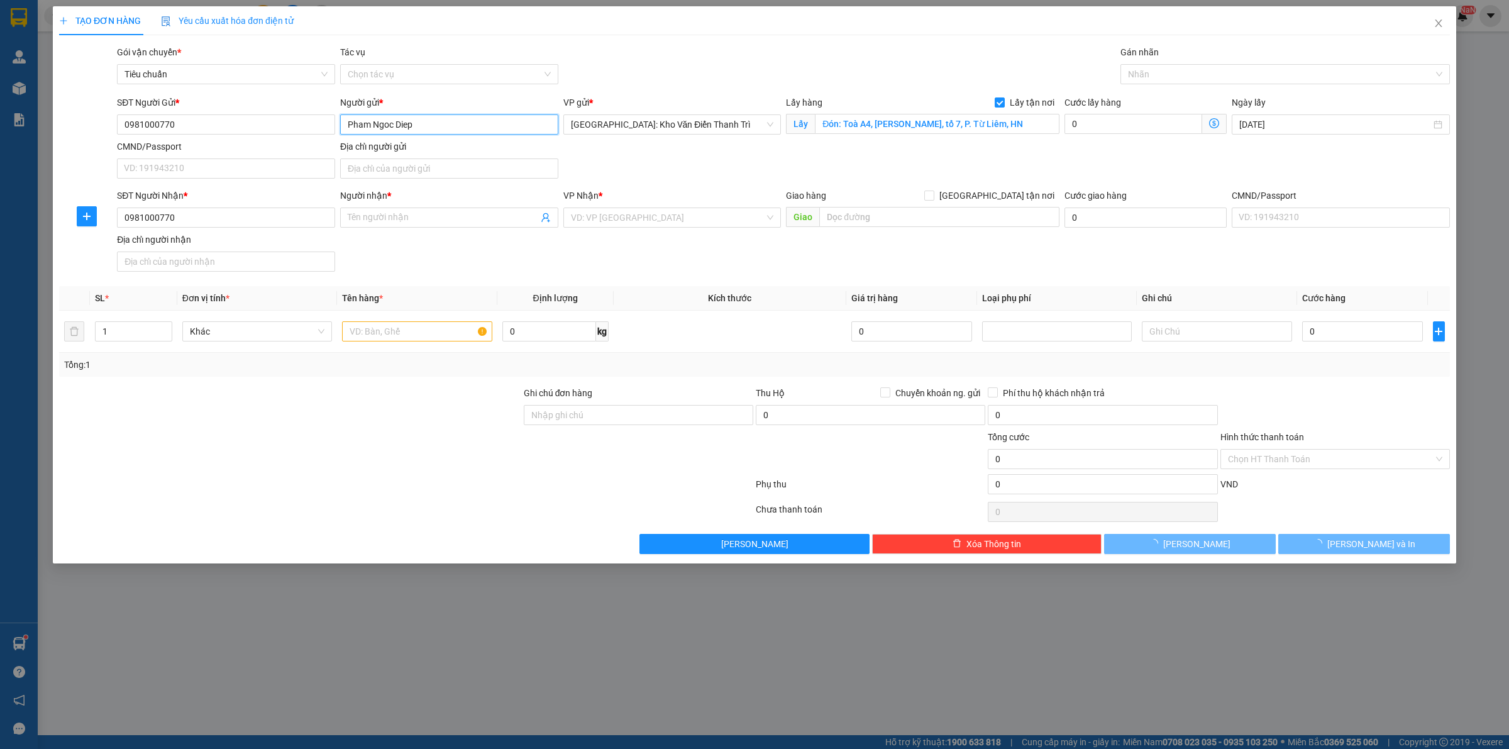
click at [428, 121] on input "Pham Ngoc Diep" at bounding box center [449, 124] width 218 height 20
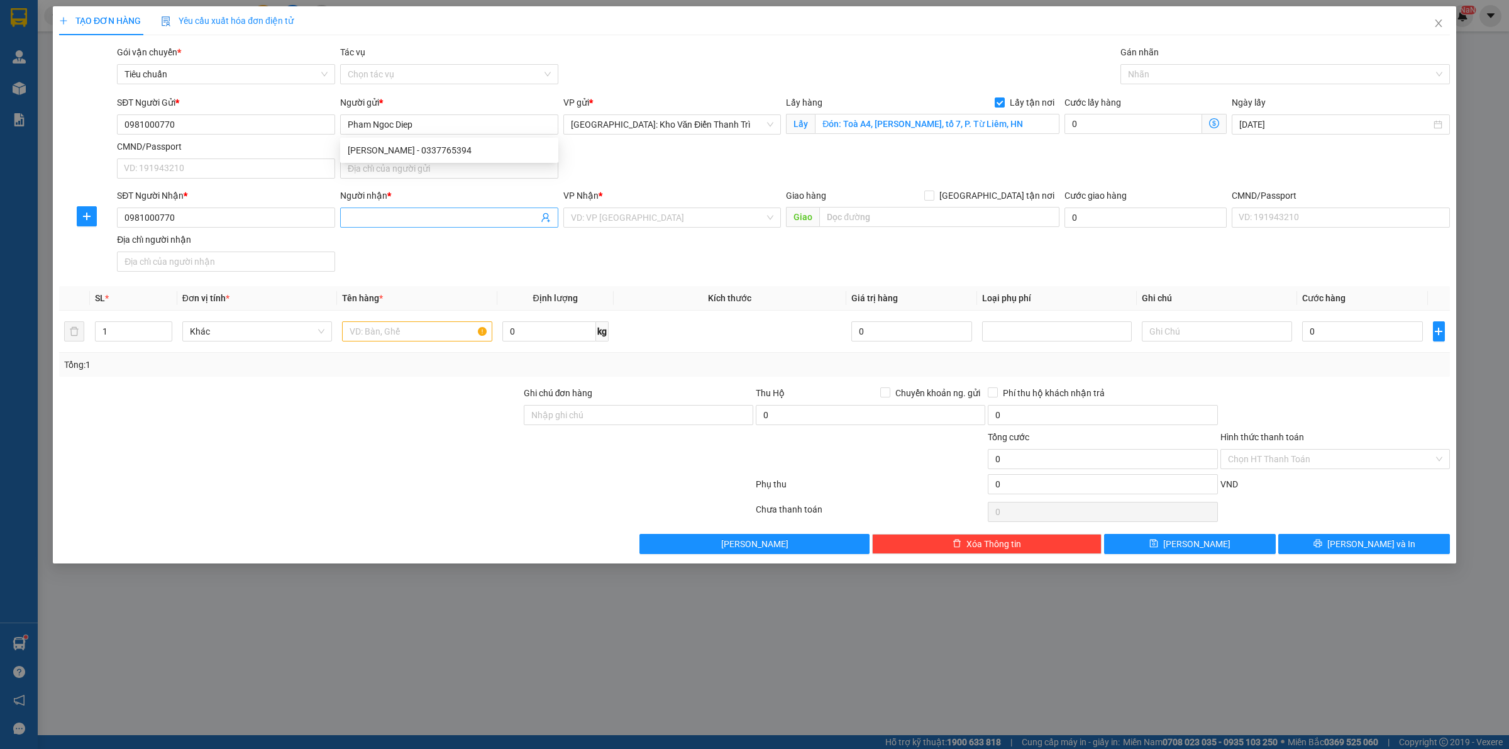
click at [406, 220] on input "Người nhận *" at bounding box center [443, 218] width 191 height 14
paste input "Pham Ngoc Diep"
type input "Pham Ngoc Diep"
click at [631, 214] on input "search" at bounding box center [668, 217] width 194 height 19
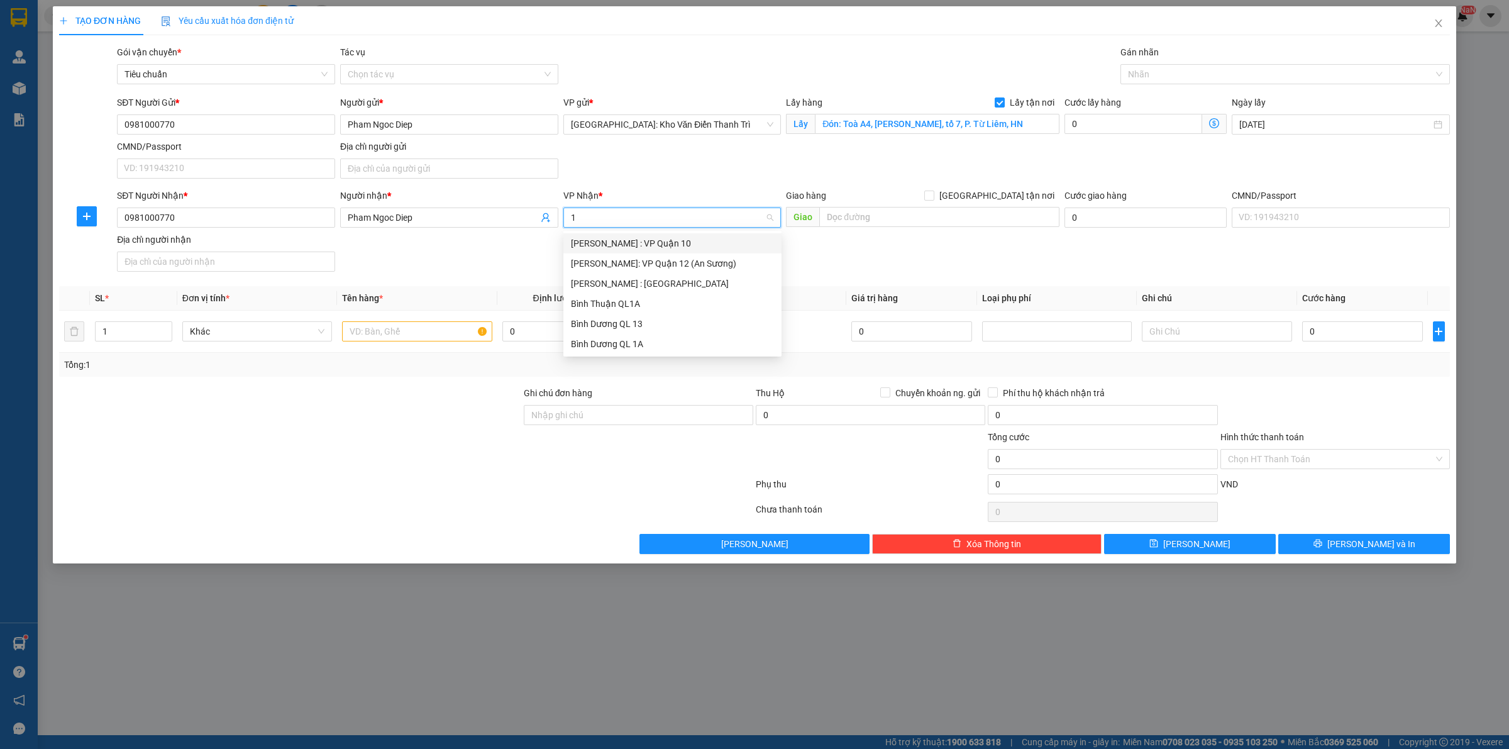
type input "12"
click at [658, 264] on div "[PERSON_NAME] : [GEOGRAPHIC_DATA]" at bounding box center [672, 264] width 203 height 14
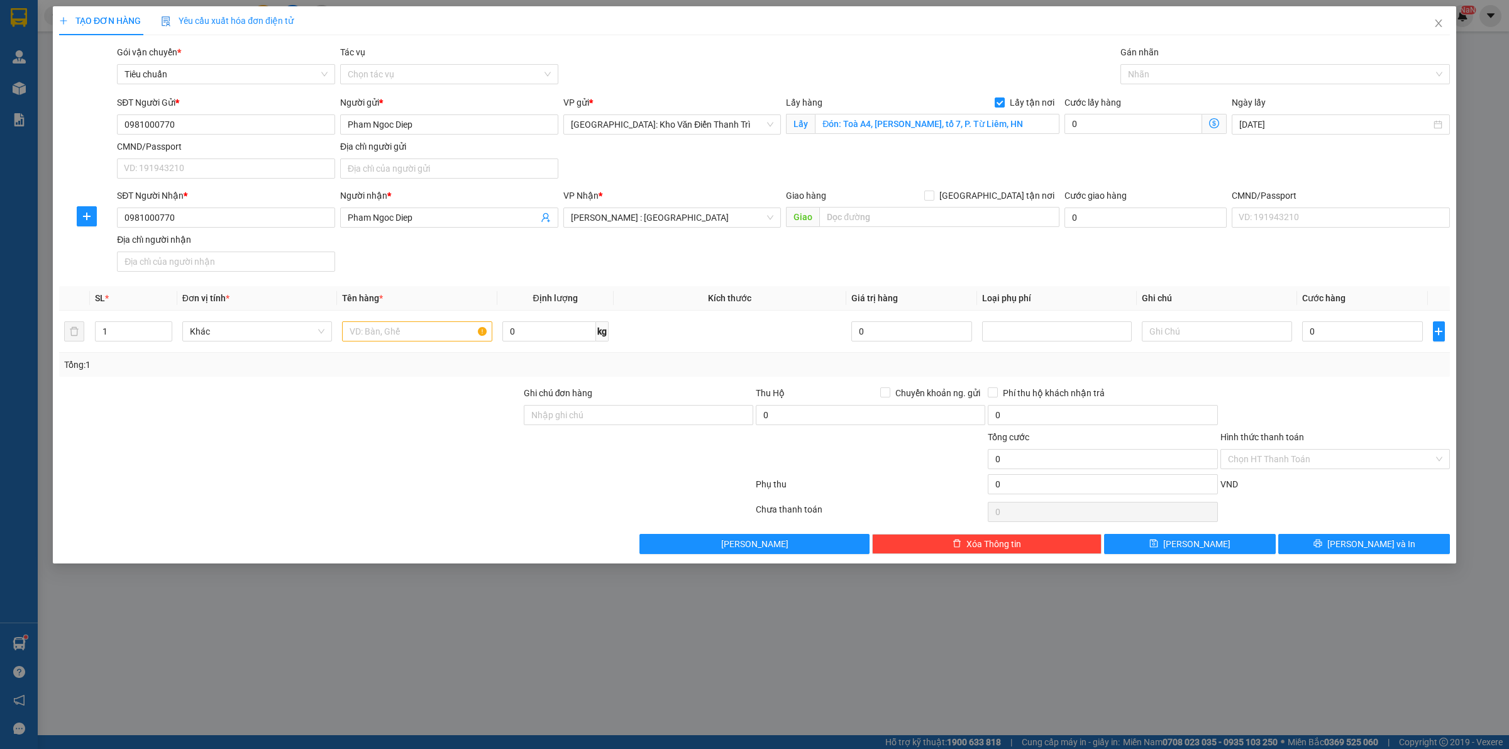
click at [843, 203] on div "Giao hàng [GEOGRAPHIC_DATA] tận nơi" at bounding box center [923, 198] width 274 height 19
click at [850, 211] on input "text" at bounding box center [939, 217] width 240 height 20
paste input "Trả: Chung cư Giai việt, toà A2, 856 [PERSON_NAME], P. Chánh Hưng, HCM"
type input "Trả: Chung cư Giai việt, toà A2, 856 [PERSON_NAME], P. Chánh Hưng, HCM"
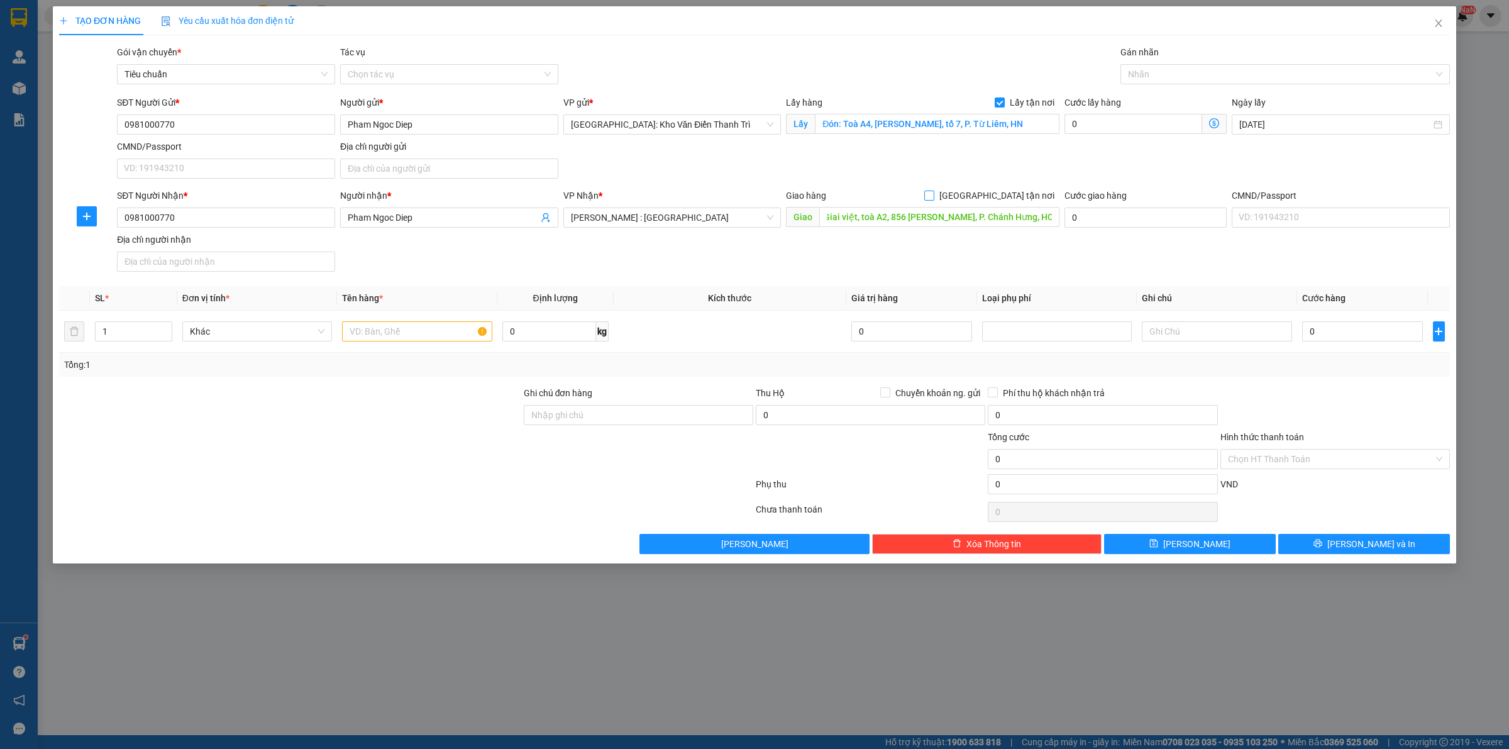
click at [933, 193] on input "[GEOGRAPHIC_DATA] tận nơi" at bounding box center [928, 195] width 9 height 9
checkbox input "true"
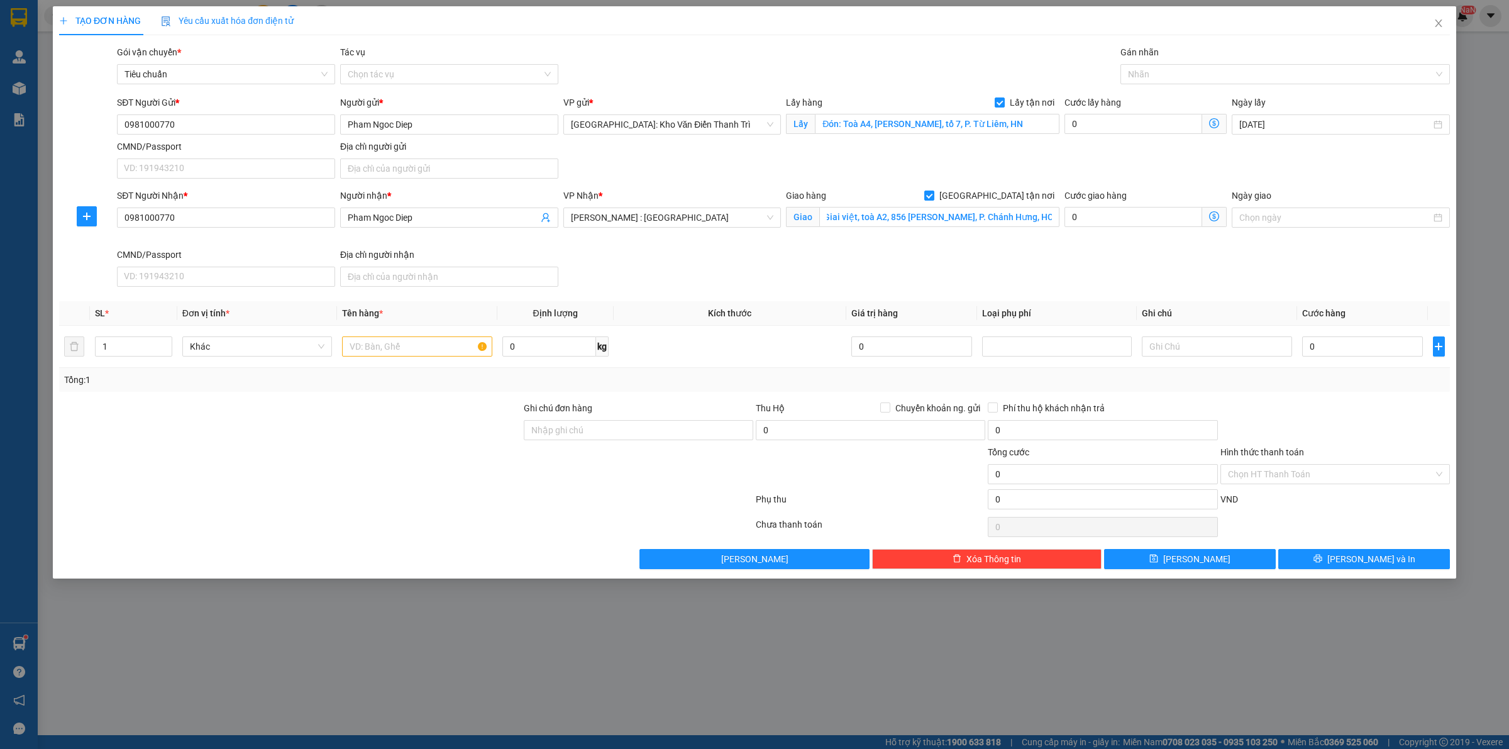
scroll to position [0, 0]
click at [1161, 80] on div "Transit Pickup Surcharge Ids Transit Deliver Surcharge Ids Transit Deliver Surc…" at bounding box center [754, 307] width 1391 height 524
click at [1161, 77] on div at bounding box center [1279, 74] width 311 height 15
type input "gt"
click at [1152, 89] on div "[GEOGRAPHIC_DATA] tận nơi" at bounding box center [1286, 99] width 330 height 20
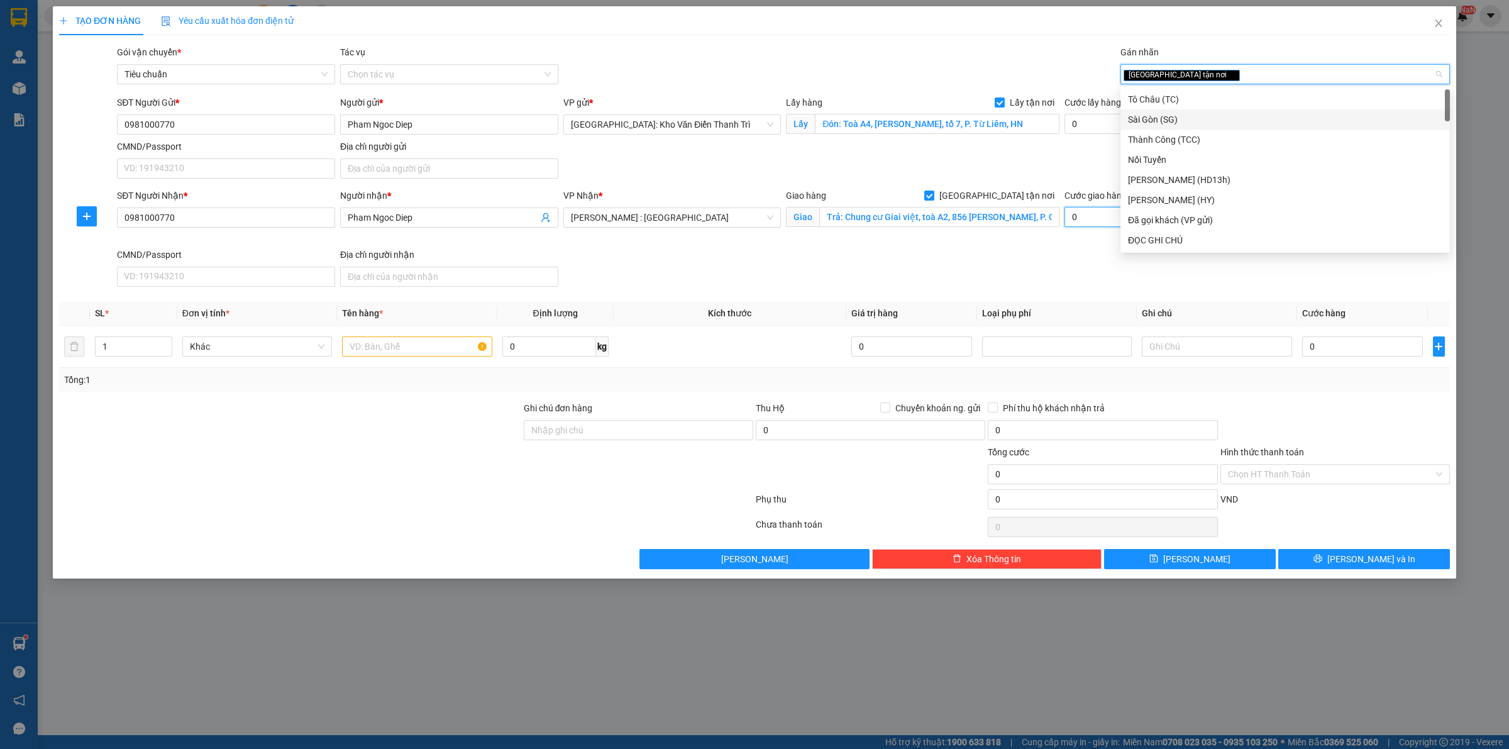
click at [1063, 214] on div "Cước giao hàng 0" at bounding box center [1145, 218] width 167 height 59
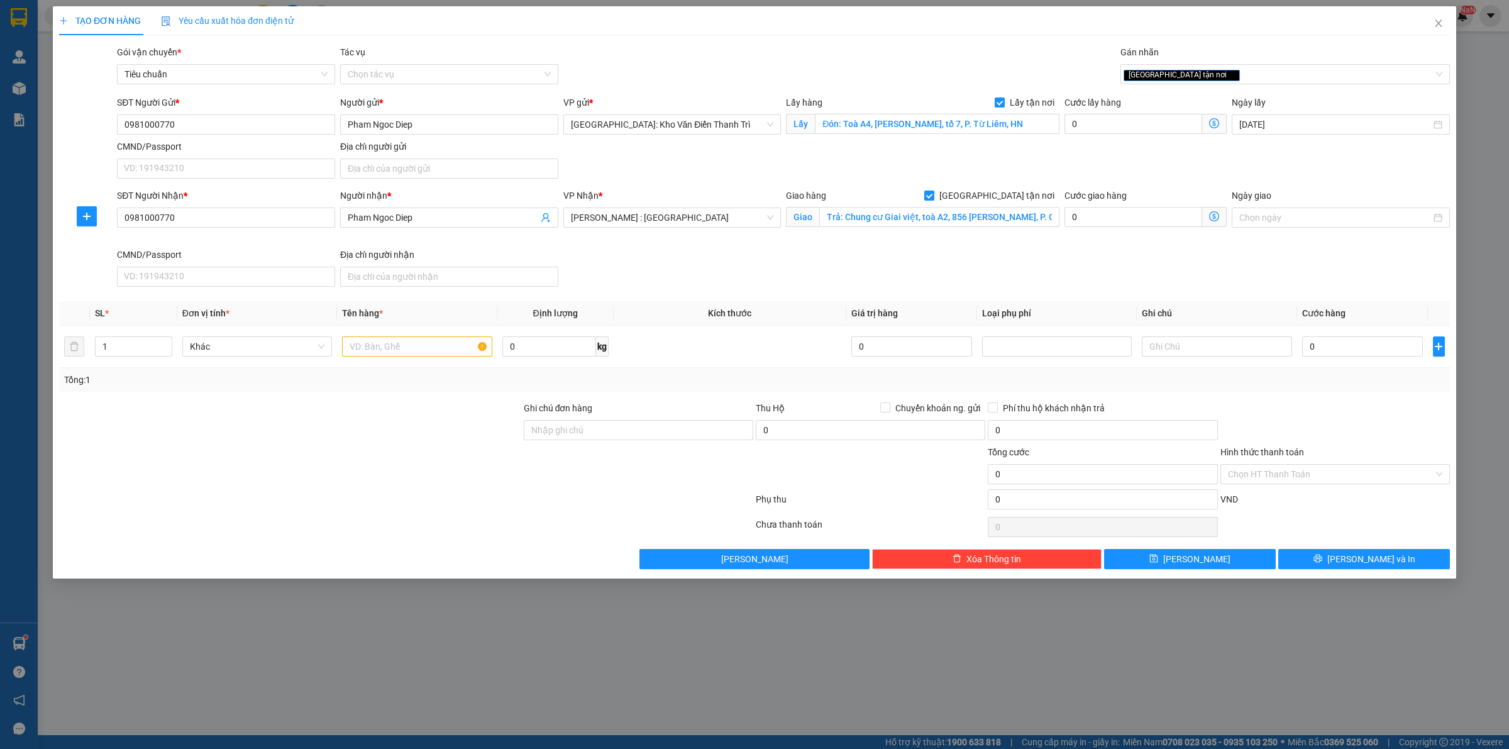
click at [1077, 255] on div "SĐT Người Nhận * 0981000770 Người nhận * Pham Ngoc Diep VP Nhận * [GEOGRAPHIC_D…" at bounding box center [783, 240] width 1338 height 103
click at [1140, 133] on input "0" at bounding box center [1134, 124] width 138 height 20
type input "2"
type input "20"
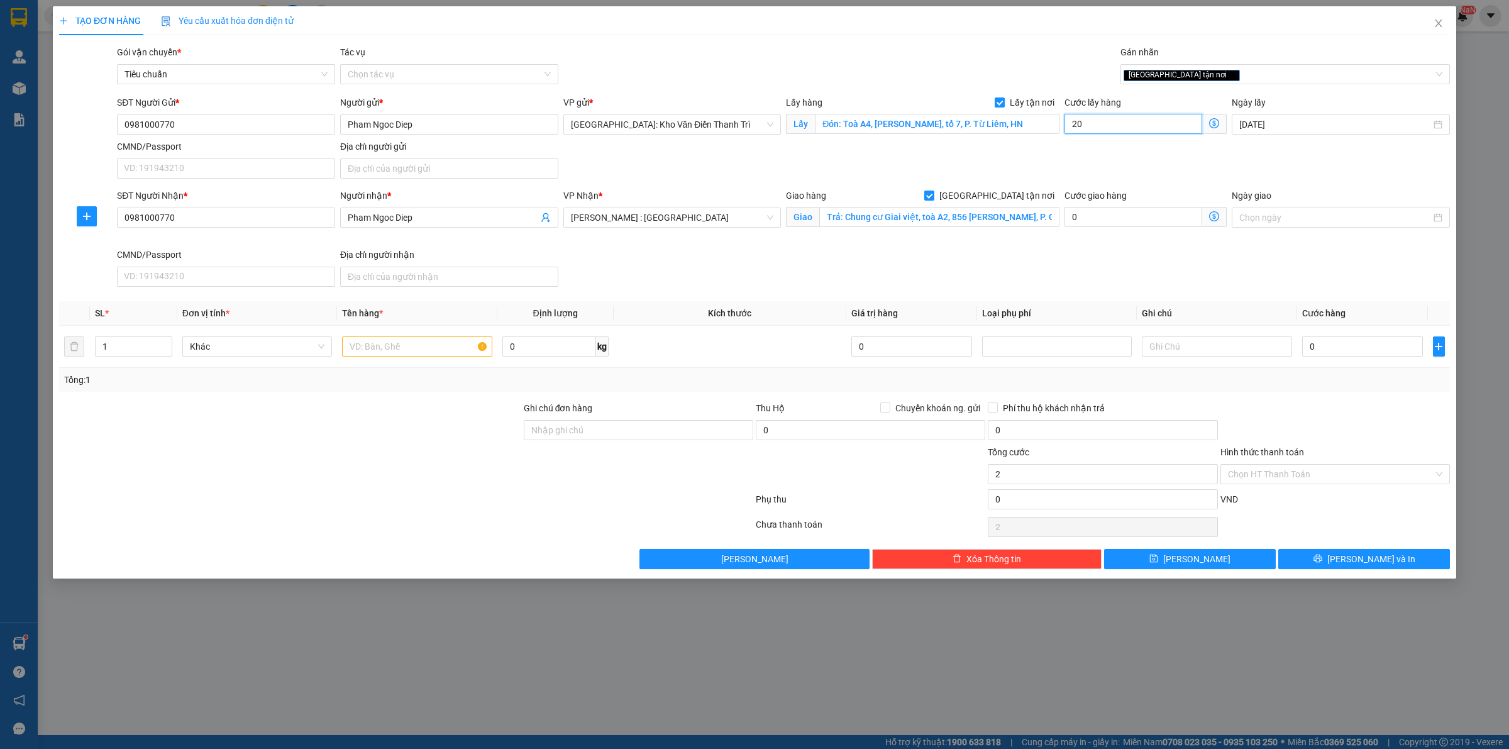
type input "20"
type input "200"
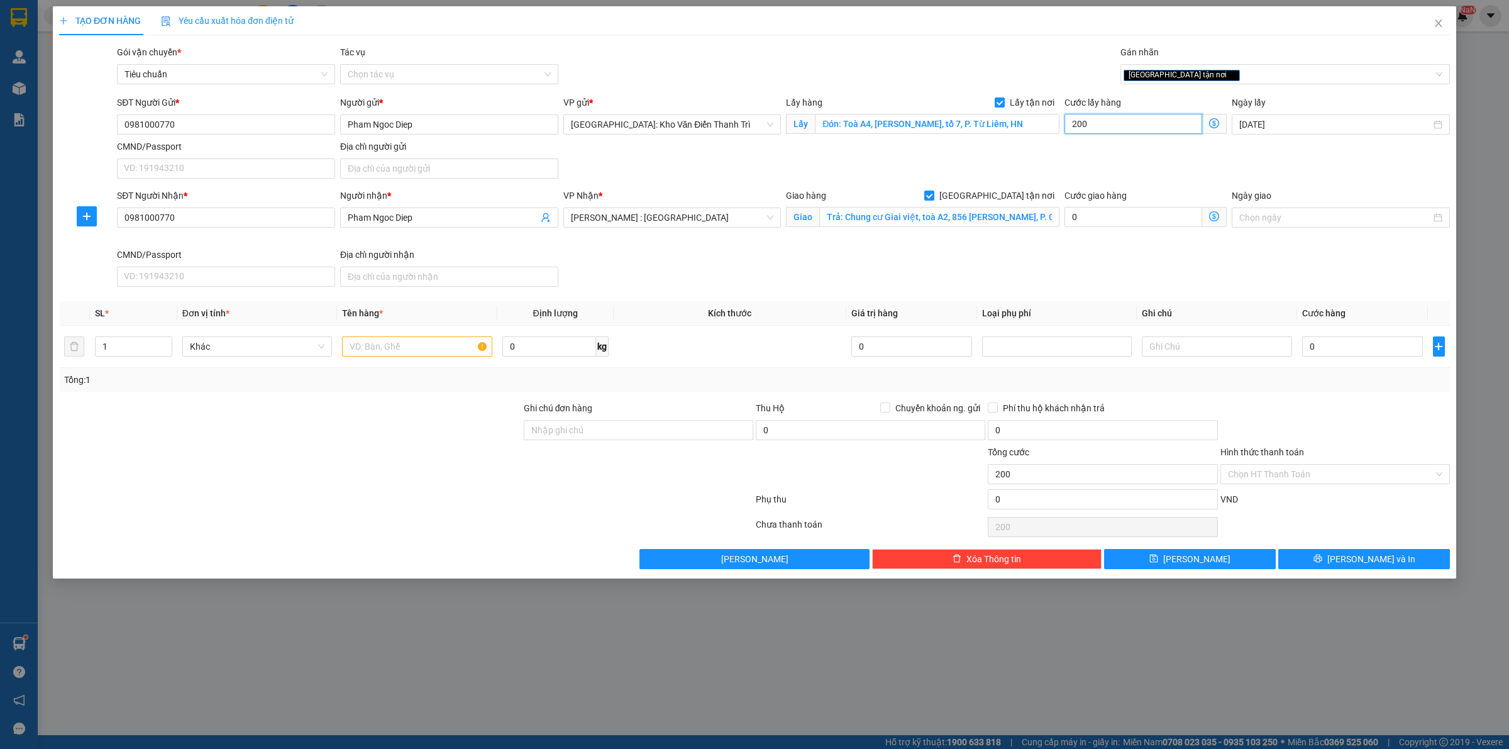
type input "2.000"
type input "20.000"
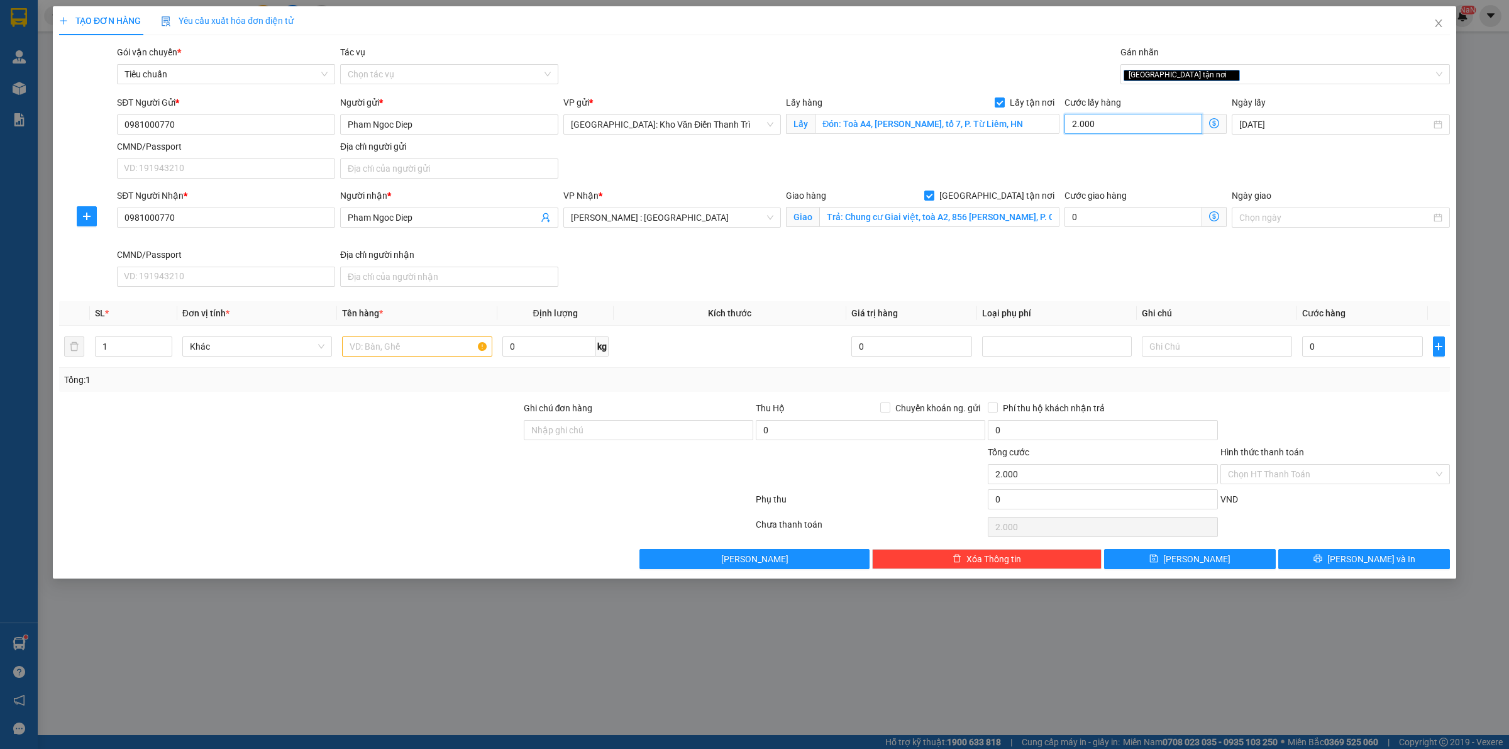
type input "20.000"
type input "200.000"
click at [1331, 362] on td "0" at bounding box center [1362, 347] width 131 height 42
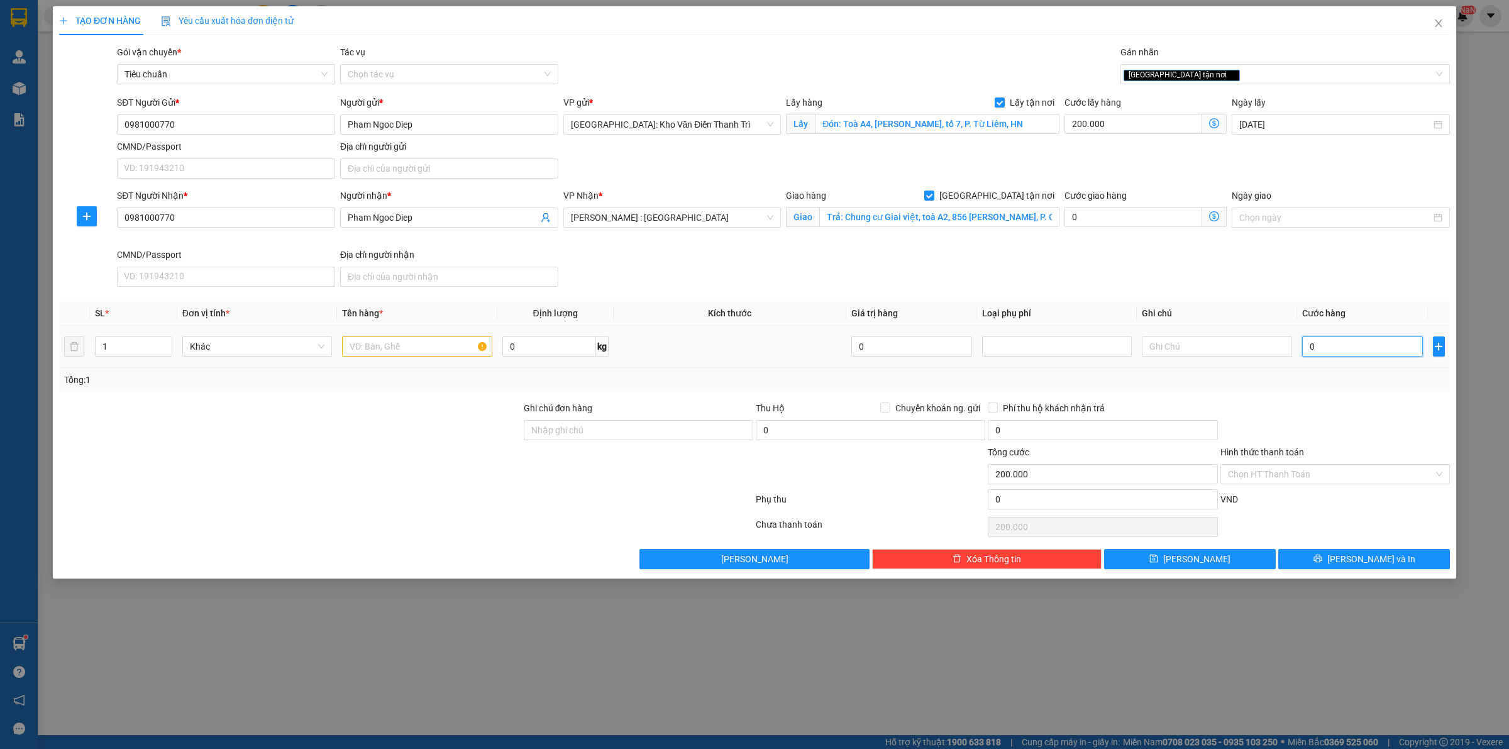
click at [1343, 347] on input "0" at bounding box center [1362, 346] width 121 height 20
type input "1"
type input "200.001"
type input "19"
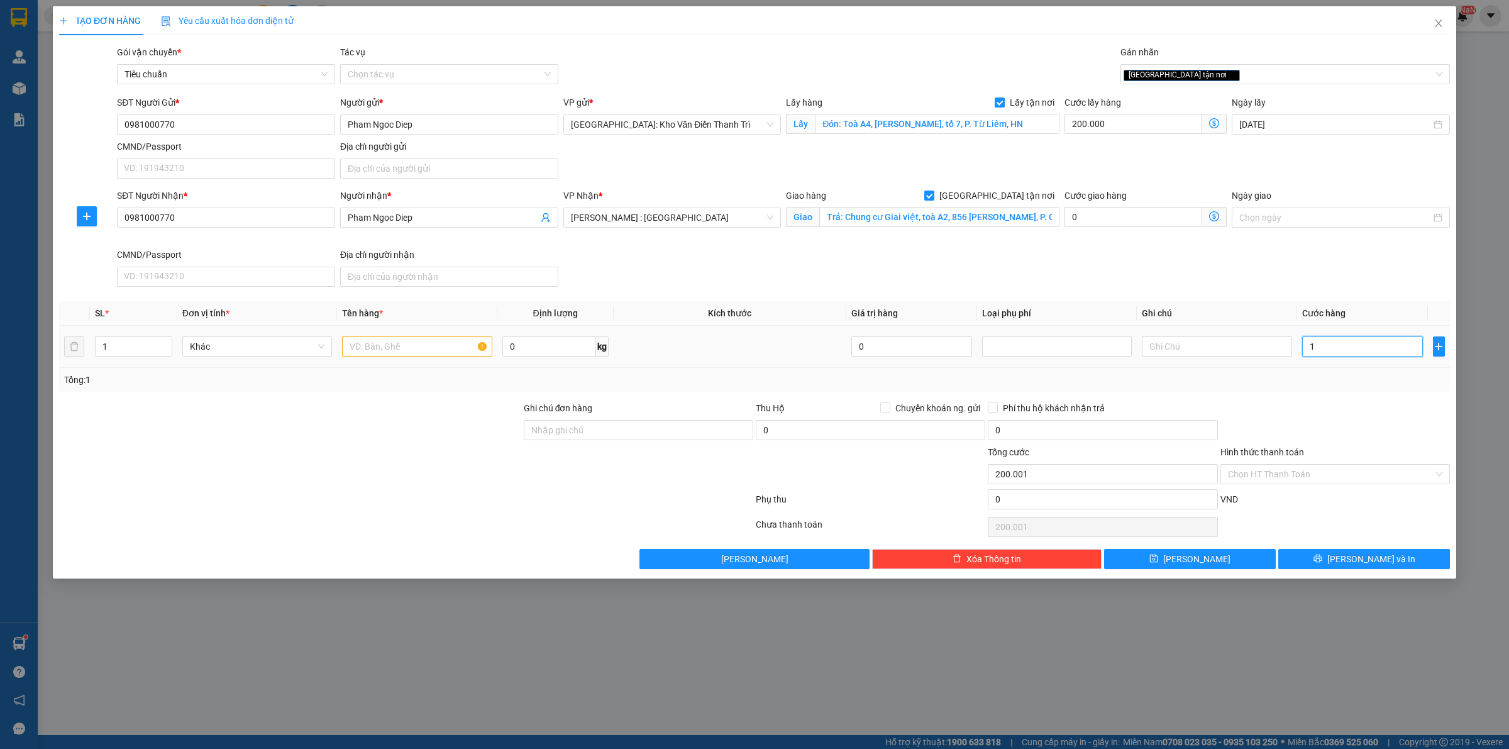
type input "200.019"
type input "190"
type input "200.190"
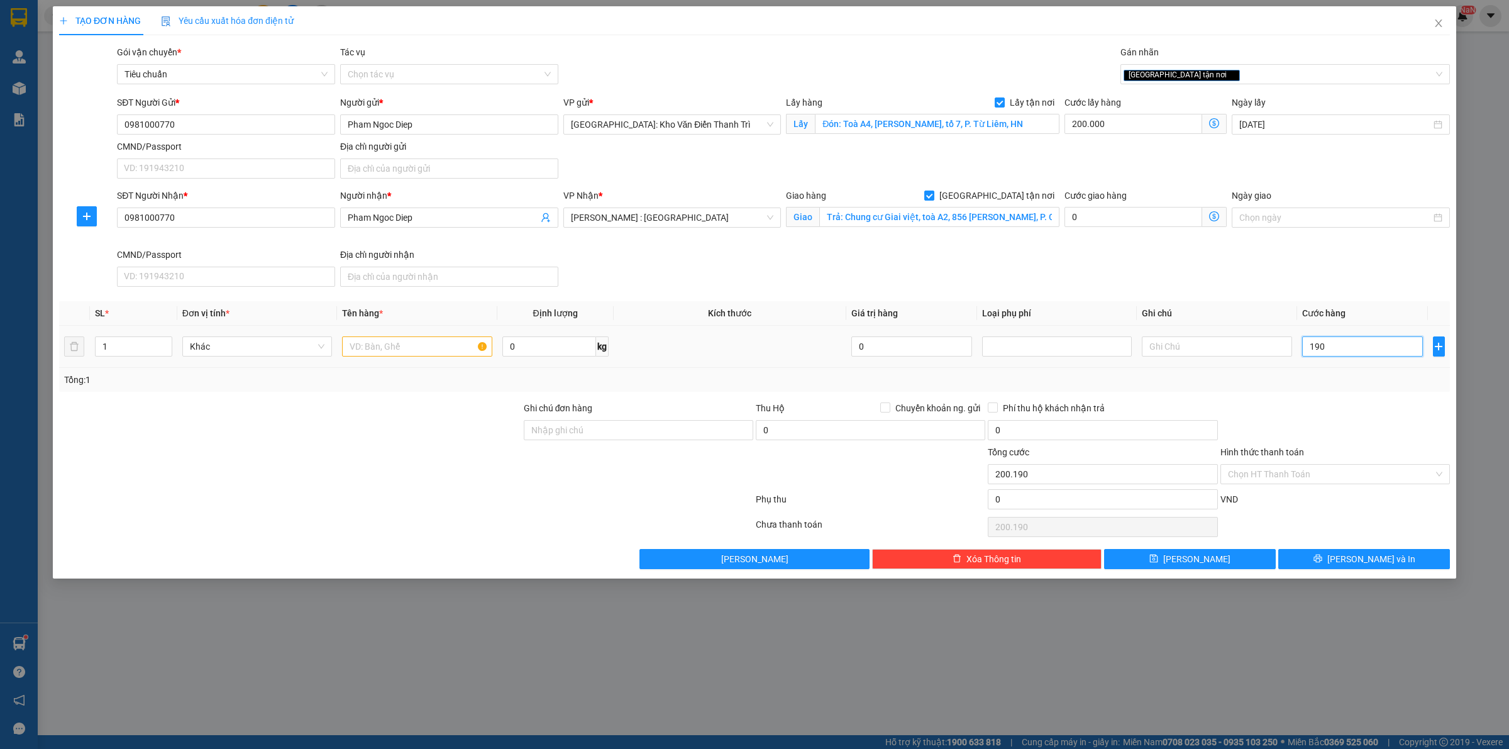
type input "1.900"
type input "201.900"
type input "19.000"
type input "219.000"
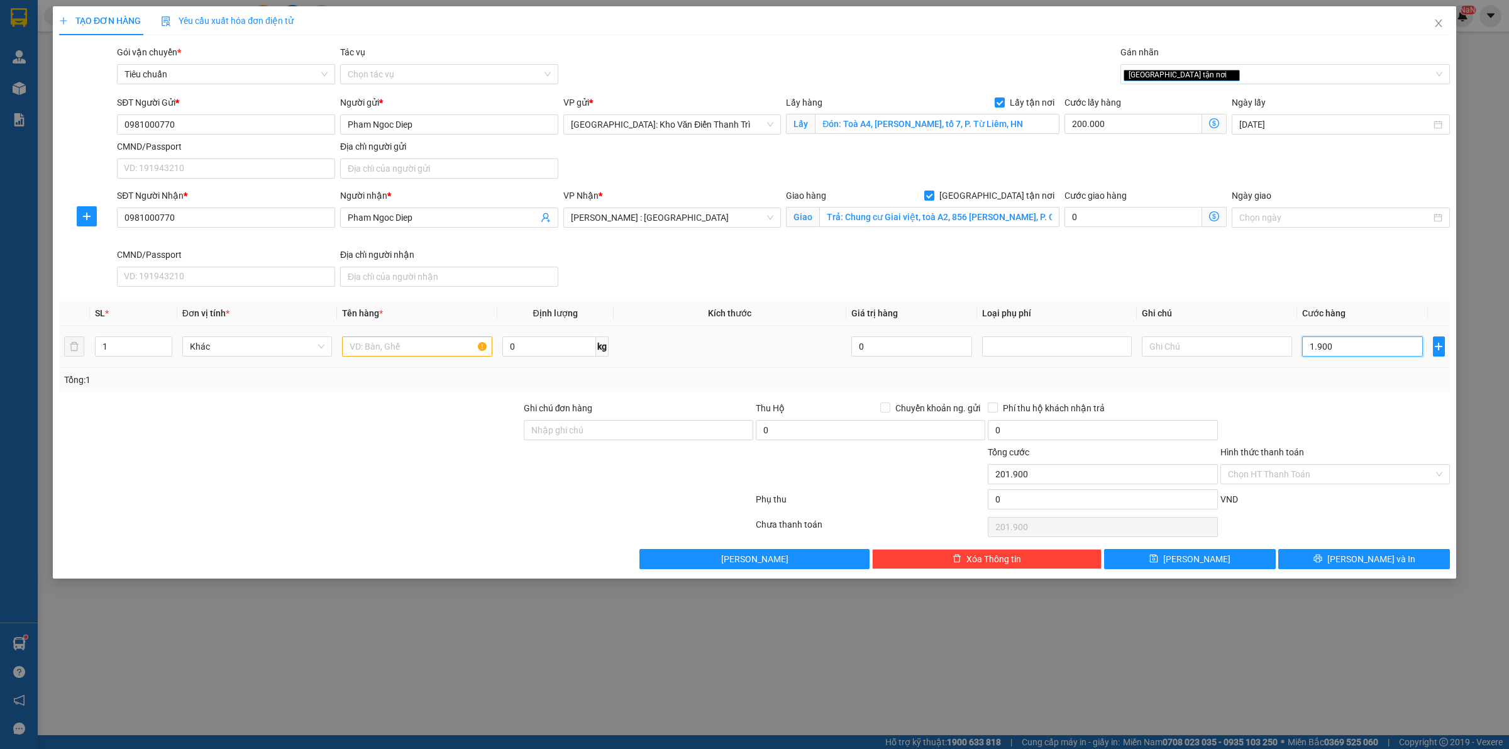
type input "219.000"
type input "190.000"
type input "390.000"
type input "1.900.000"
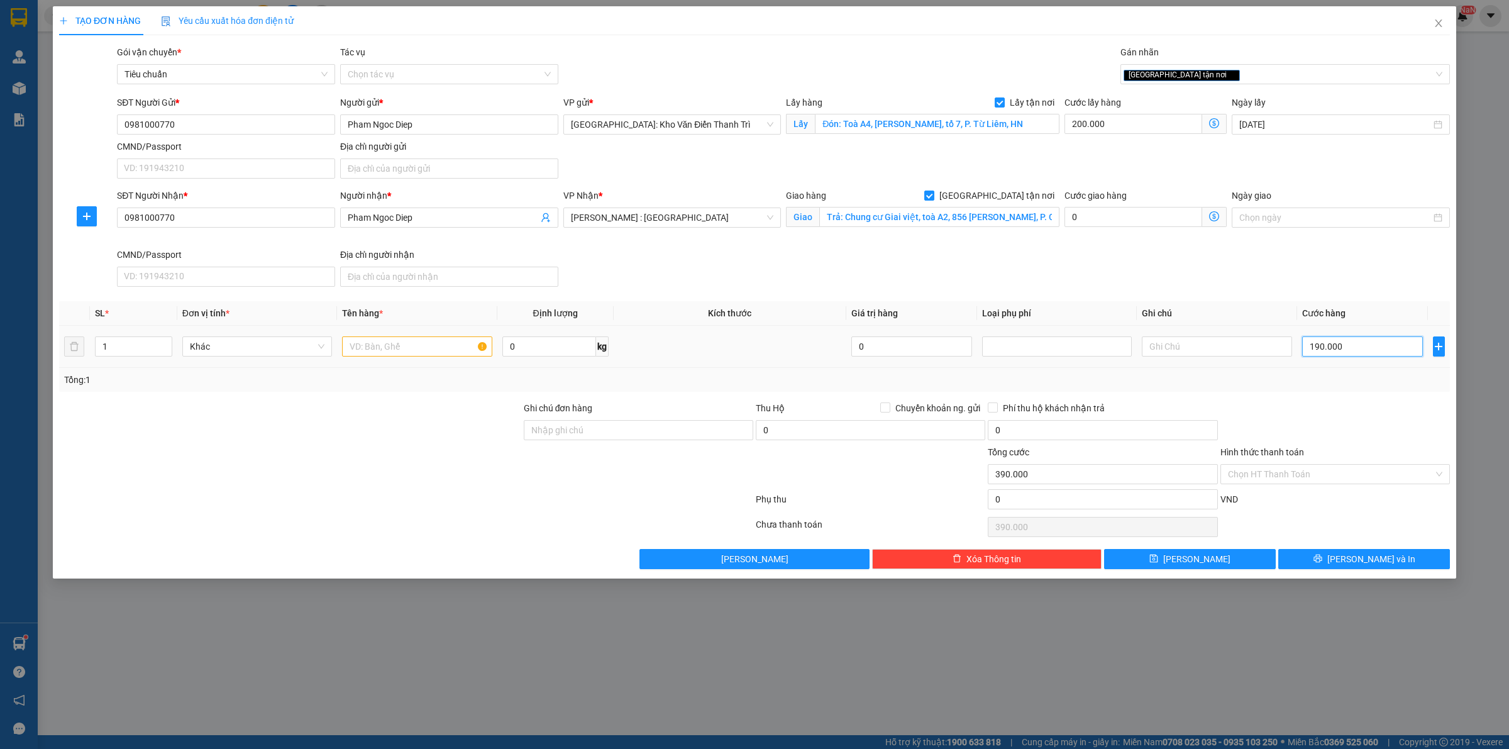
type input "2.100.000"
type input "1.900.000"
click at [385, 352] on input "text" at bounding box center [417, 346] width 150 height 20
paste input "19 kiện giấy"
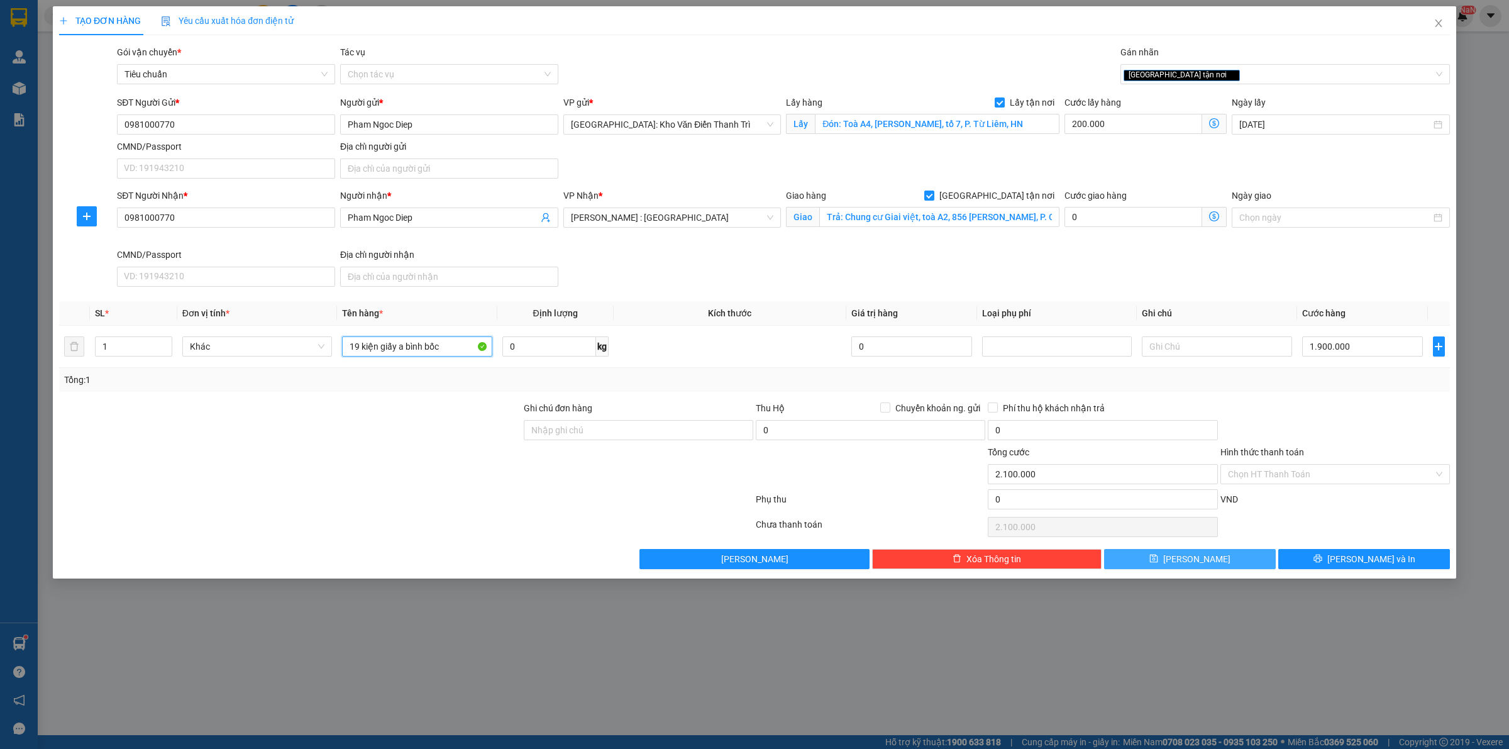
type input "19 kiện giấy a bình bốc"
click at [1211, 557] on button "[PERSON_NAME]" at bounding box center [1190, 559] width 172 height 20
checkbox input "false"
type input "0"
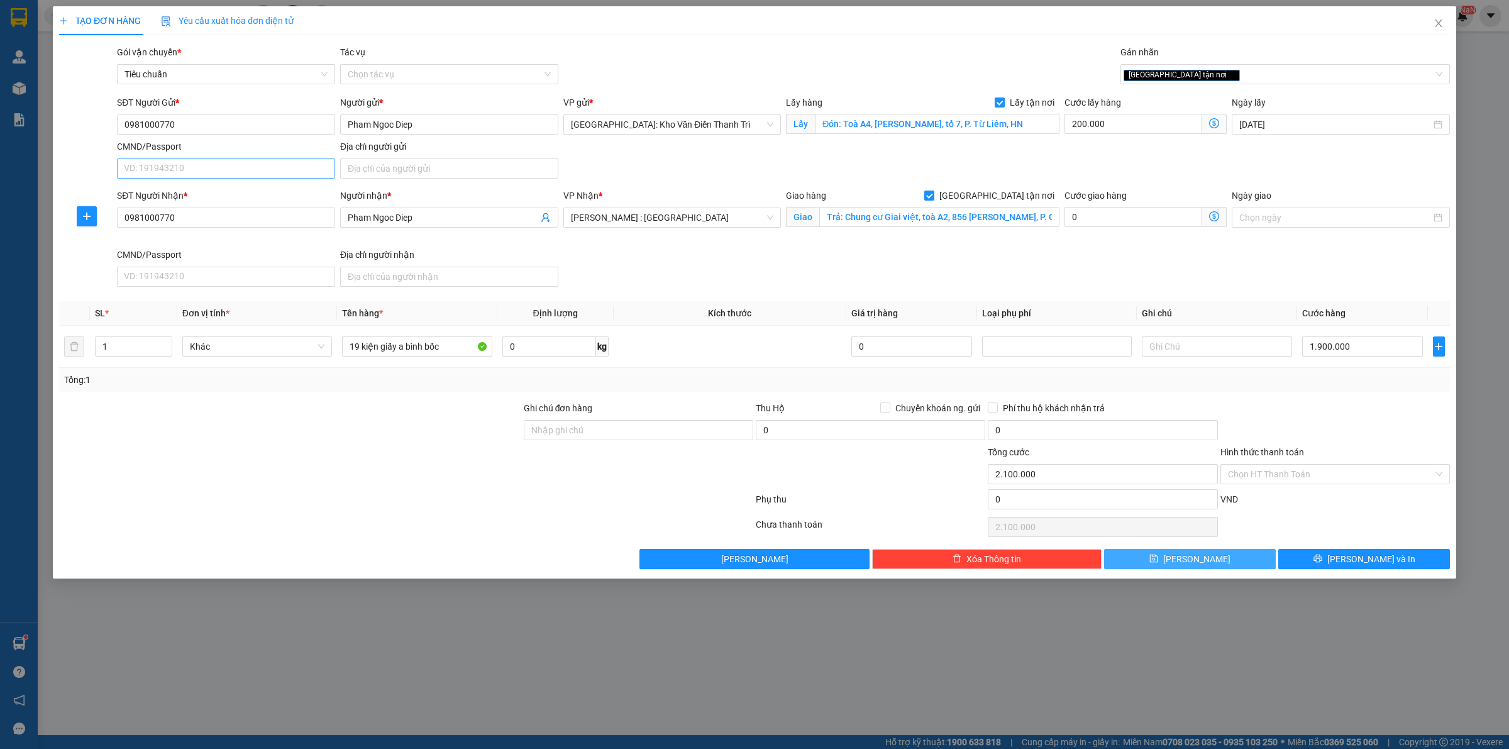
type input "0"
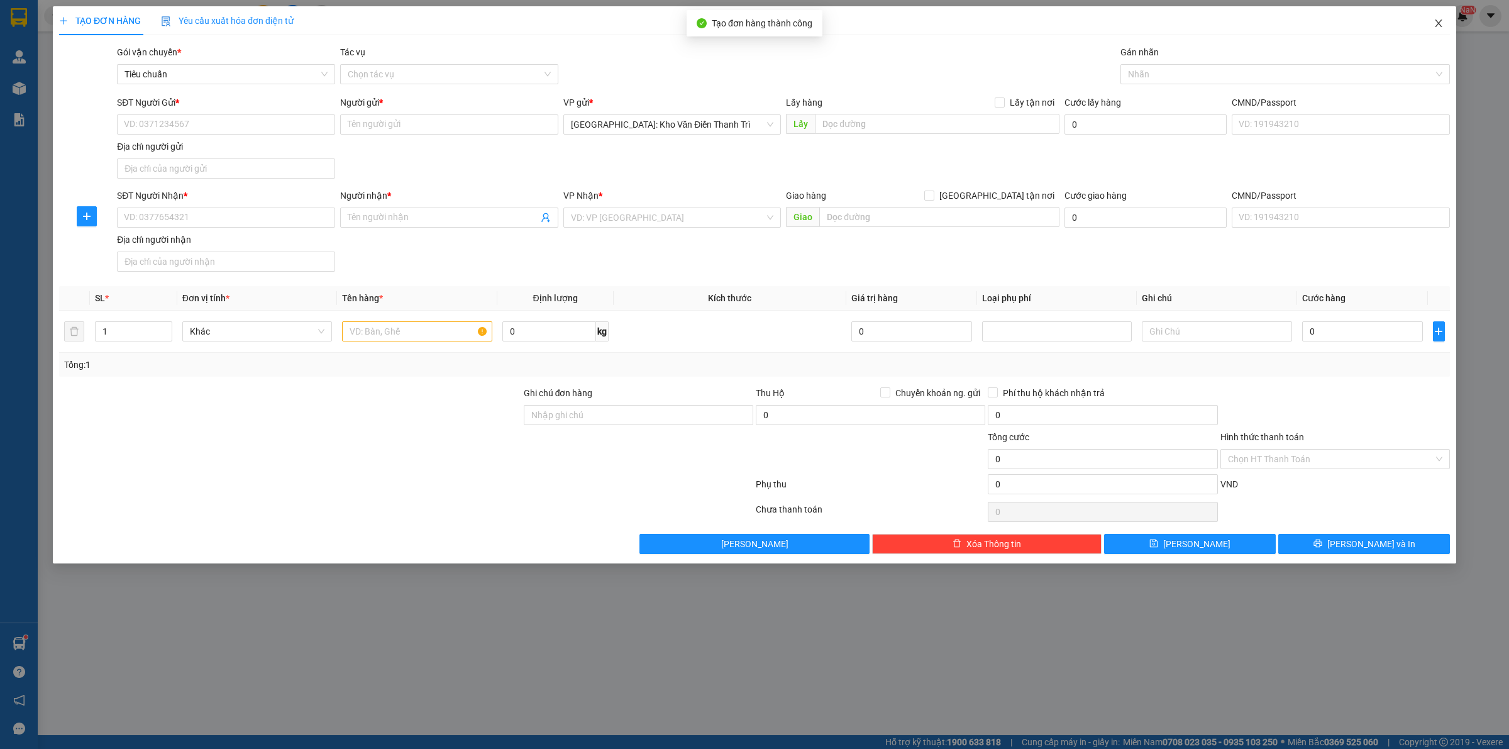
click at [1444, 30] on span "Close" at bounding box center [1438, 23] width 35 height 35
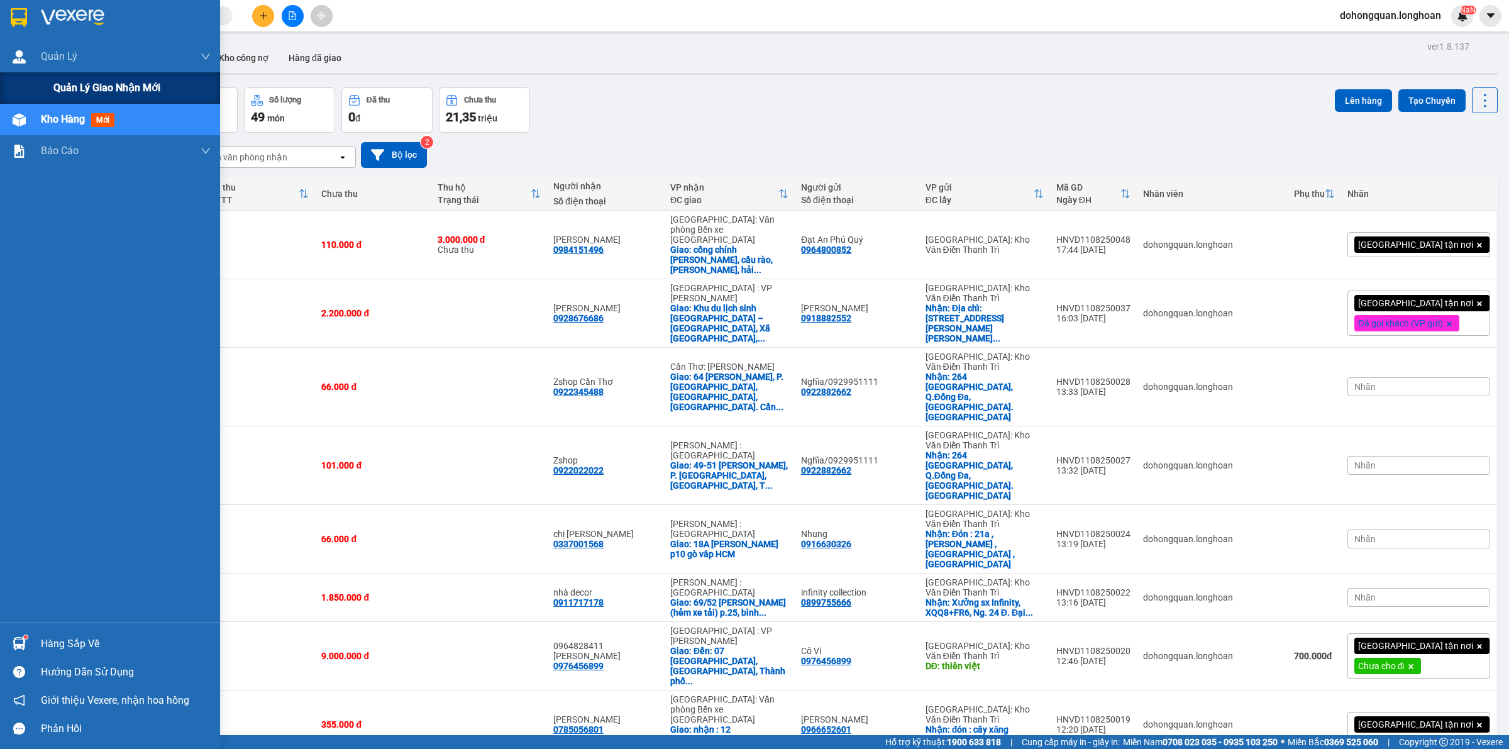
click at [11, 76] on div "Quản lý giao nhận mới" at bounding box center [110, 87] width 220 height 31
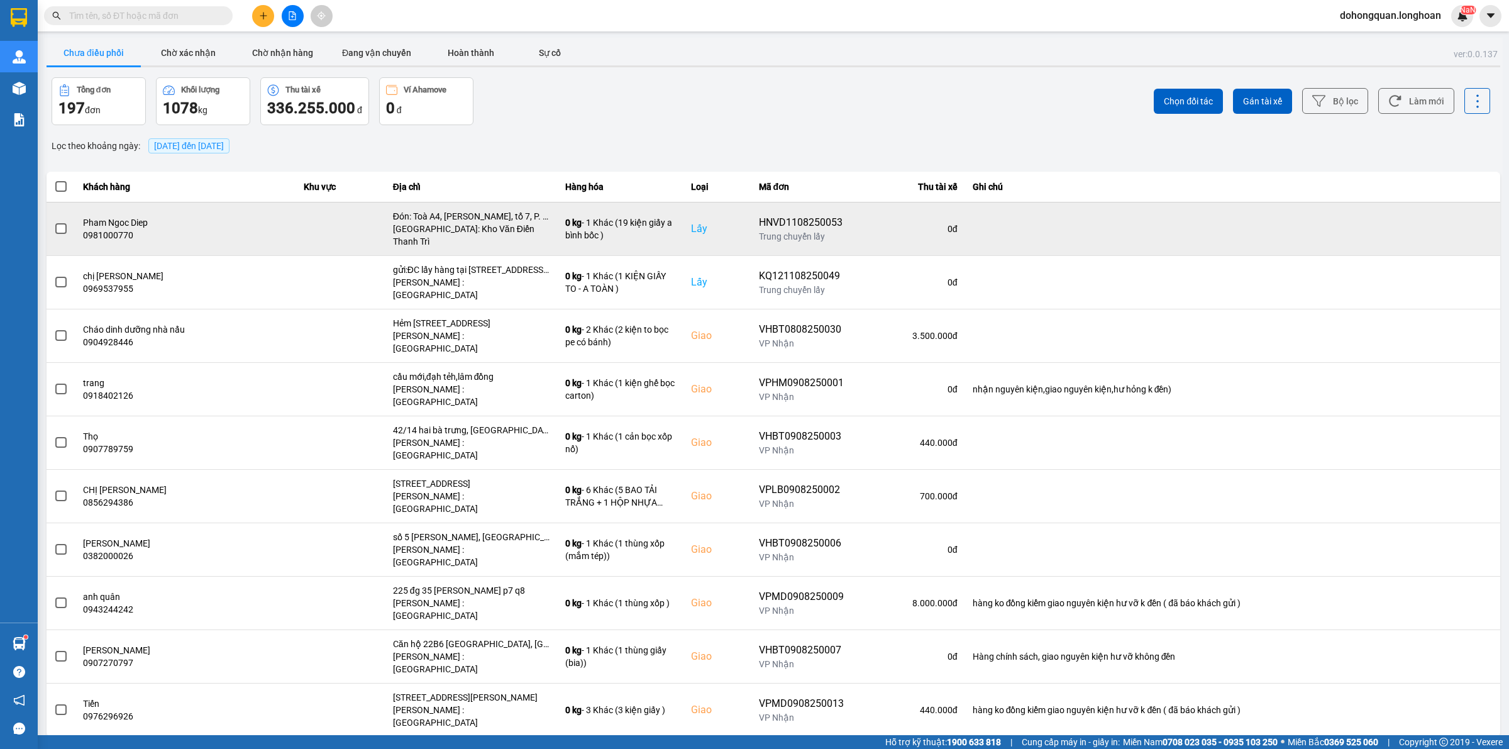
click at [1453, 224] on td at bounding box center [1232, 228] width 535 height 53
click at [1456, 228] on button at bounding box center [1452, 229] width 18 height 22
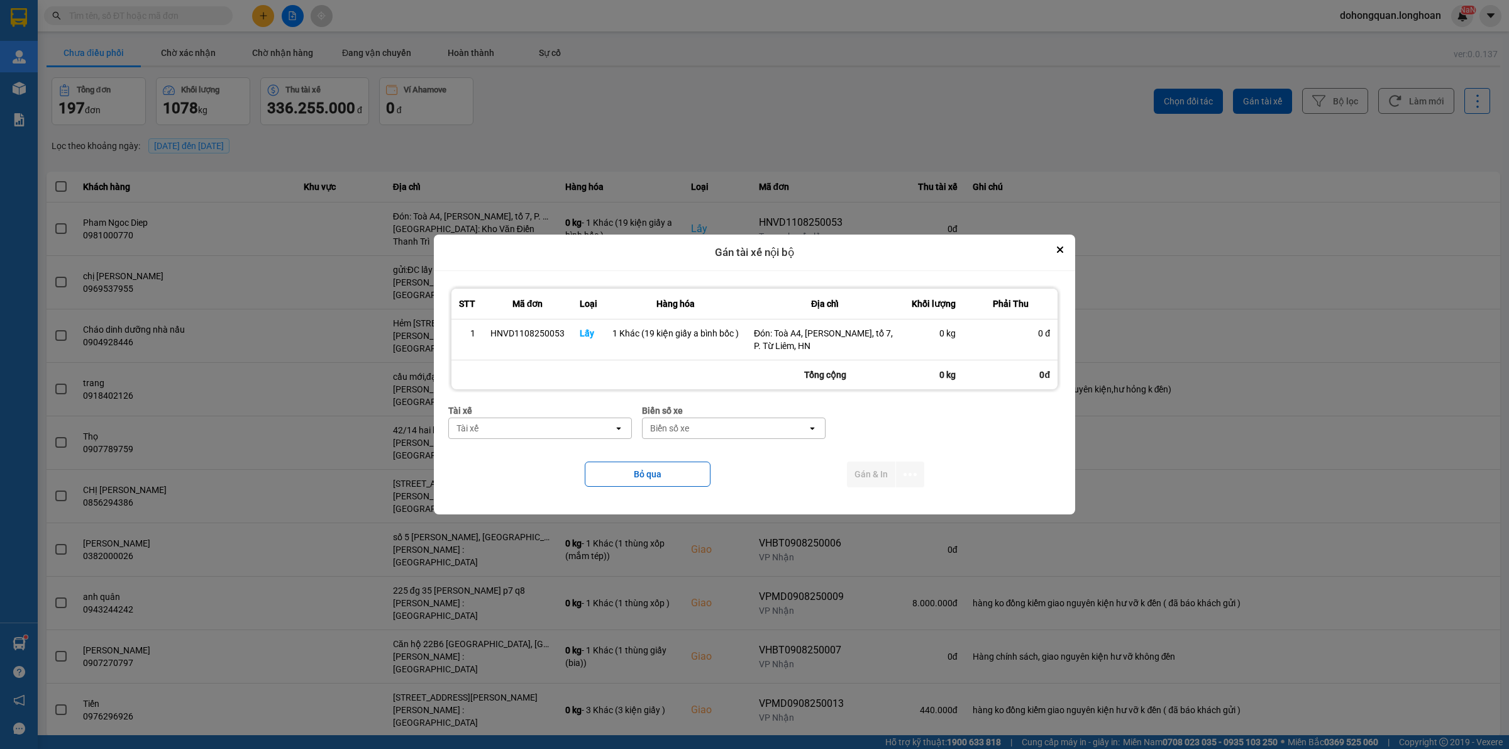
click at [606, 435] on div "Tài xế" at bounding box center [531, 428] width 165 height 20
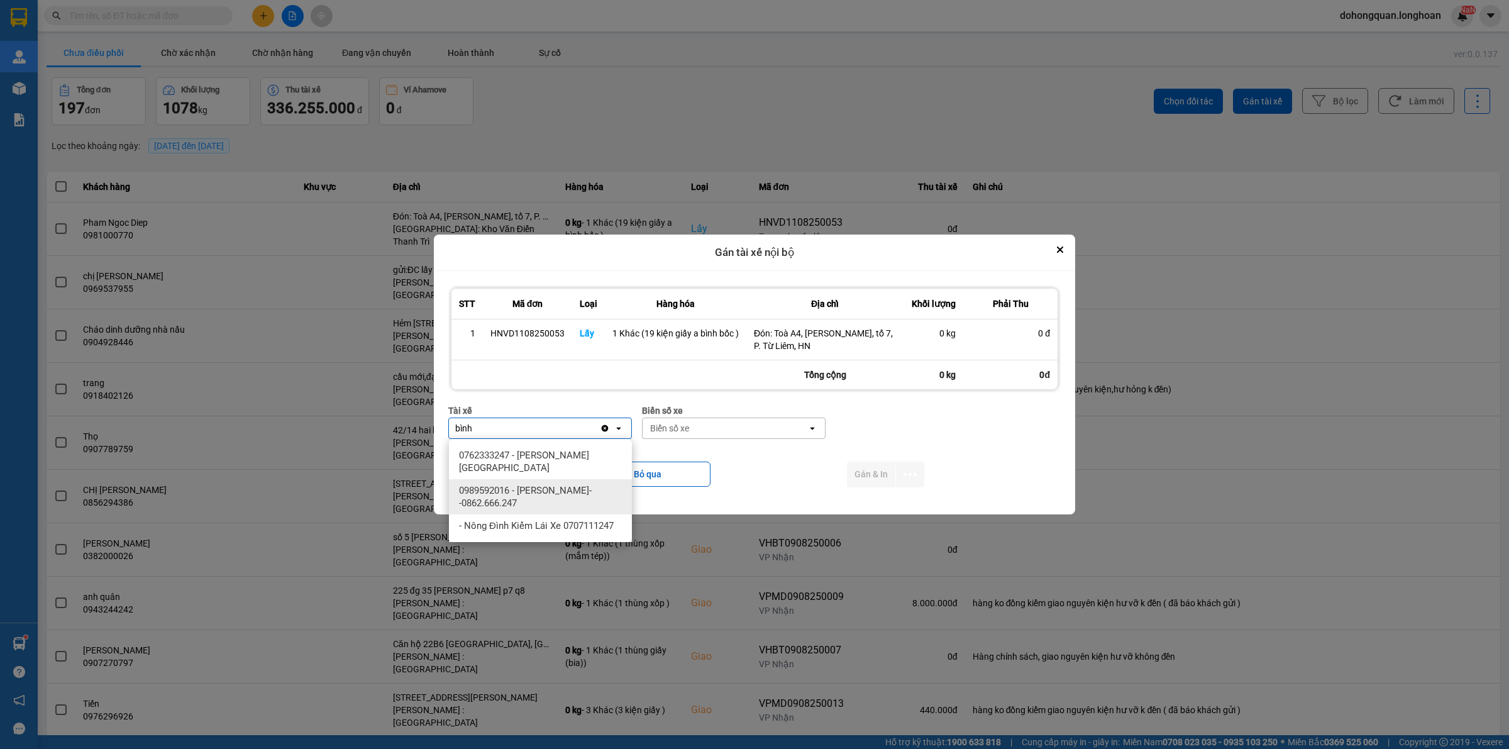
type input "bình"
click at [564, 501] on span "0989592016 - [PERSON_NAME]--0862.666.247" at bounding box center [543, 496] width 168 height 25
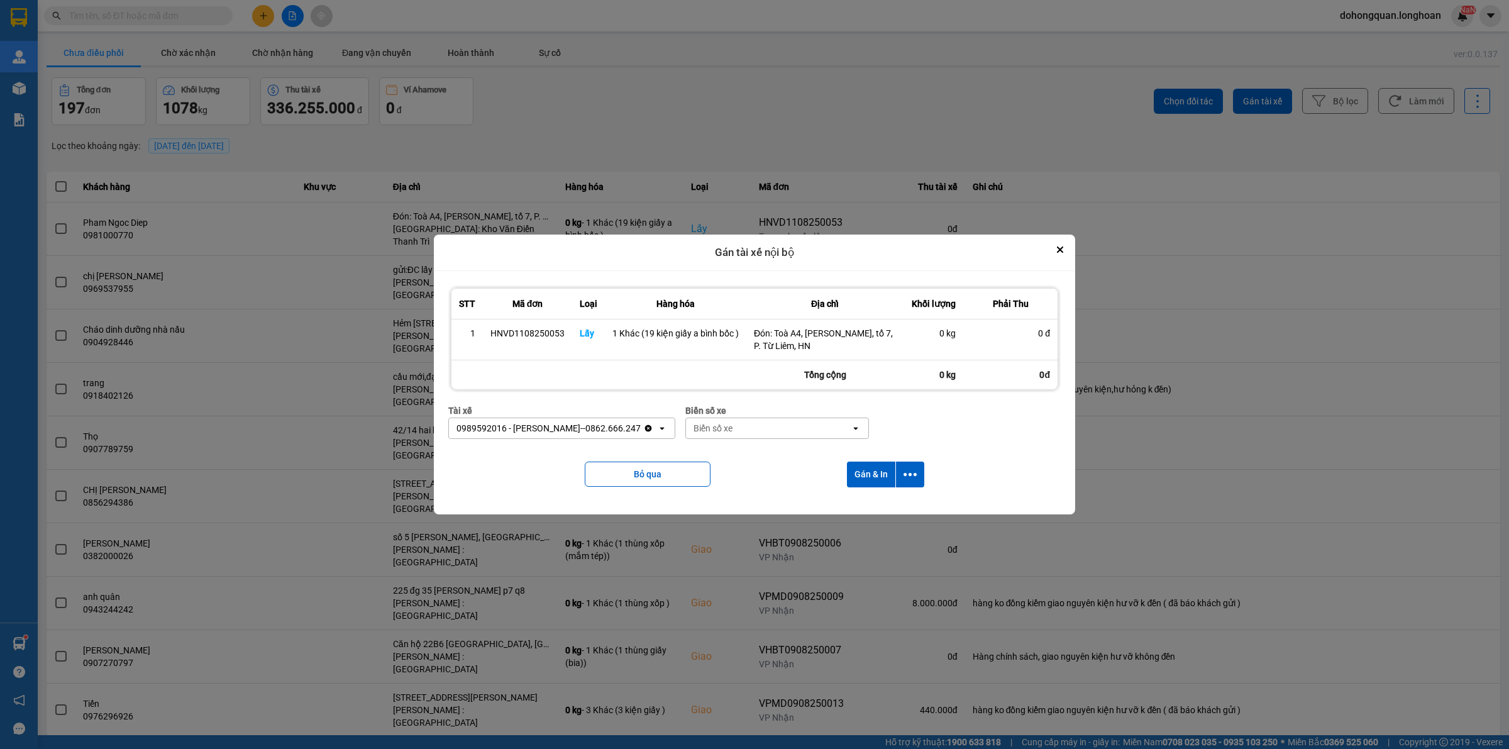
click at [737, 430] on div "Biển số xe" at bounding box center [768, 428] width 165 height 20
type input "44"
click at [780, 458] on div "29E-122.44" at bounding box center [772, 455] width 183 height 23
click at [912, 477] on icon "dialog" at bounding box center [910, 474] width 13 height 13
click at [866, 507] on span "Chỉ gán tài" at bounding box center [861, 508] width 42 height 13
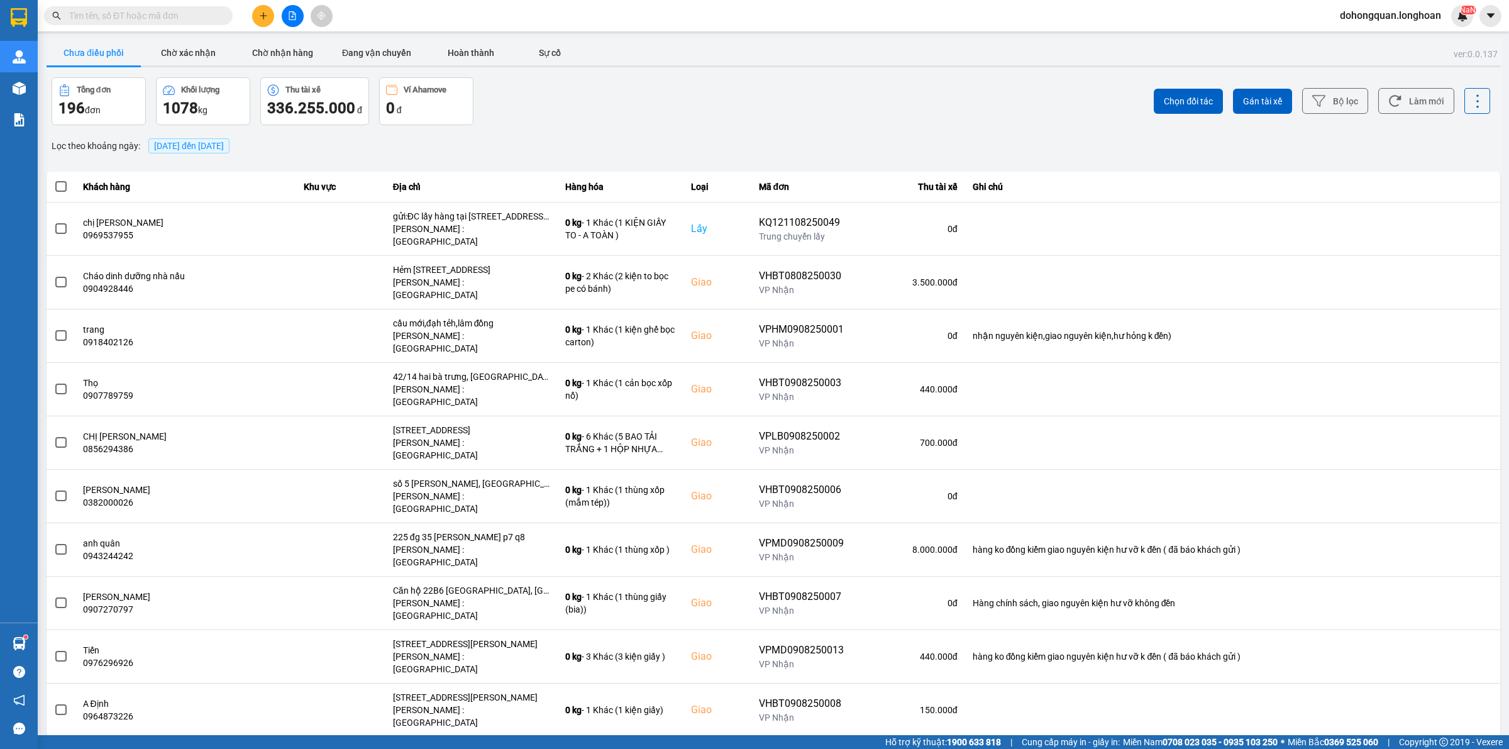
click at [250, 16] on div at bounding box center [292, 16] width 94 height 22
click at [262, 11] on icon "plus" at bounding box center [263, 15] width 9 height 9
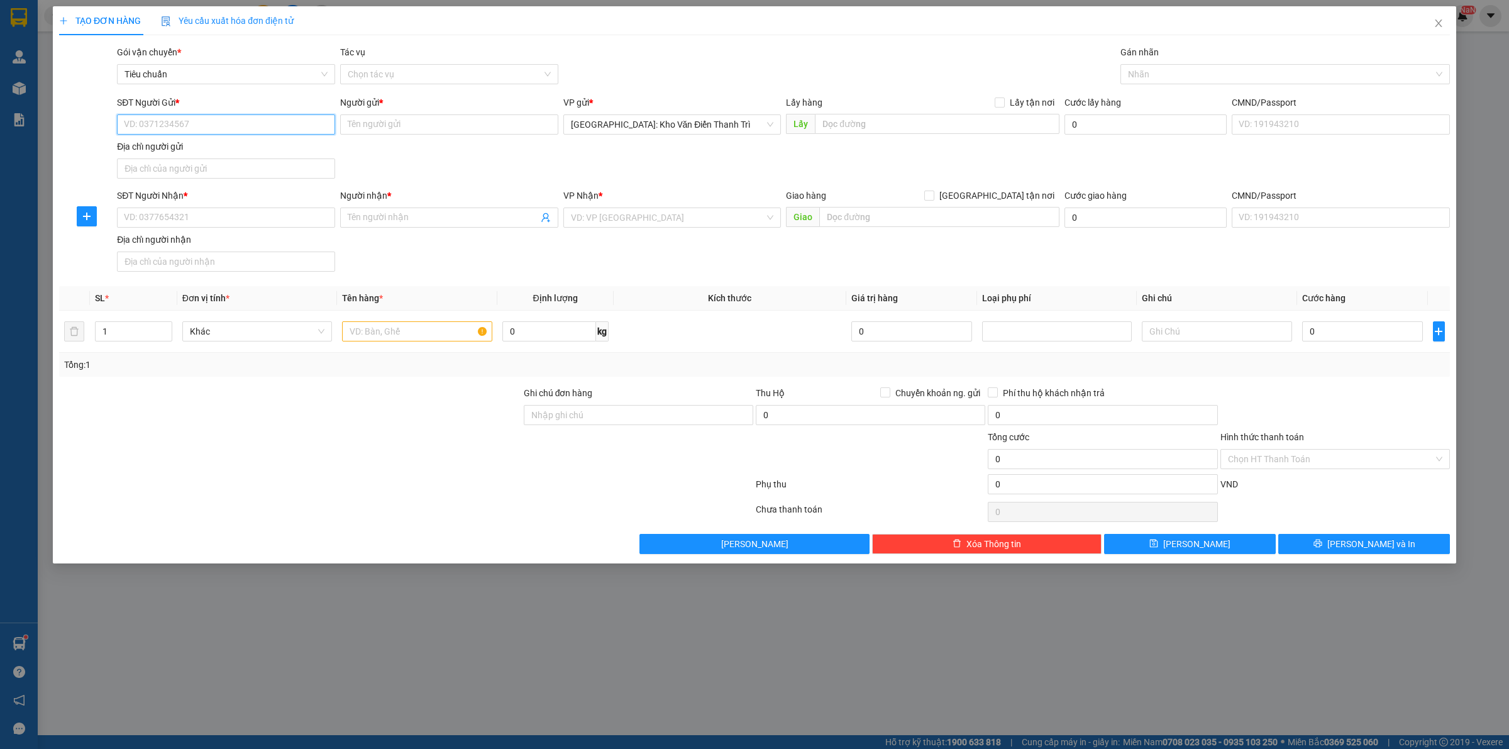
click at [221, 133] on input "SĐT Người Gửi *" at bounding box center [226, 124] width 218 height 20
paste input "0399990674"
type input "0399990674"
click at [437, 129] on input "Người gửi *" at bounding box center [449, 124] width 218 height 20
paste input "[PERSON_NAME]"
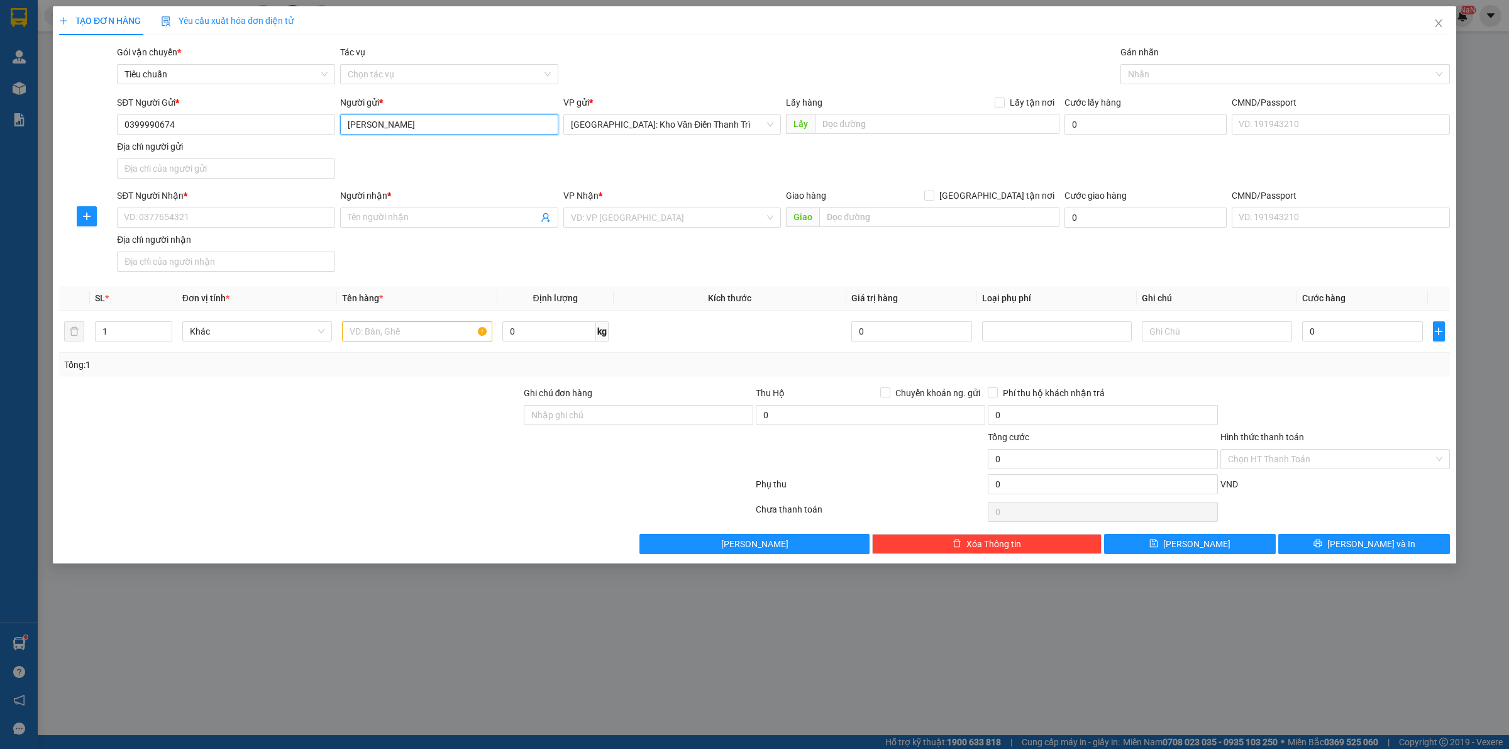
type input "[PERSON_NAME]"
drag, startPoint x: 681, startPoint y: 135, endPoint x: 757, endPoint y: 123, distance: 76.4
click at [683, 136] on div "VP gửi * [GEOGRAPHIC_DATA]: [PERSON_NAME]" at bounding box center [672, 118] width 218 height 44
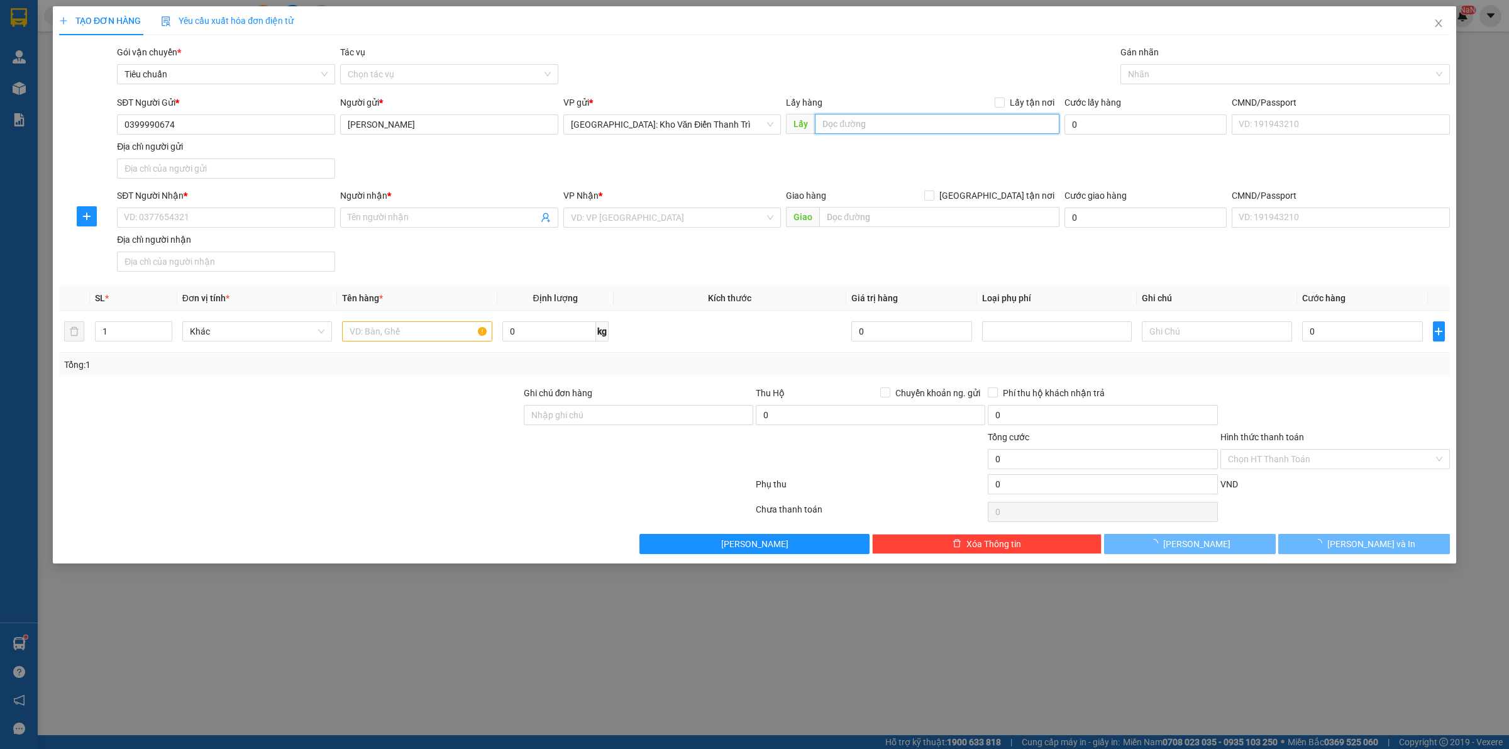
click at [851, 128] on input "text" at bounding box center [937, 124] width 245 height 20
click at [921, 115] on input "text" at bounding box center [937, 124] width 245 height 20
paste input "Địa chỉ: [STREET_ADDRESS][PERSON_NAME]"
type input "Địa chỉ: [STREET_ADDRESS][PERSON_NAME]"
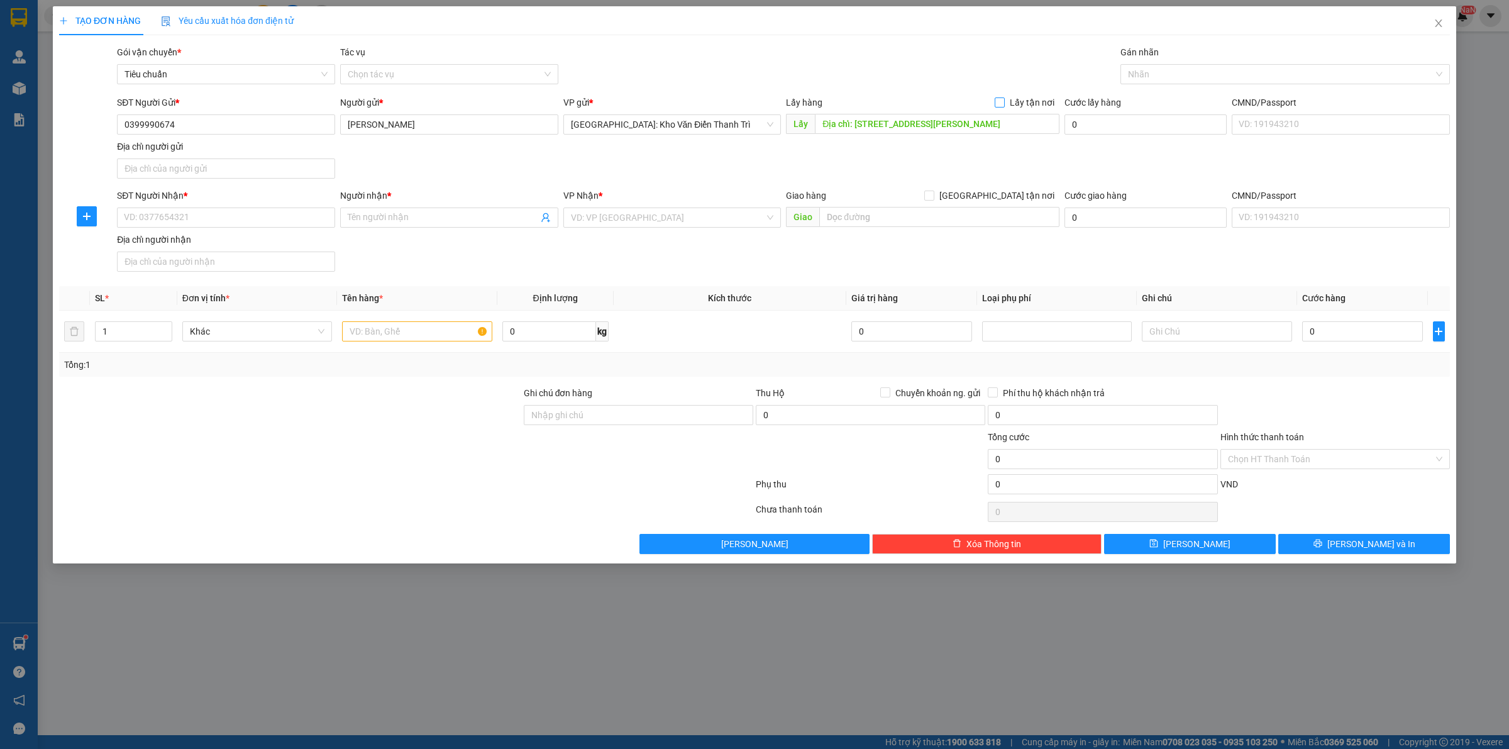
click at [1010, 103] on span "Lấy tận nơi" at bounding box center [1032, 103] width 55 height 14
click at [1004, 103] on input "Lấy tận nơi" at bounding box center [999, 101] width 9 height 9
checkbox input "true"
click at [257, 214] on input "SĐT Người Nhận *" at bounding box center [226, 218] width 218 height 20
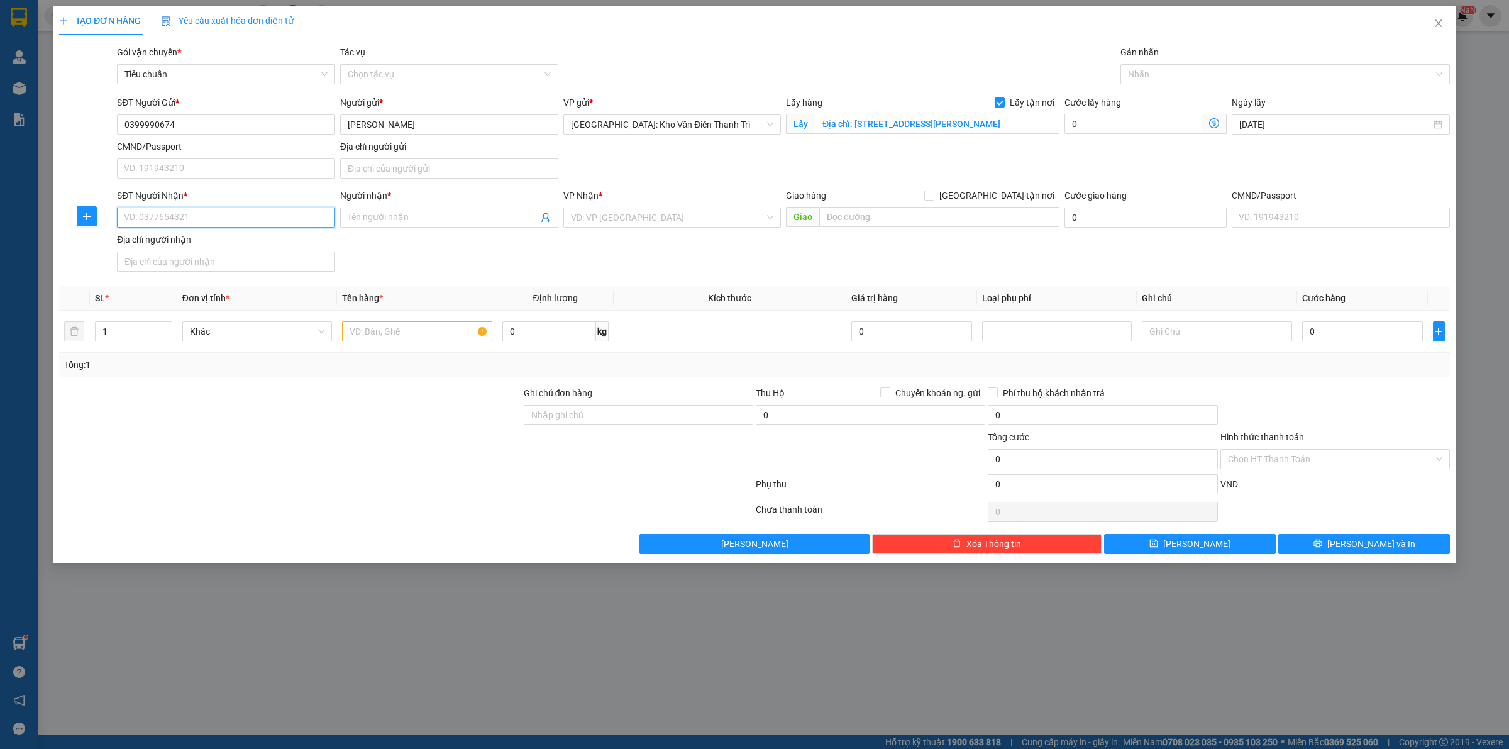
paste input "032 9980204"
click at [137, 214] on input "032 9980204" at bounding box center [226, 218] width 218 height 20
type input "0329980204"
click at [423, 220] on input "Người nhận *" at bounding box center [443, 218] width 191 height 14
paste input "[PERSON_NAME]"
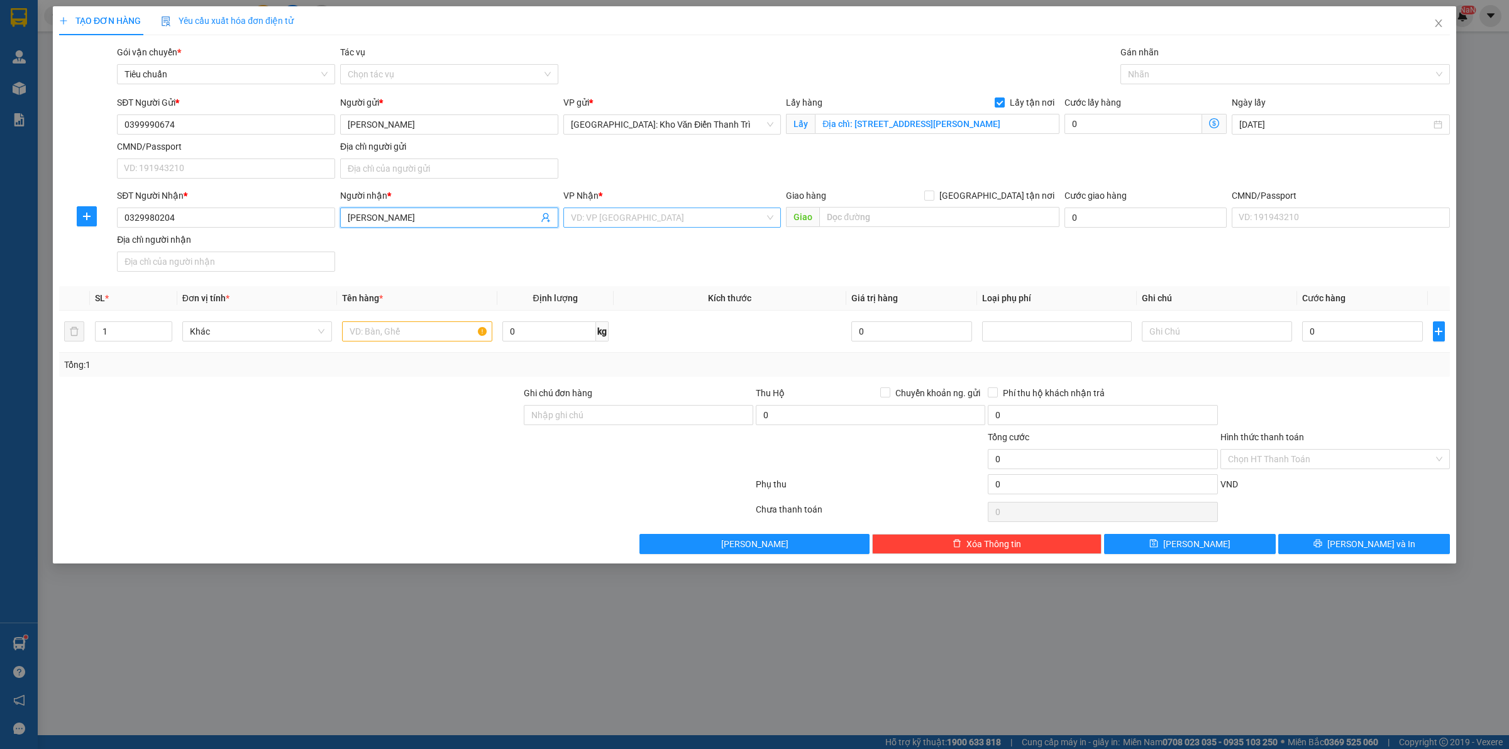
type input "[PERSON_NAME]"
click at [636, 212] on input "search" at bounding box center [668, 217] width 194 height 19
type input "12"
click at [650, 261] on div "[PERSON_NAME] : [GEOGRAPHIC_DATA]" at bounding box center [672, 264] width 203 height 14
click at [659, 221] on span "[PERSON_NAME] : [GEOGRAPHIC_DATA]" at bounding box center [672, 217] width 203 height 19
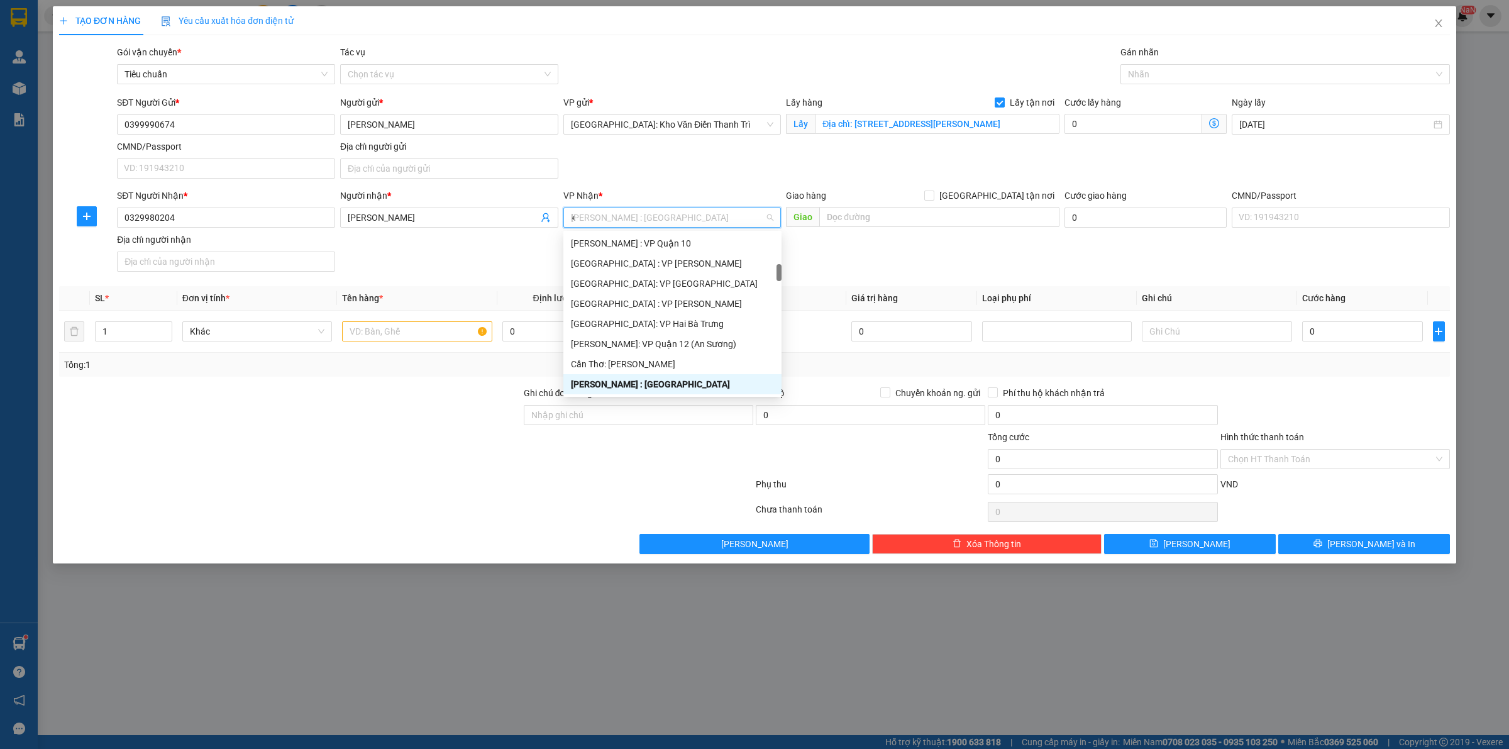
scroll to position [80, 0]
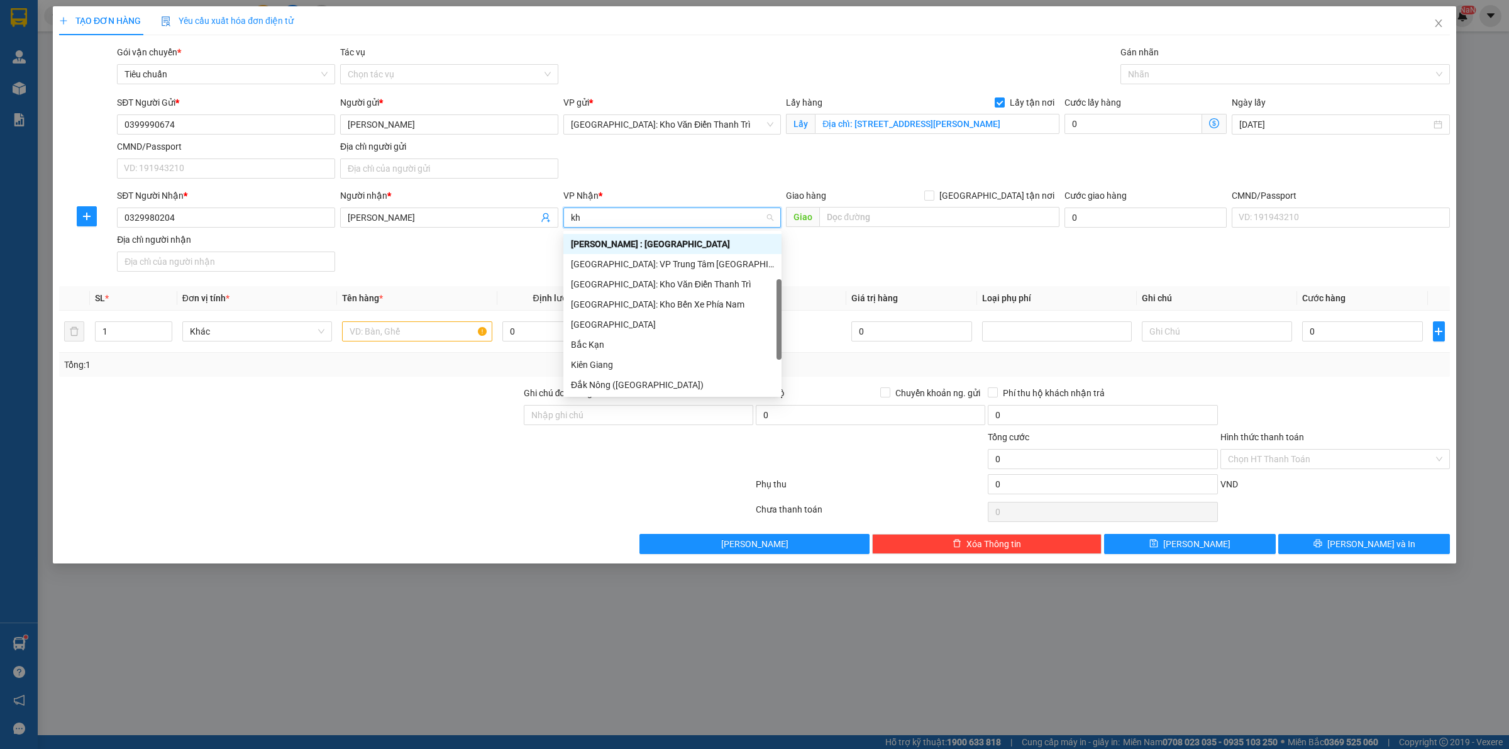
type input "kho"
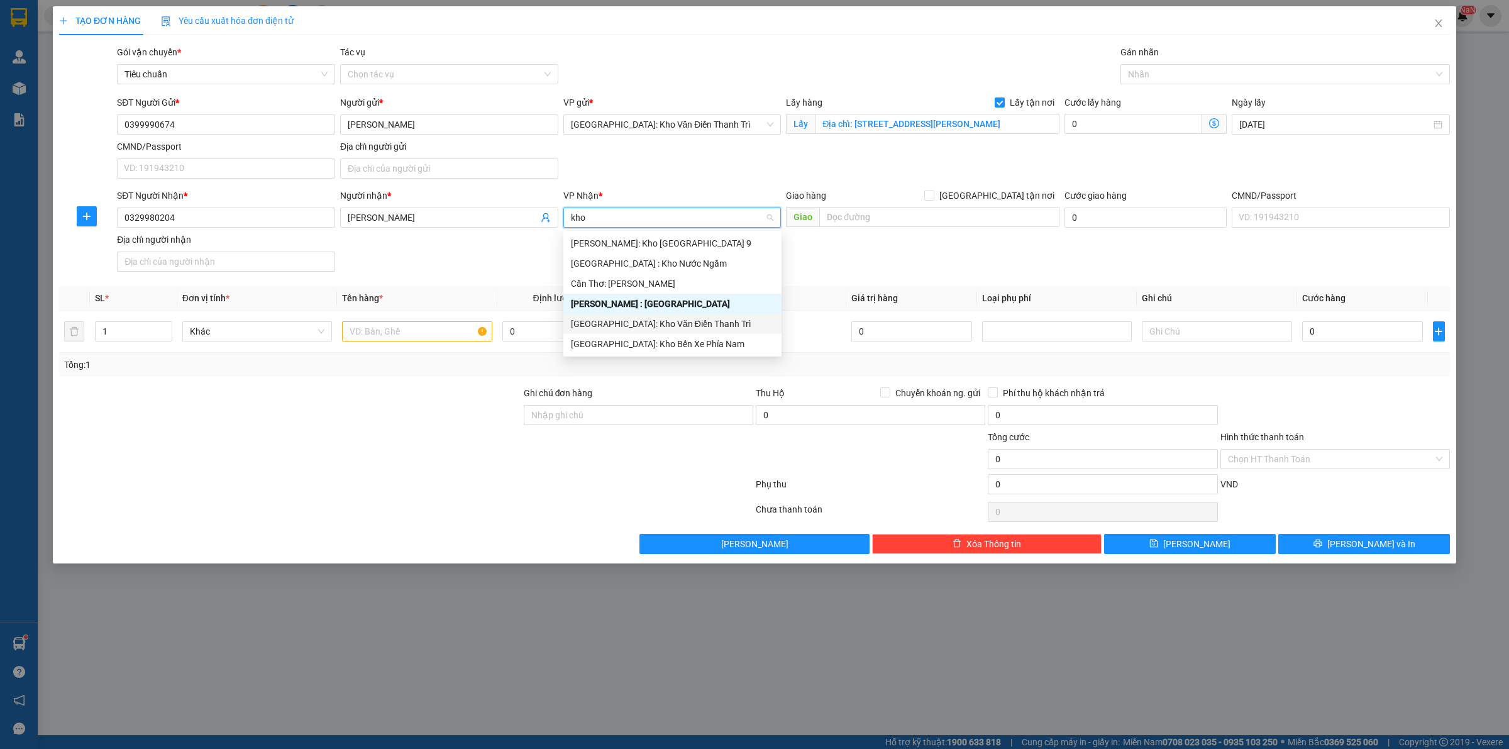
click at [668, 324] on div "[GEOGRAPHIC_DATA]: Kho Văn Điển Thanh Trì" at bounding box center [672, 324] width 203 height 14
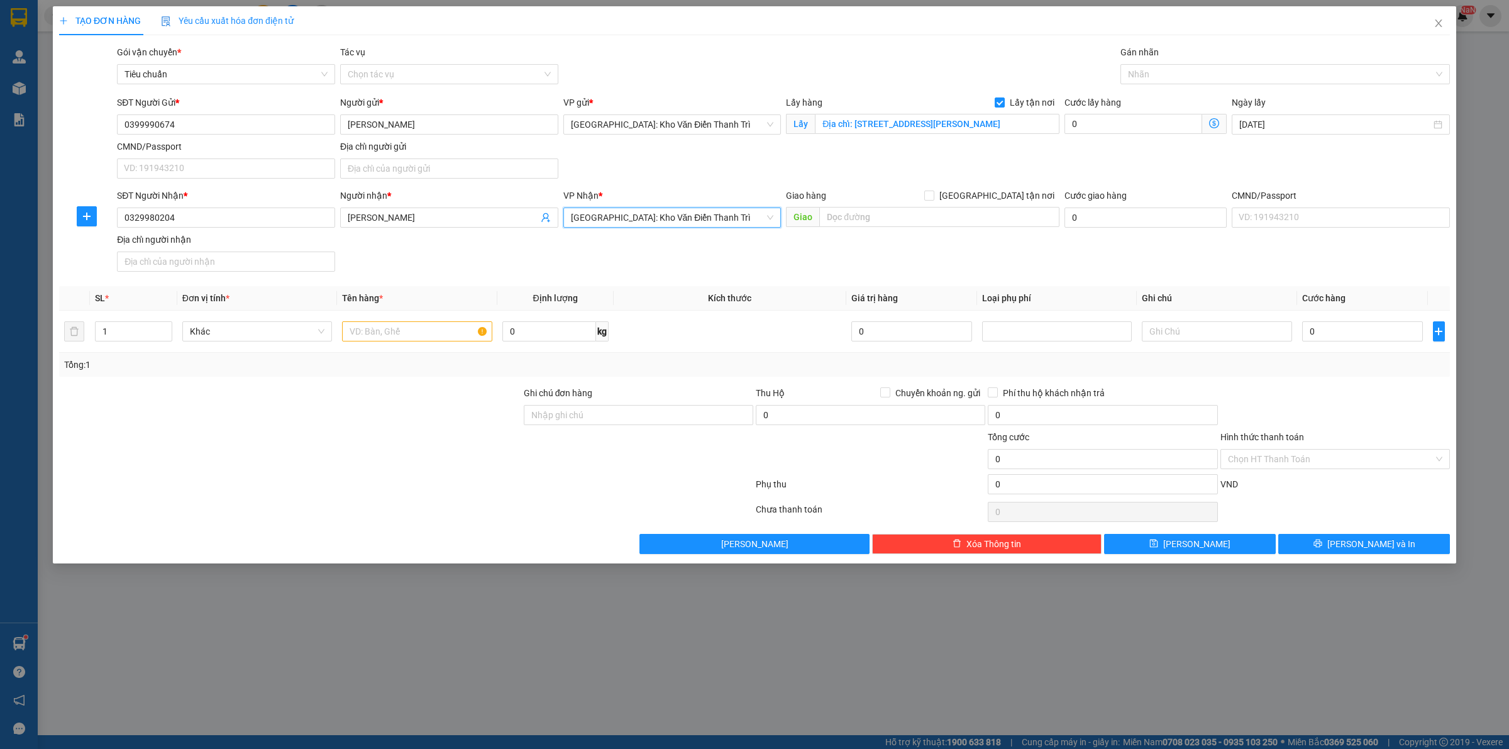
click at [907, 204] on div "Giao hàng [GEOGRAPHIC_DATA] tận nơi" at bounding box center [923, 198] width 274 height 19
click at [903, 209] on input "text" at bounding box center [939, 217] width 240 height 20
click at [903, 211] on input "text" at bounding box center [939, 217] width 240 height 20
paste input "Địa chỉ: xóm 6, thôn [GEOGRAPHIC_DATA], [GEOGRAPHIC_DATA], [GEOGRAPHIC_DATA], […"
type input "Địa chỉ: xóm 6, thôn [GEOGRAPHIC_DATA], [GEOGRAPHIC_DATA], [GEOGRAPHIC_DATA], […"
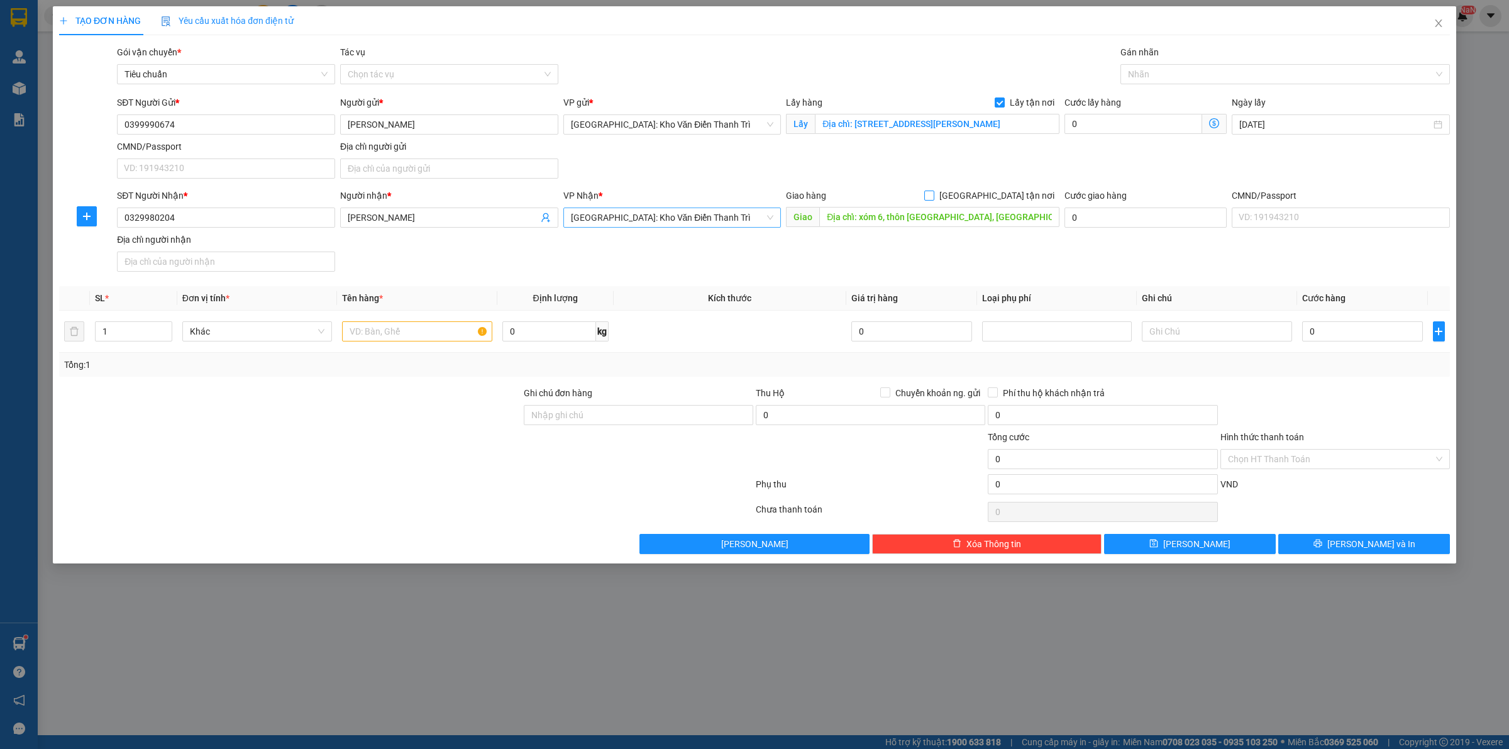
click at [933, 191] on input "[GEOGRAPHIC_DATA] tận nơi" at bounding box center [928, 195] width 9 height 9
checkbox input "true"
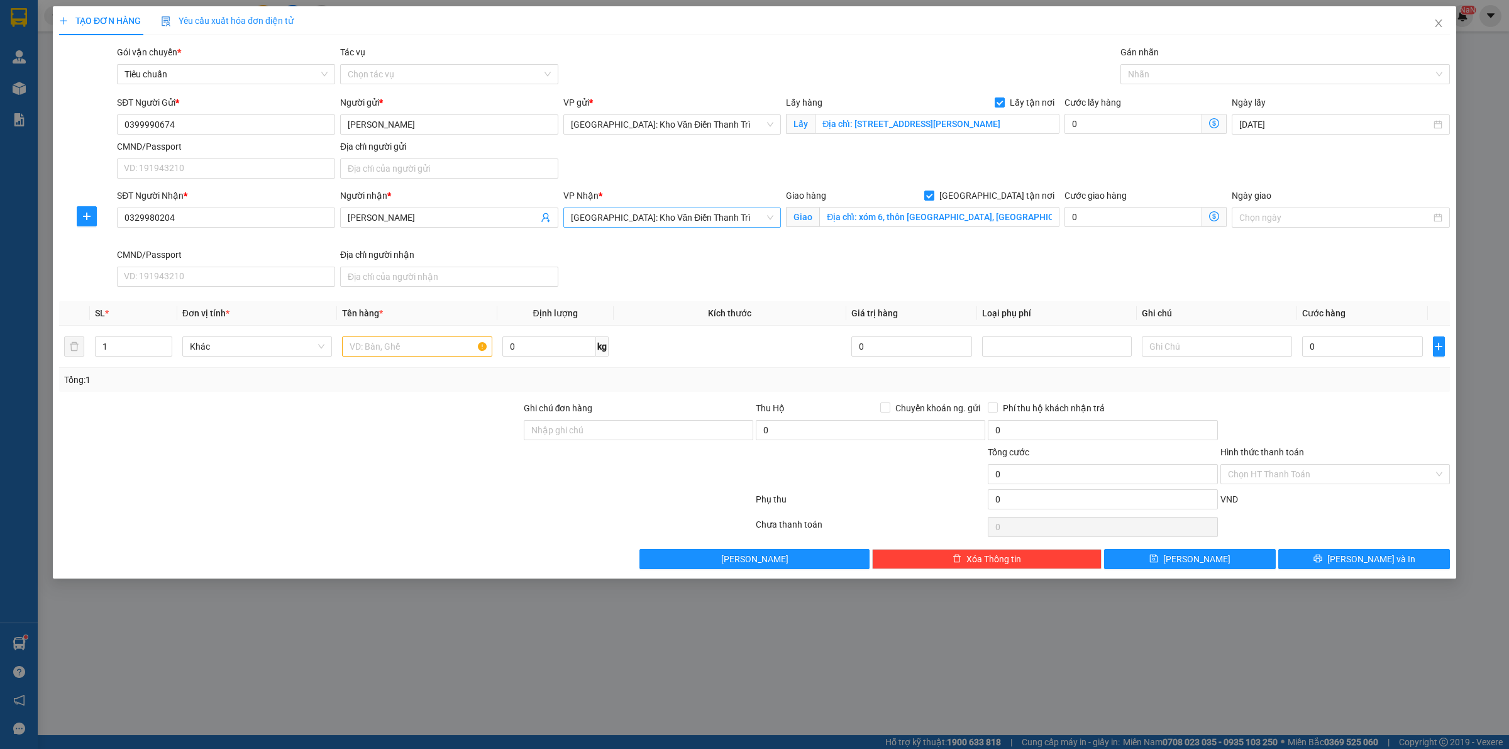
click at [1158, 141] on div "SĐT Người Gửi * 0399990674 Người gửi * [PERSON_NAME] VP gửi * [GEOGRAPHIC_DATA]…" at bounding box center [783, 140] width 1338 height 88
click at [1153, 71] on div at bounding box center [1279, 74] width 311 height 15
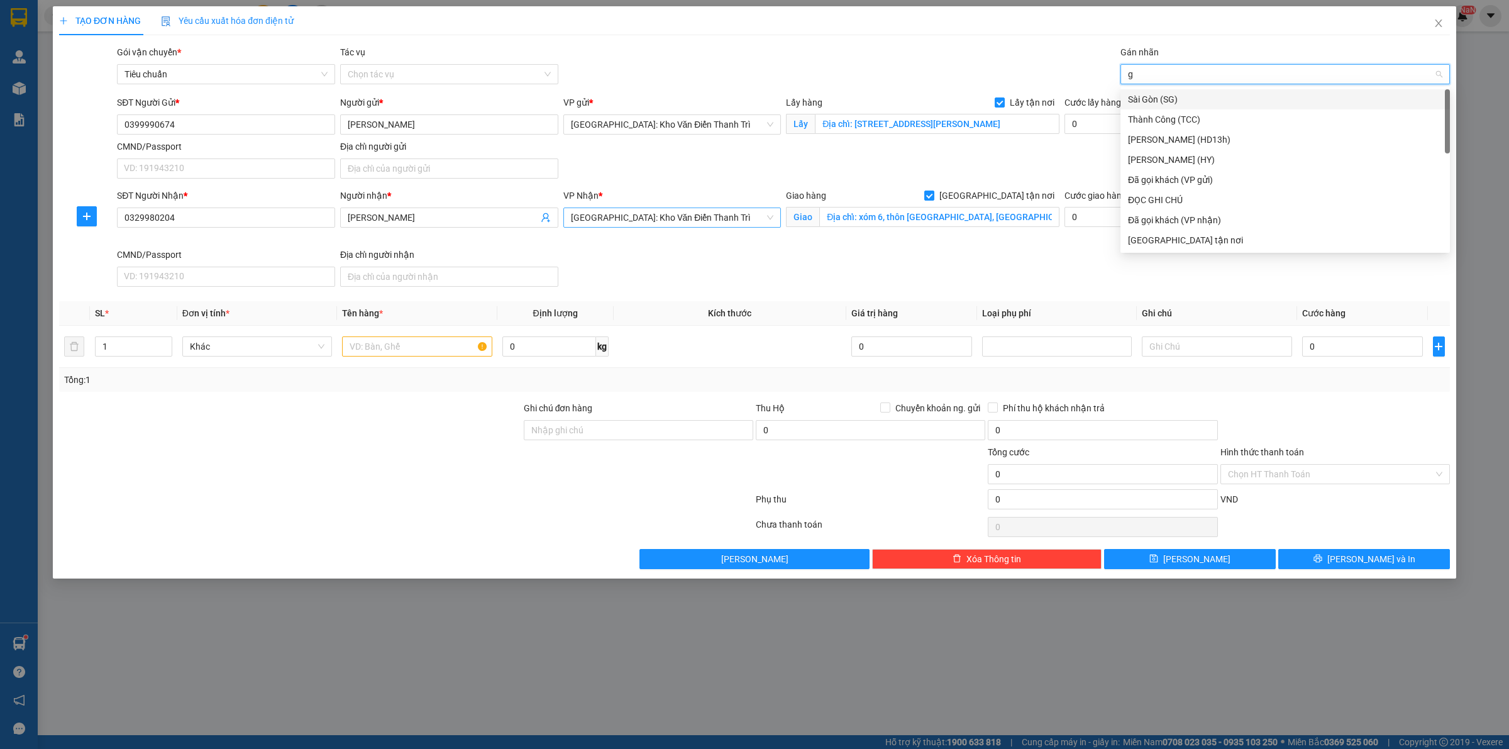
type input "gt"
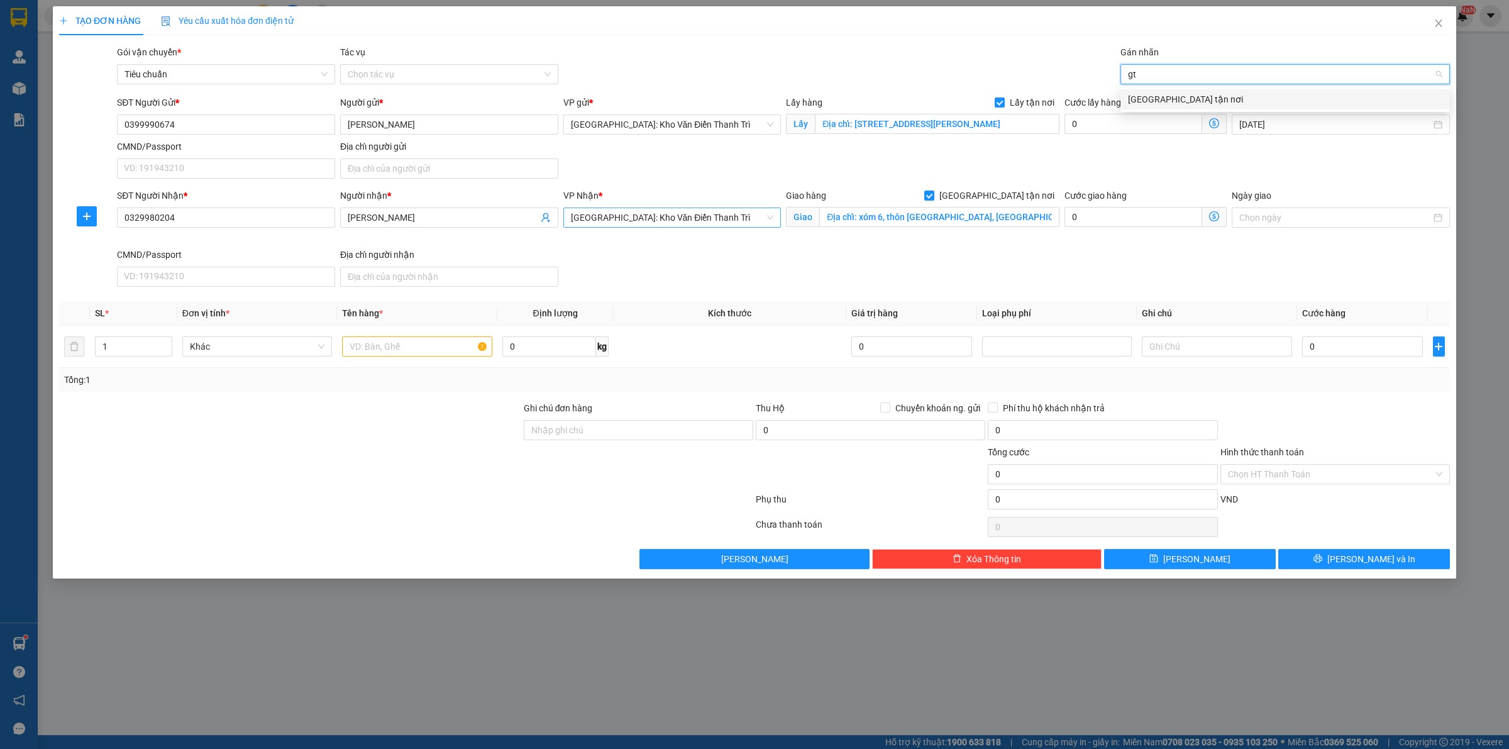
click at [1151, 101] on div "[GEOGRAPHIC_DATA] tận nơi" at bounding box center [1285, 99] width 314 height 14
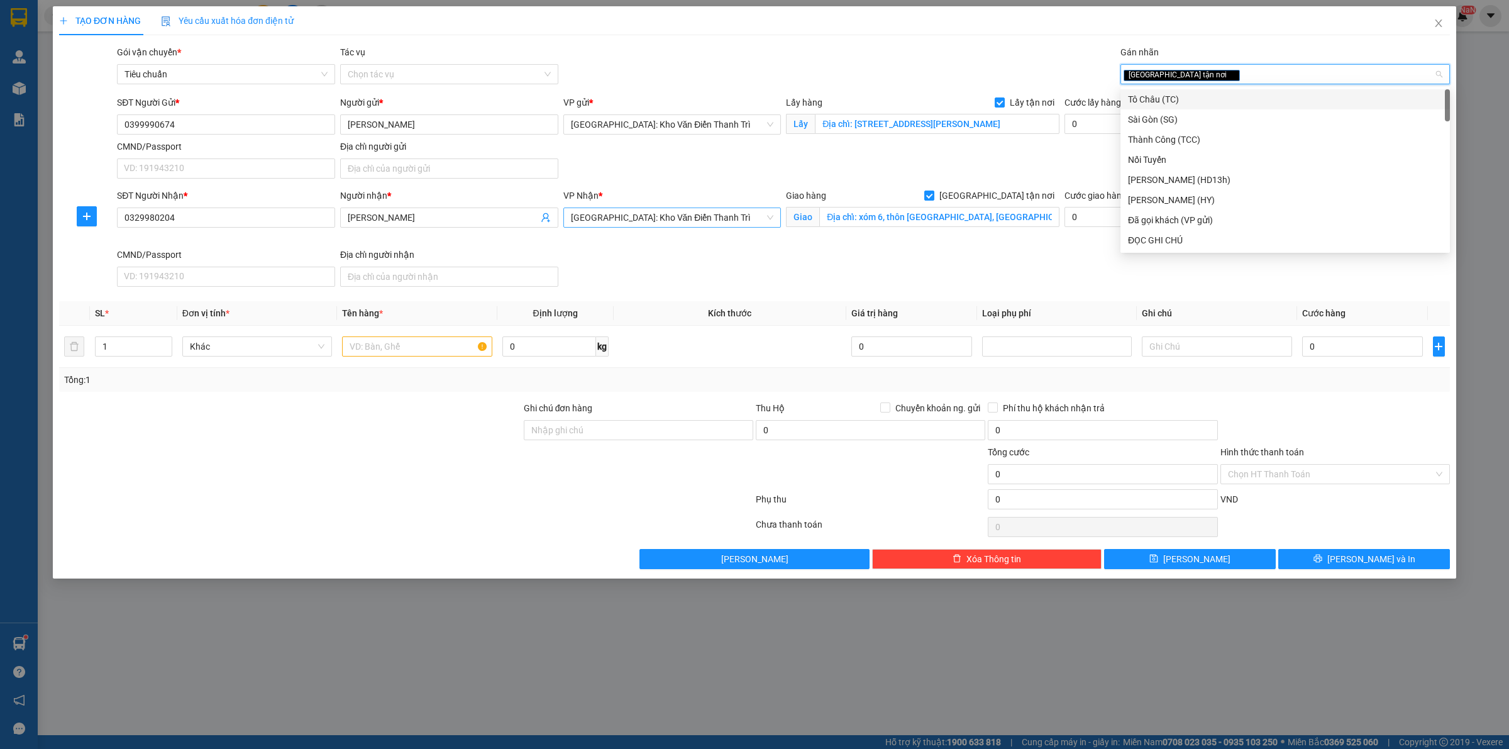
click at [1070, 151] on div "SĐT Người Gửi * 0399990674 Người gửi * [PERSON_NAME] VP gửi * [GEOGRAPHIC_DATA]…" at bounding box center [783, 140] width 1338 height 88
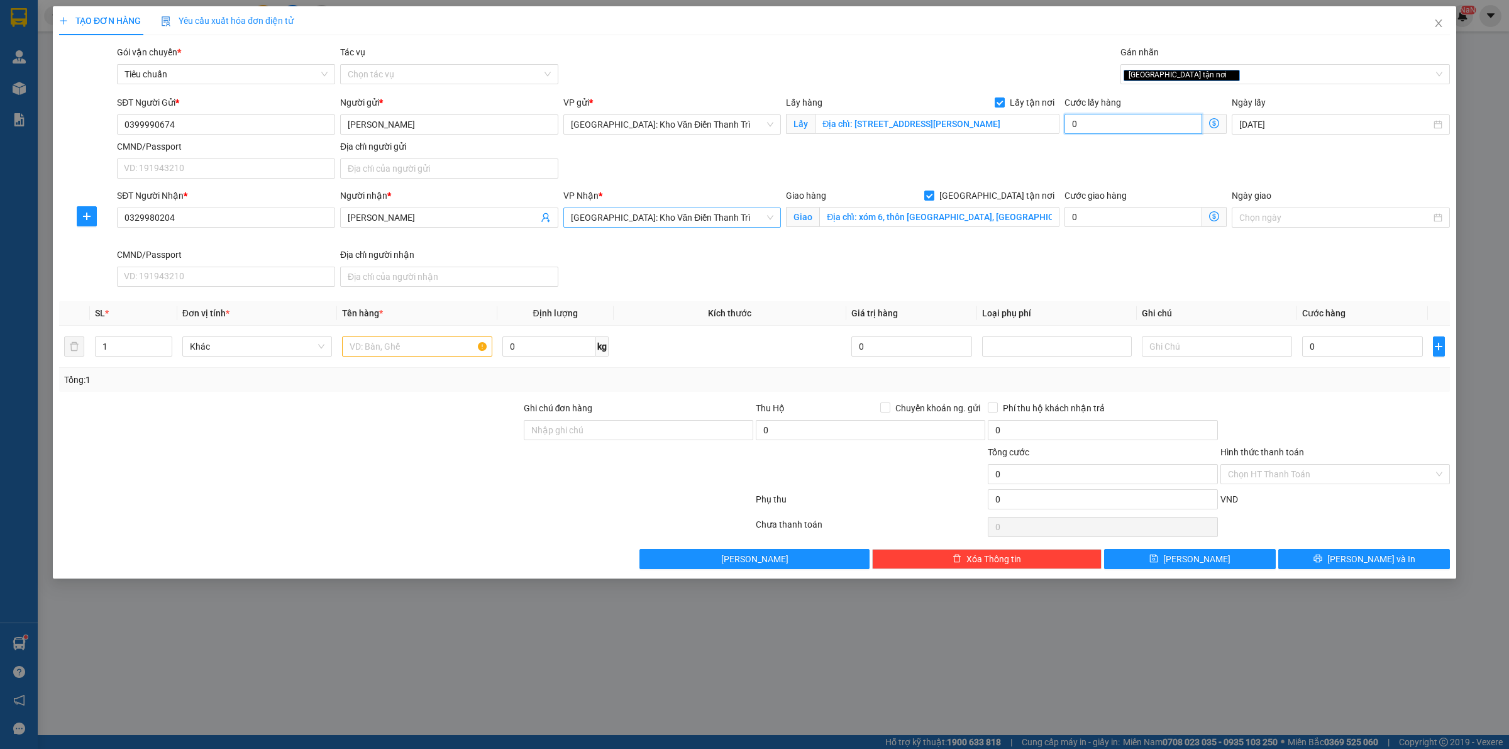
click at [1102, 118] on input "0" at bounding box center [1134, 124] width 138 height 20
type input "6"
type input "65"
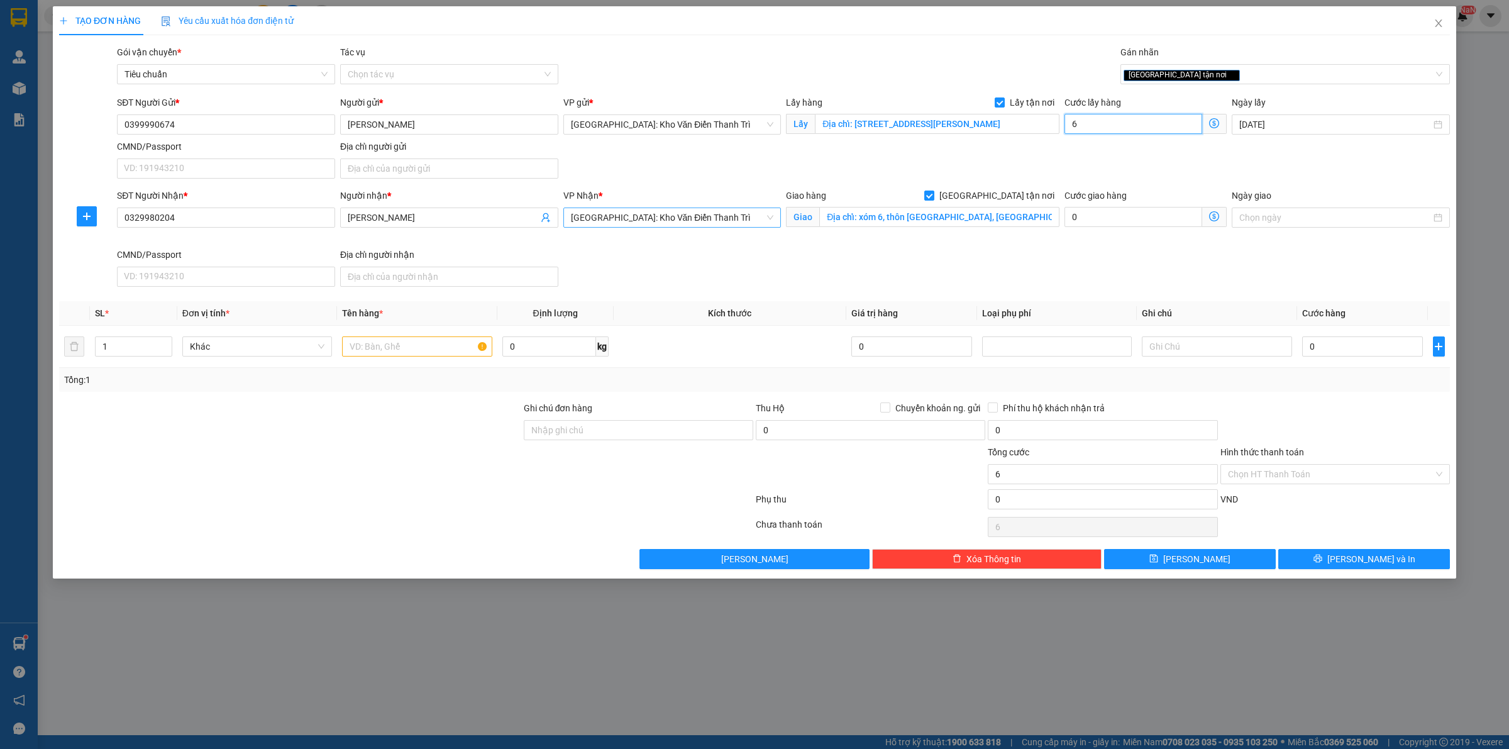
type input "65"
type input "650"
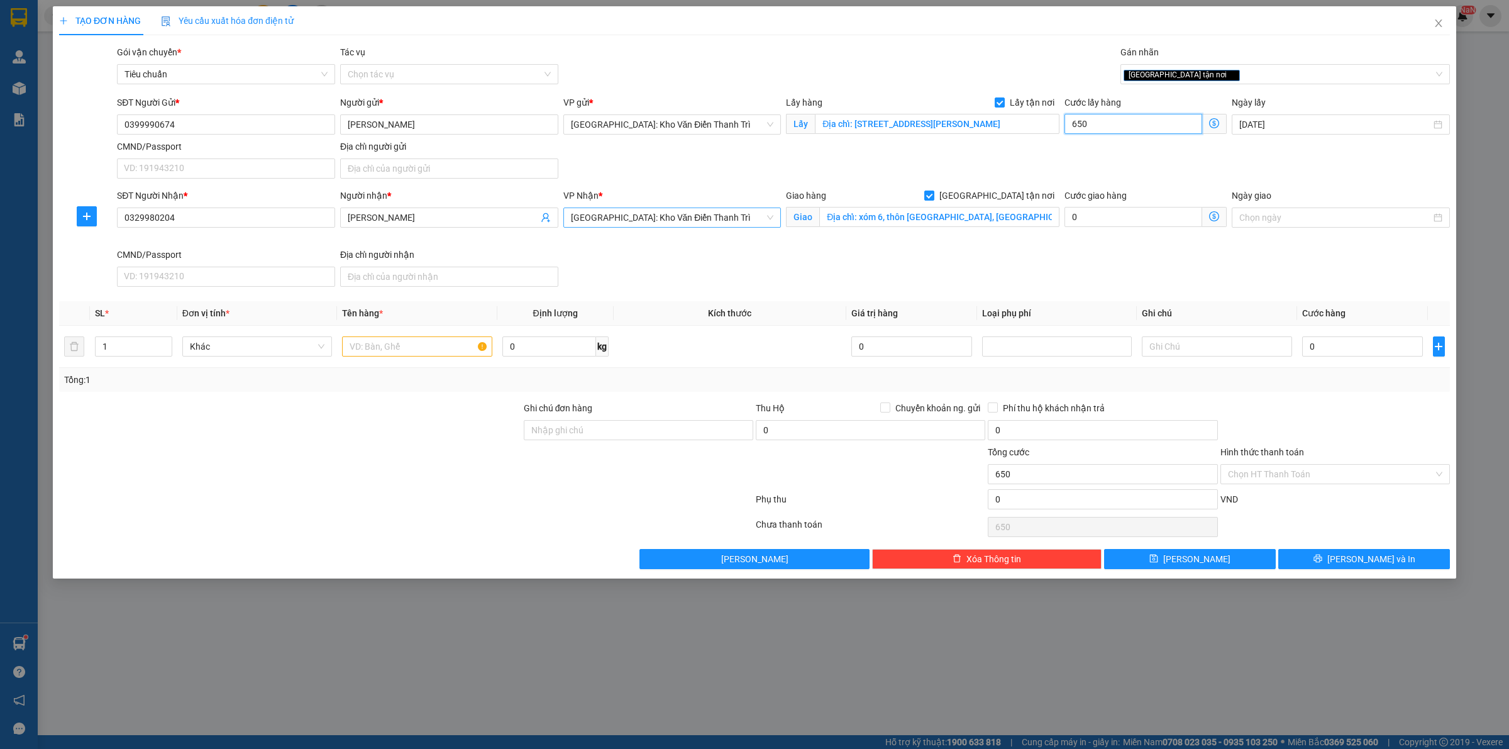
type input "6.500"
type input "65.000"
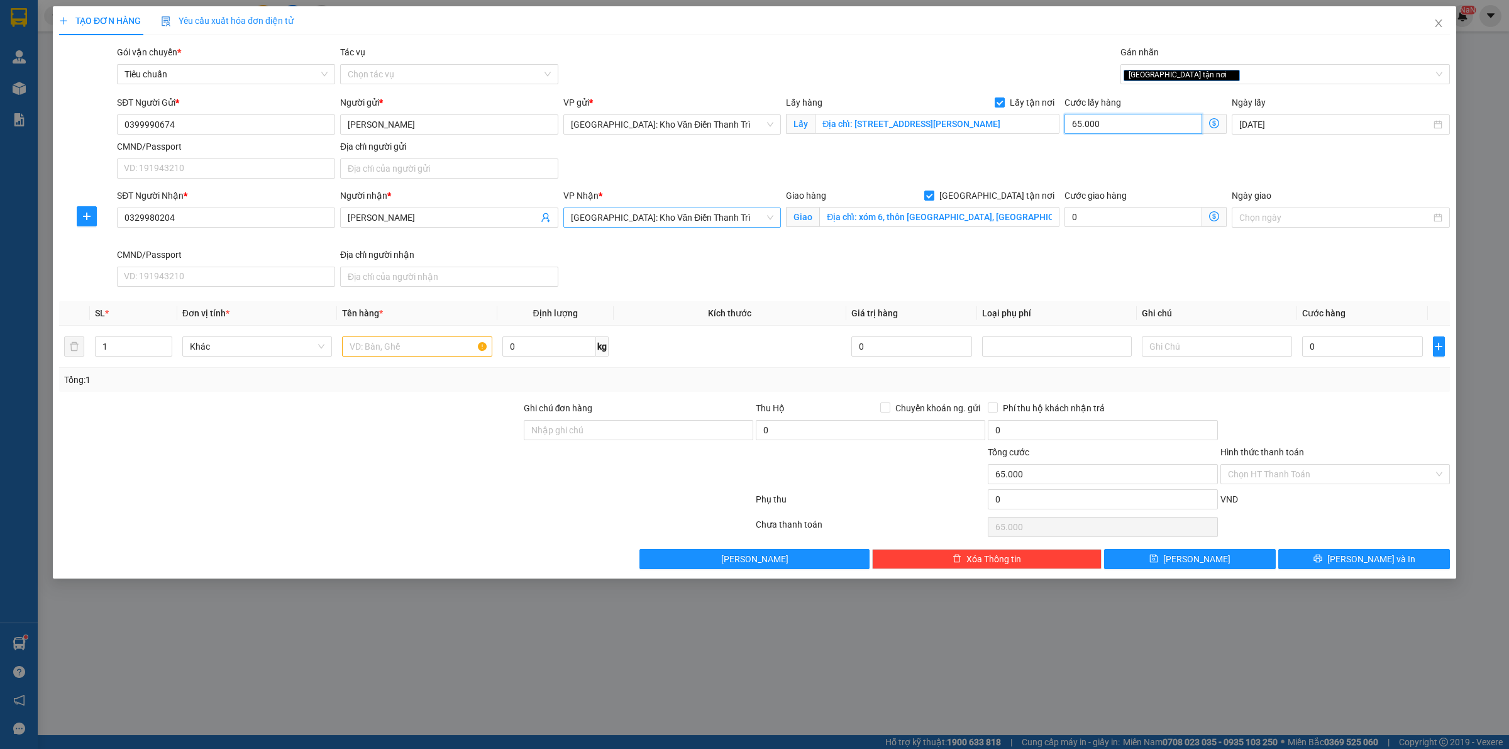
type input "65.000"
click at [1335, 351] on input "0" at bounding box center [1362, 346] width 121 height 20
type input "1"
type input "65.001"
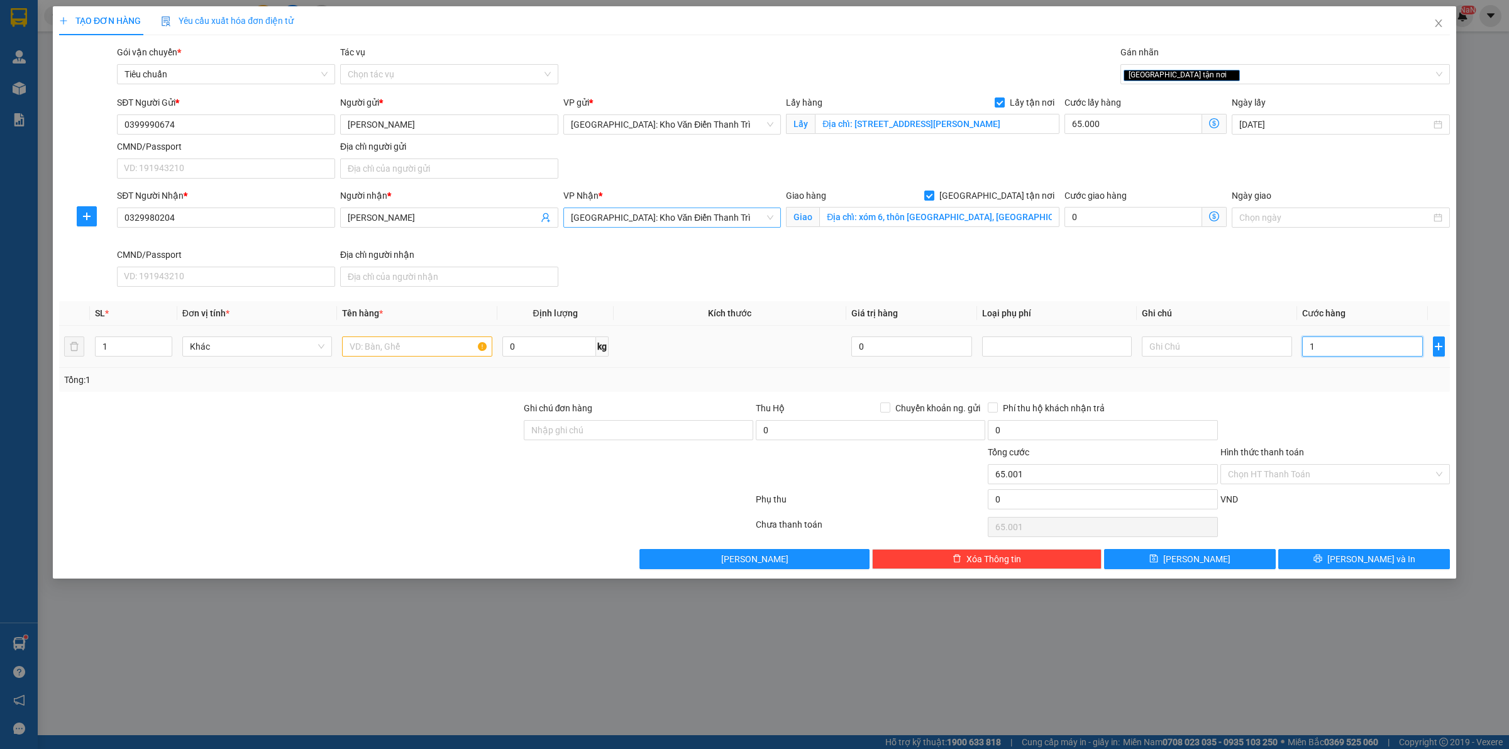
type input "16"
type input "65.016"
type input "160"
type input "65.160"
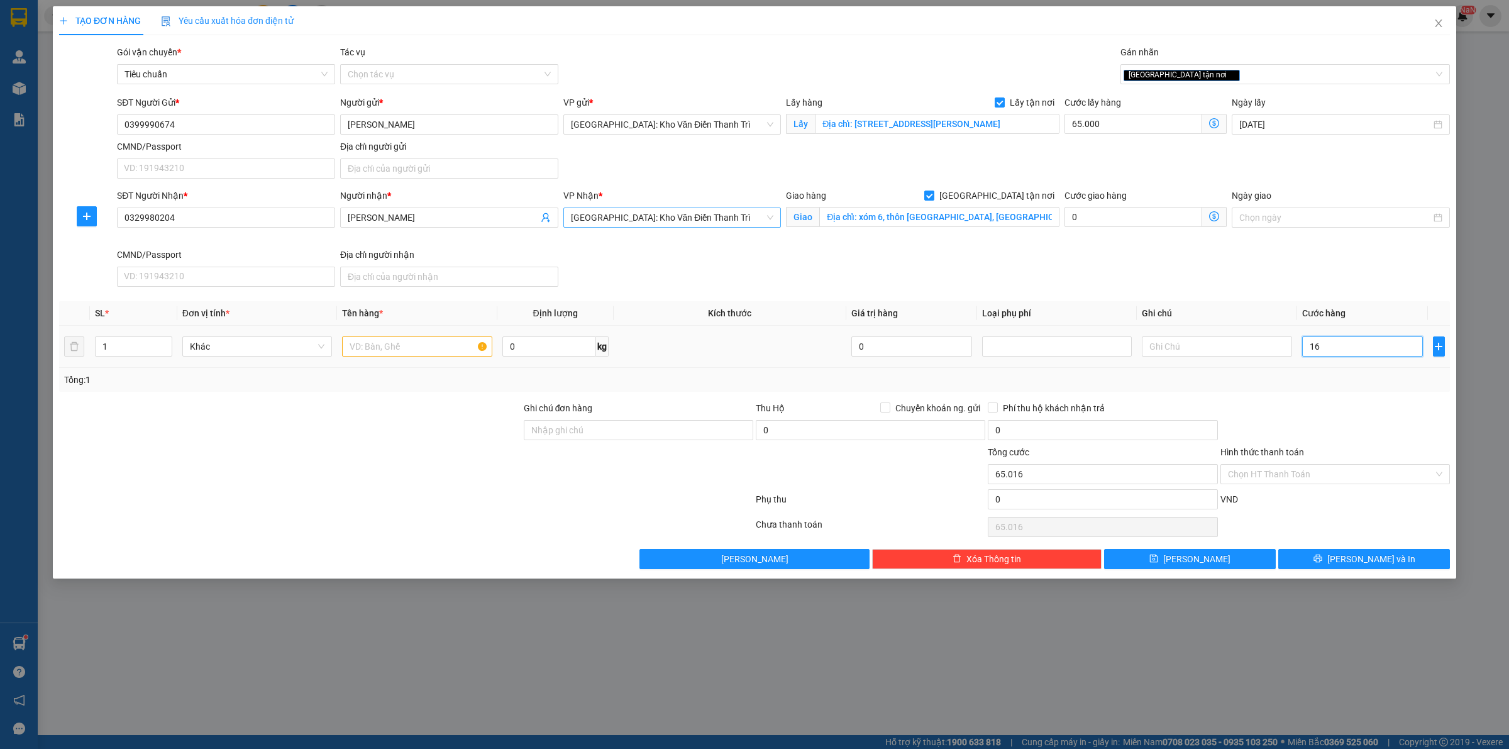
type input "65.160"
type input "1.600"
type input "66.600"
type input "16.000"
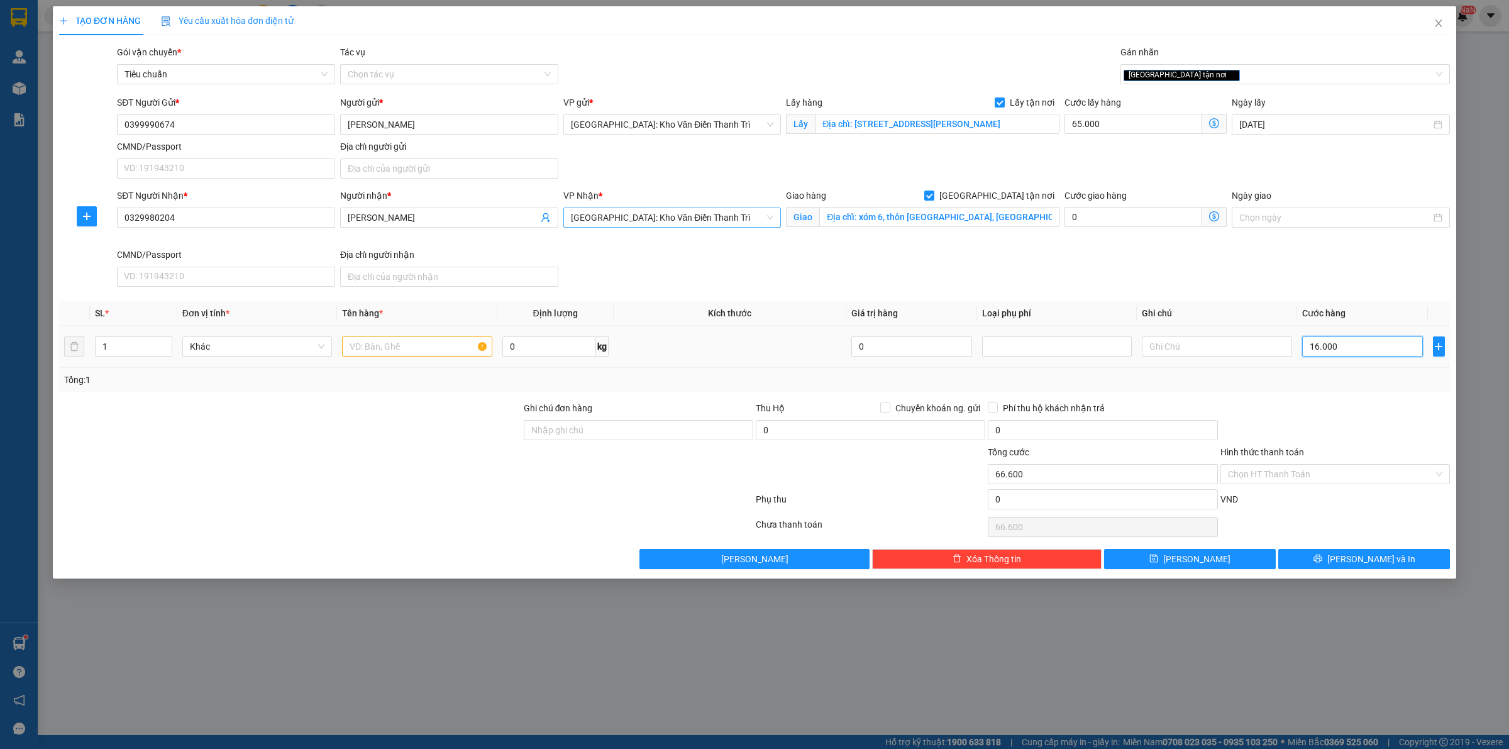
type input "81.000"
type input "160.000"
type input "225.000"
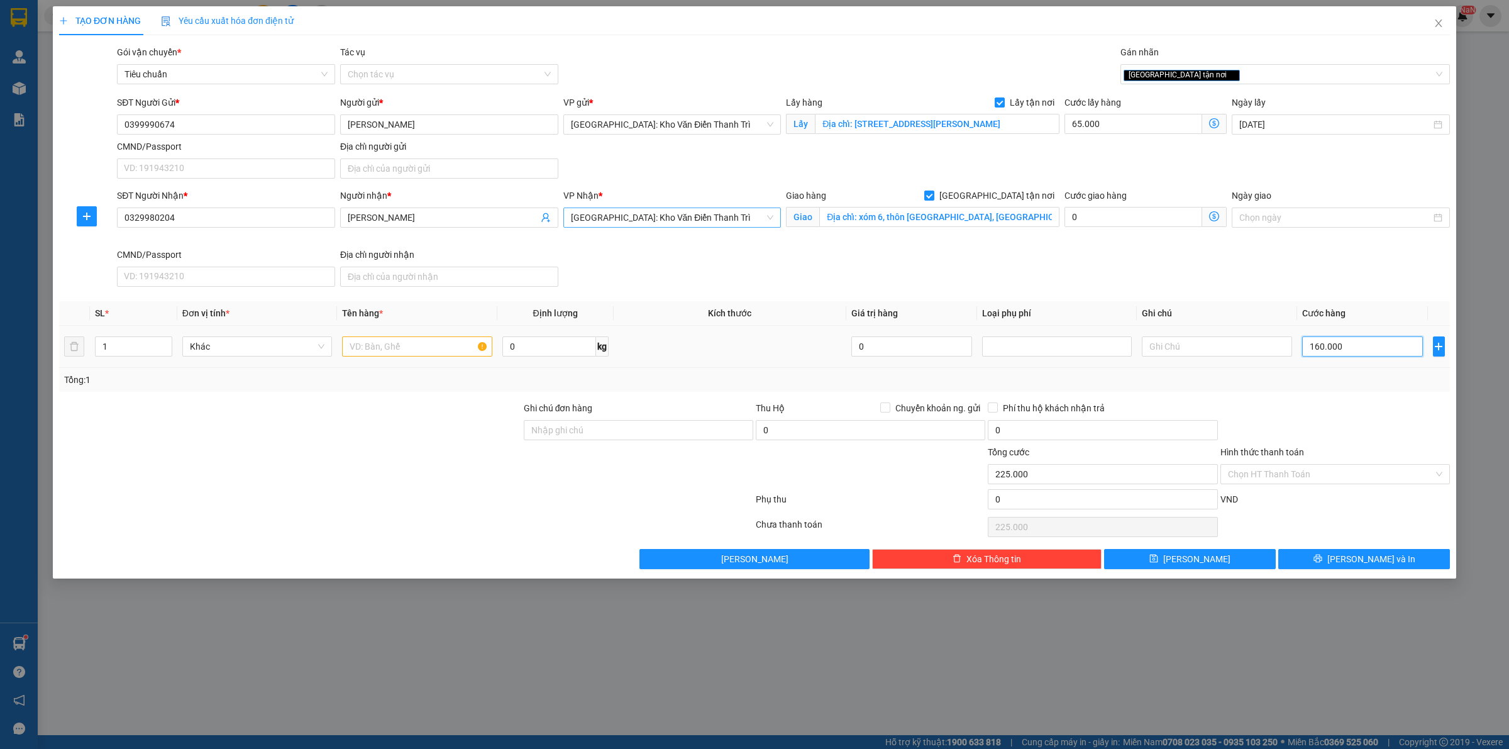
type input "160.000"
click at [394, 350] on input "text" at bounding box center [417, 346] width 150 height 20
paste input "1 quạt"
type input "1 quạt a thức đón [PERSON_NAME]"
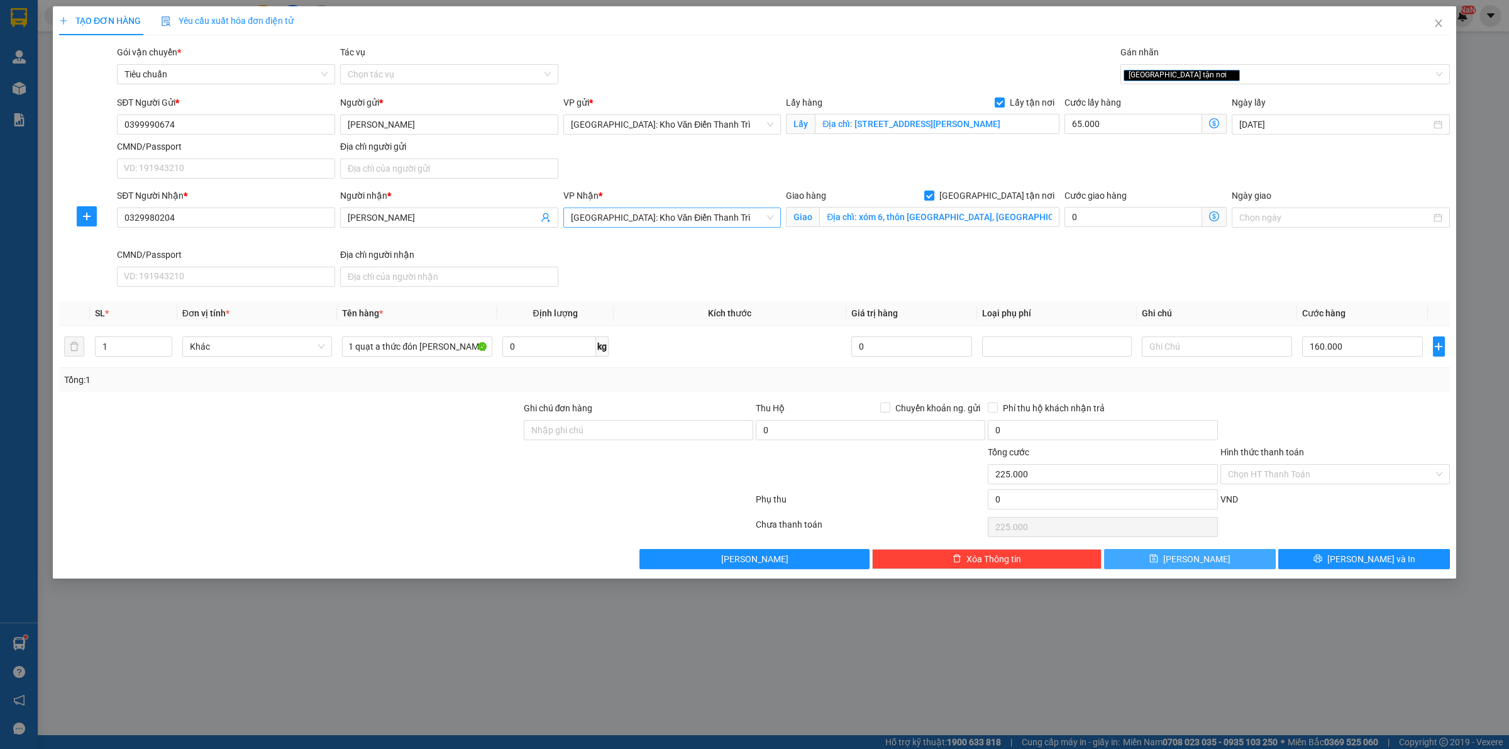
scroll to position [0, 0]
click at [1158, 563] on icon "save" at bounding box center [1154, 559] width 8 height 8
checkbox input "false"
type input "0"
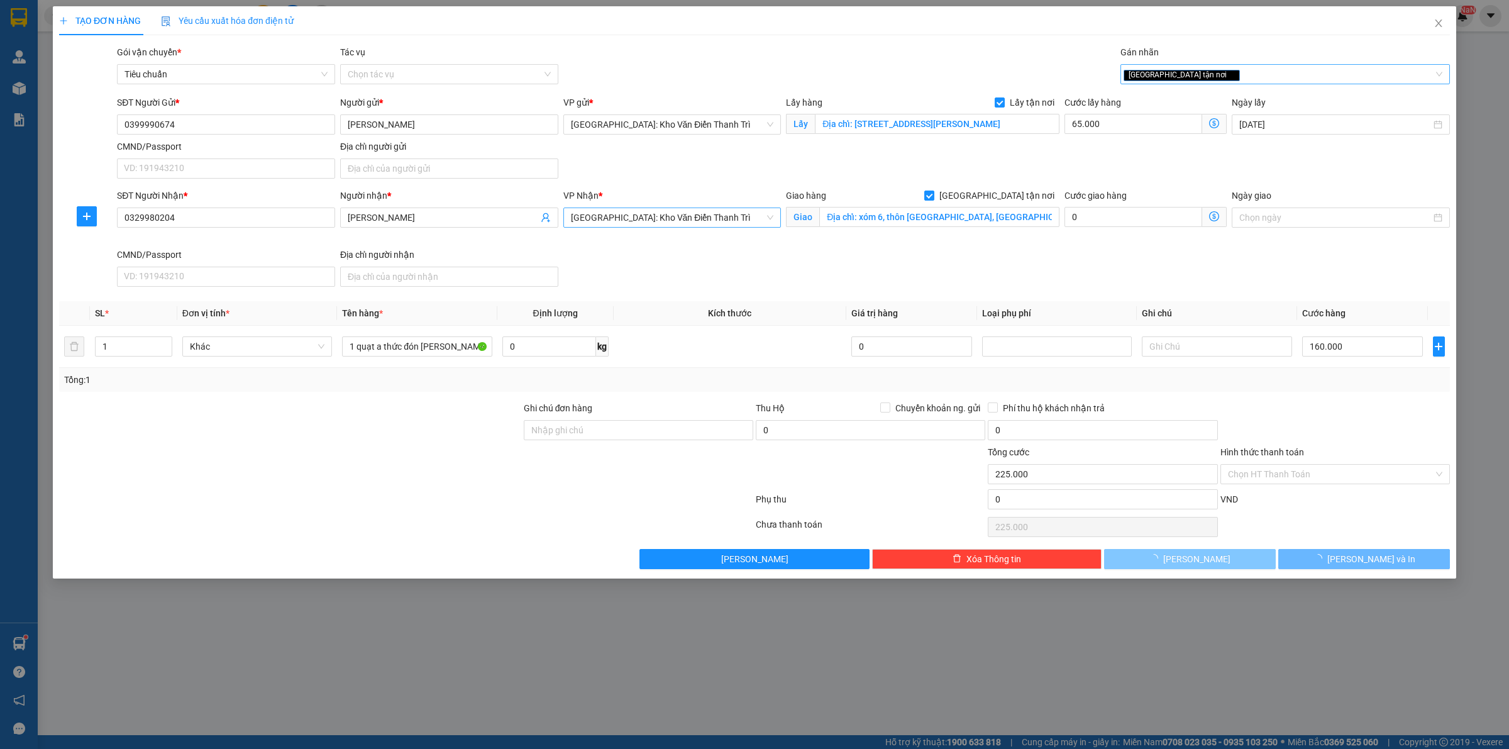
type input "0"
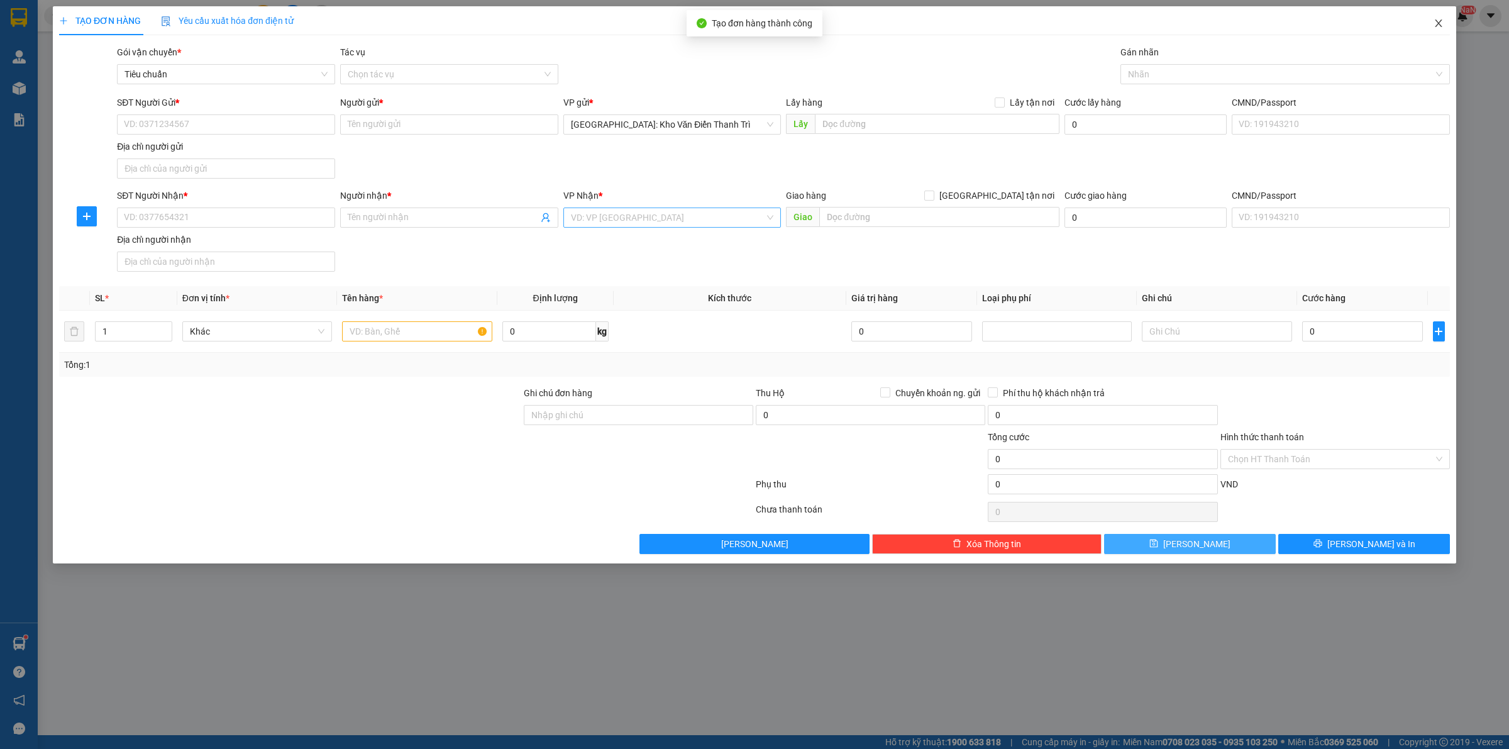
click at [1437, 25] on icon "close" at bounding box center [1439, 23] width 10 height 10
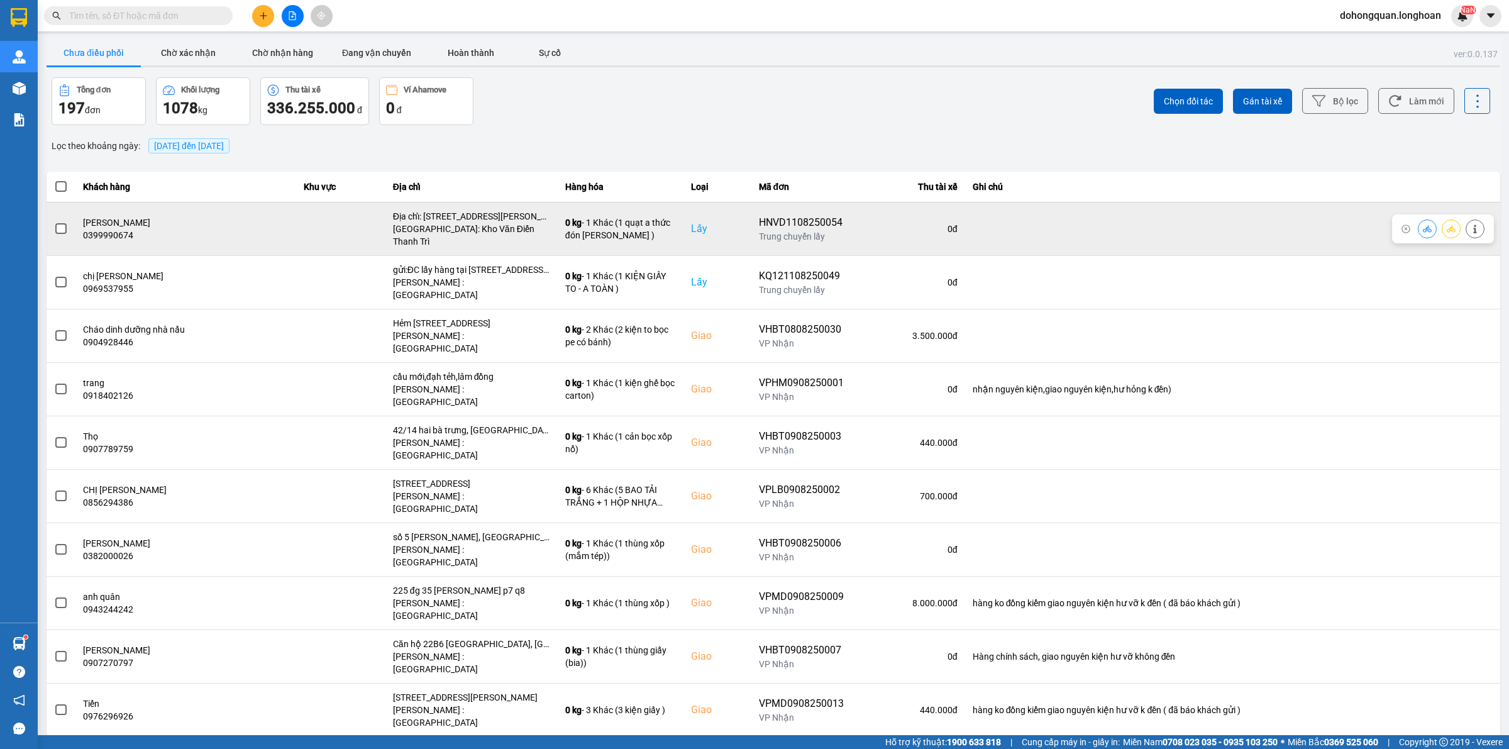
click at [1455, 224] on icon at bounding box center [1451, 228] width 9 height 9
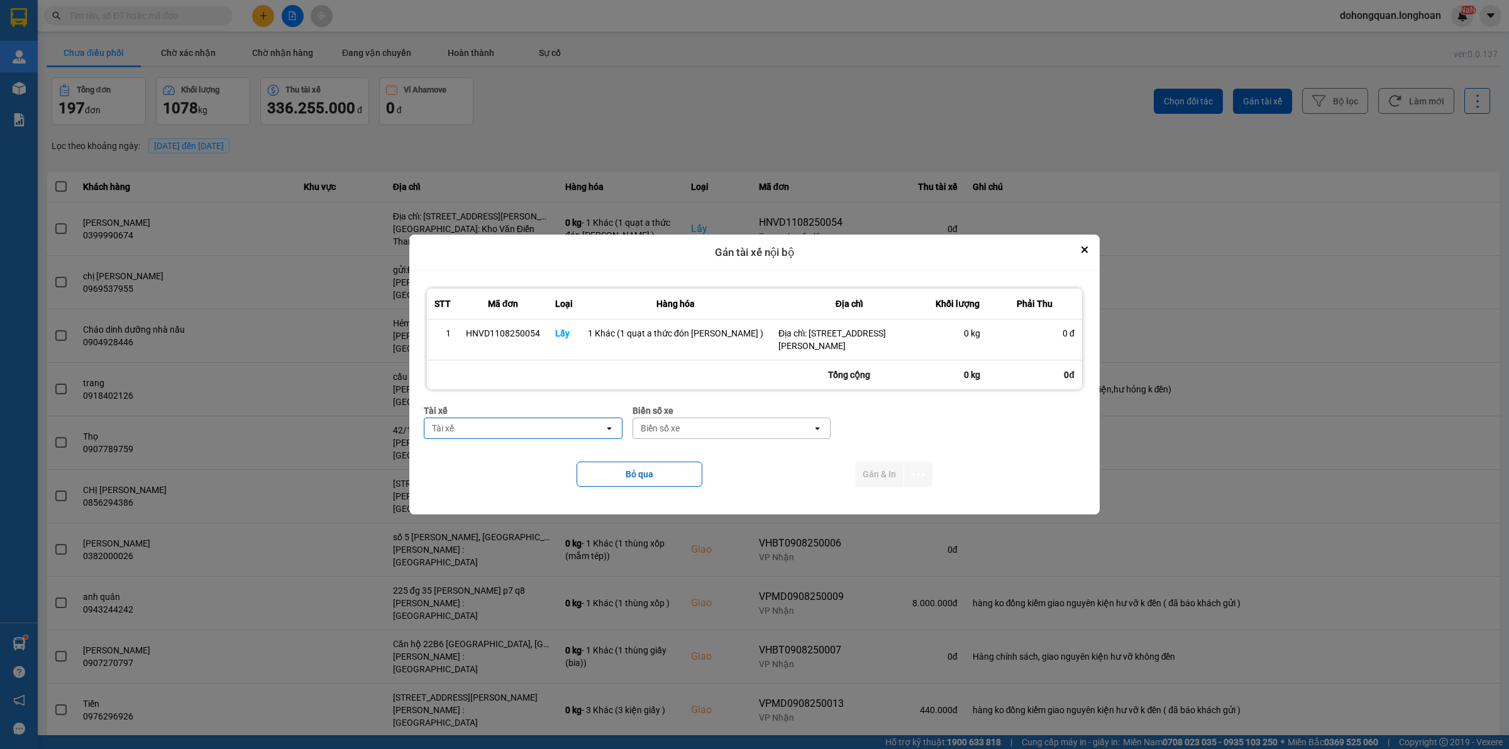
click at [472, 426] on div "Tài xế" at bounding box center [514, 428] width 180 height 20
type input "luân"
click at [525, 461] on span "0395666247 - [PERSON_NAME] 0395.666.247" at bounding box center [528, 461] width 181 height 25
click at [708, 435] on div "Biển số xe" at bounding box center [748, 428] width 180 height 20
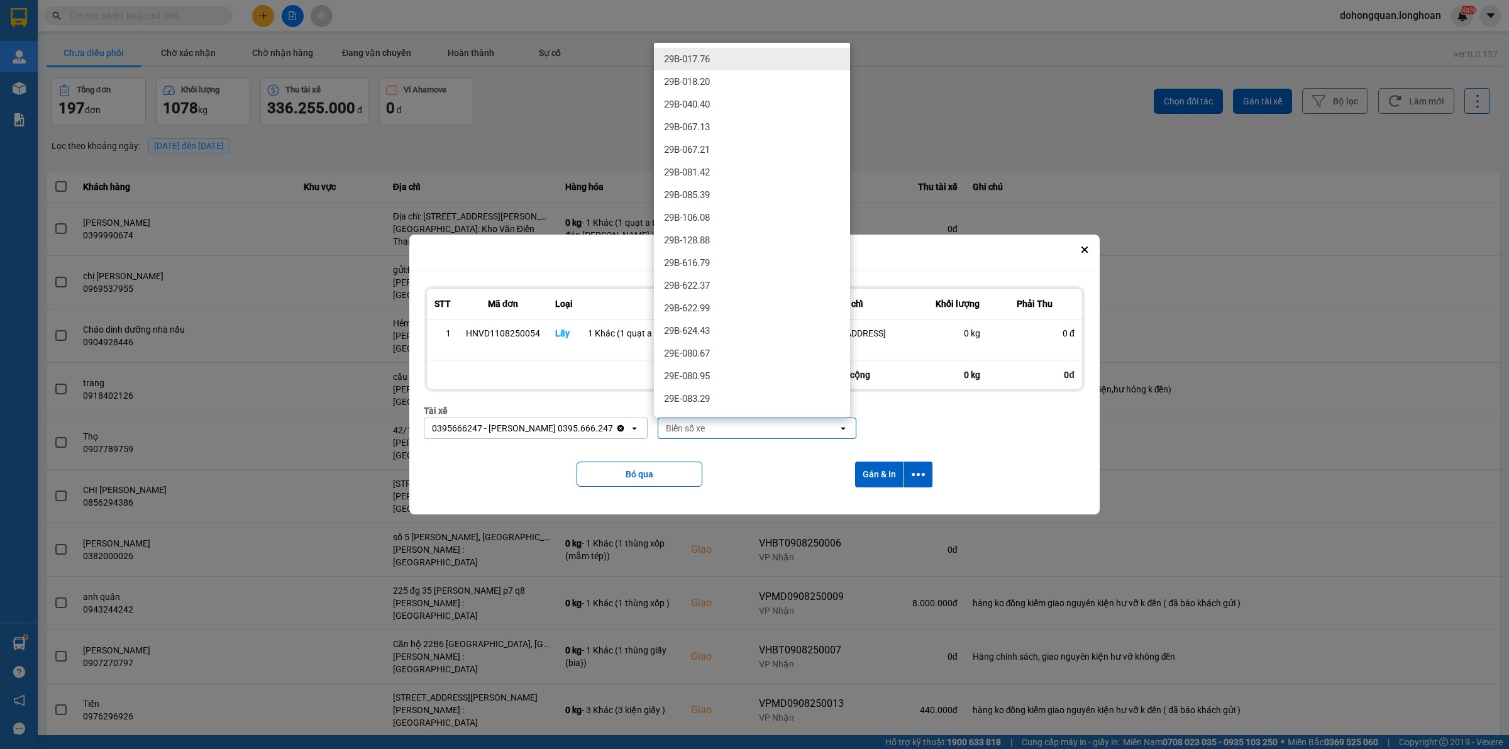
click at [570, 425] on div "0395666247 - [PERSON_NAME] 0395.666.247" at bounding box center [522, 428] width 181 height 13
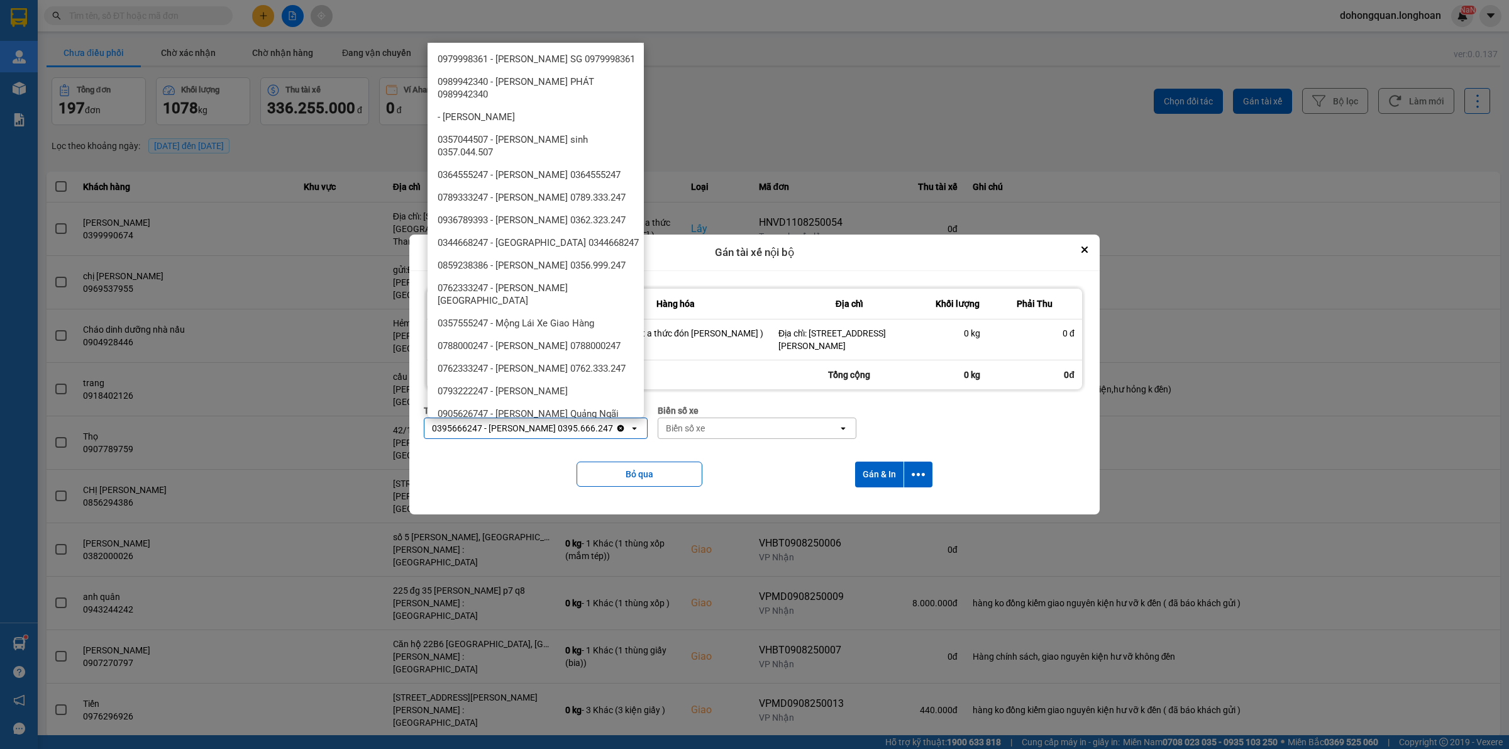
scroll to position [1219, 0]
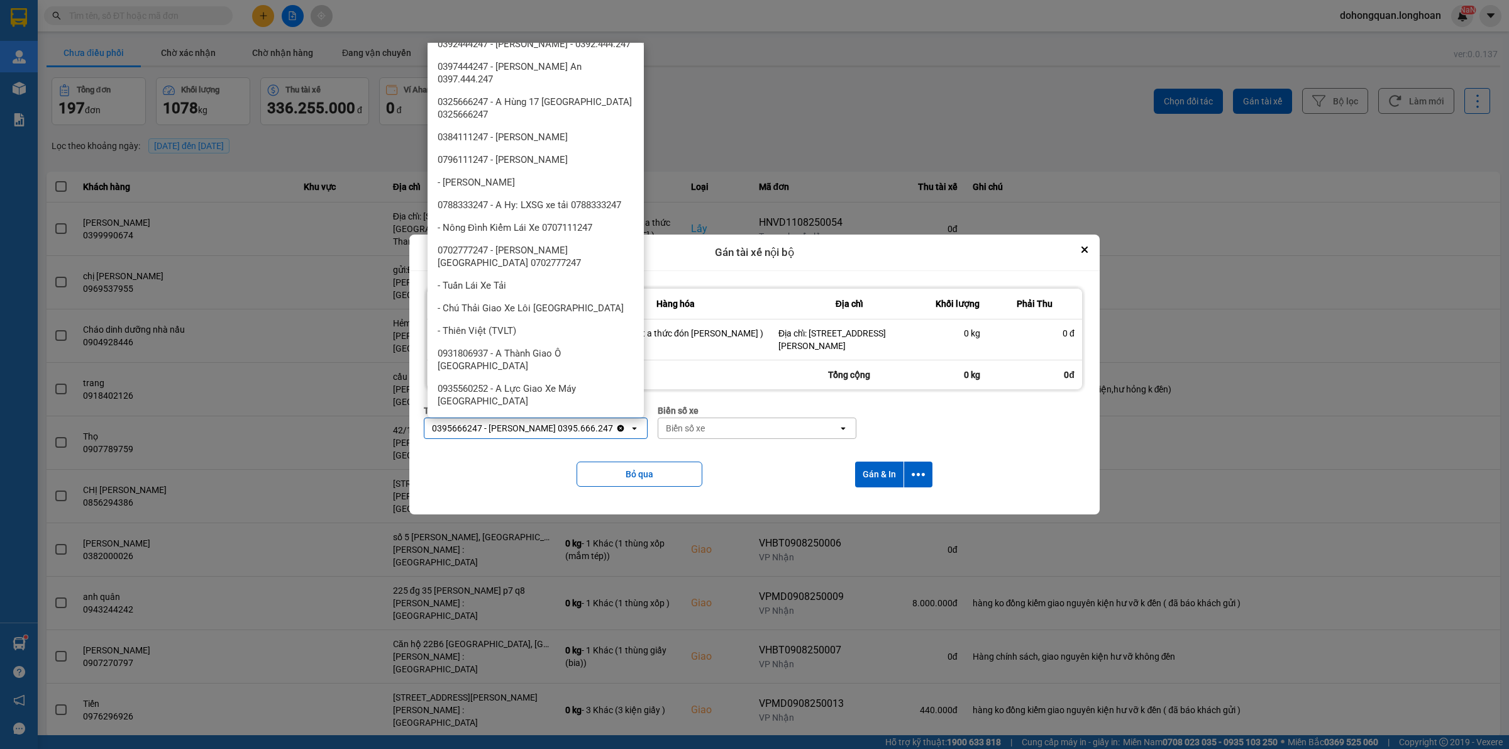
click at [609, 428] on div "0395666247 - [PERSON_NAME] 0395.666.247" at bounding box center [522, 428] width 181 height 13
click at [570, 432] on div "0395666247 - [PERSON_NAME] 0395.666.247" at bounding box center [522, 428] width 181 height 13
click at [618, 426] on icon "Clear value" at bounding box center [621, 428] width 7 height 7
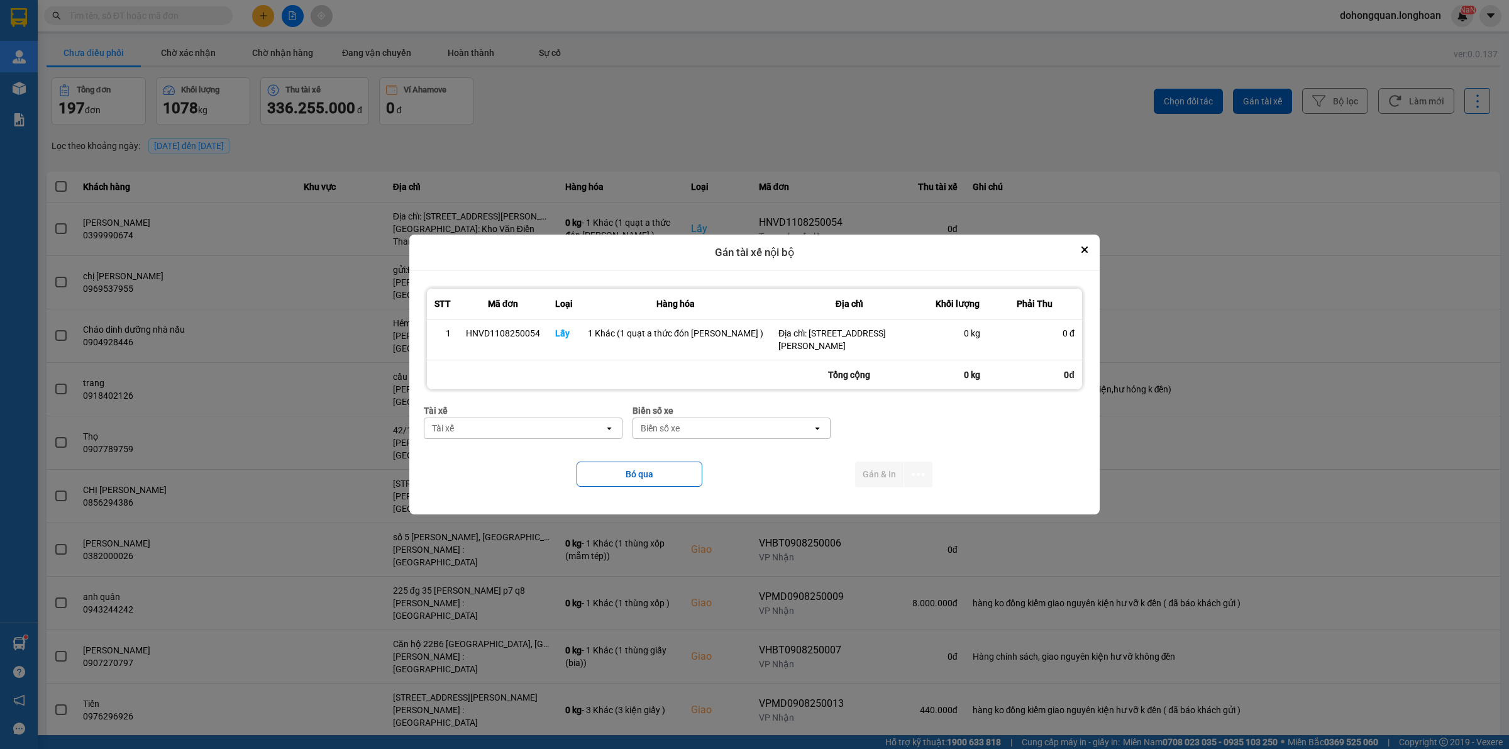
click at [574, 431] on div "Tài xế" at bounding box center [514, 428] width 180 height 20
type input "thức"
click at [554, 463] on span "0353762489 - vũ văn thức lái xe 0356.323.247" at bounding box center [528, 461] width 181 height 25
click at [731, 426] on div "Biển số xe" at bounding box center [748, 428] width 180 height 20
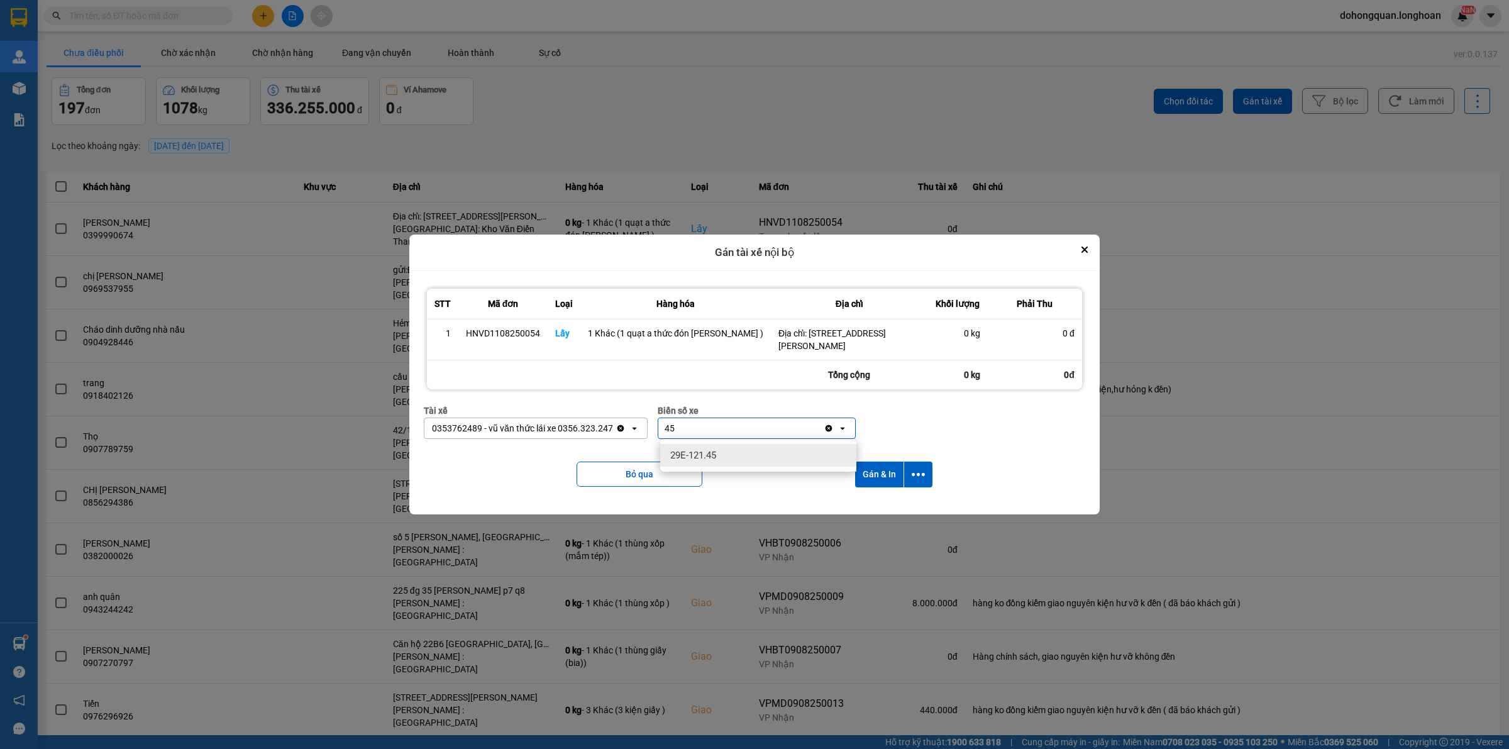
type input "45"
click at [716, 452] on span "29E-121.45" at bounding box center [693, 455] width 46 height 13
click at [920, 470] on icon "dialog" at bounding box center [918, 474] width 13 height 13
click at [860, 511] on span "Chỉ gán tài" at bounding box center [867, 508] width 42 height 13
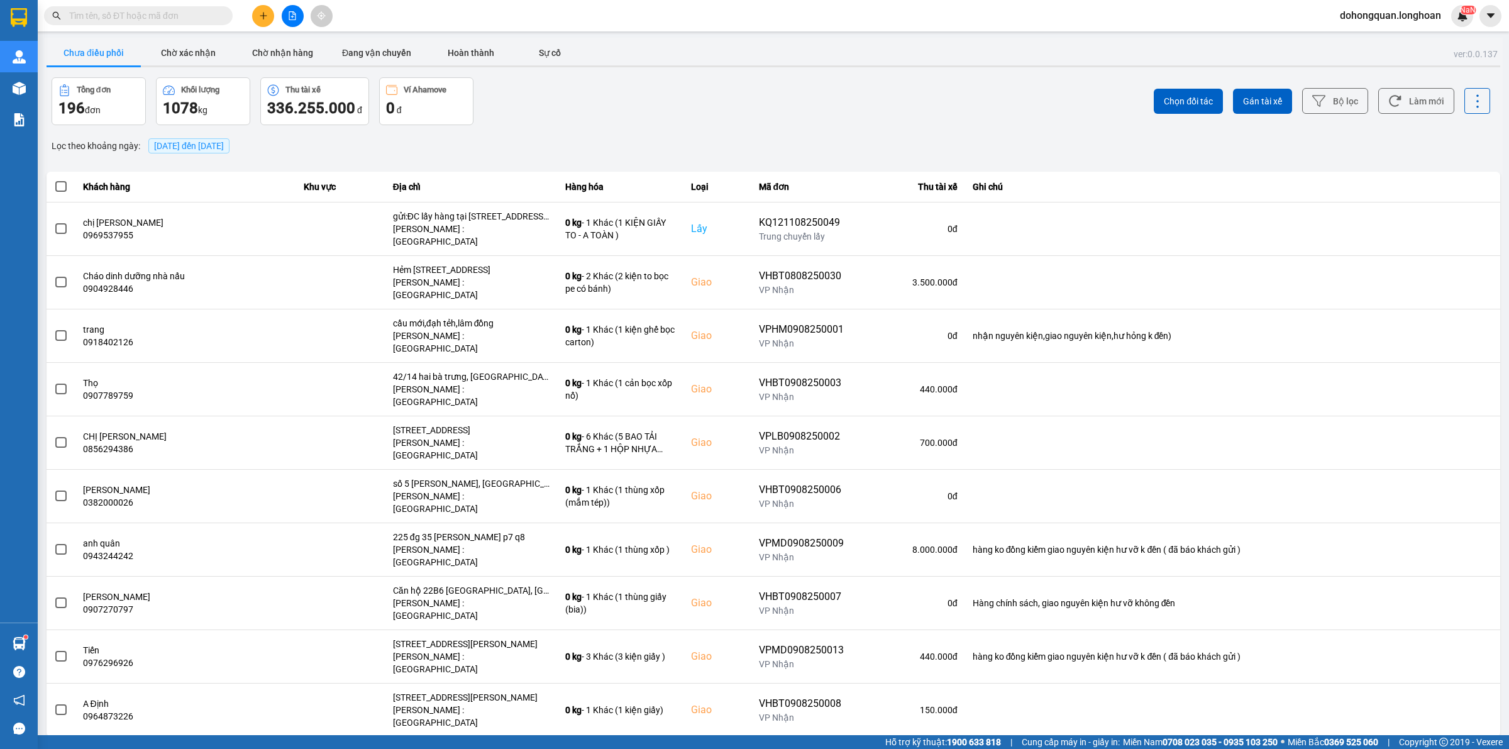
click at [138, 28] on div "Kết quả tìm kiếm ( 4 ) Bộ lọc Mã ĐH Trạng thái Món hàng Thu hộ Tổng cước Chưa c…" at bounding box center [754, 15] width 1509 height 31
click at [147, 19] on input "text" at bounding box center [143, 16] width 148 height 14
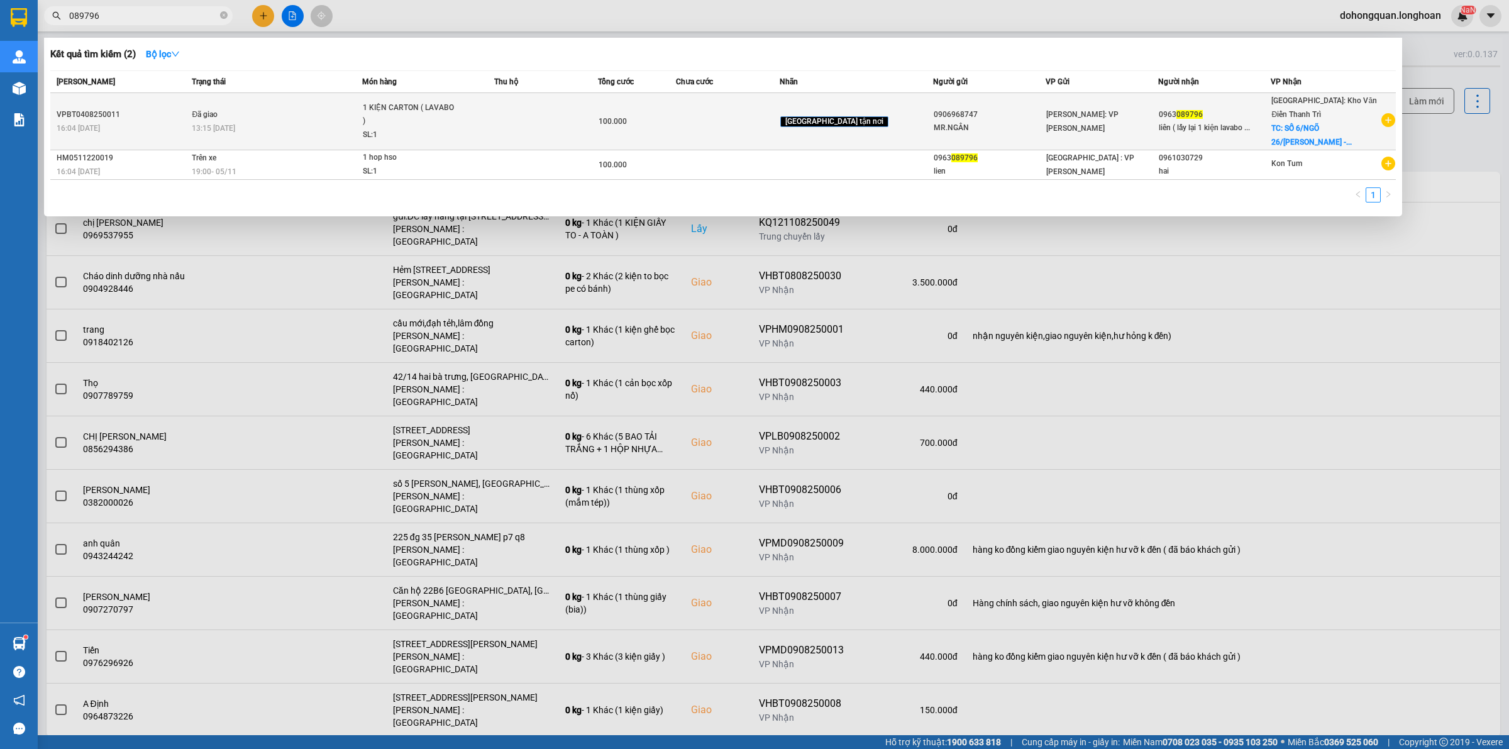
type input "089796"
click at [277, 114] on td "Đã giao 13:15 [DATE]" at bounding box center [276, 121] width 174 height 57
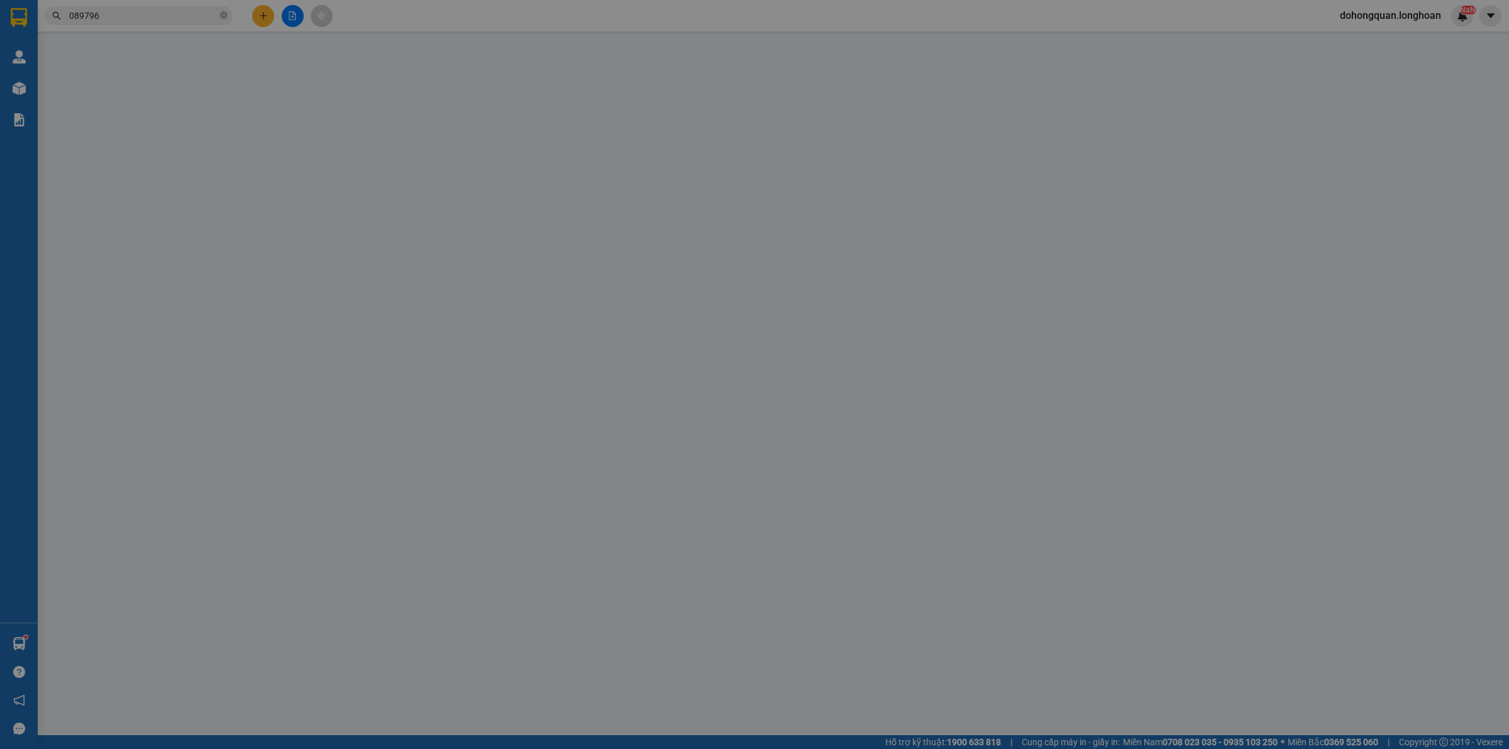
type input "0906968747"
type input "MR.NGÂN"
type input "0963089796"
type input "liên ( lấy lại 1 kiện lavabo về )"
checkbox input "true"
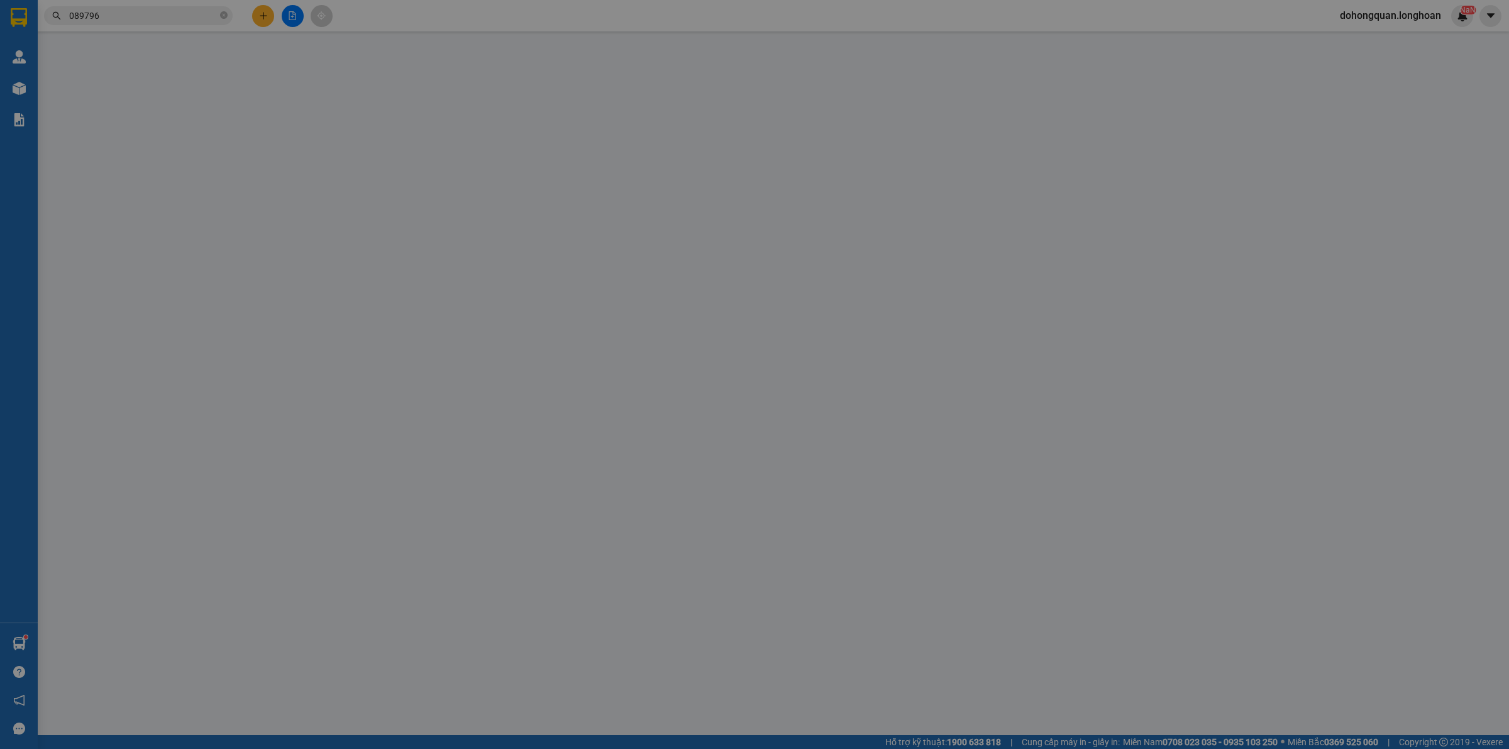
type input "SỐ 6/NGÕ 26/[PERSON_NAME]HAI BÀ TRƯNG - [GEOGRAPHIC_DATA]"
type input "HÀNG DỄ VỠ NHẸ TAY GIÚP E ( lấy lại 1 kiện lavabo về )"
type input "100.000"
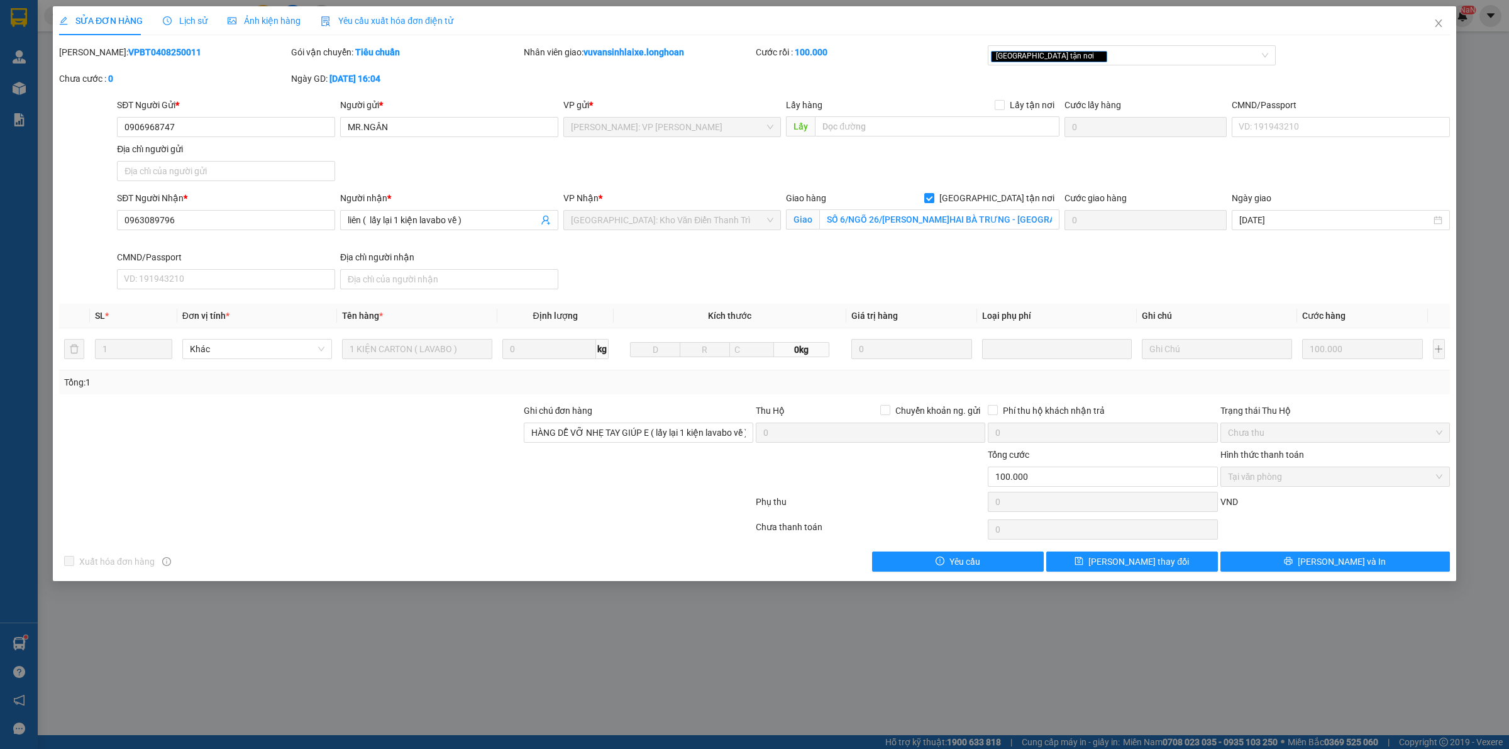
click at [614, 257] on div "SĐT Người Nhận * 0963089796 Người nhận * liên ( lấy lại 1 kiện lavabo về ) VP N…" at bounding box center [783, 242] width 1338 height 103
click at [765, 274] on div "SĐT Người Nhận * 0963089796 Người nhận * liên ( lấy lại 1 kiện lavabo về ) VP N…" at bounding box center [783, 242] width 1338 height 103
click at [191, 230] on input "0963089796" at bounding box center [226, 220] width 218 height 20
click at [192, 114] on div "SĐT Người Gửi *" at bounding box center [226, 107] width 218 height 19
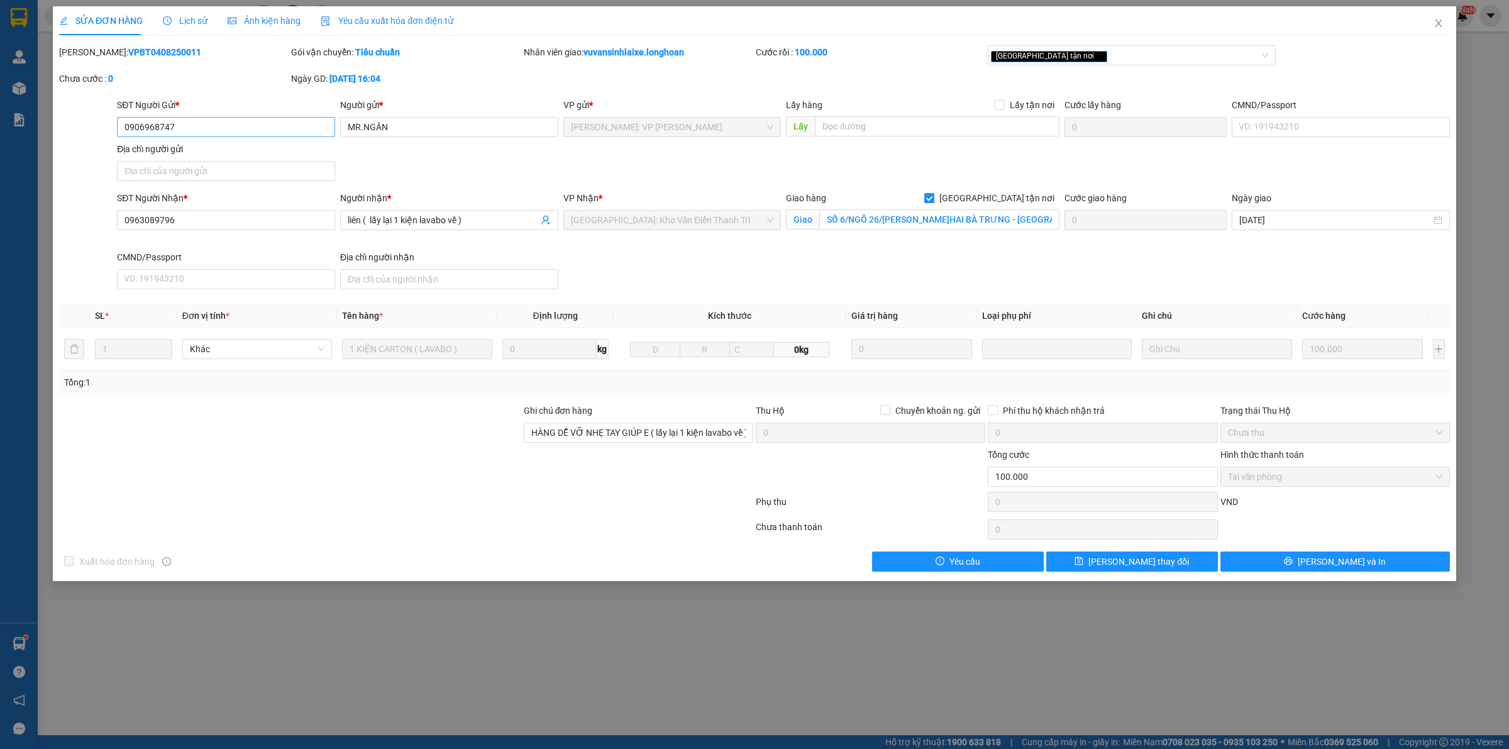
drag, startPoint x: 192, startPoint y: 114, endPoint x: 192, endPoint y: 127, distance: 12.6
click at [192, 124] on div "SĐT Người Gửi * 0906968747" at bounding box center [226, 120] width 218 height 44
click at [192, 127] on input "0906968747" at bounding box center [226, 127] width 218 height 20
click at [384, 132] on input "MR.NGÂN" at bounding box center [449, 127] width 218 height 20
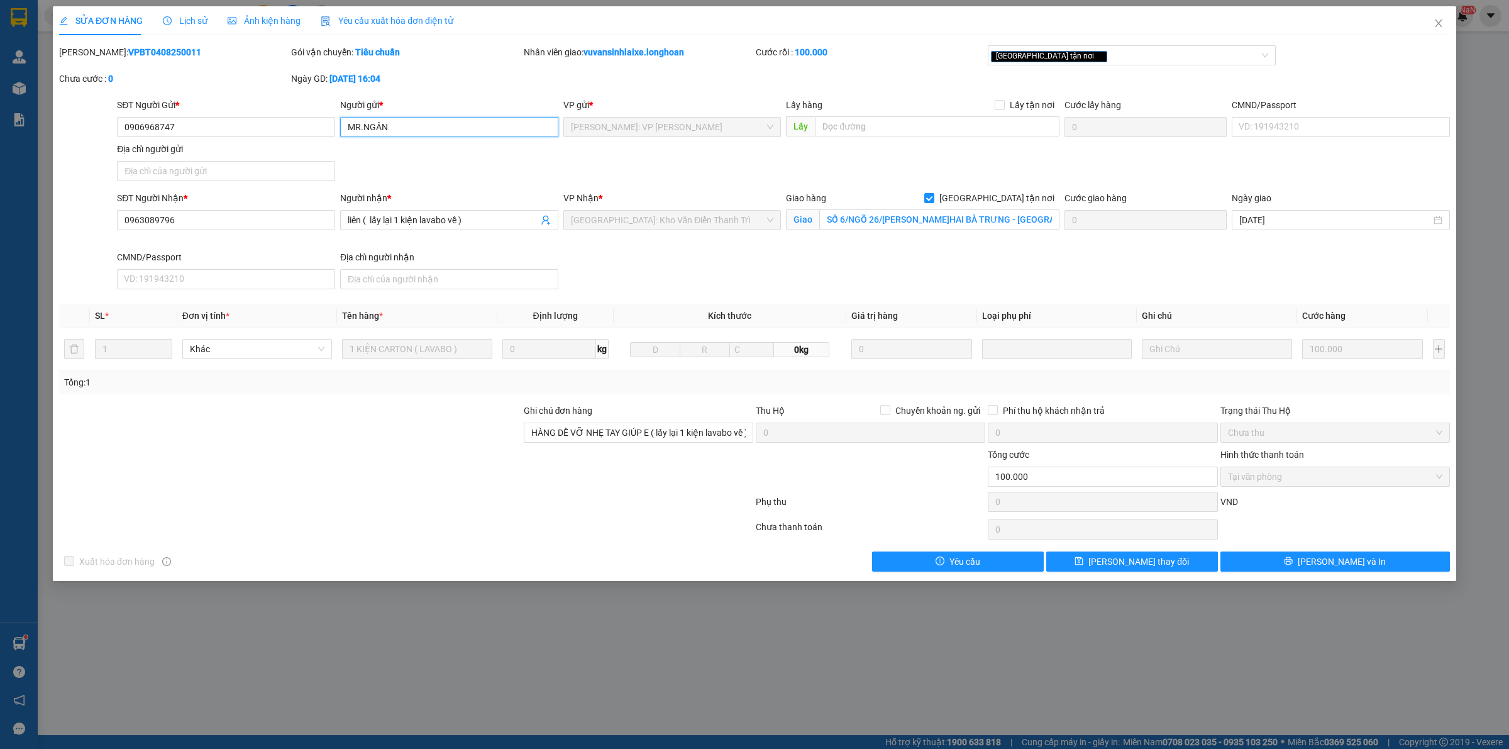
click at [384, 132] on input "MR.NGÂN" at bounding box center [449, 127] width 218 height 20
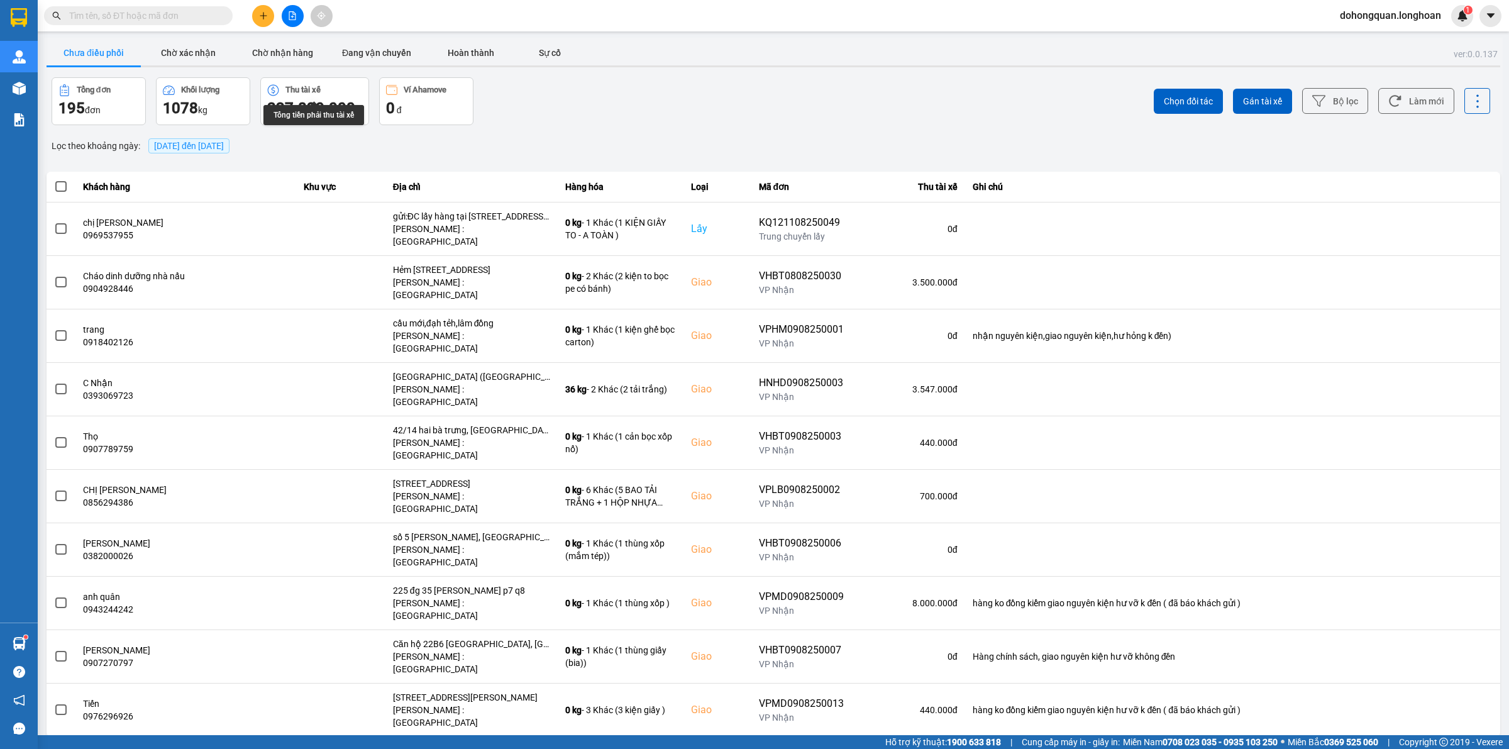
click at [260, 19] on icon "plus" at bounding box center [263, 15] width 9 height 9
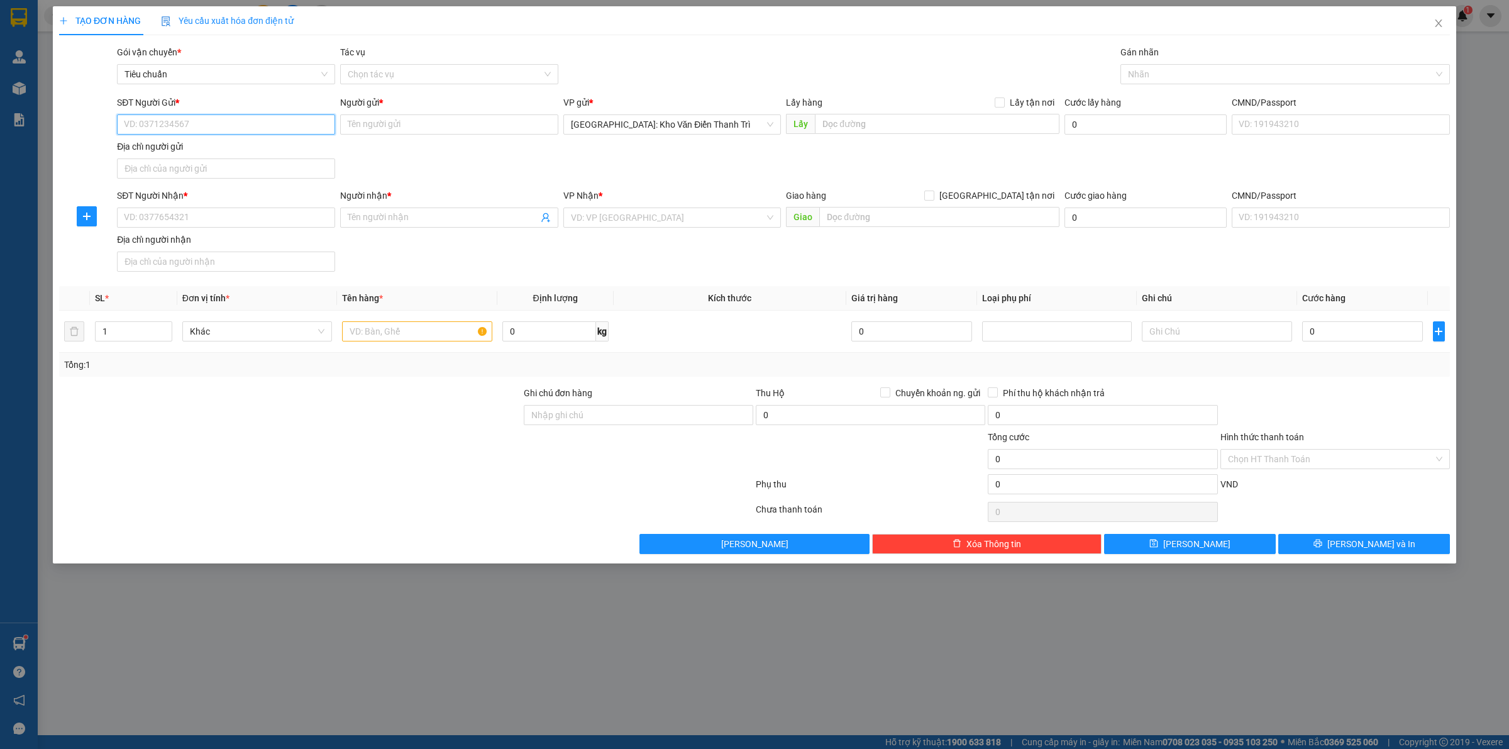
click at [170, 132] on input "SĐT Người Gửi *" at bounding box center [226, 124] width 218 height 20
paste input "0963089796"
type input "0963089796"
click at [214, 147] on div "0963089796 - liên ( lấy lại 1 kiện lavabo về )" at bounding box center [226, 150] width 203 height 14
type input "liên ( lấy lại 1 kiện lavabo về )"
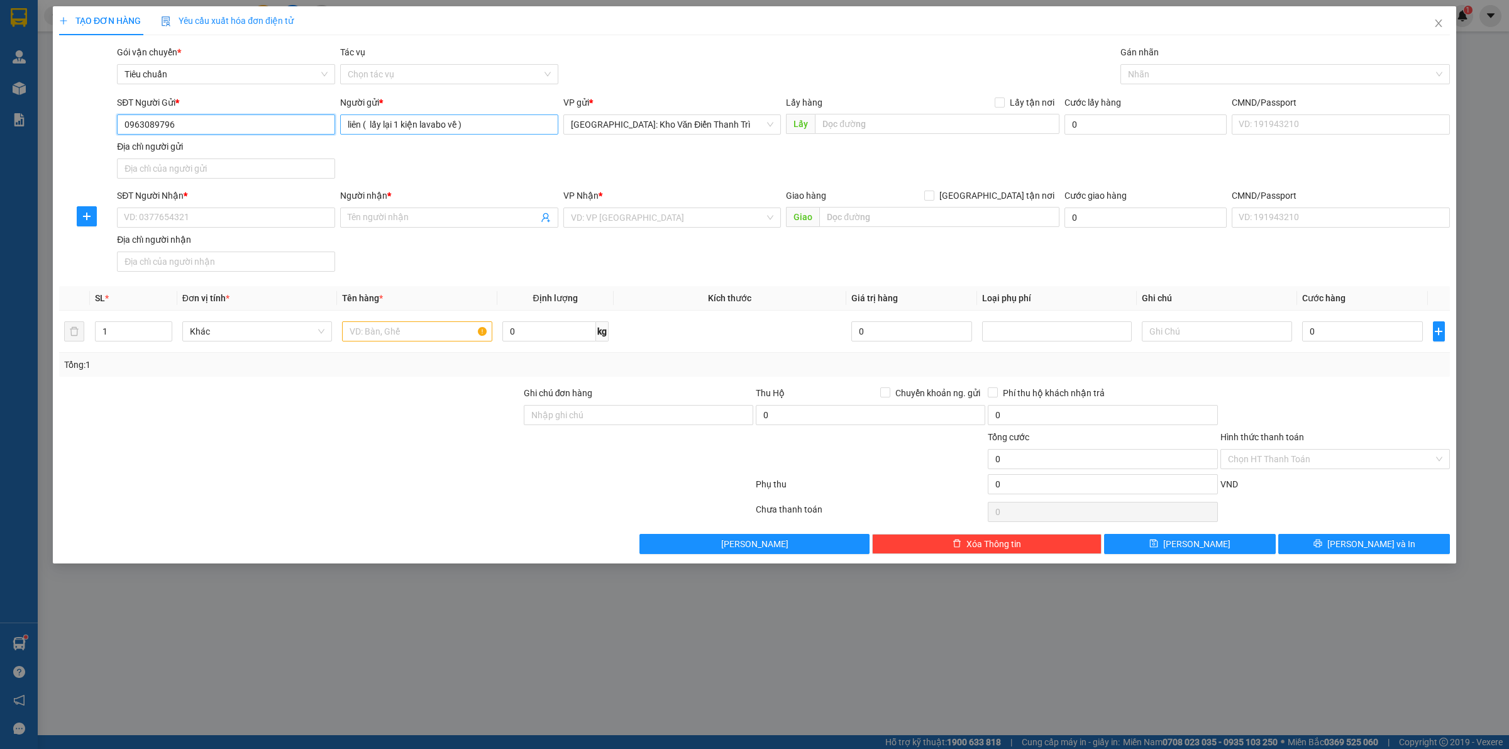
type input "0963089796"
click at [491, 116] on input "liên ( lấy lại 1 kiện lavabo về )" at bounding box center [449, 124] width 218 height 20
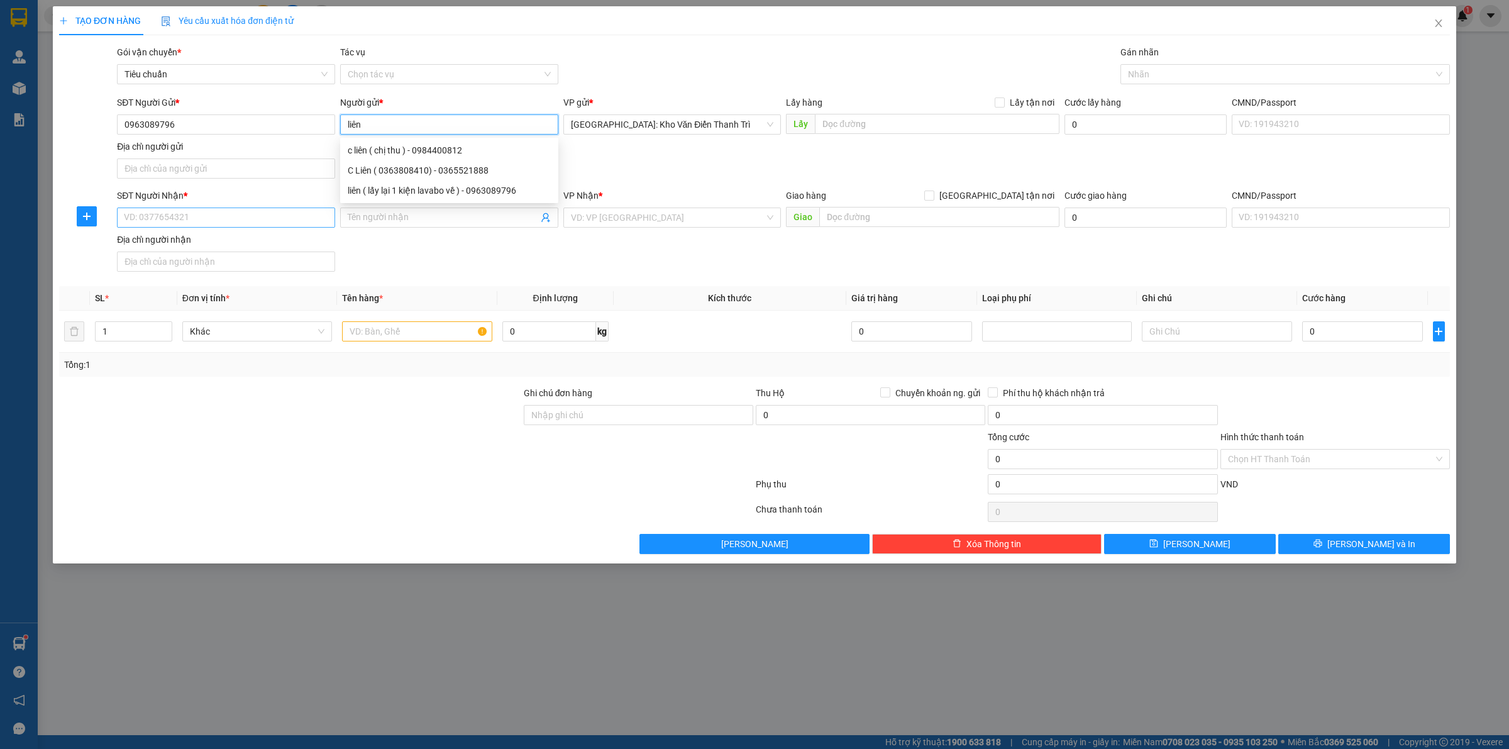
type input "liên"
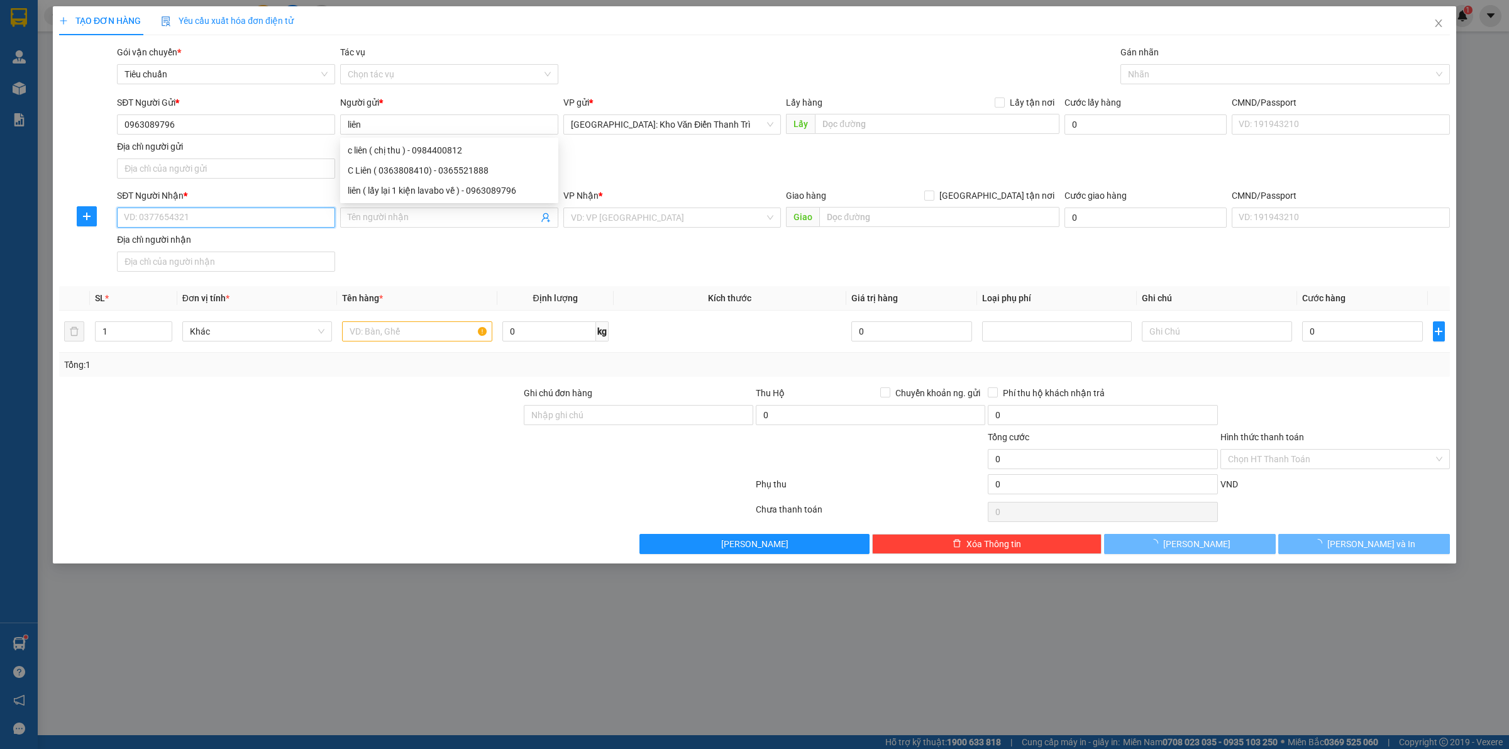
click at [221, 222] on input "SĐT Người Nhận *" at bounding box center [226, 218] width 218 height 20
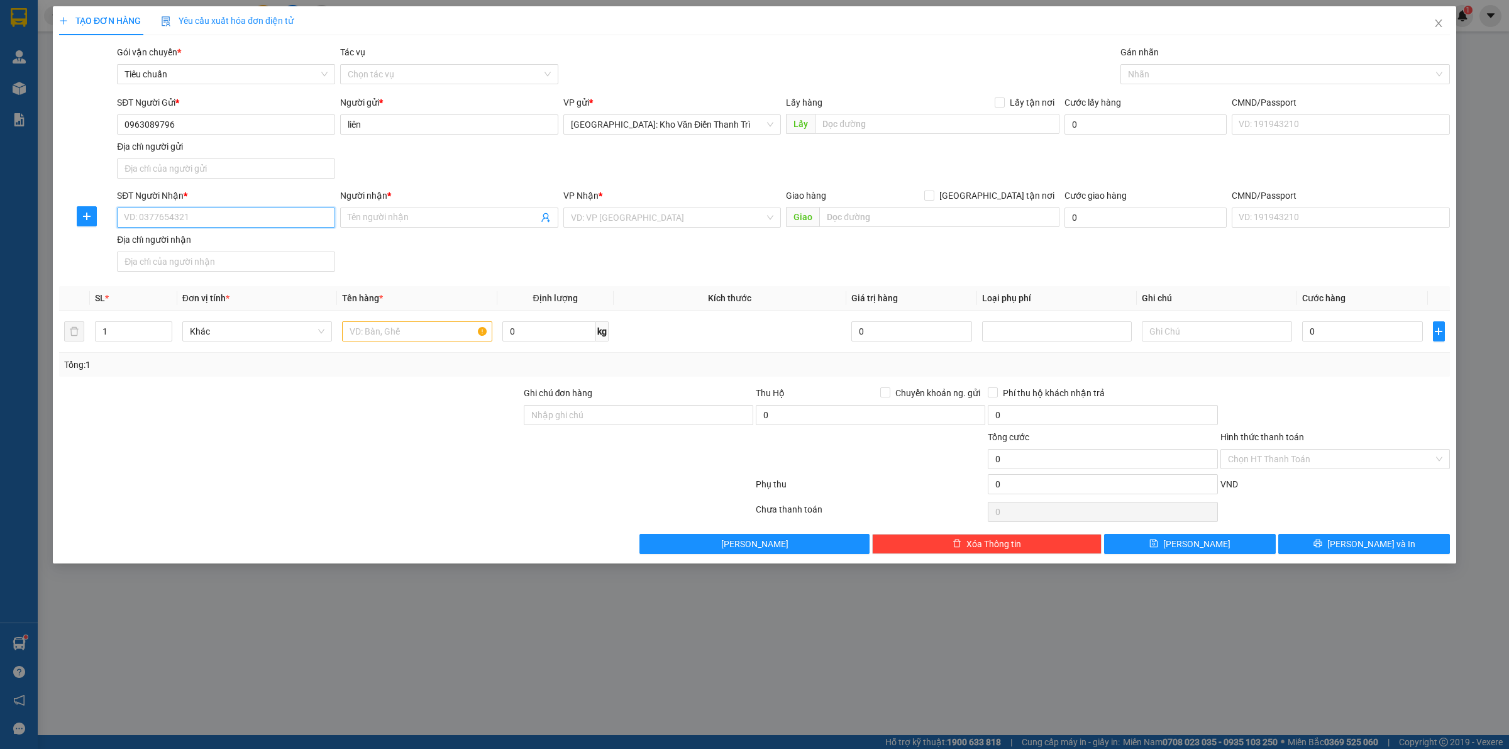
click at [192, 215] on input "SĐT Người Nhận *" at bounding box center [226, 218] width 218 height 20
paste input "0906968747"
type input "0906968747"
click at [357, 223] on input "Người nhận *" at bounding box center [443, 218] width 191 height 14
paste input "MR.NGÂN"
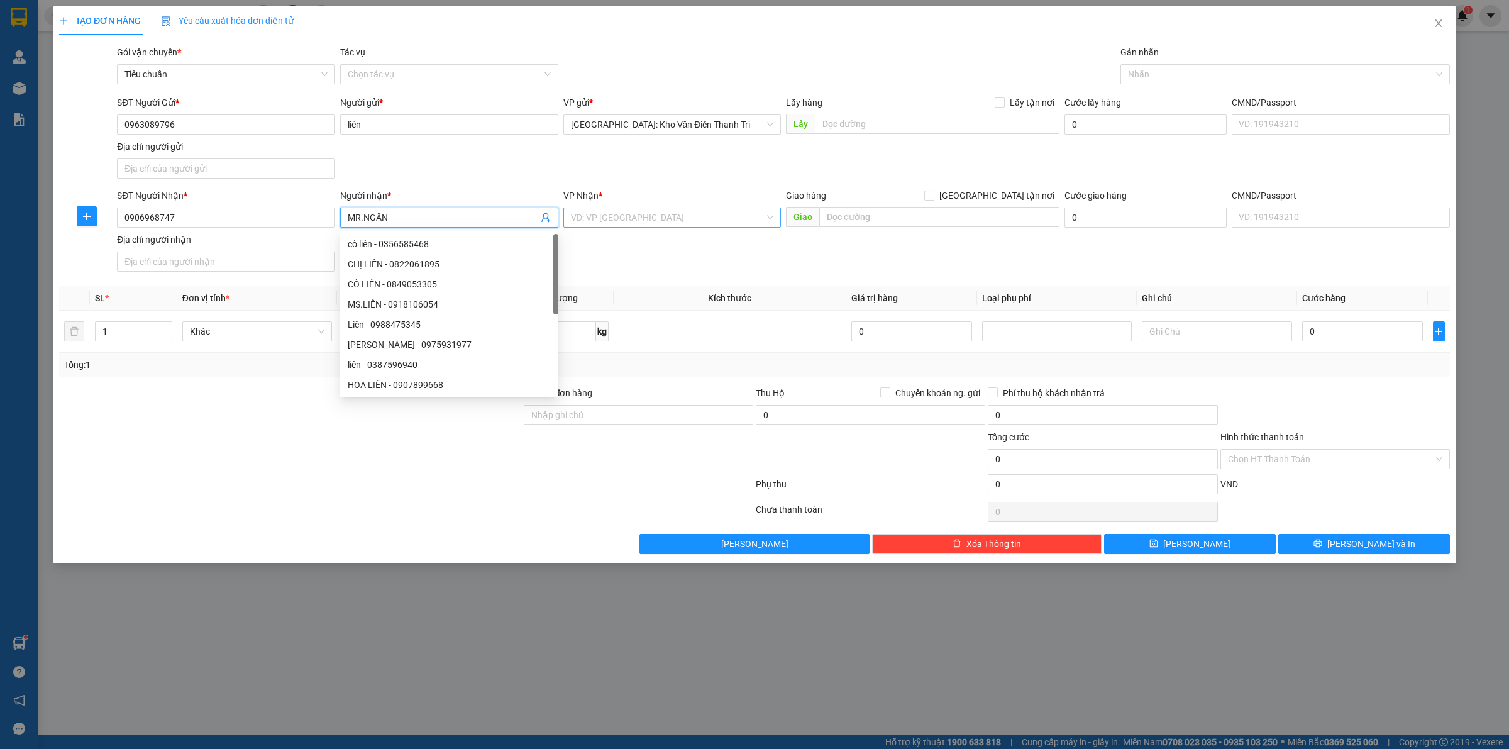
type input "MR.NGÂN"
click at [667, 219] on input "search" at bounding box center [668, 217] width 194 height 19
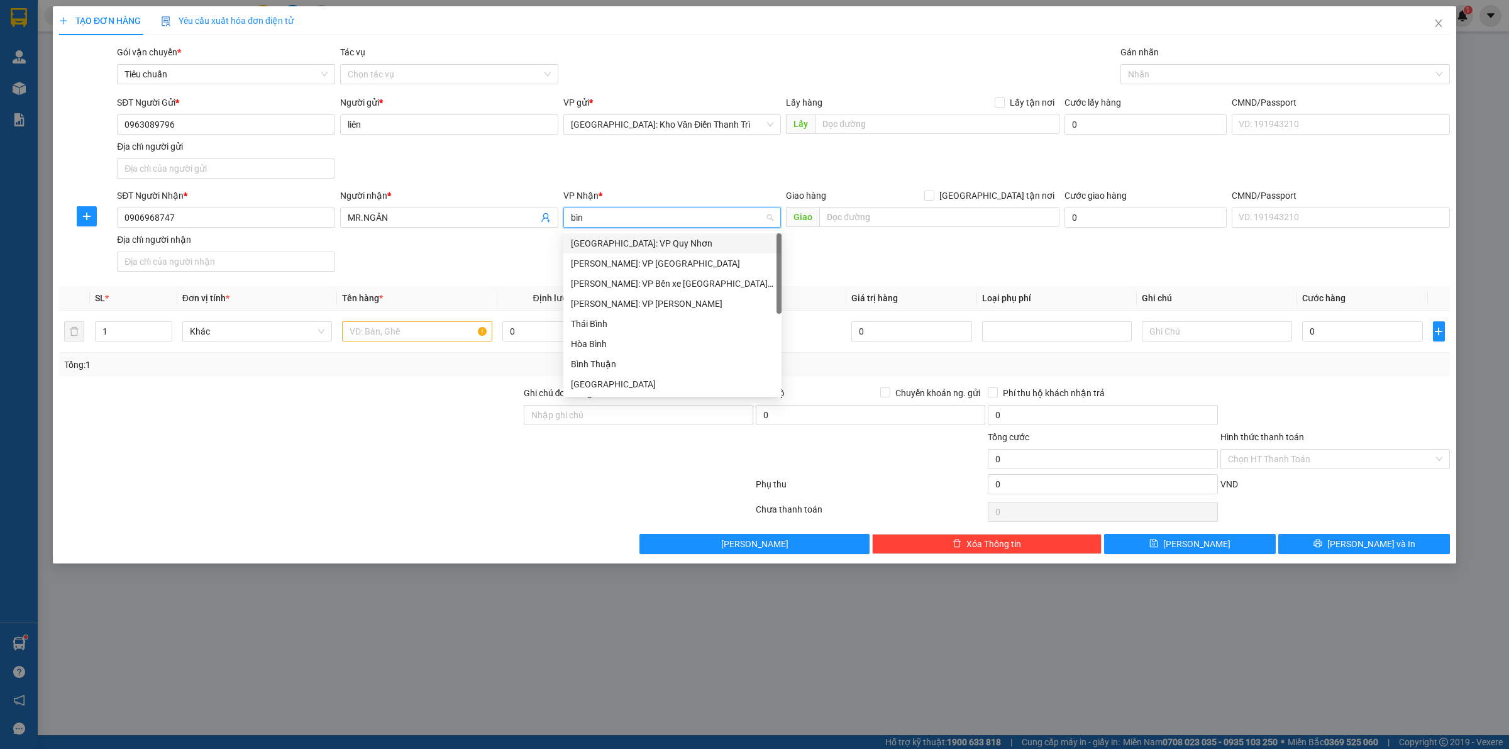
type input "bình"
click at [675, 304] on div "[PERSON_NAME]: VP [PERSON_NAME]" at bounding box center [672, 304] width 203 height 14
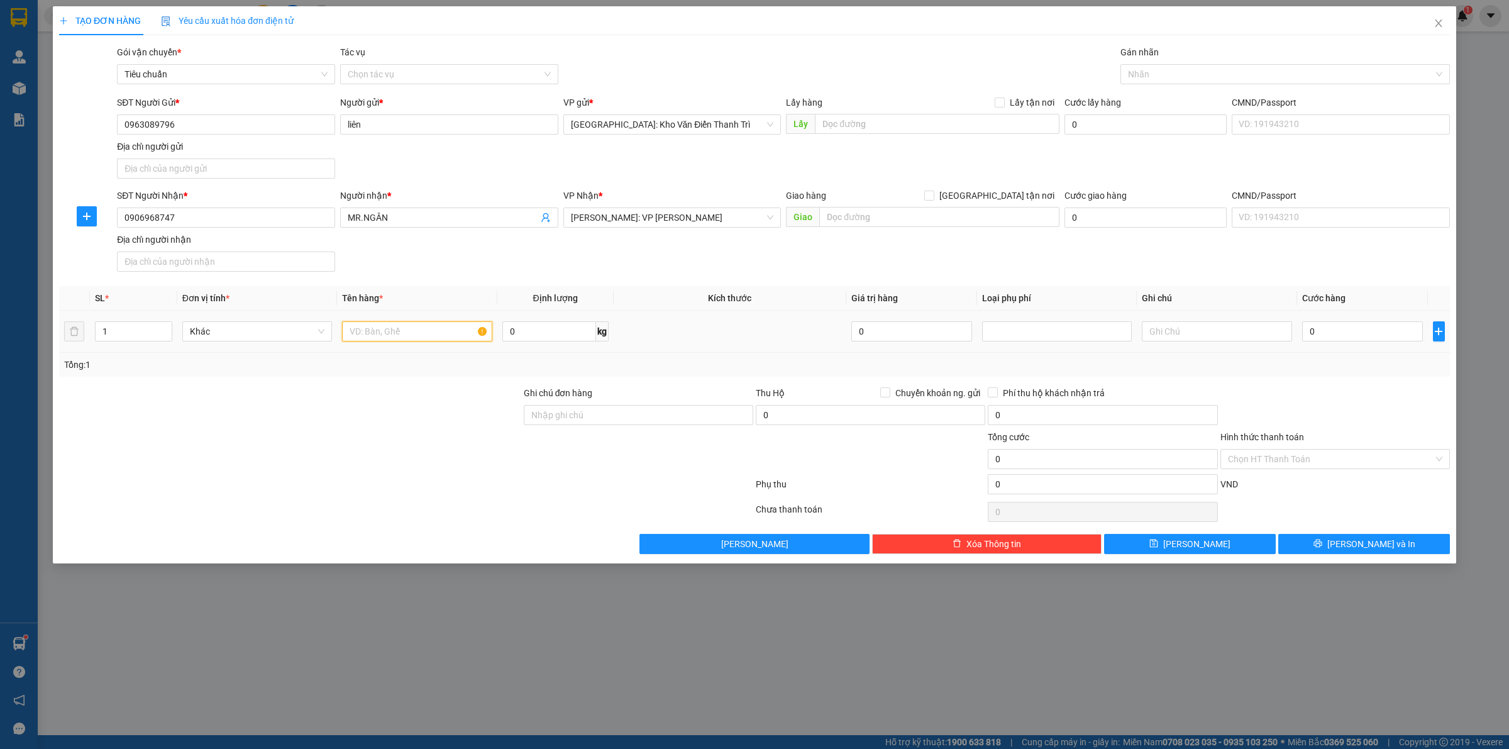
click at [430, 333] on input "text" at bounding box center [417, 331] width 150 height 20
type input "1 kiện giấy ( lavabo )"
click at [1422, 340] on input "0" at bounding box center [1362, 331] width 121 height 20
type input "7"
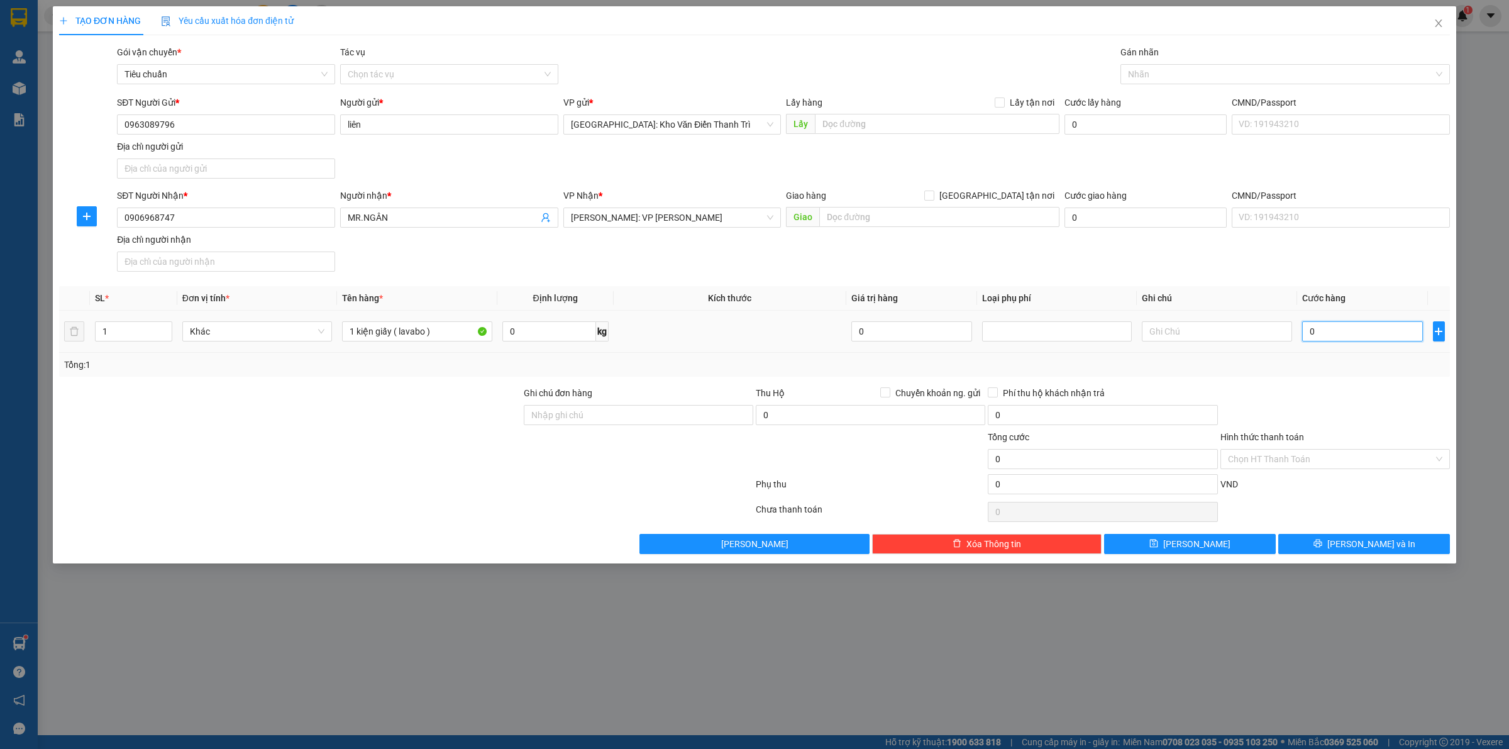
type input "7"
type input "70"
type input "700"
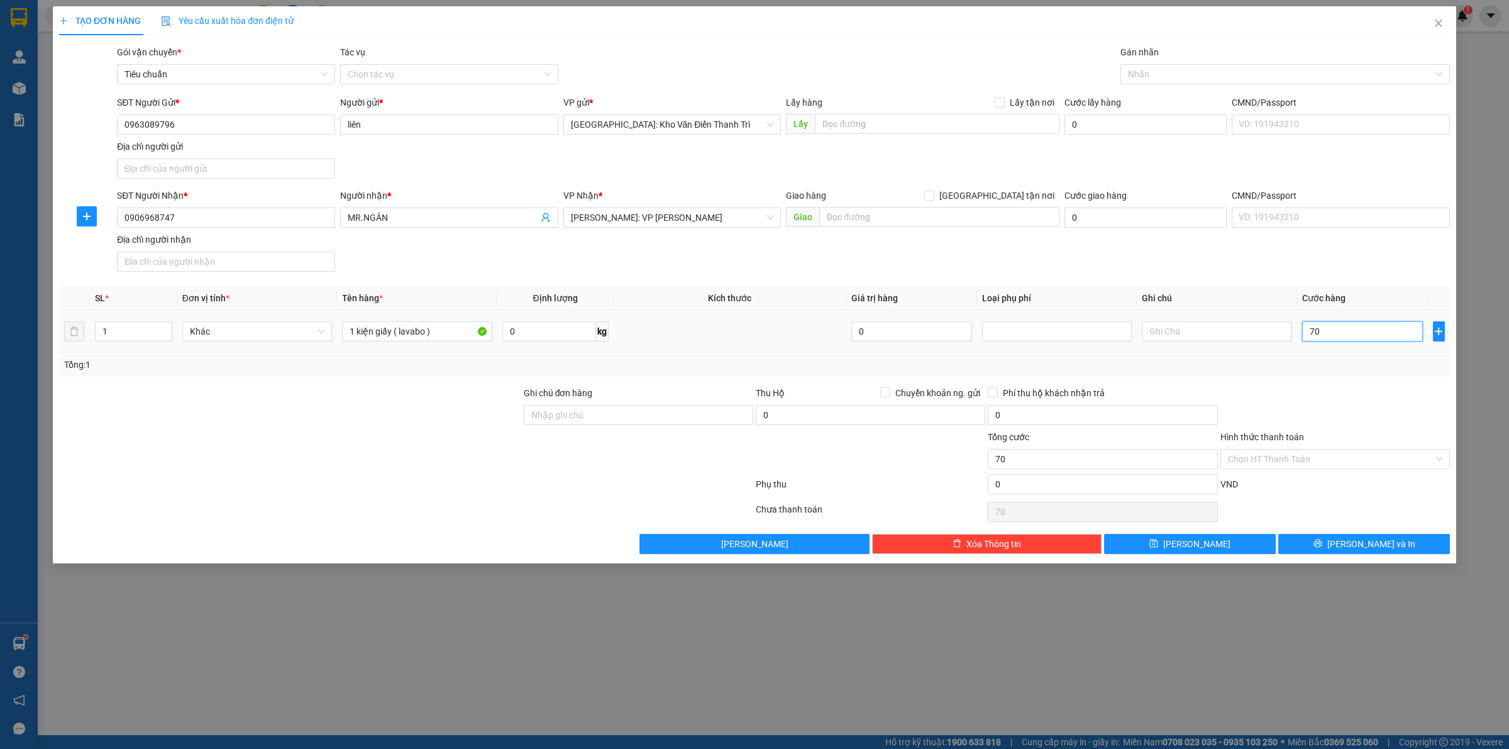
type input "700"
type input "7.000"
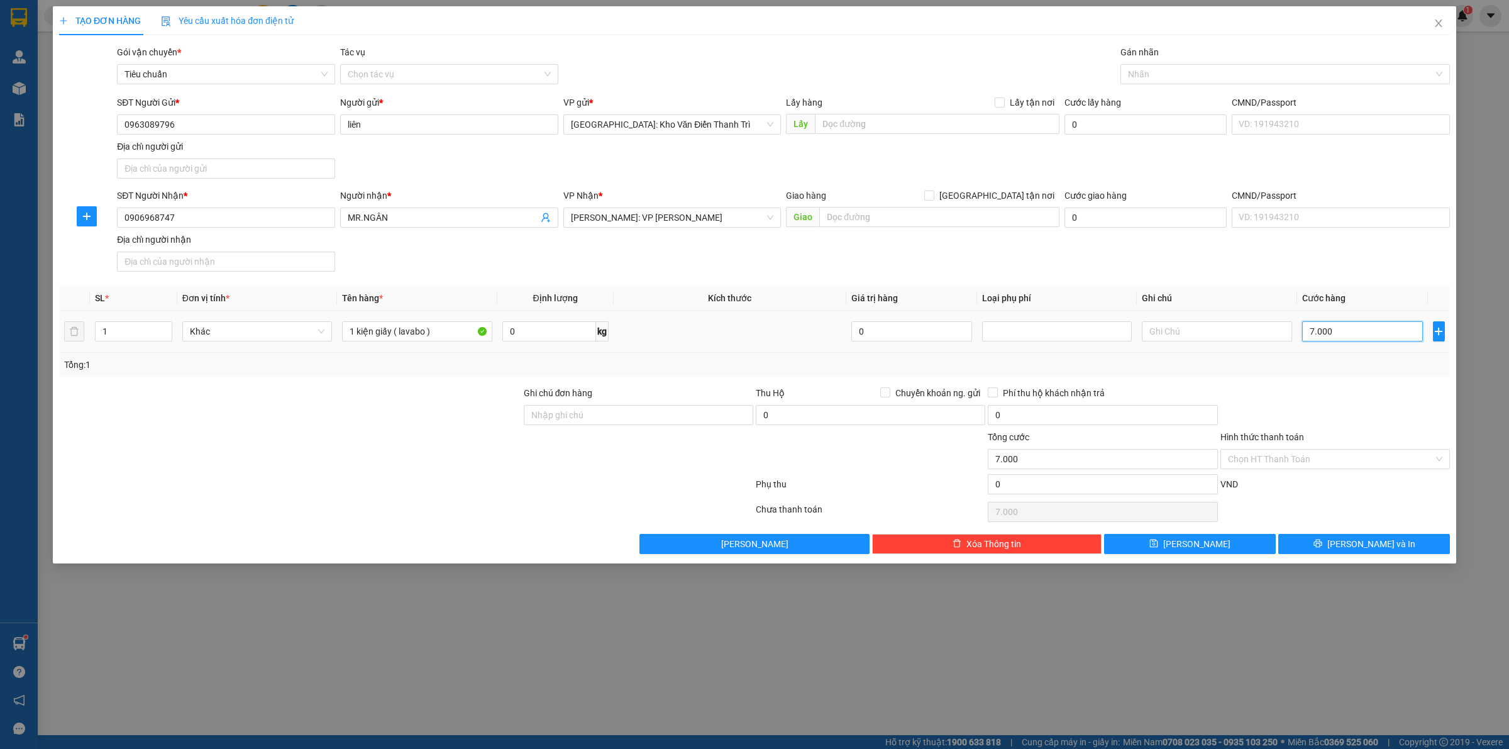
type input "70.000"
click at [1322, 543] on icon "printer" at bounding box center [1318, 543] width 9 height 9
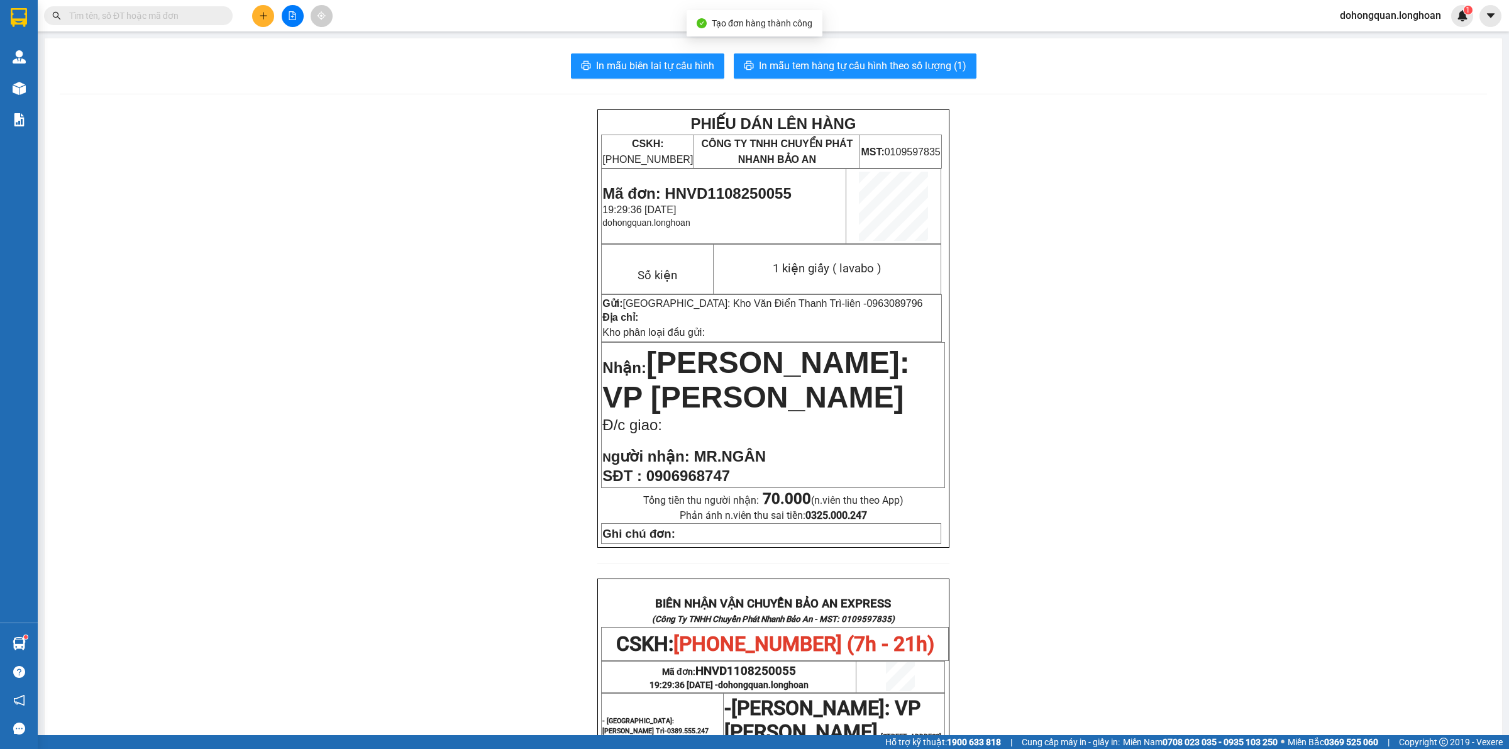
click at [838, 42] on div "In mẫu biên lai tự cấu hình In mẫu tem hàng tự cấu hình theo số lượng (1) PHIẾU…" at bounding box center [774, 620] width 1458 height 1165
click at [834, 66] on span "In mẫu tem hàng tự cấu hình theo số lượng (1)" at bounding box center [863, 66] width 208 height 16
click at [1205, 511] on div "PHIẾU DÁN LÊN HÀNG CSKH: 1900.06.88.33 CÔNG TY TNHH CHUYỂN PHÁT NHANH BẢO AN MS…" at bounding box center [773, 648] width 1427 height 1078
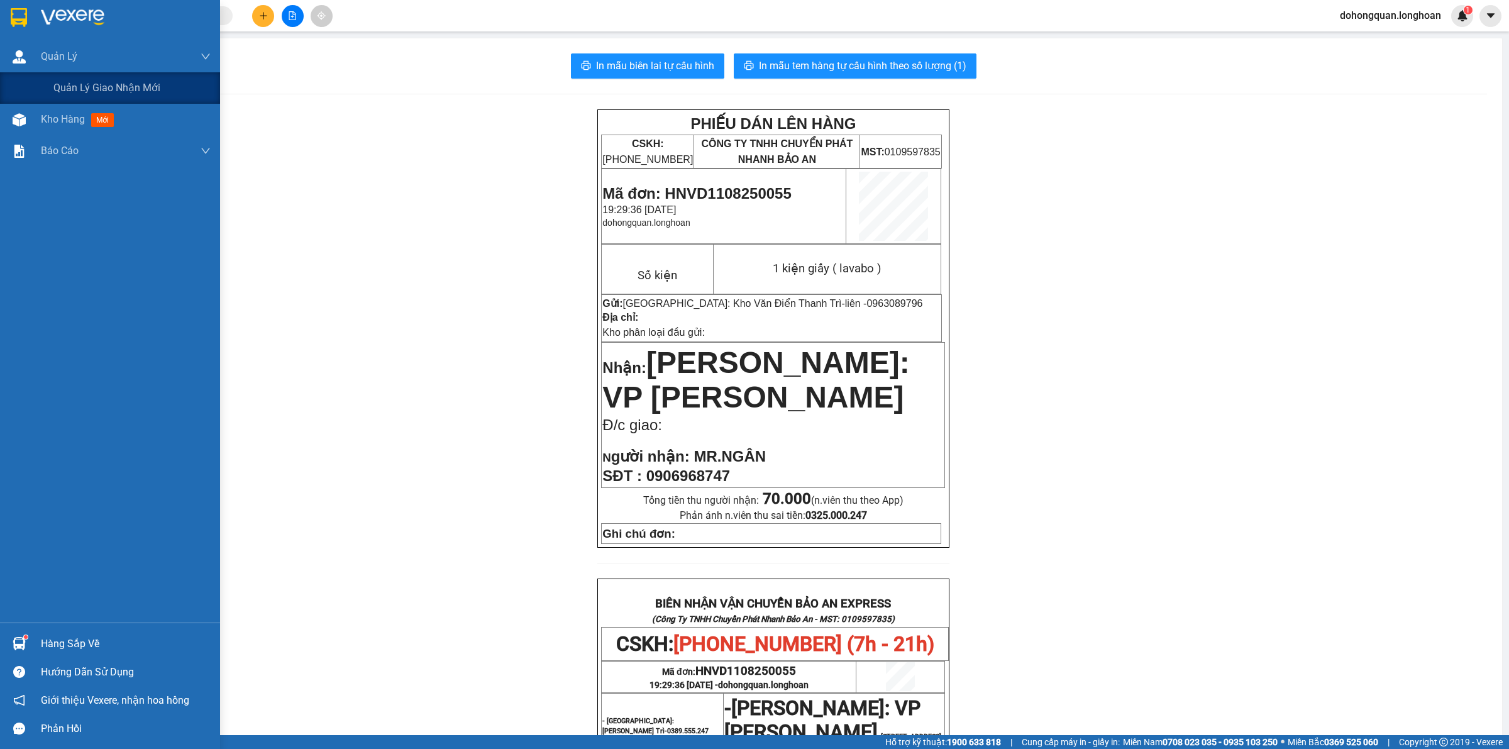
click at [29, 16] on div at bounding box center [19, 17] width 22 height 22
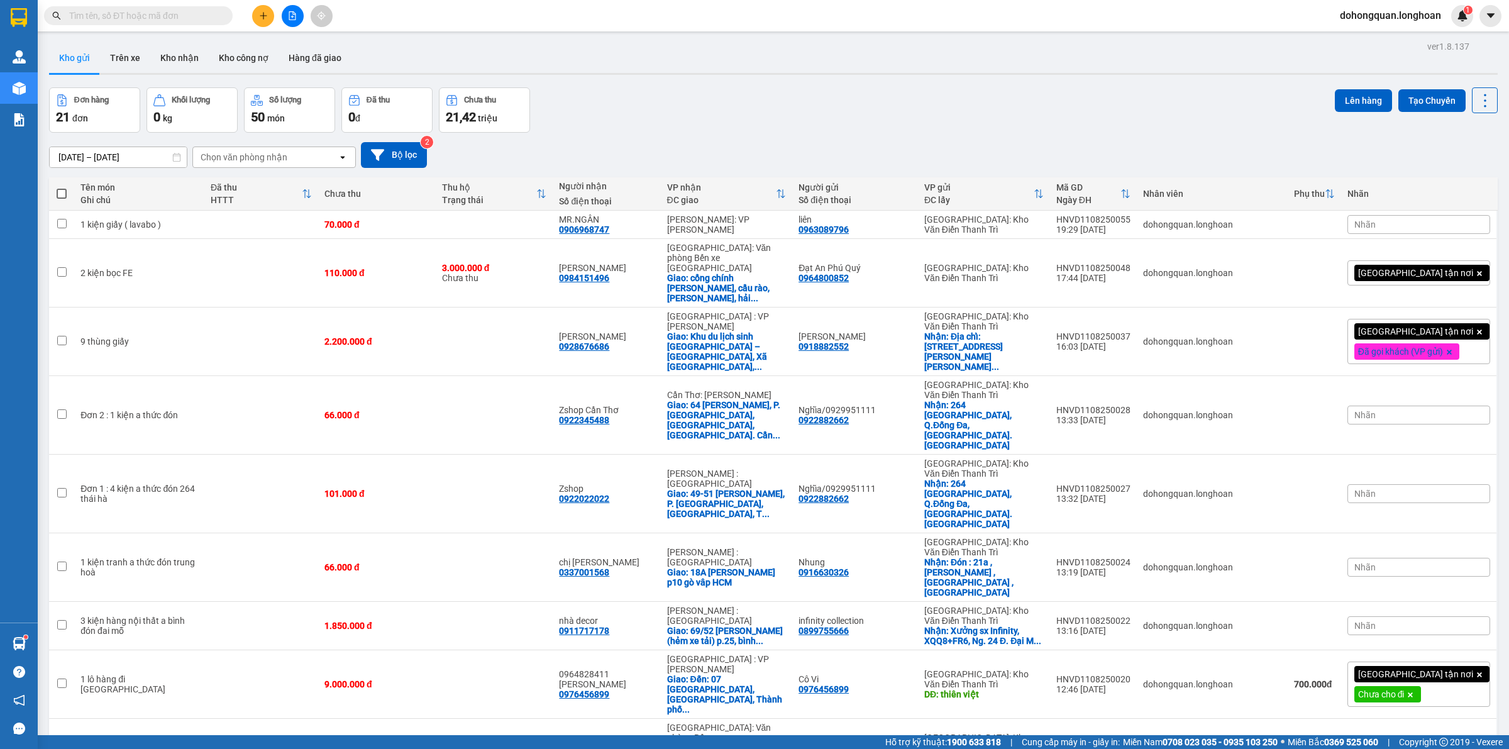
click at [777, 89] on div "Đơn hàng 21 đơn Khối lượng 0 kg Số lượng 50 món Đã thu 0 đ Chưa thu 21,42 triệu…" at bounding box center [773, 109] width 1449 height 45
click at [1448, 658] on span "100 / trang" at bounding box center [1438, 657] width 45 height 13
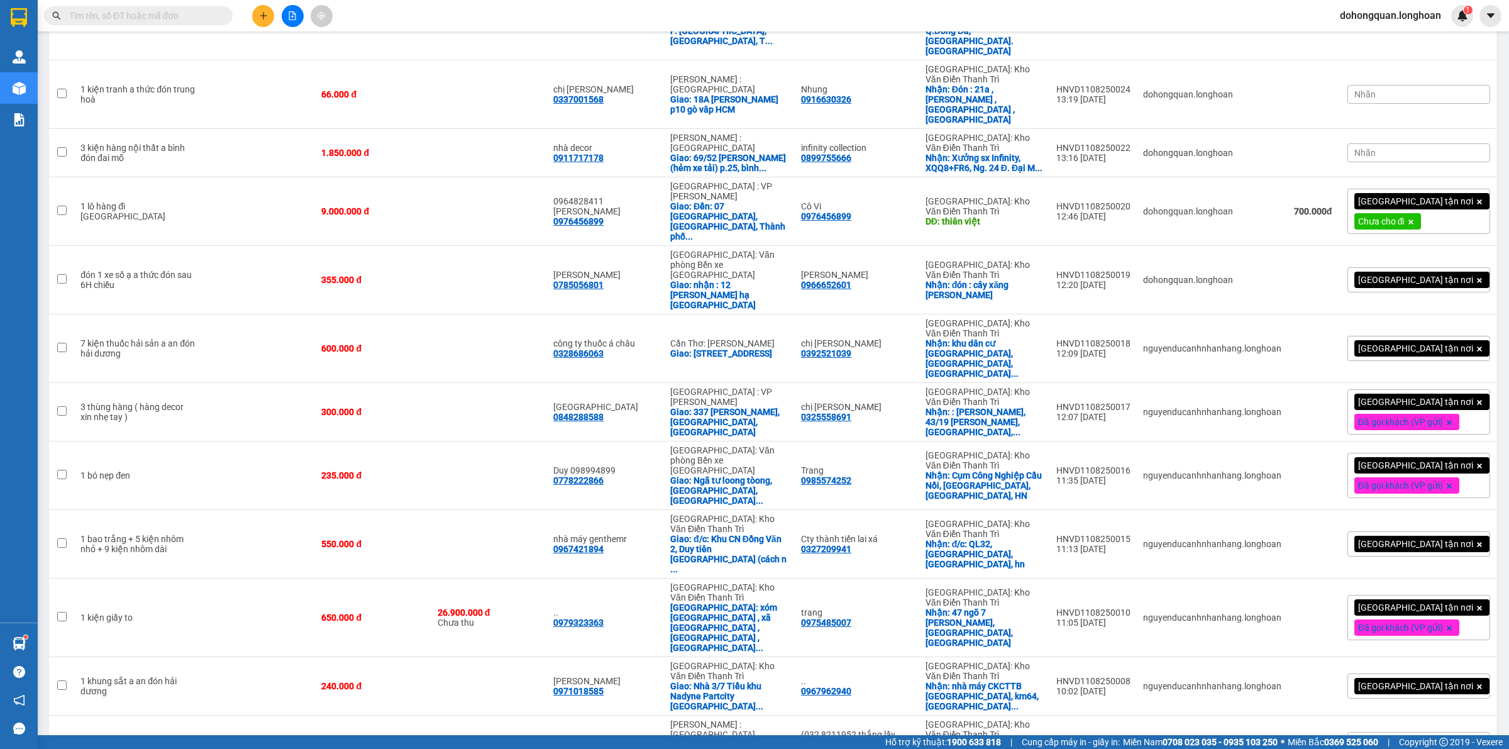
scroll to position [485, 0]
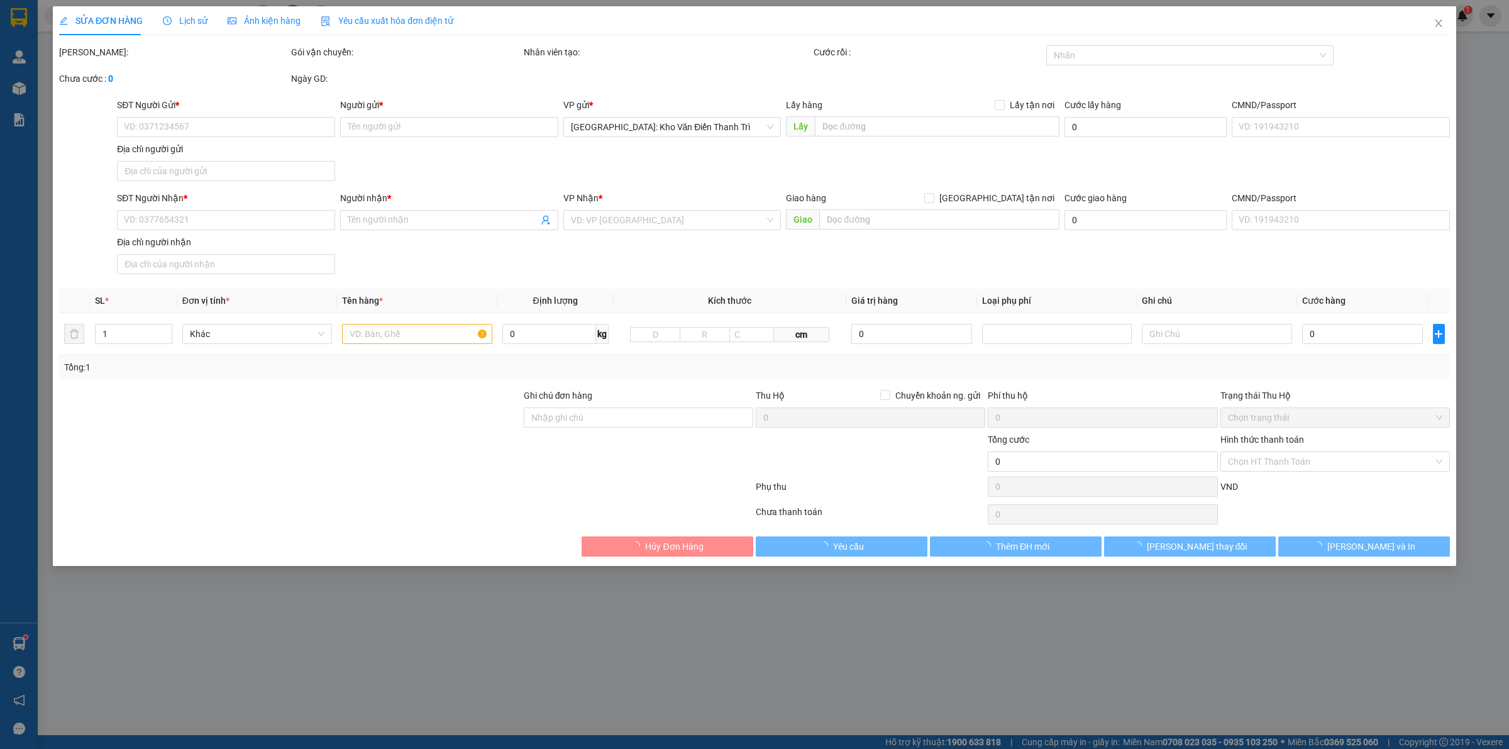
type input "0386419386"
type input "ĐỨC NAM 3S - CHUYÊN PHỤ KIỆN VINFAST -"
checkbox input "true"
type input "SỐ 28 LIỀN KỀ 7, TỔNG CỤC 5, TÂN TRIỀU, THANH TRÌ, HÀ NỘI"
type input "0982268344"
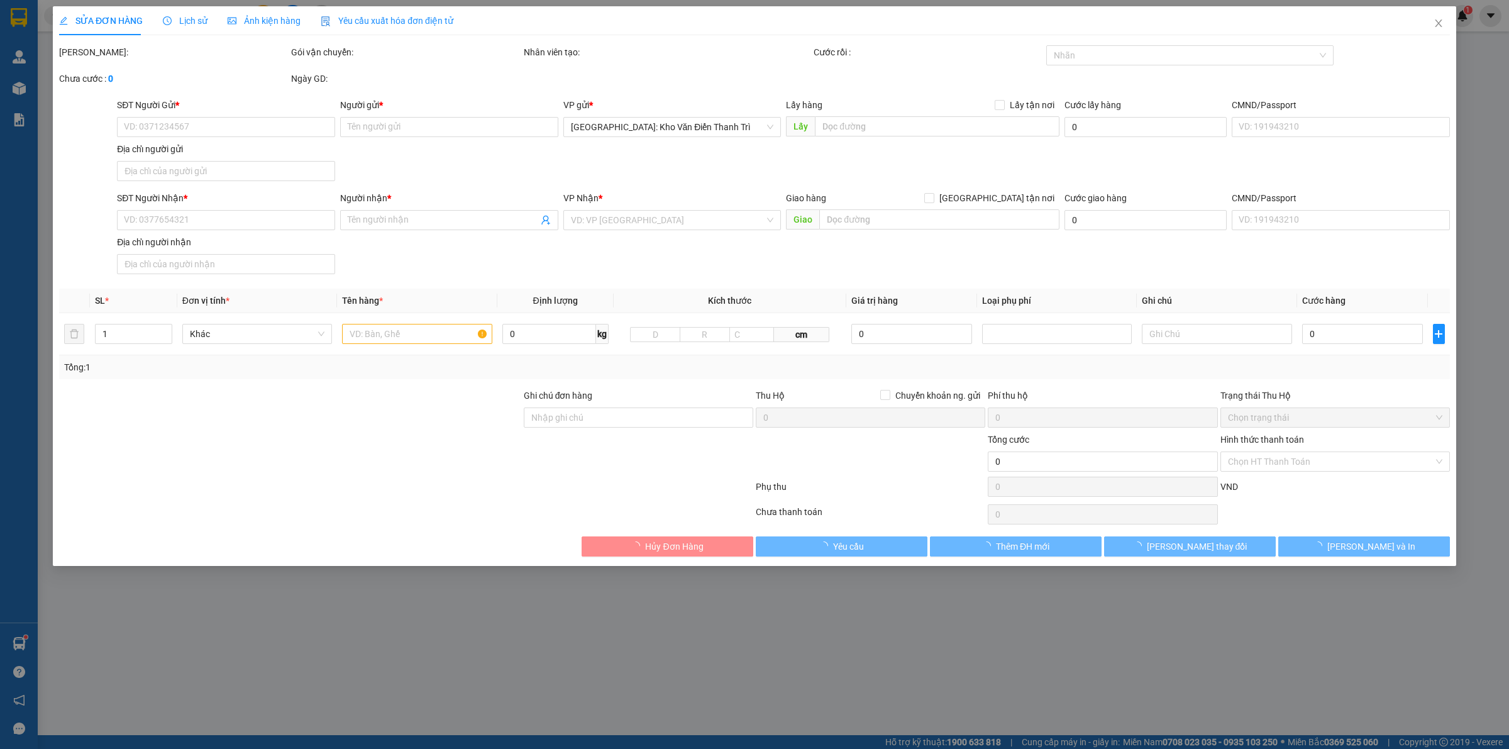
type input "[PERSON_NAME]"
checkbox input "true"
type input "chân cầu vượt chợ cột năm phường hồng hà hạ long quảng ninh"
type input "230.000"
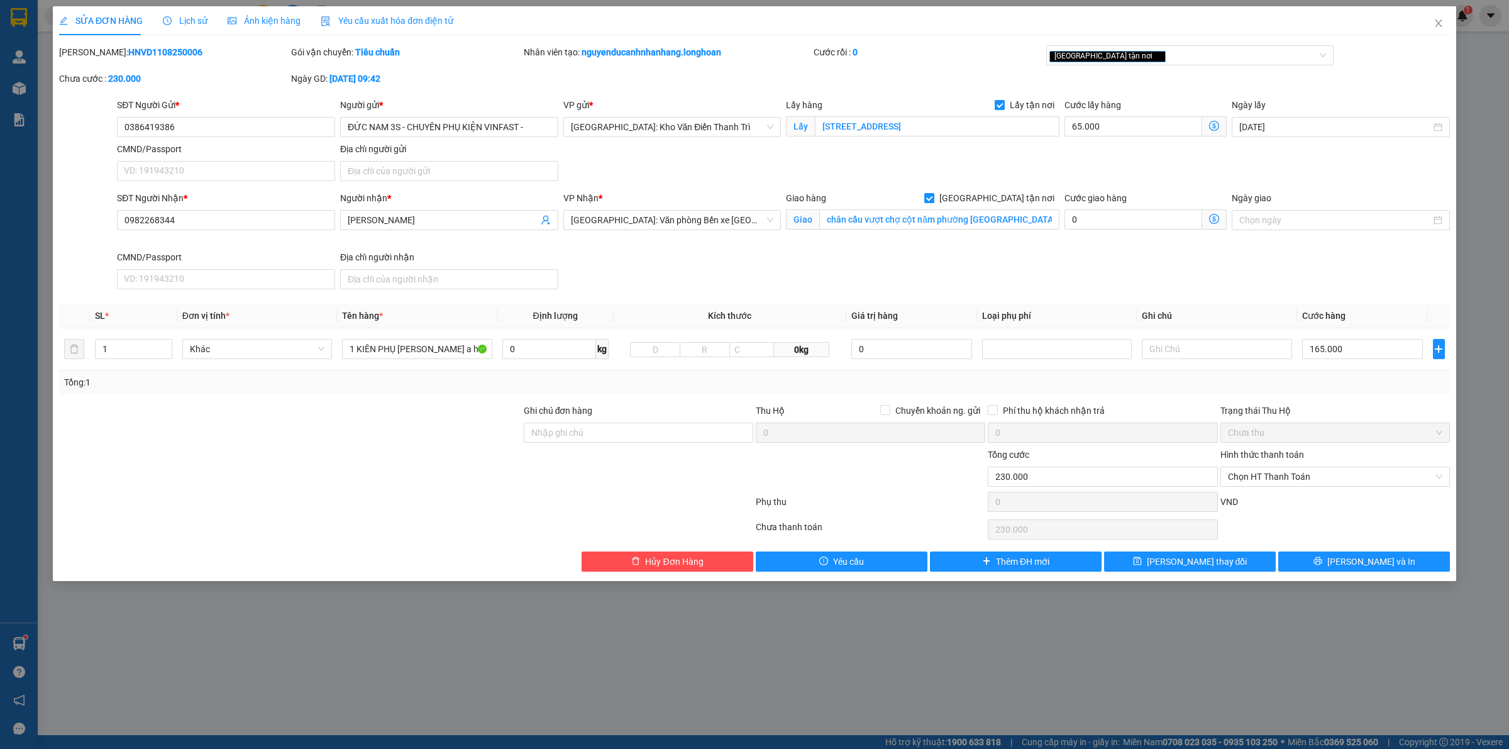
click at [193, 14] on div "Lịch sử" at bounding box center [185, 21] width 45 height 14
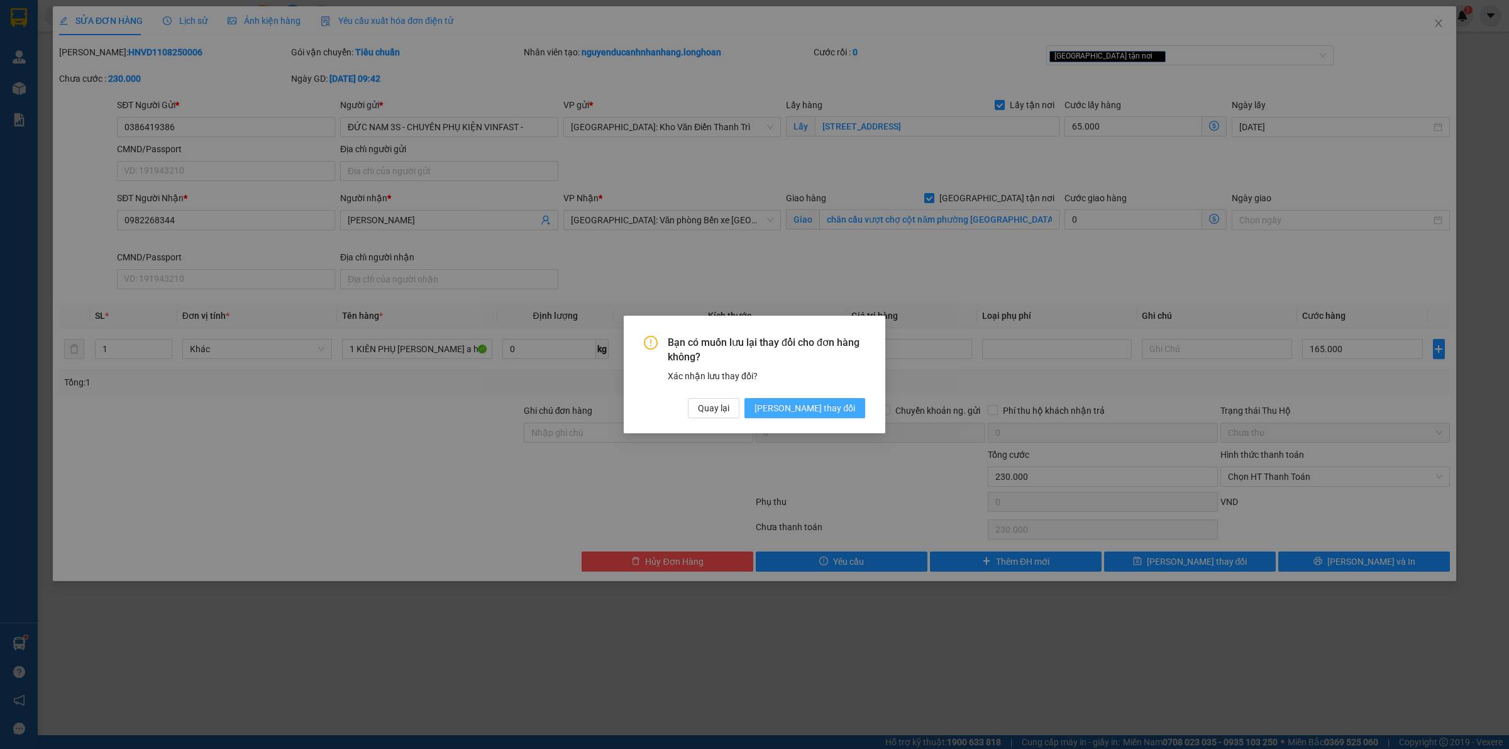
click at [808, 402] on span "[PERSON_NAME] thay đổi" at bounding box center [805, 408] width 101 height 14
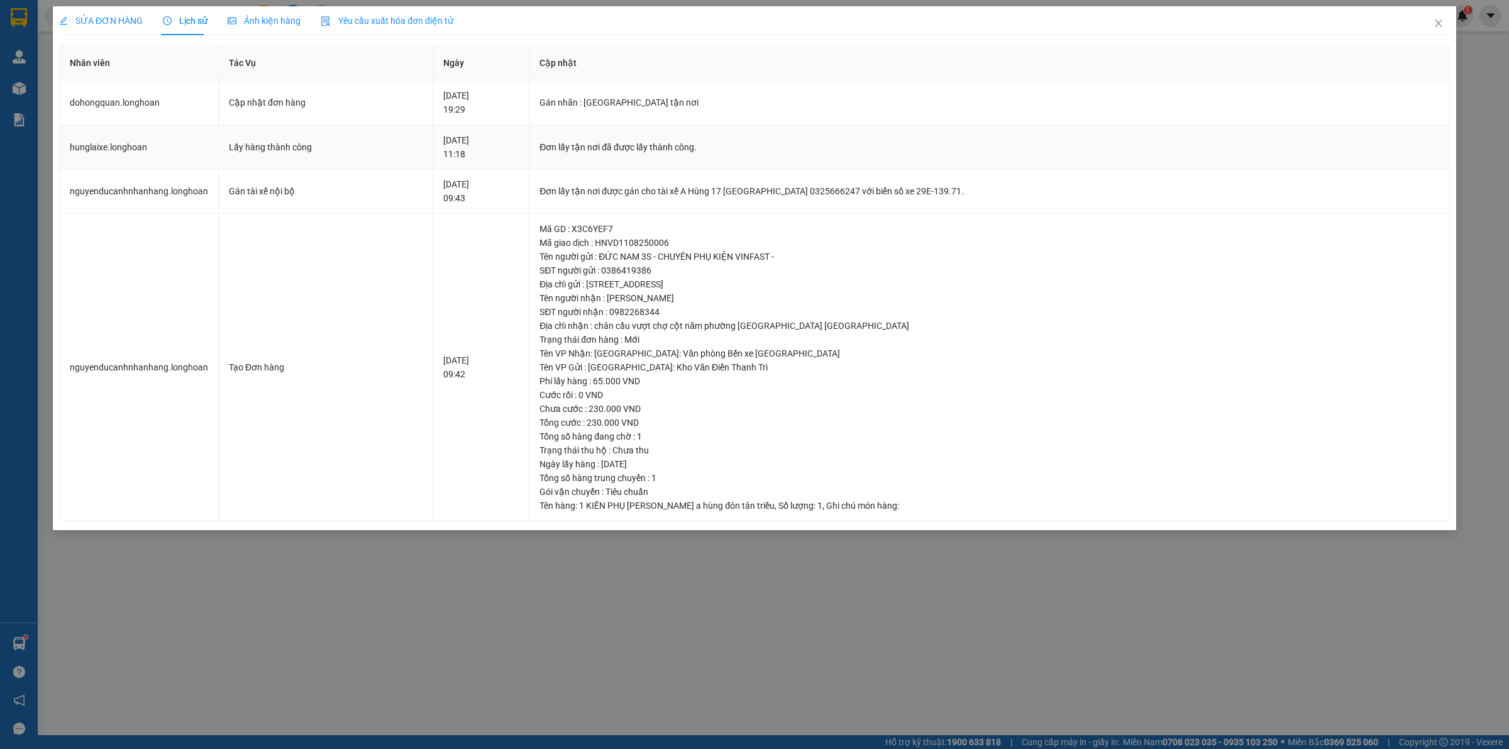
drag, startPoint x: 453, startPoint y: 154, endPoint x: 473, endPoint y: 151, distance: 19.7
click at [473, 151] on div "11-08-2025 11:18" at bounding box center [480, 147] width 75 height 28
click at [137, 19] on span "SỬA ĐƠN HÀNG" at bounding box center [101, 21] width 84 height 10
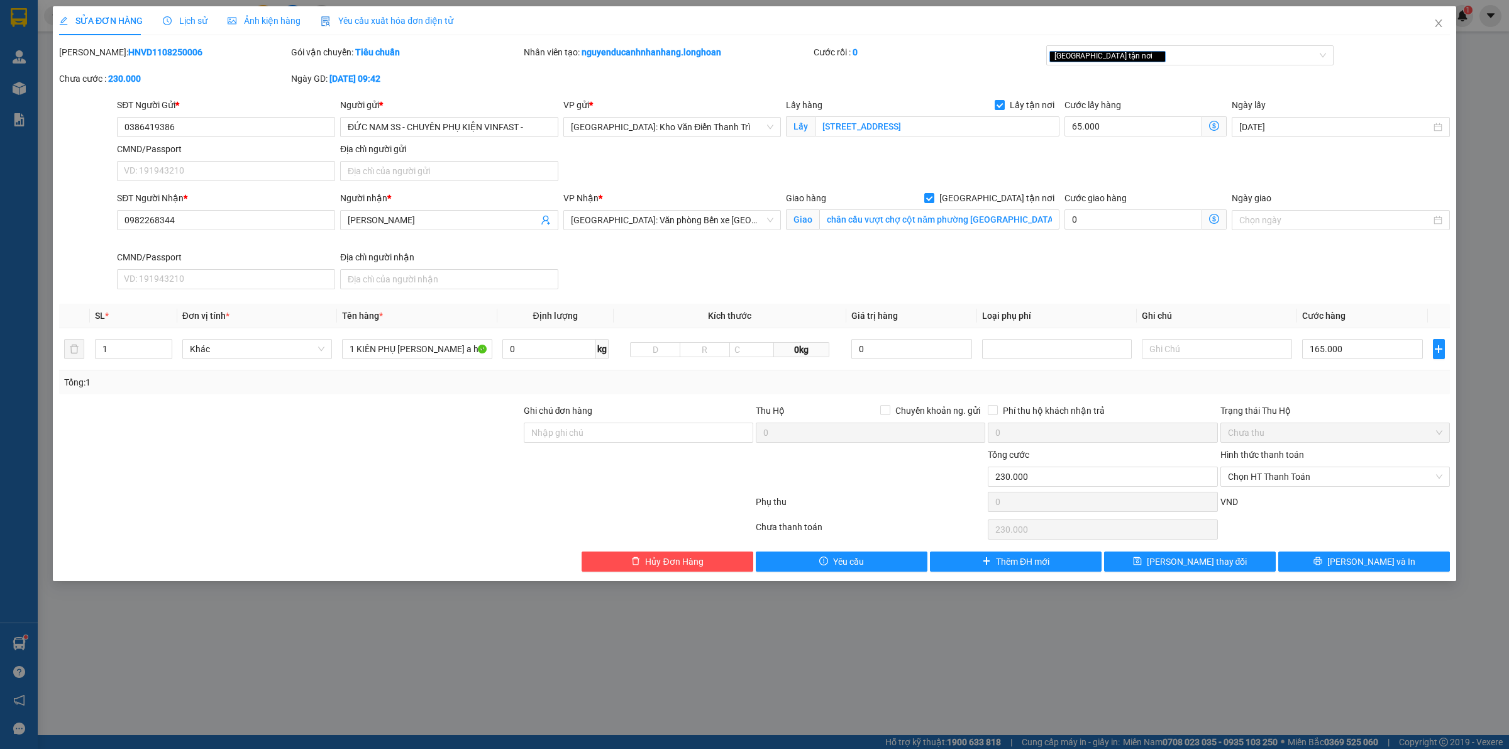
click at [968, 146] on div "SĐT Người Gửi * 0386419386 Người gửi * ĐỨC NAM 3S - CHUYÊN PHỤ KIỆN VINFAST - V…" at bounding box center [783, 142] width 1338 height 88
click at [887, 123] on input "SỐ 28 LIỀN KỀ 7, TỔNG CỤC 5, TÂN TRIỀU, THANH TRÌ, HÀ NỘI" at bounding box center [937, 126] width 245 height 20
click at [180, 23] on span "Lịch sử" at bounding box center [185, 21] width 45 height 10
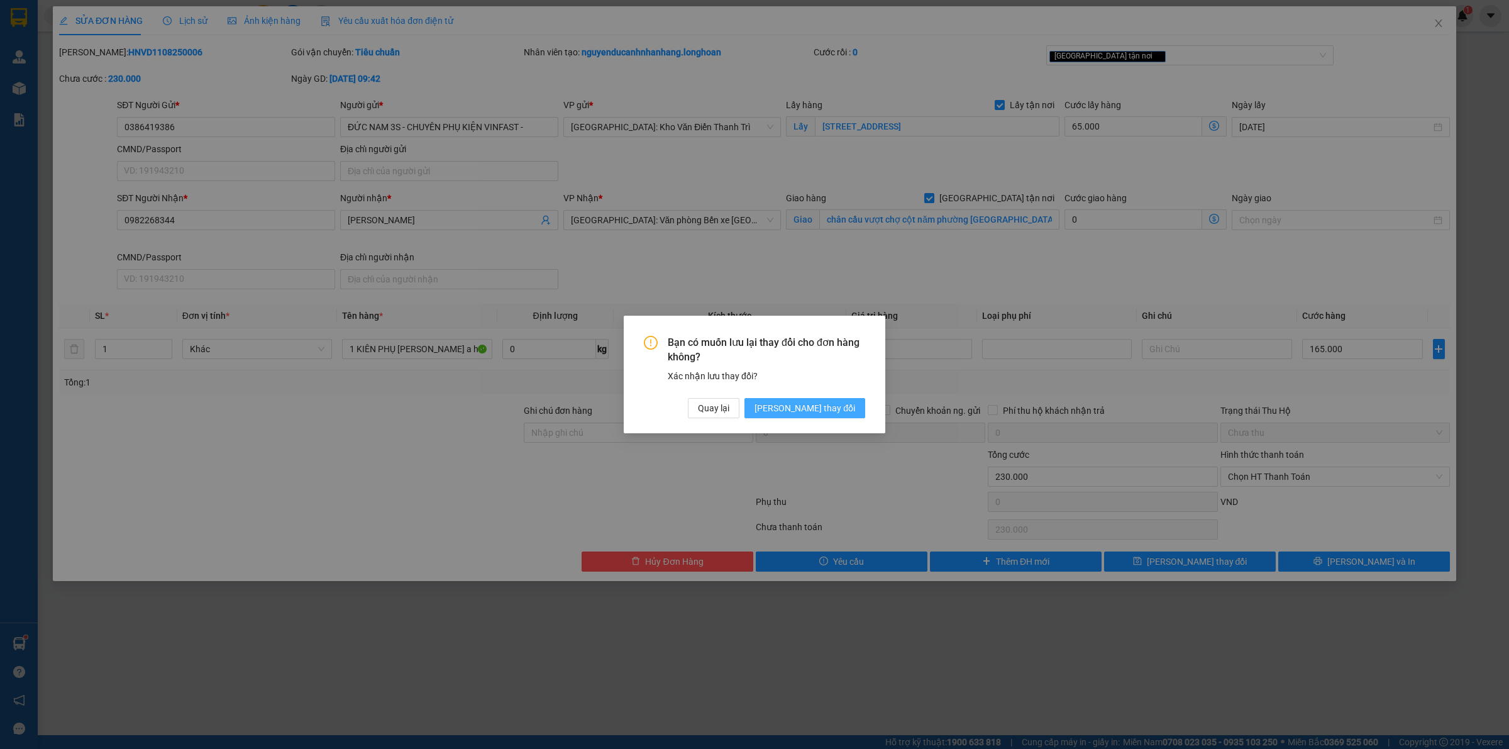
click at [809, 403] on span "[PERSON_NAME] thay đổi" at bounding box center [805, 408] width 101 height 14
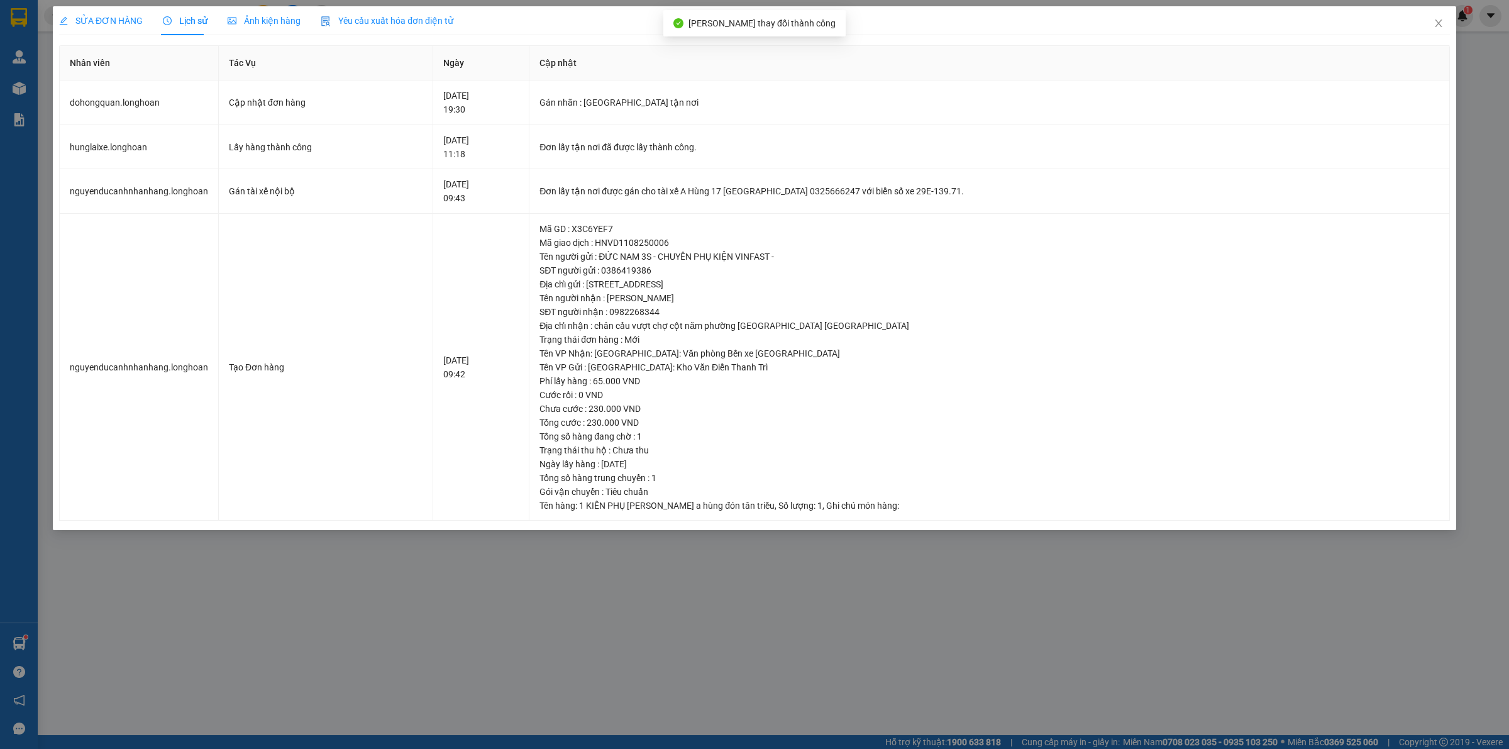
click at [121, 28] on div "SỬA ĐƠN HÀNG" at bounding box center [101, 20] width 84 height 29
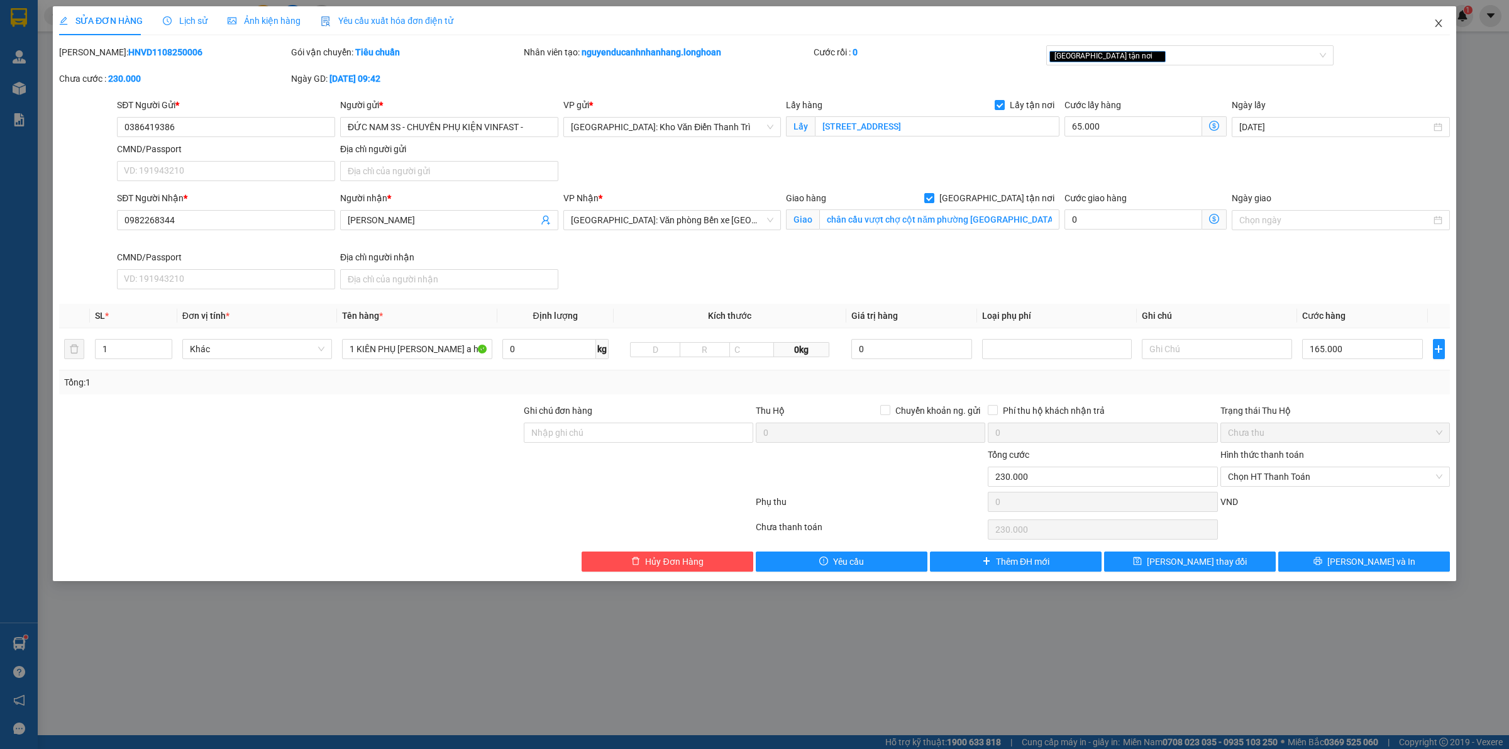
click at [1441, 17] on span "Close" at bounding box center [1438, 23] width 35 height 35
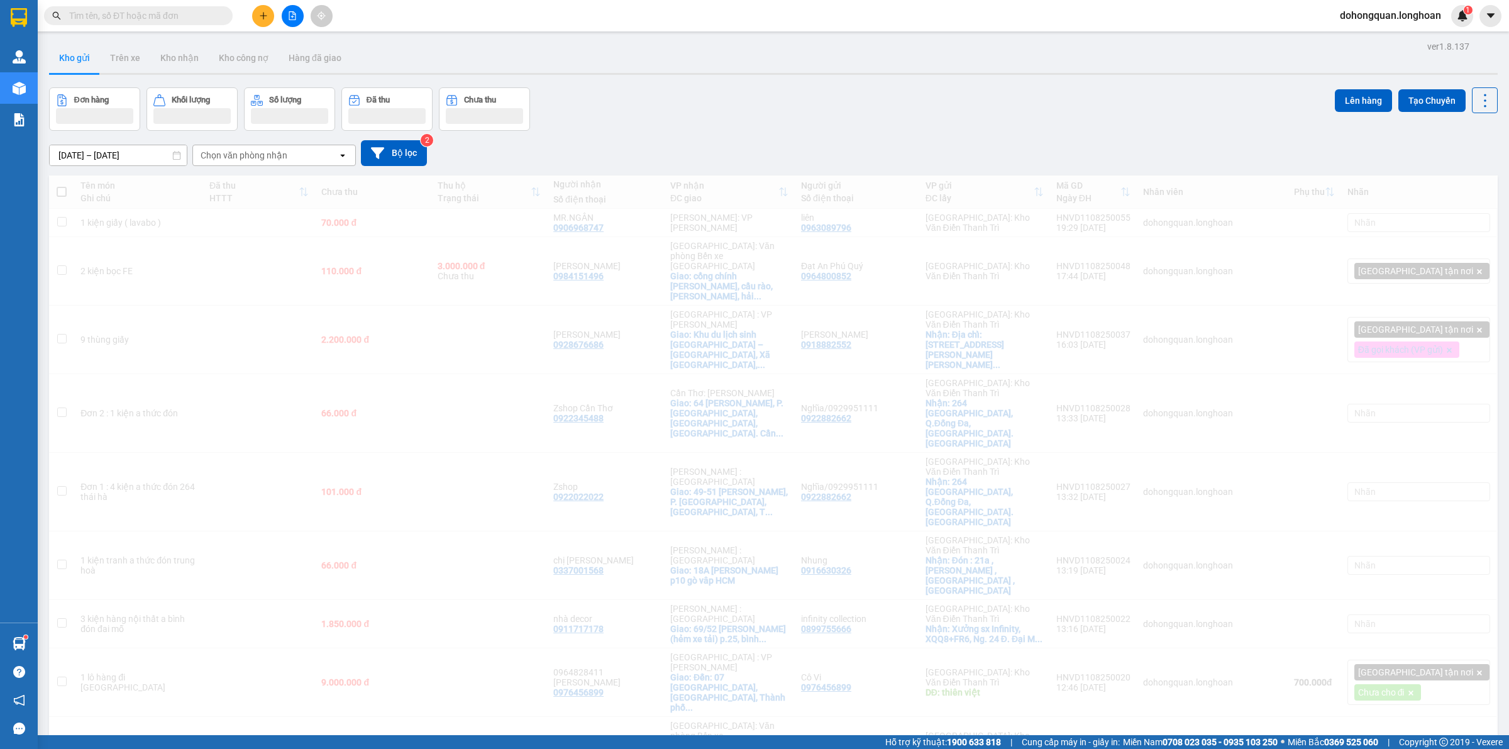
scroll to position [542, 0]
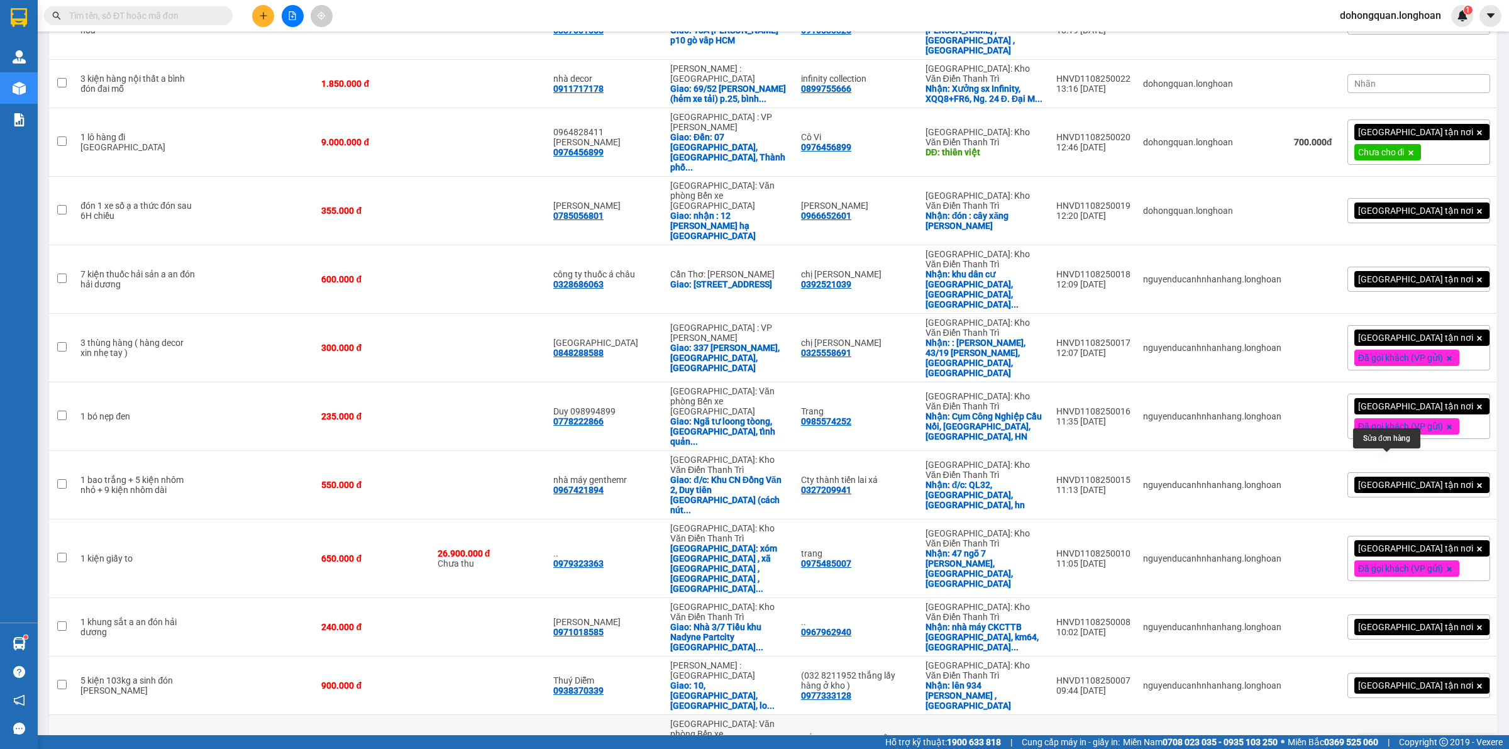
click at [1394, 745] on icon at bounding box center [1398, 749] width 9 height 9
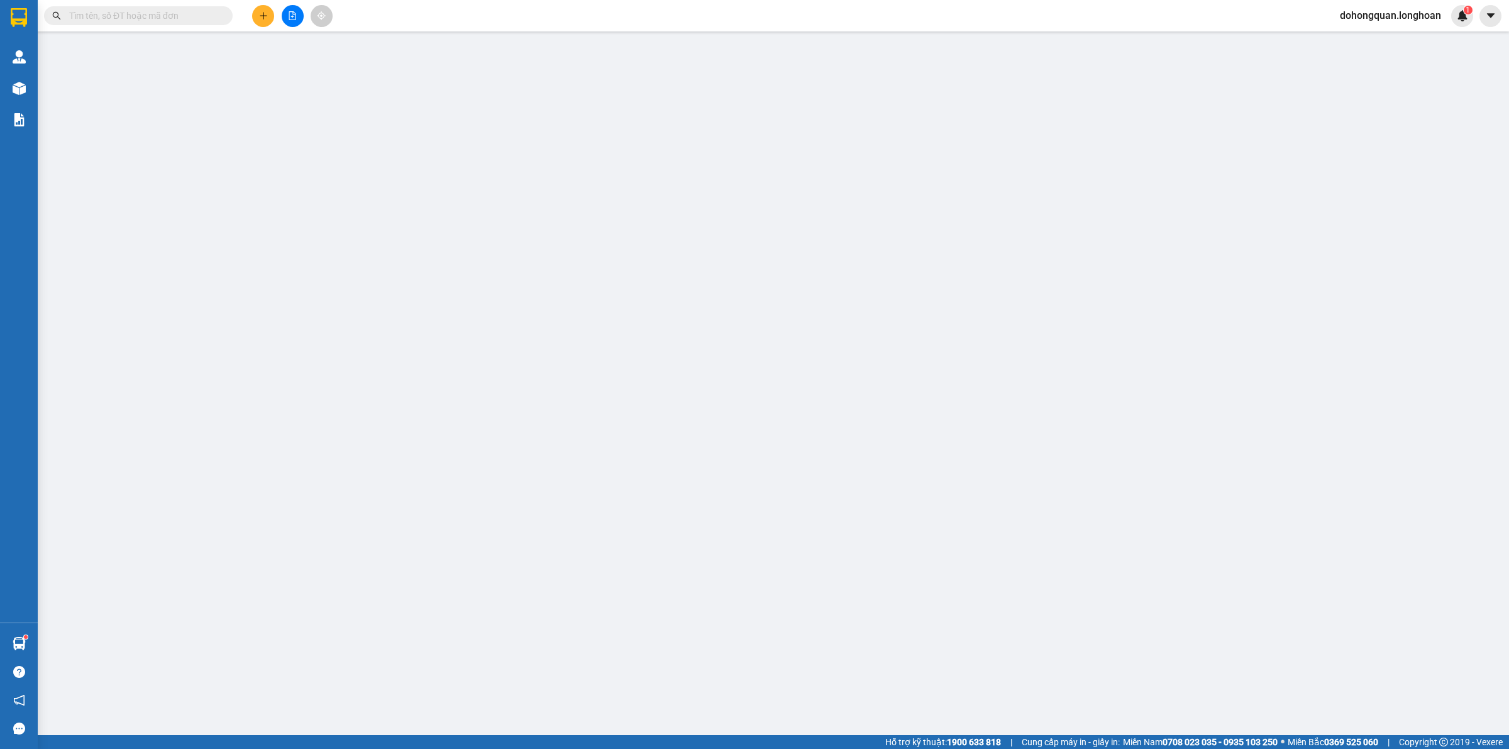
type input "0386419386"
type input "ĐỨC NAM 3S - CHUYÊN PHỤ KIỆN VINFAST -"
checkbox input "true"
type input "SỐ 28 LIỀN KỀ 7, TỔNG CỤC 5, TÂN TRIỀU, THANH TRÌ, HÀ NỘI"
type input "0982268344"
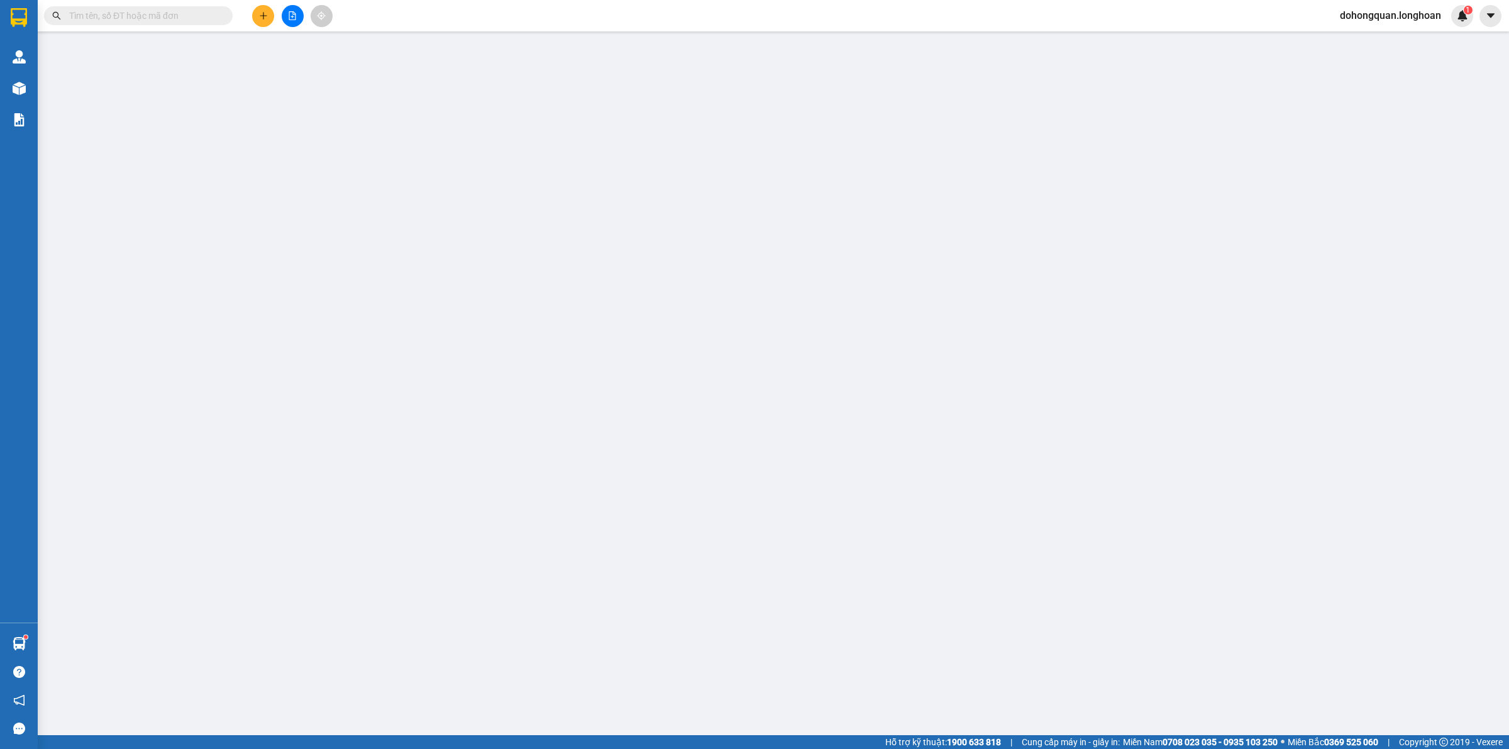
type input "[PERSON_NAME]"
checkbox input "true"
type input "chân cầu vượt chợ cột năm phường hồng hà hạ long quảng ninh"
type input "230.000"
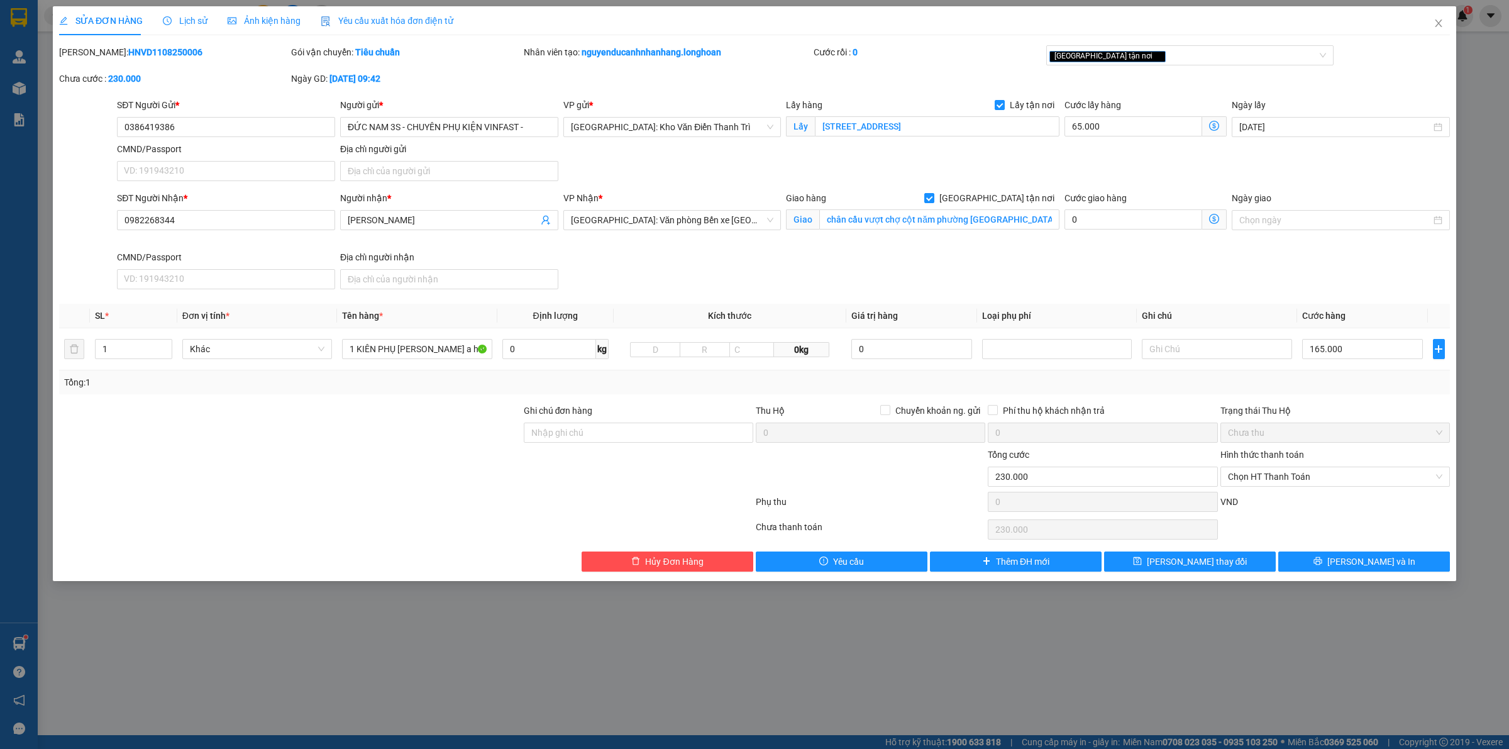
click at [195, 8] on div "Lịch sử" at bounding box center [185, 20] width 45 height 29
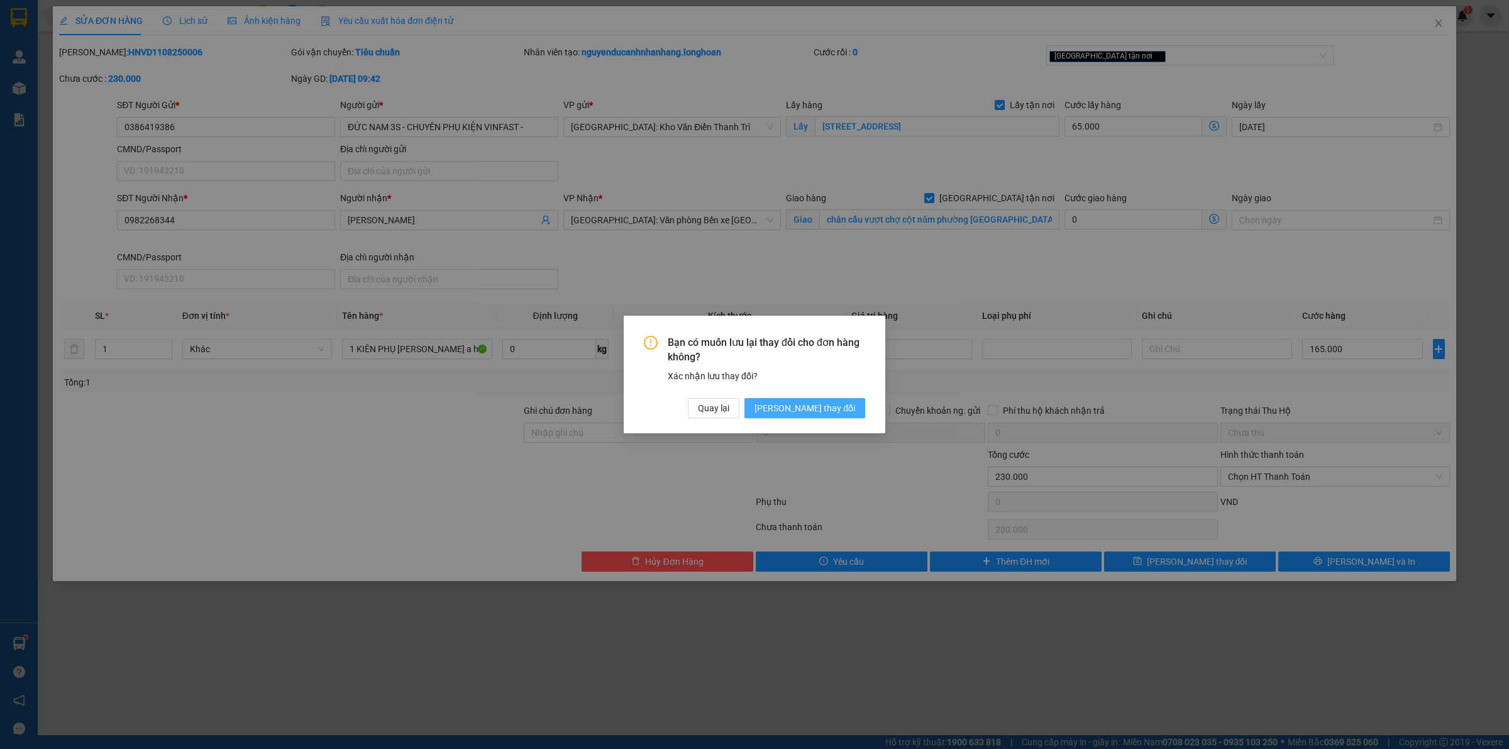
click at [830, 402] on span "[PERSON_NAME] thay đổi" at bounding box center [805, 408] width 101 height 14
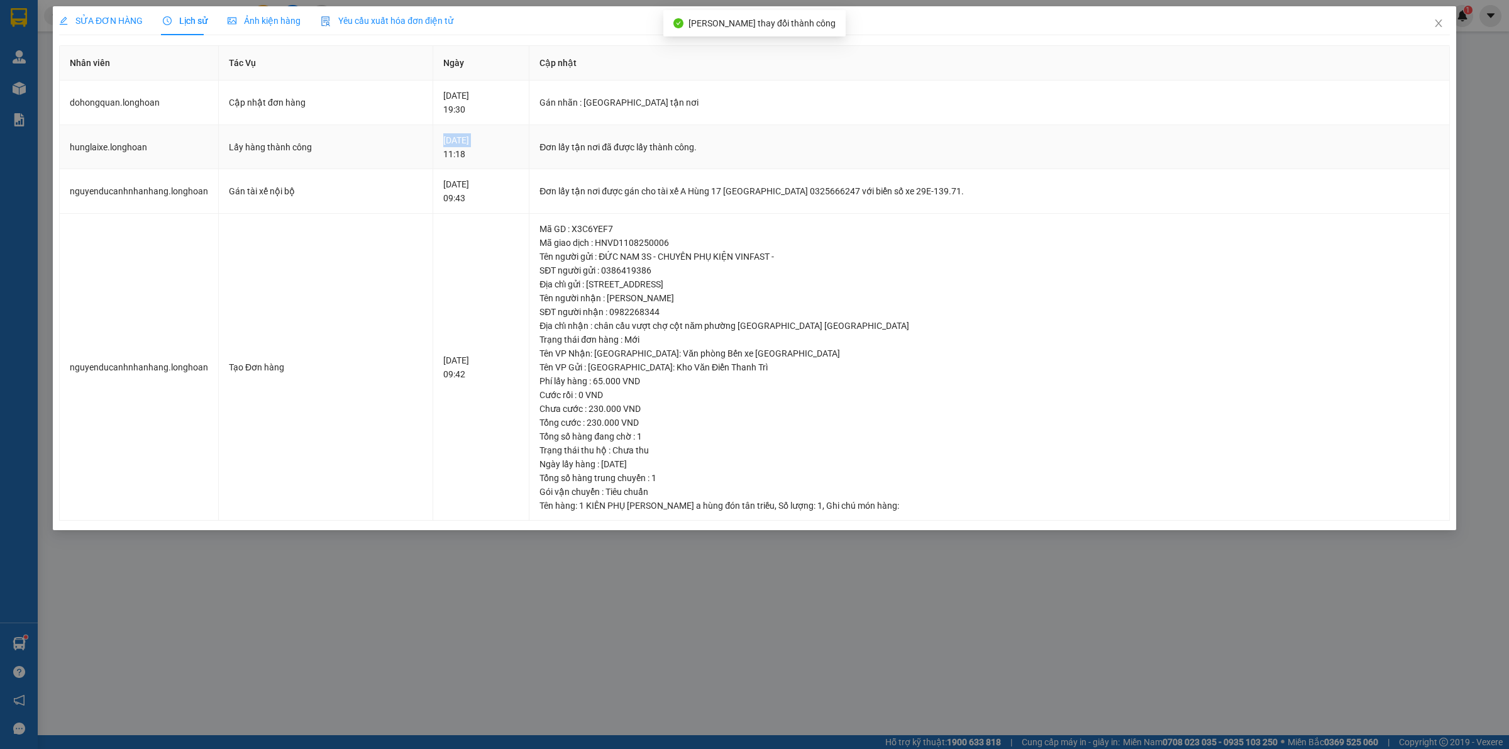
drag, startPoint x: 442, startPoint y: 155, endPoint x: 523, endPoint y: 146, distance: 81.0
click at [523, 146] on td "11-08-2025 11:18" at bounding box center [481, 147] width 96 height 45
click at [1447, 10] on span "Close" at bounding box center [1438, 23] width 35 height 35
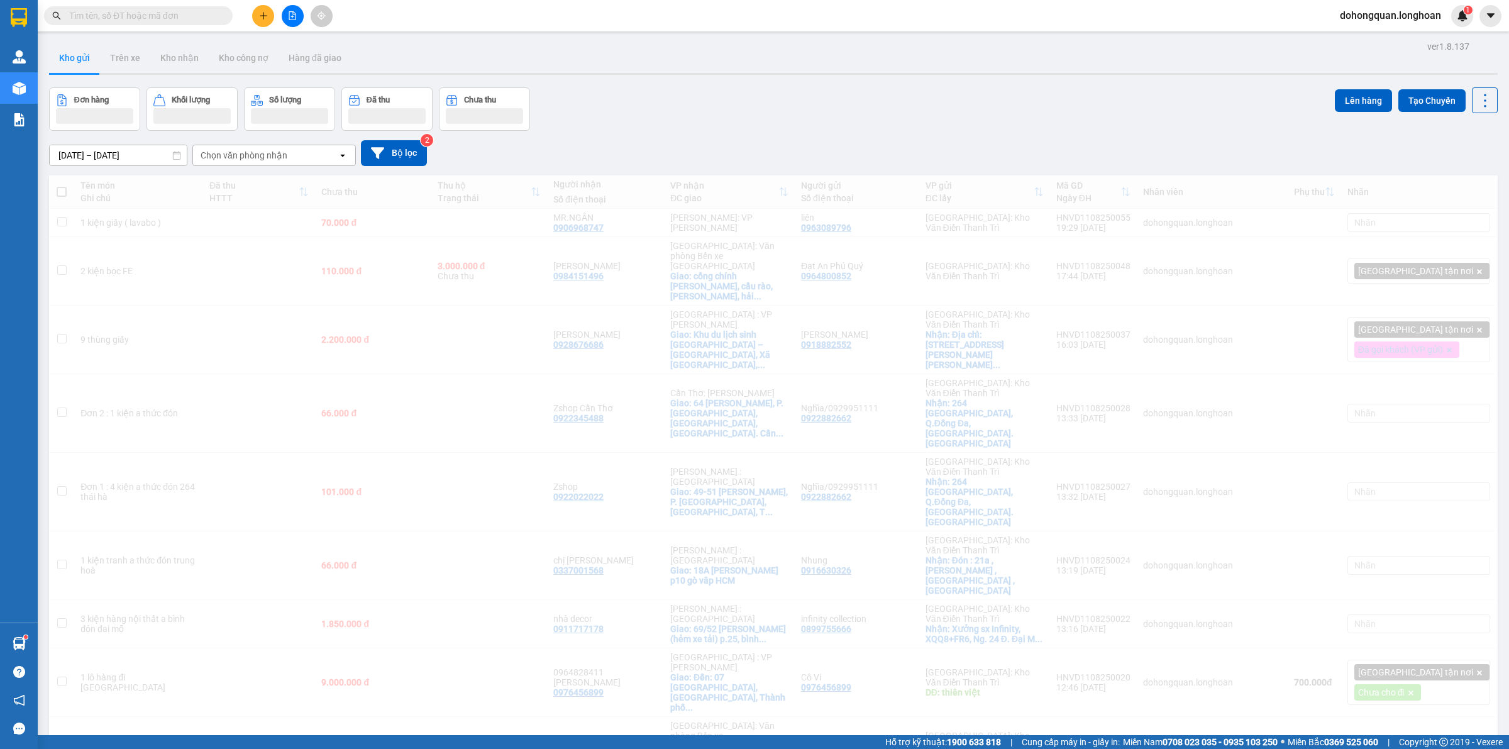
click at [854, 118] on div "Đơn hàng Khối lượng Số lượng Đã thu Chưa thu Lên hàng Tạo Chuyến" at bounding box center [773, 108] width 1449 height 43
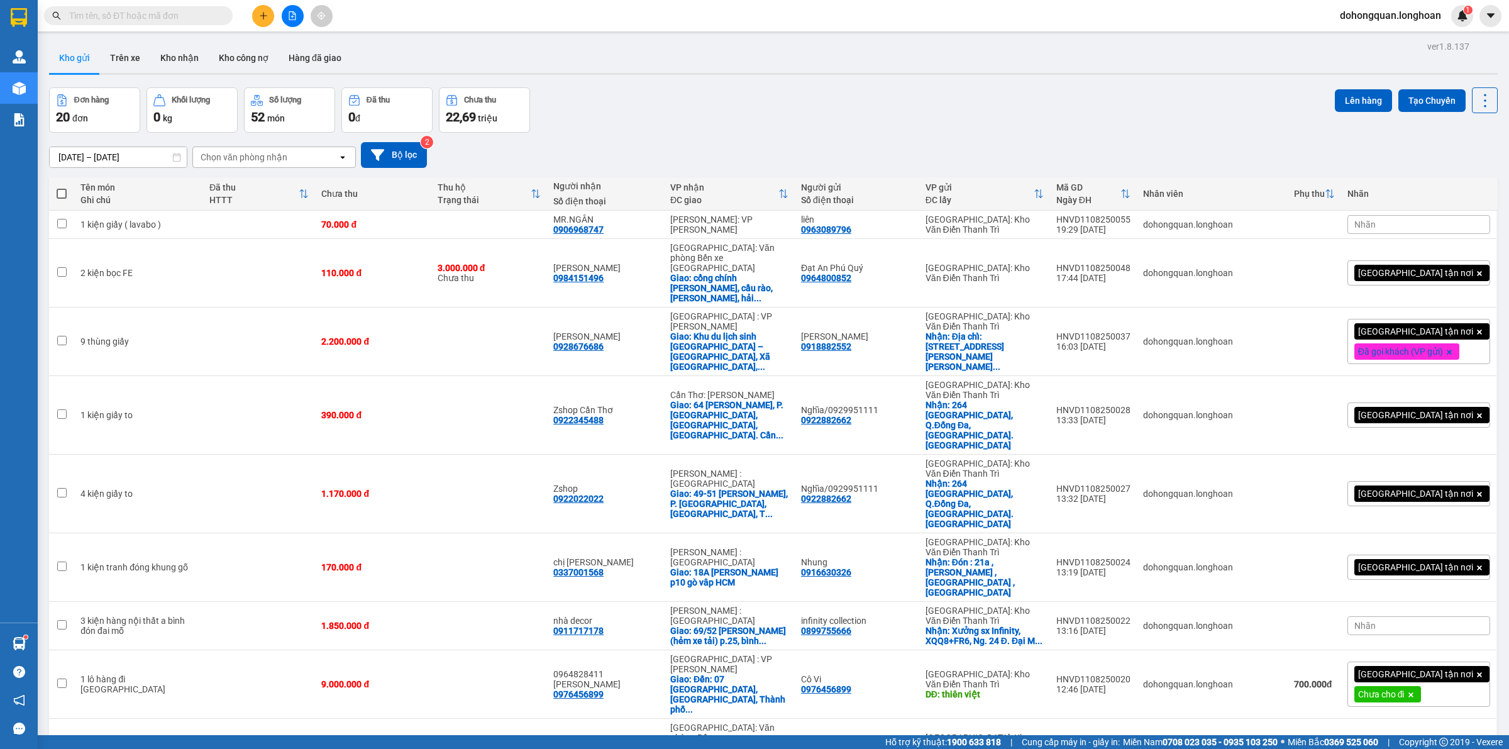
click at [1003, 118] on div "Đơn hàng 20 đơn Khối lượng 0 kg Số lượng 52 món Đã thu 0 đ Chưa thu 22,69 triệu…" at bounding box center [773, 109] width 1449 height 45
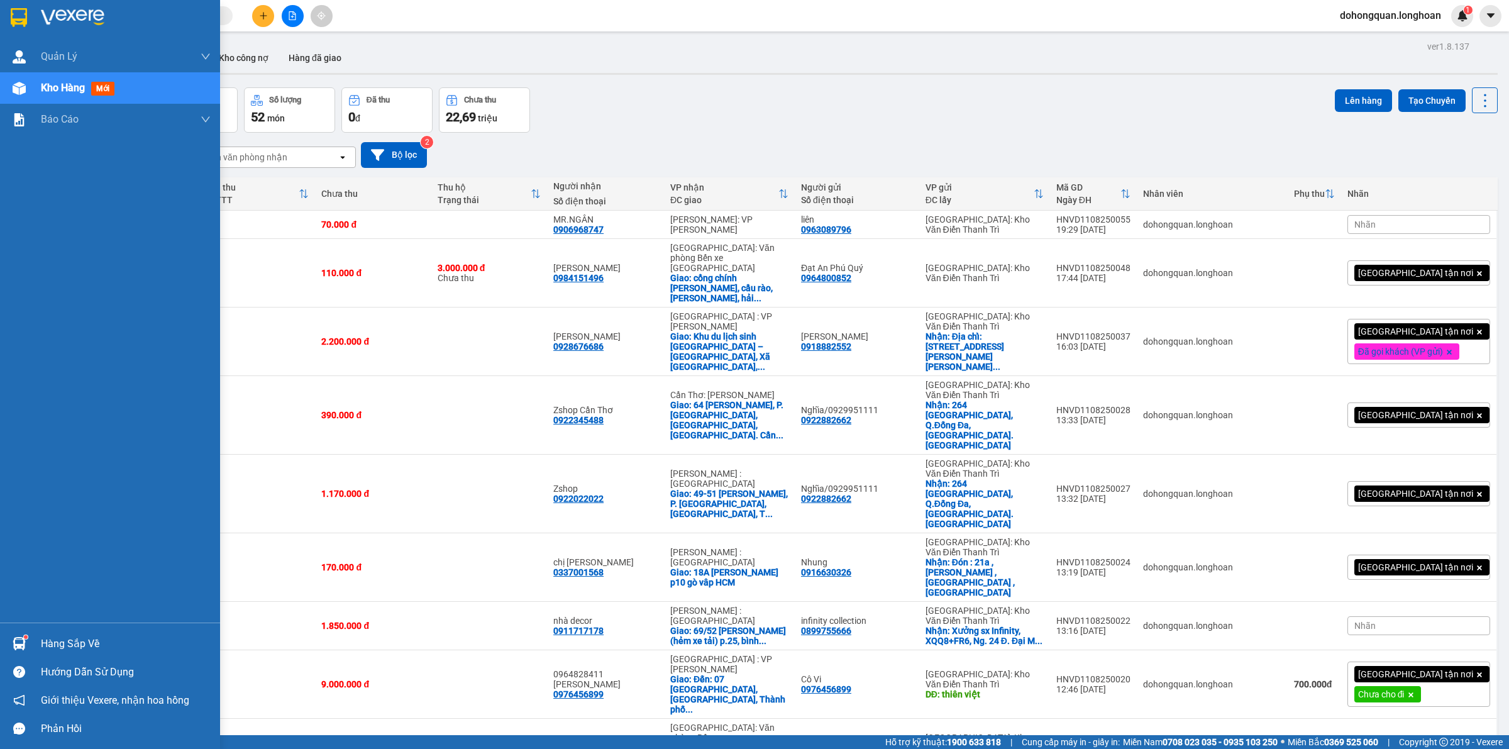
click at [0, 17] on div at bounding box center [110, 20] width 220 height 41
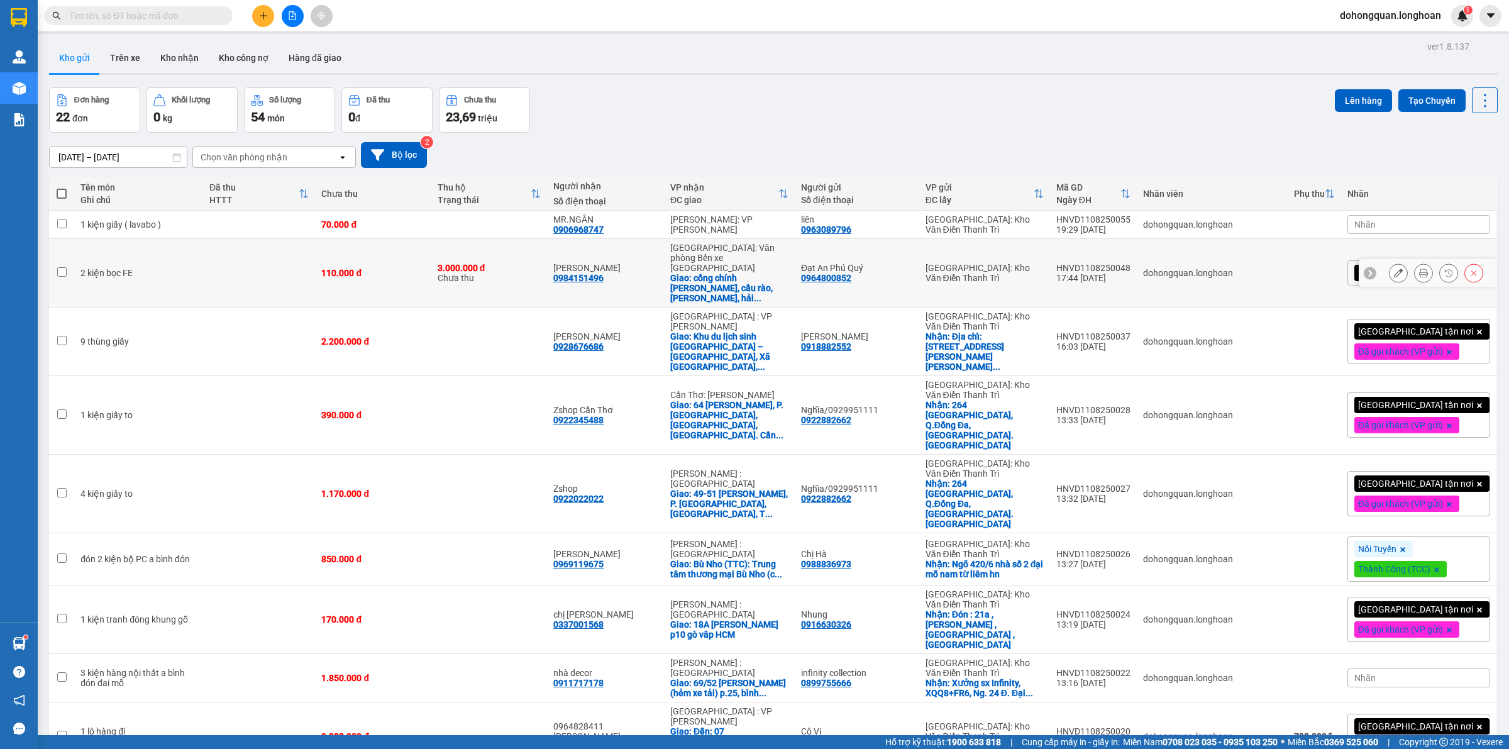
click at [684, 273] on div "Giao: cổng chính vihome marian, cầu rào, lê chân, hải ..." at bounding box center [729, 288] width 118 height 30
checkbox input "true"
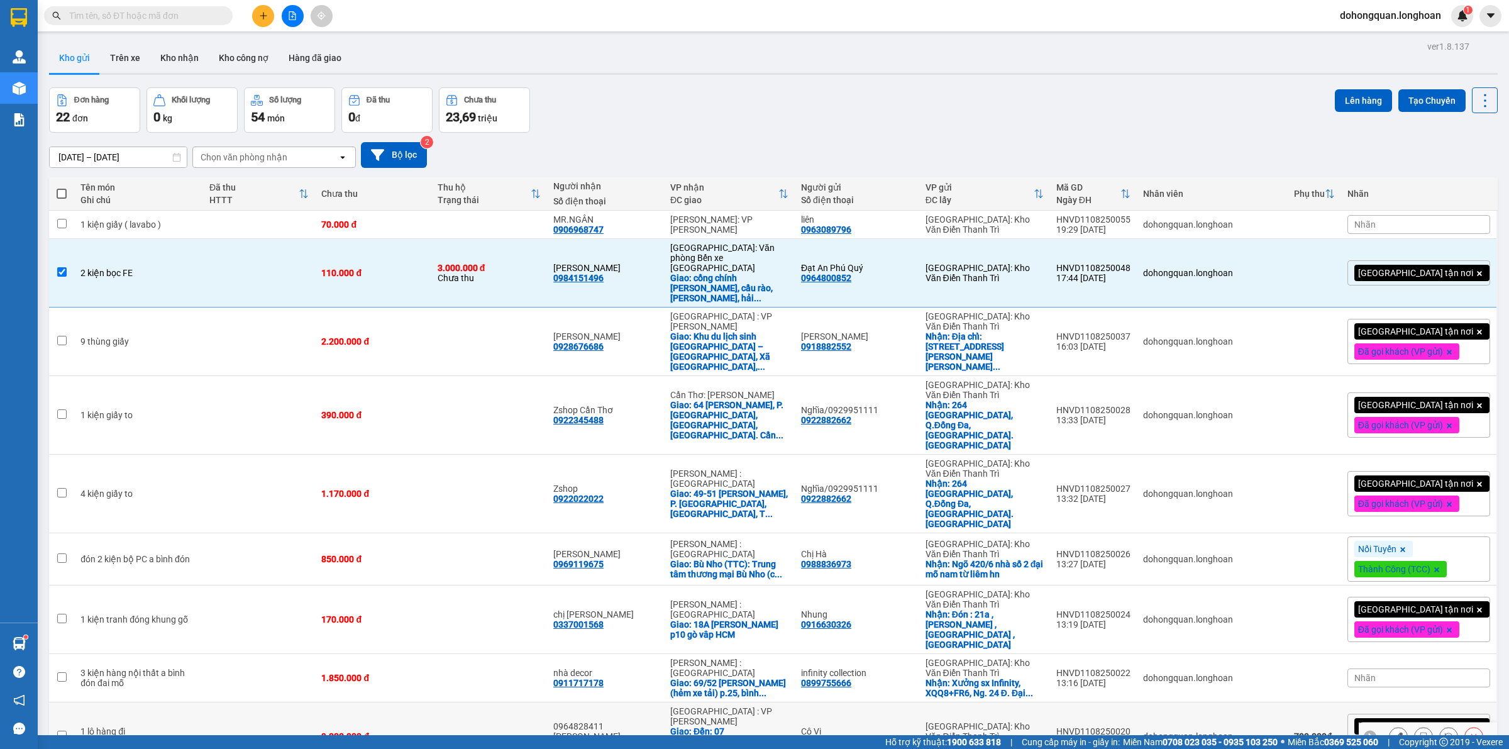
scroll to position [314, 0]
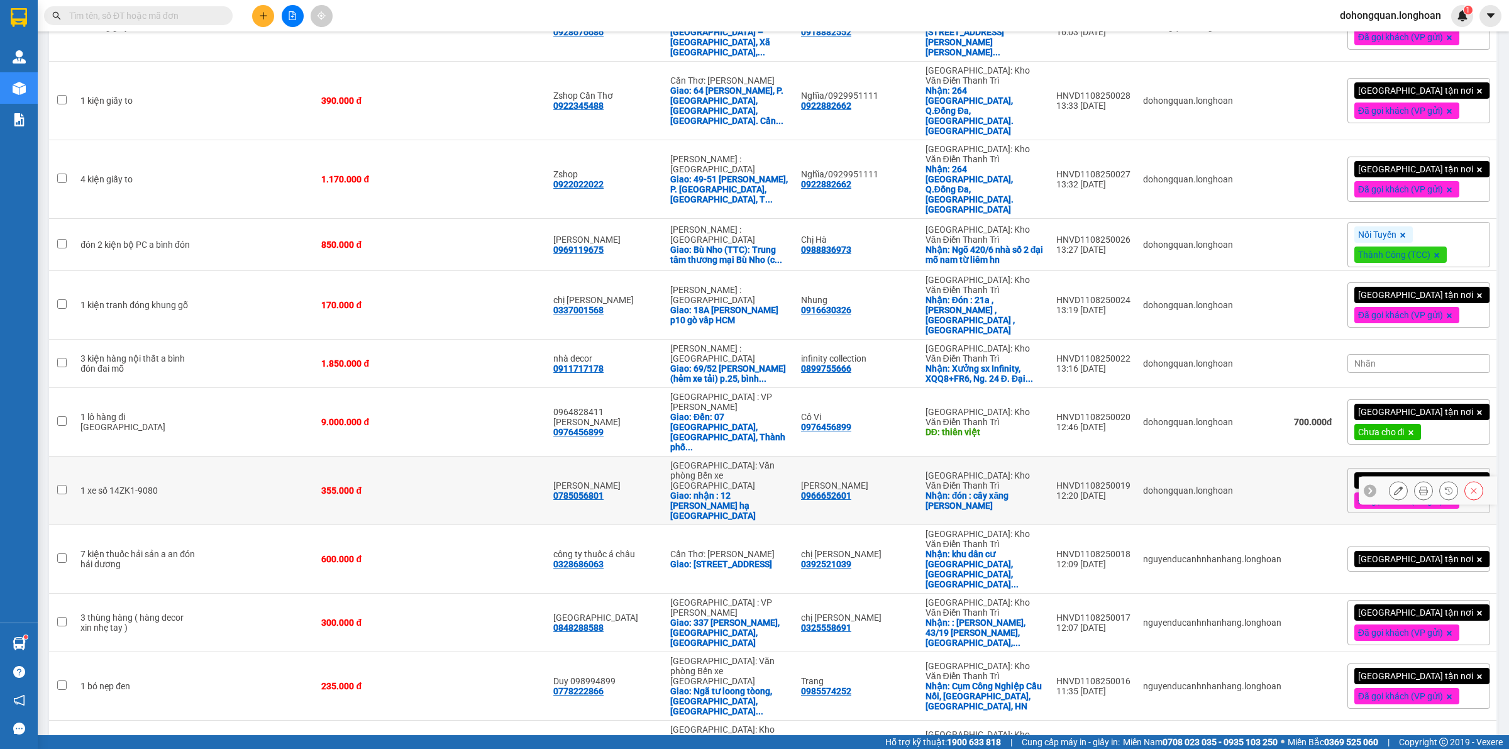
click at [687, 491] on div "Giao: nhận : 12 [PERSON_NAME] hạ [GEOGRAPHIC_DATA]" at bounding box center [729, 506] width 118 height 30
checkbox input "true"
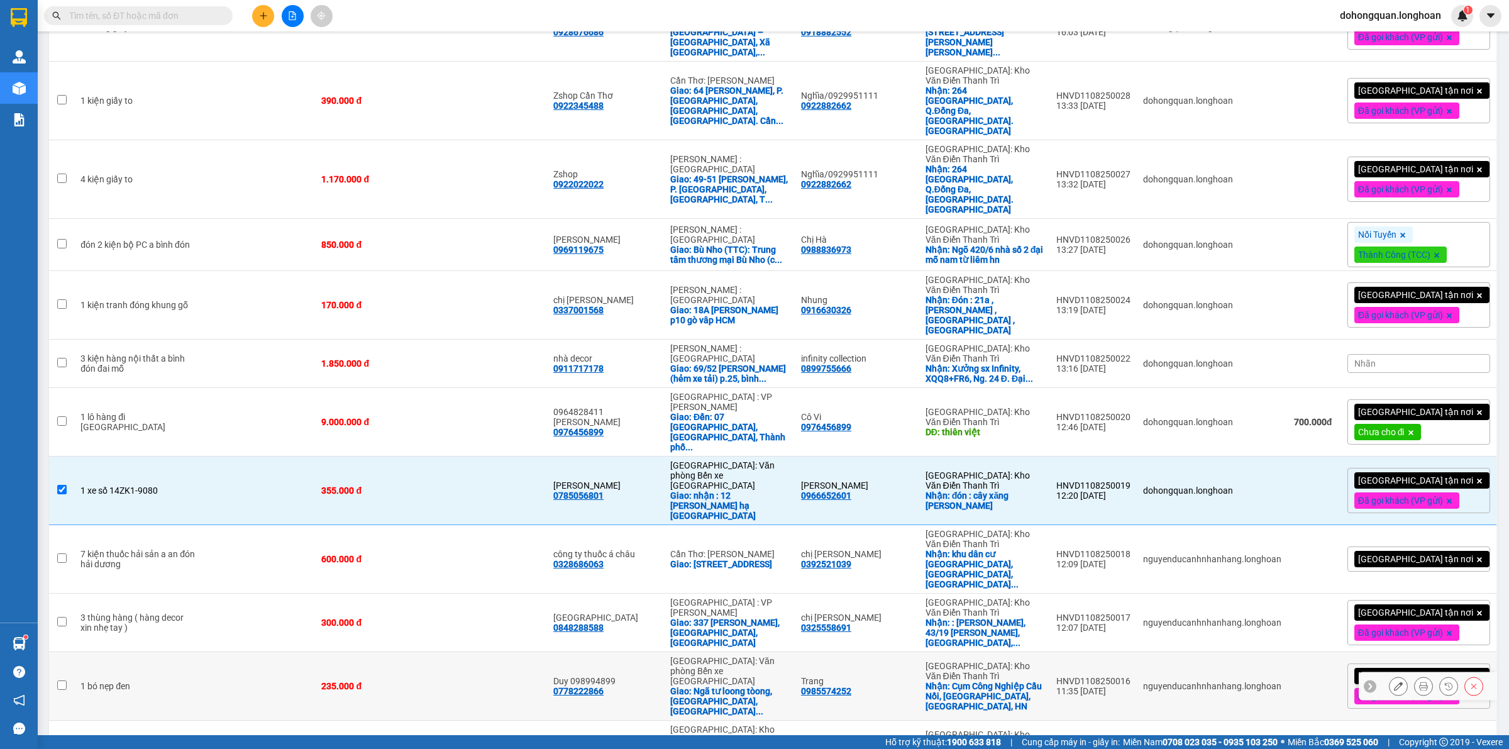
click at [638, 652] on td "Duy 098994899 0778222866" at bounding box center [605, 686] width 117 height 69
checkbox input "true"
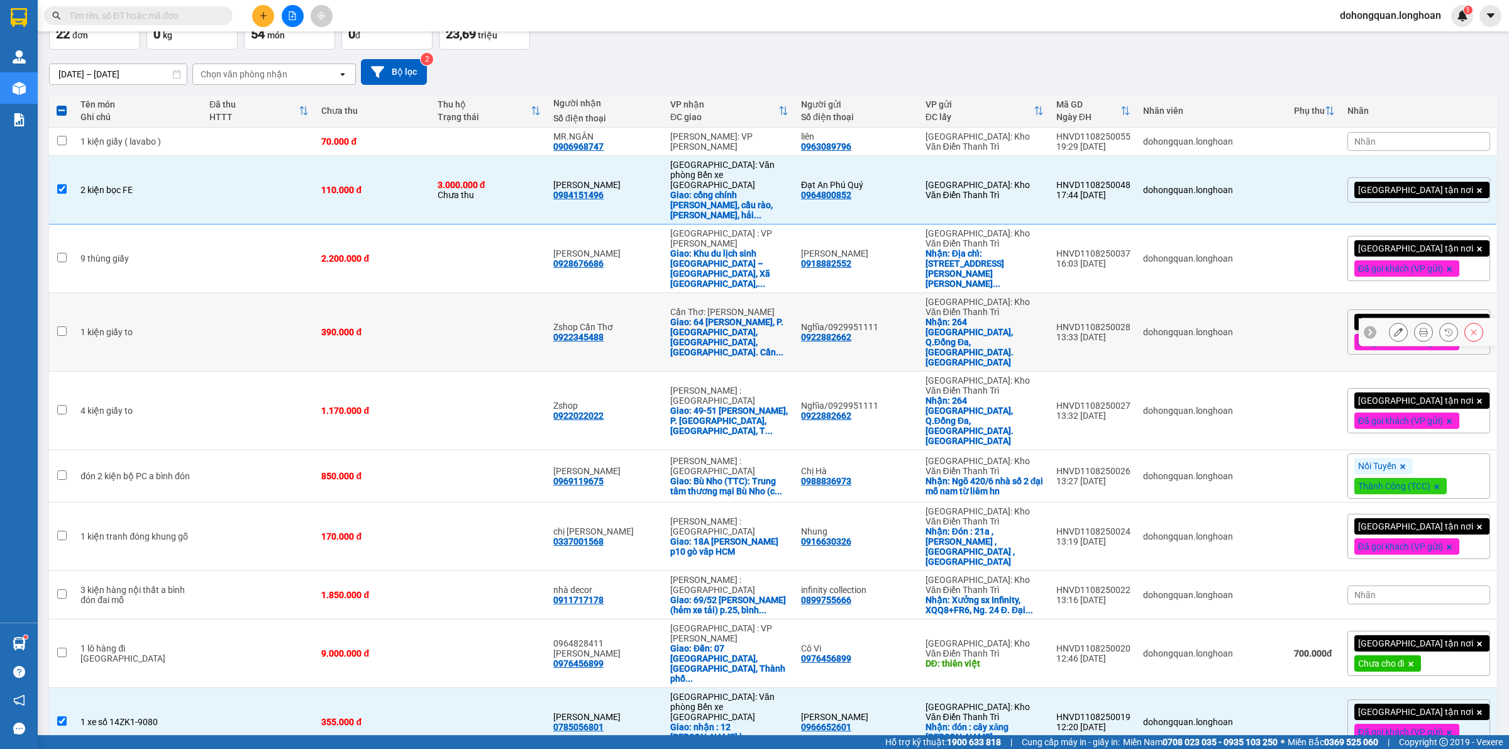
scroll to position [0, 0]
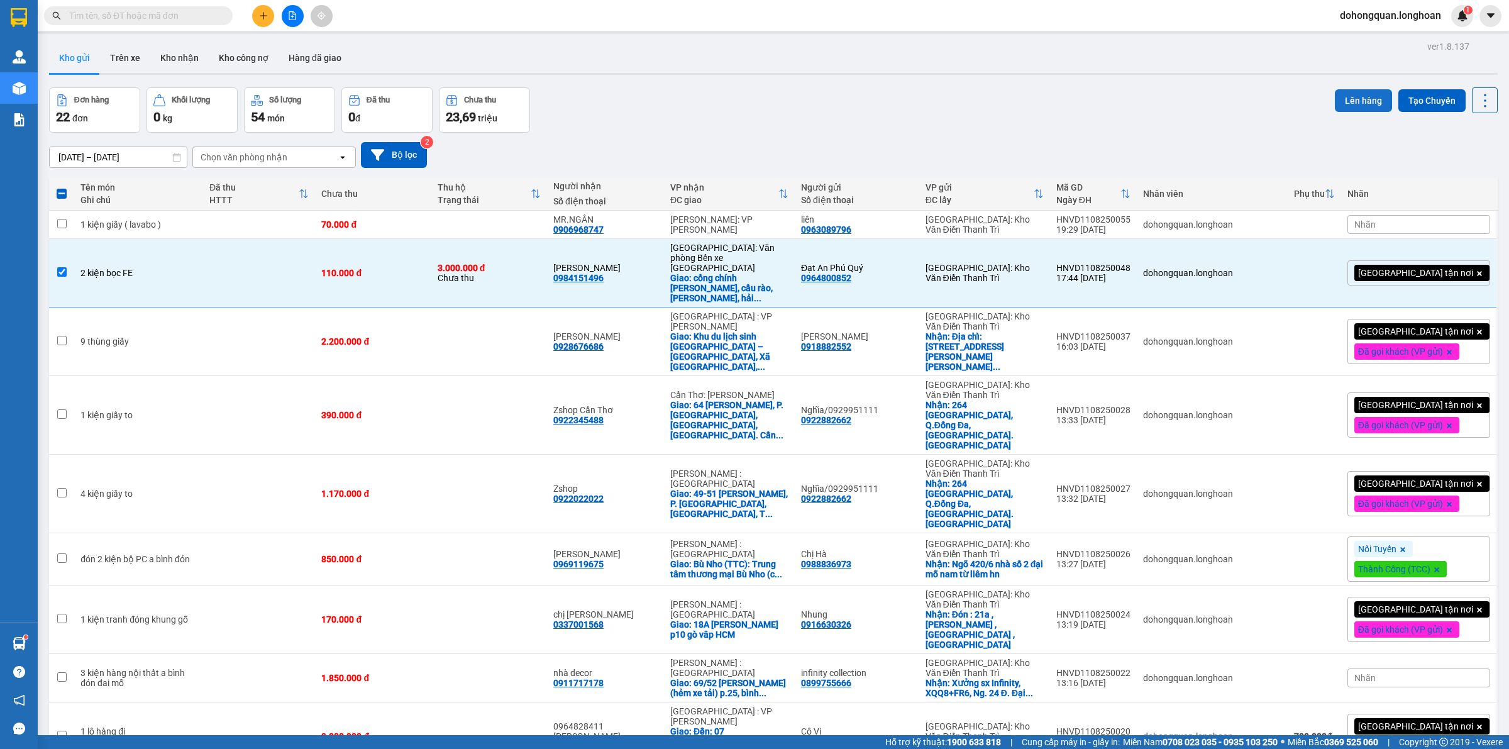
click at [1336, 101] on button "Lên hàng" at bounding box center [1363, 100] width 57 height 23
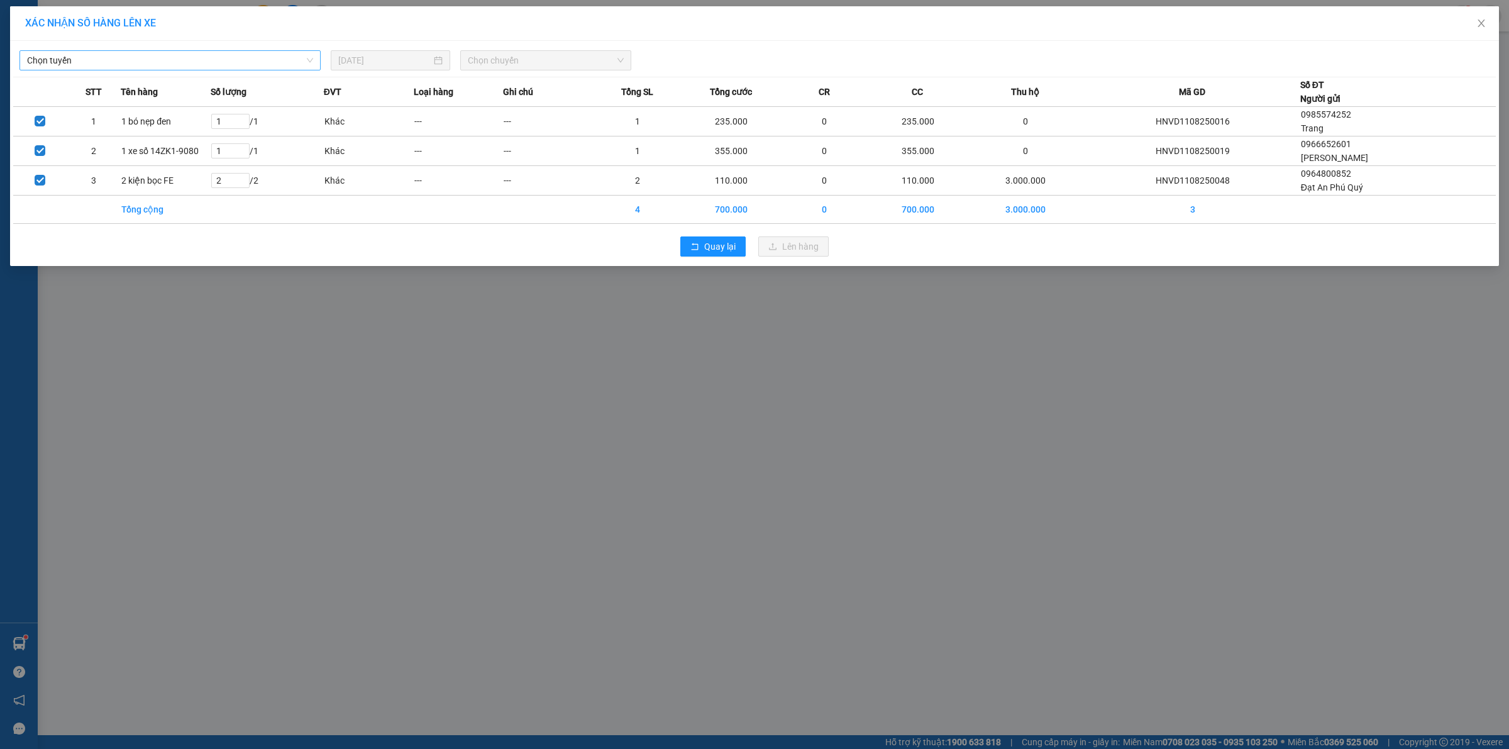
click at [250, 64] on span "Chọn tuyến" at bounding box center [170, 60] width 286 height 19
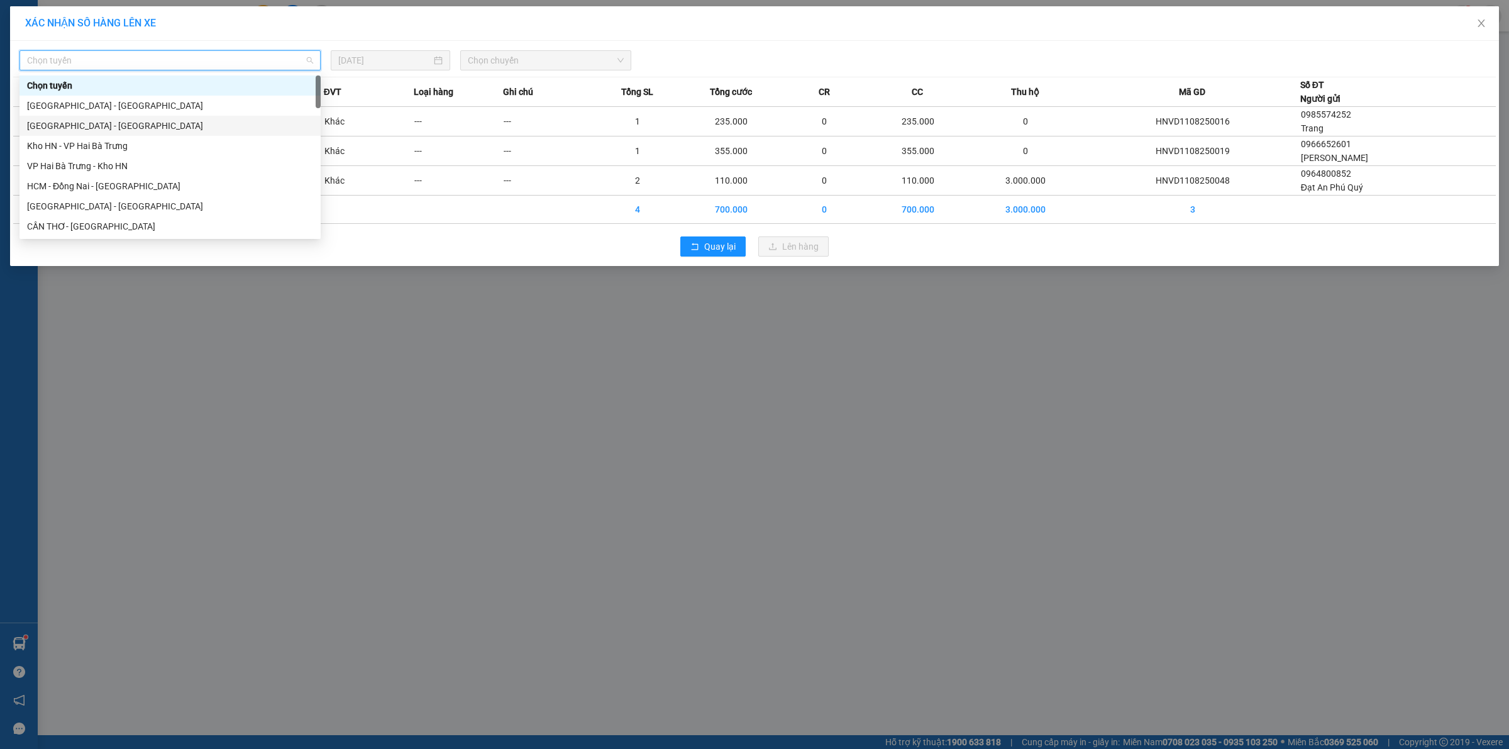
click at [153, 123] on div "Hà Nội - Hải Phòng" at bounding box center [170, 126] width 286 height 14
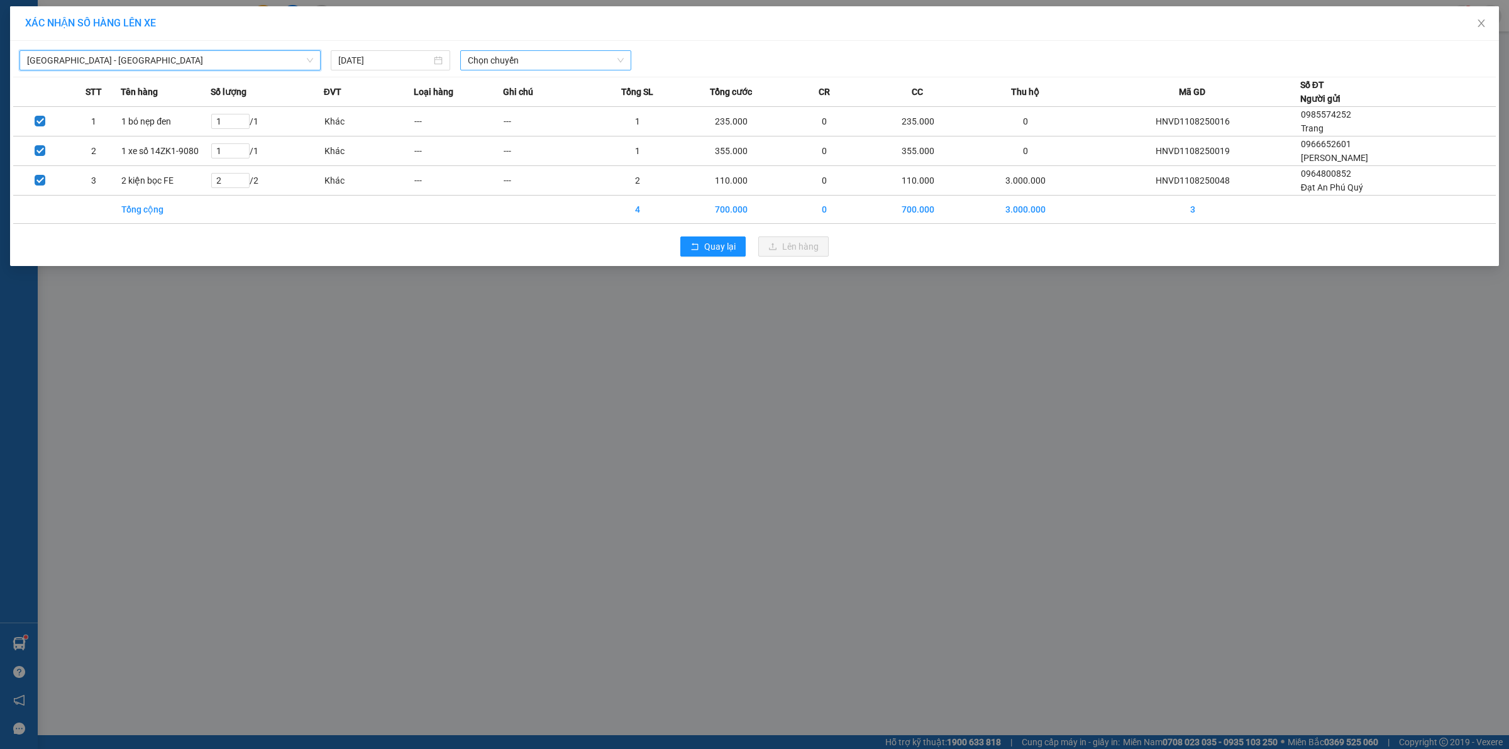
click at [560, 58] on span "Chọn chuyến" at bounding box center [546, 60] width 157 height 19
click at [524, 101] on div "20:00 (TC)" at bounding box center [517, 106] width 98 height 14
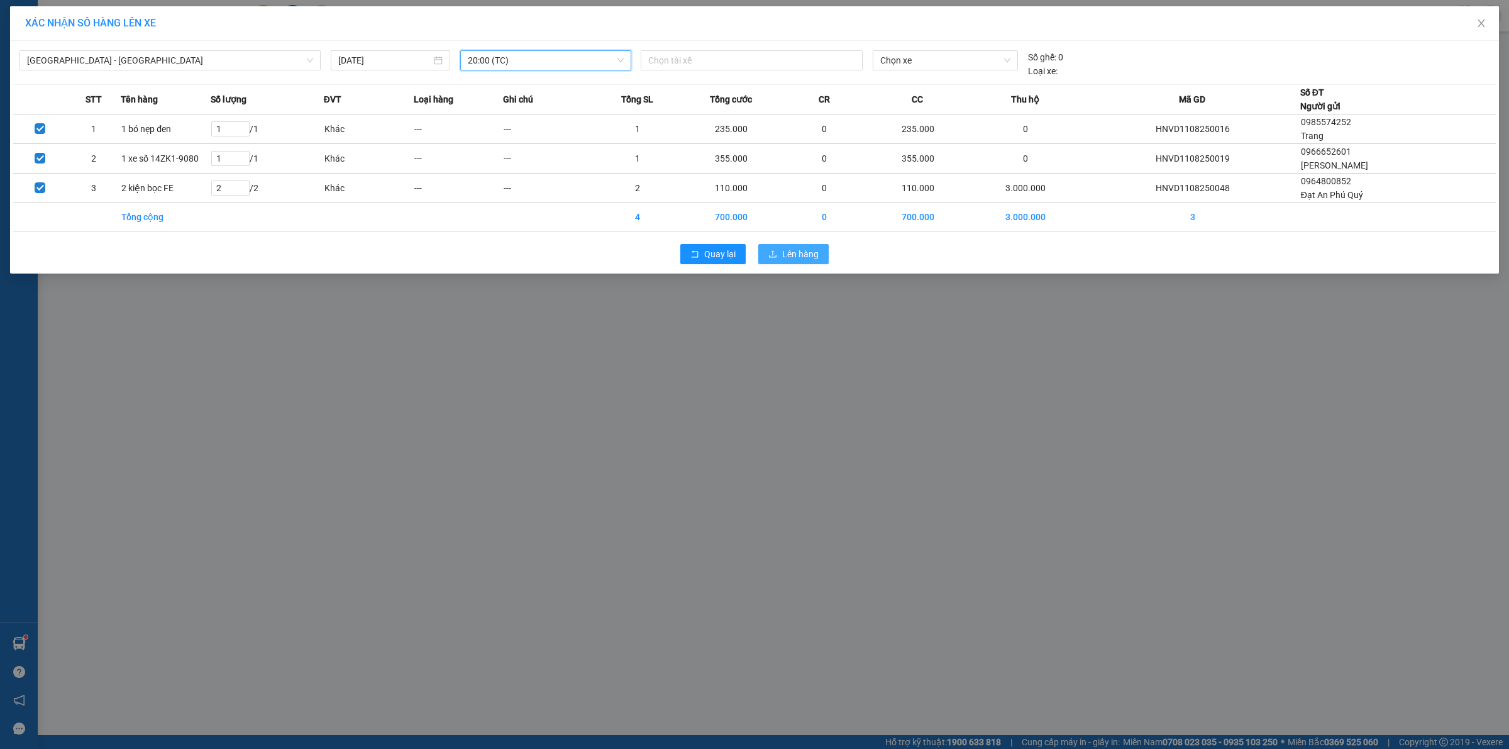
click at [797, 252] on span "Lên hàng" at bounding box center [800, 254] width 36 height 14
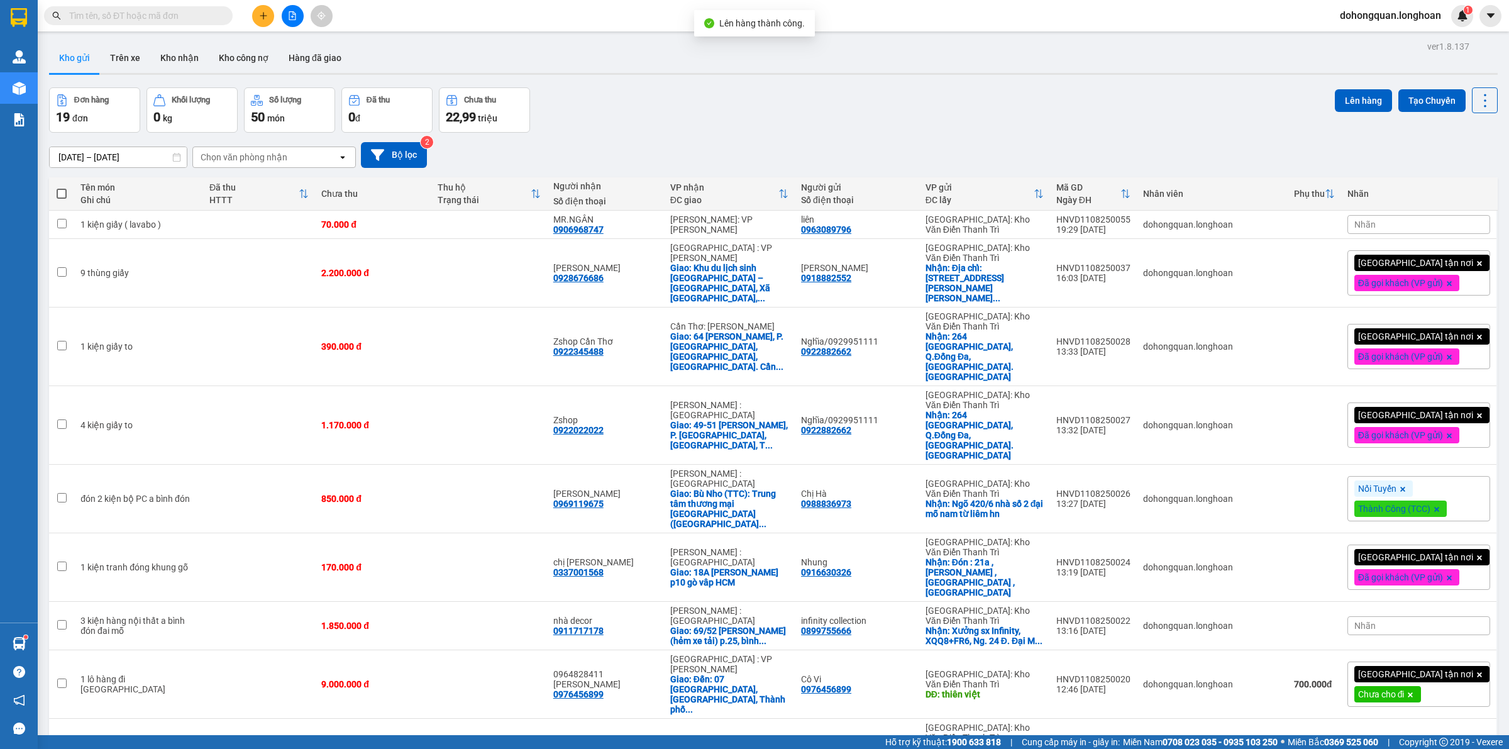
click at [876, 124] on div "Đơn hàng 19 đơn Khối lượng 0 kg Số lượng 50 món Đã thu 0 đ Chưa thu 22,99 triệu…" at bounding box center [773, 109] width 1449 height 45
click at [637, 89] on div "Đơn hàng 19 đơn Khối lượng 0 kg Số lượng 50 món Đã thu 0 đ Chưa thu 22,99 triệu…" at bounding box center [773, 109] width 1449 height 45
click at [1067, 127] on div "Đơn hàng 19 đơn Khối lượng 0 kg Số lượng 50 món Đã thu 0 đ Chưa thu 22,99 triệu…" at bounding box center [773, 109] width 1449 height 45
click at [1121, 88] on div "ver 1.8.137 Kho gửi Trên xe Kho nhận Kho công nợ Hàng đã giao Đơn hàng 19 đơn K…" at bounding box center [773, 745] width 1459 height 1414
click at [1083, 51] on div "Kho gửi Trên xe Kho nhận Kho công nợ Hàng đã giao" at bounding box center [773, 59] width 1449 height 33
